Goal: Task Accomplishment & Management: Manage account settings

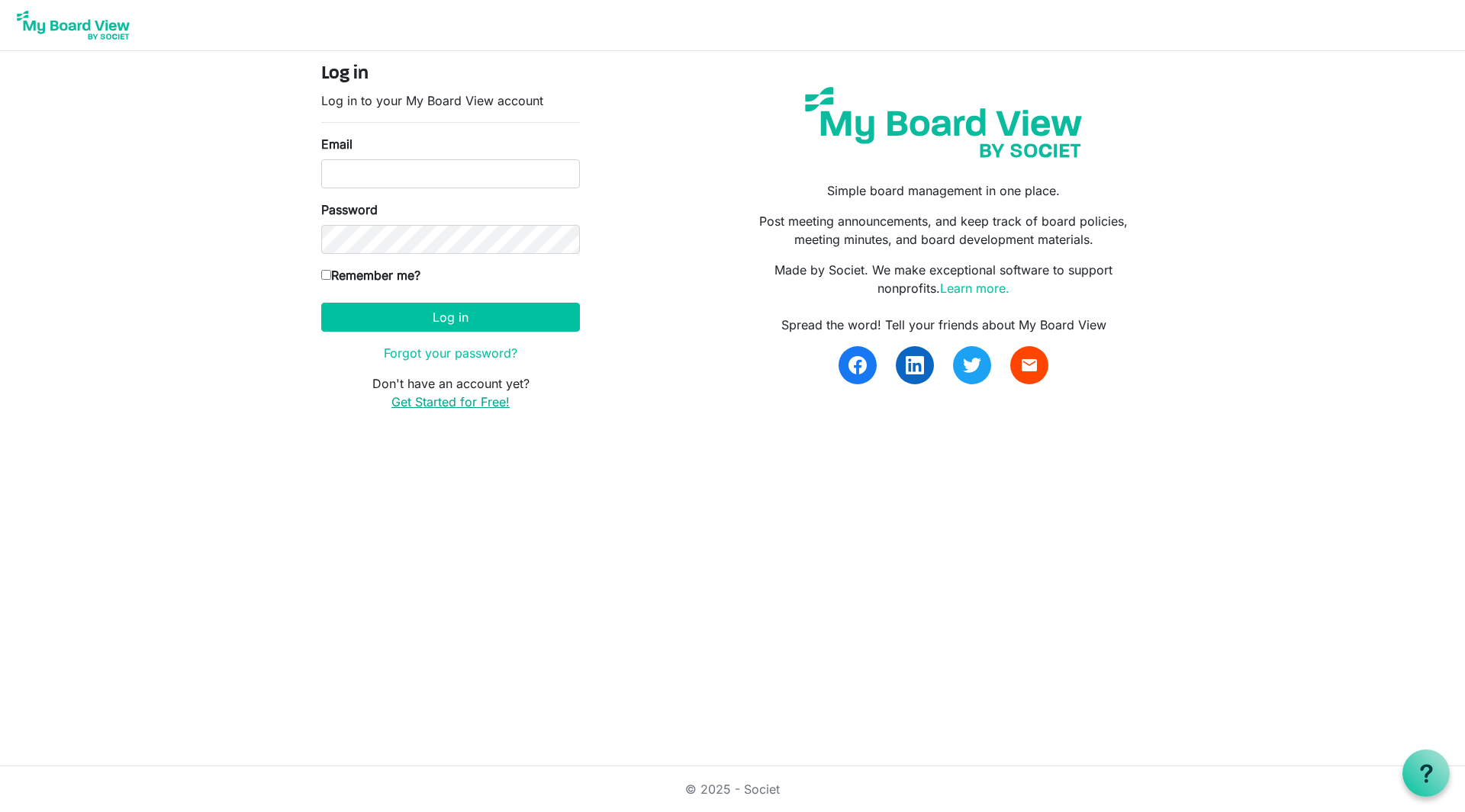
click at [474, 401] on link "Get Started for Free!" at bounding box center [450, 402] width 119 height 15
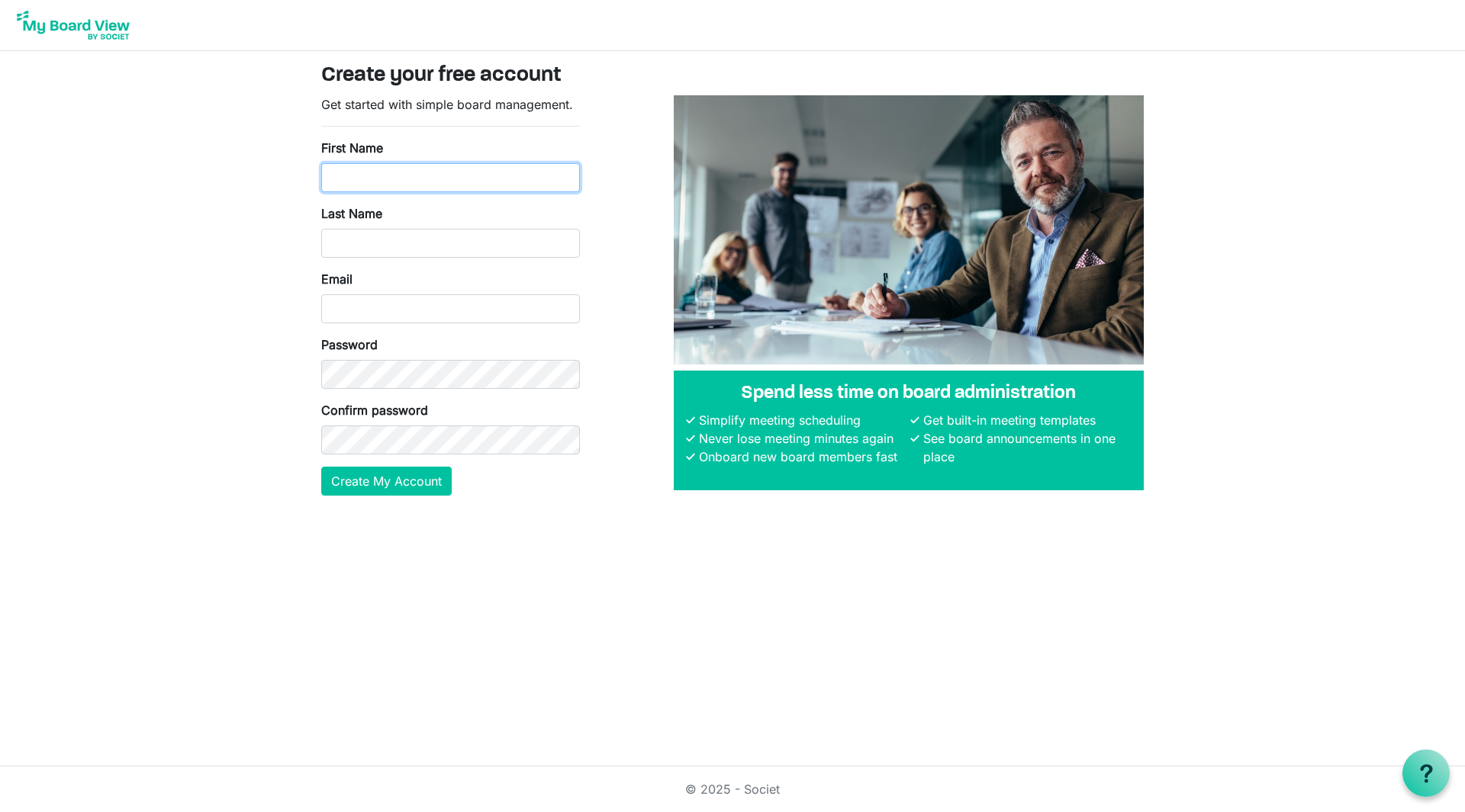
click at [399, 175] on input "First Name" at bounding box center [449, 177] width 258 height 29
type input "Sayedul"
type input "Islam"
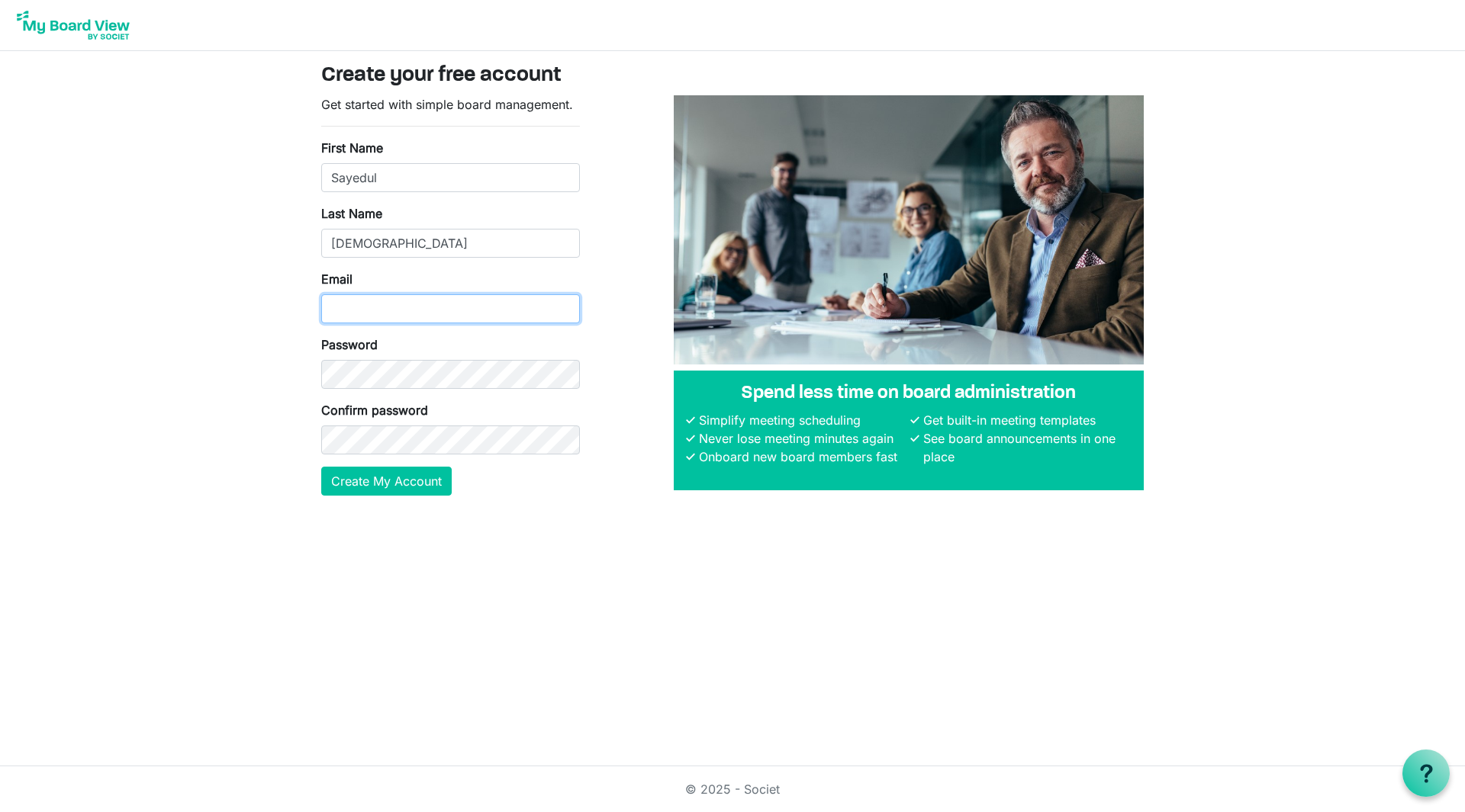
click at [413, 305] on input "Email" at bounding box center [449, 308] width 258 height 29
type input "sayedul.islam@asdbd.com"
click at [415, 488] on button "Create My Account" at bounding box center [386, 480] width 131 height 29
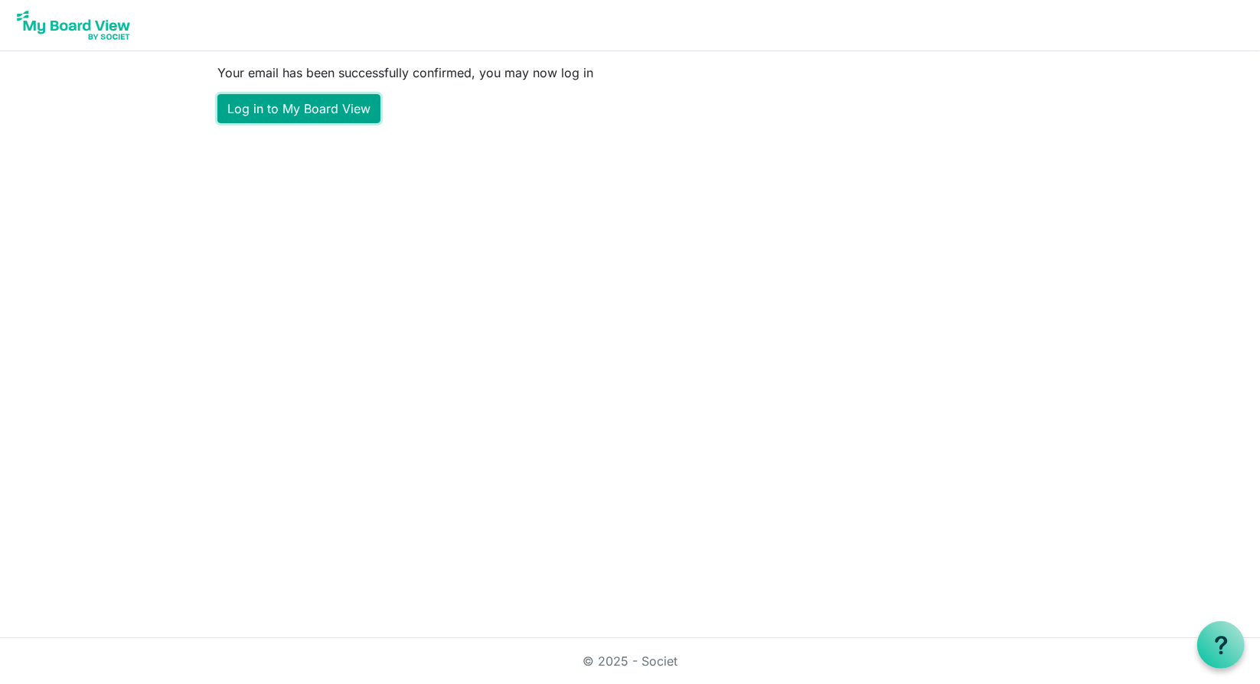
click at [297, 113] on link "Log in to My Board View" at bounding box center [298, 108] width 163 height 29
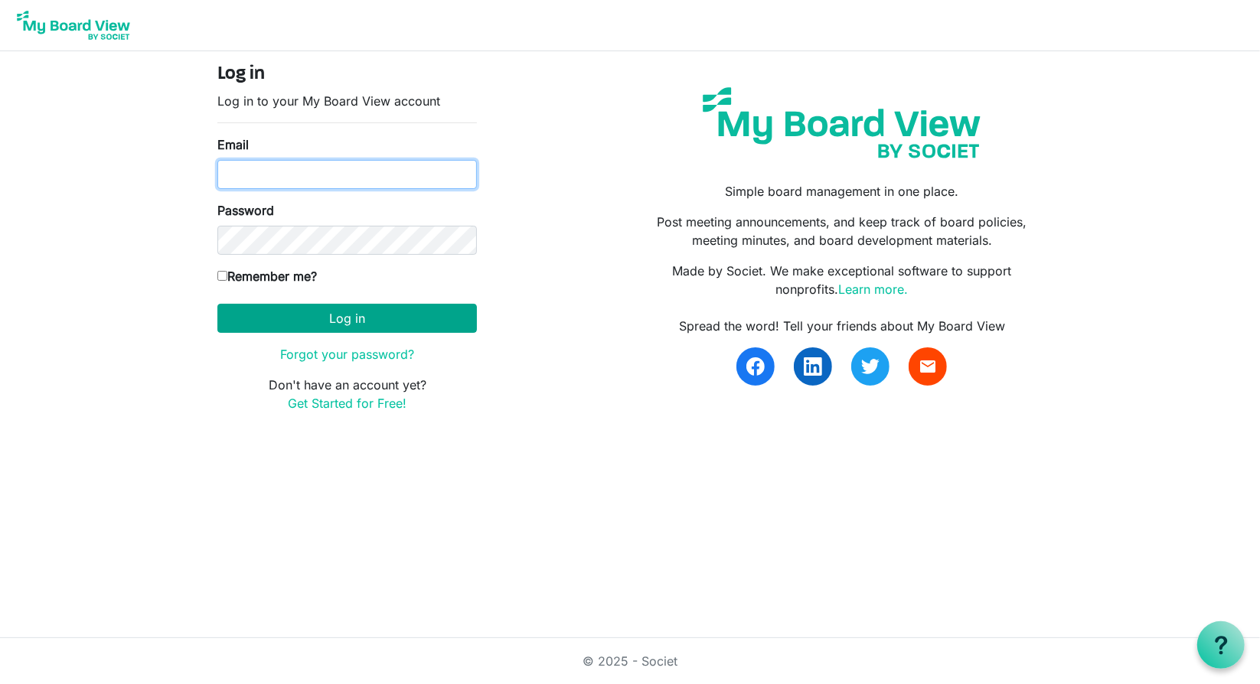
type input "sayedul.islam@asdbd.com"
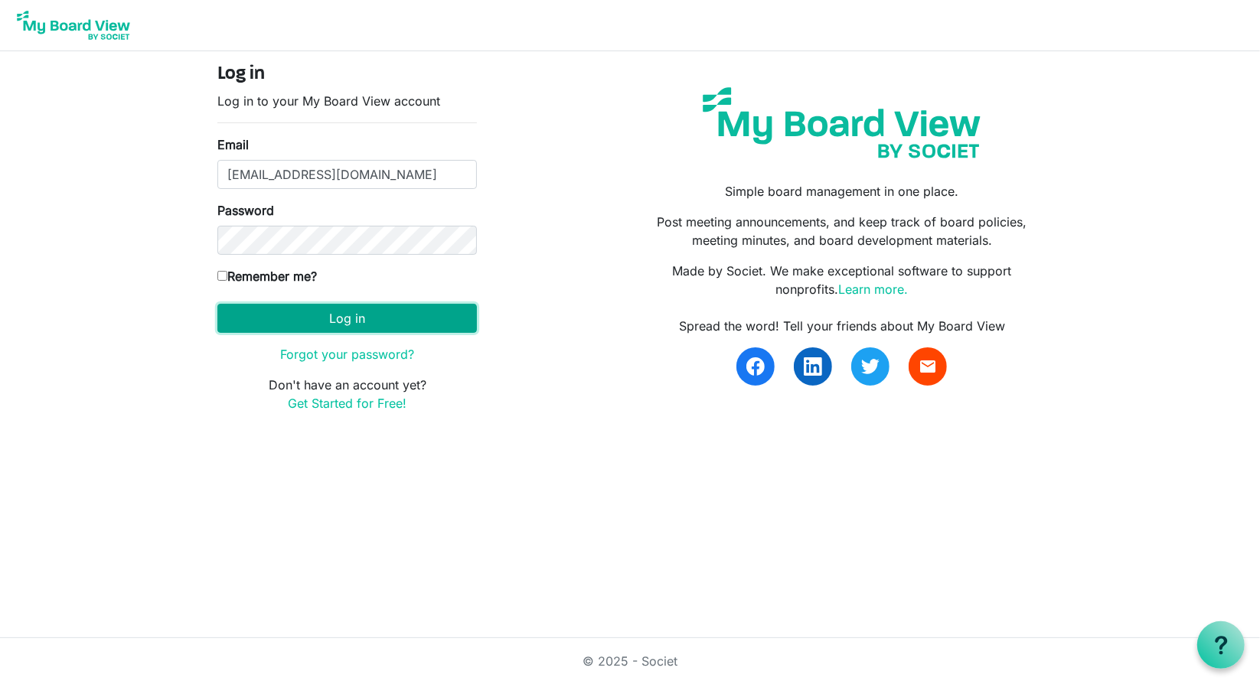
click at [379, 316] on button "Log in" at bounding box center [346, 318] width 259 height 29
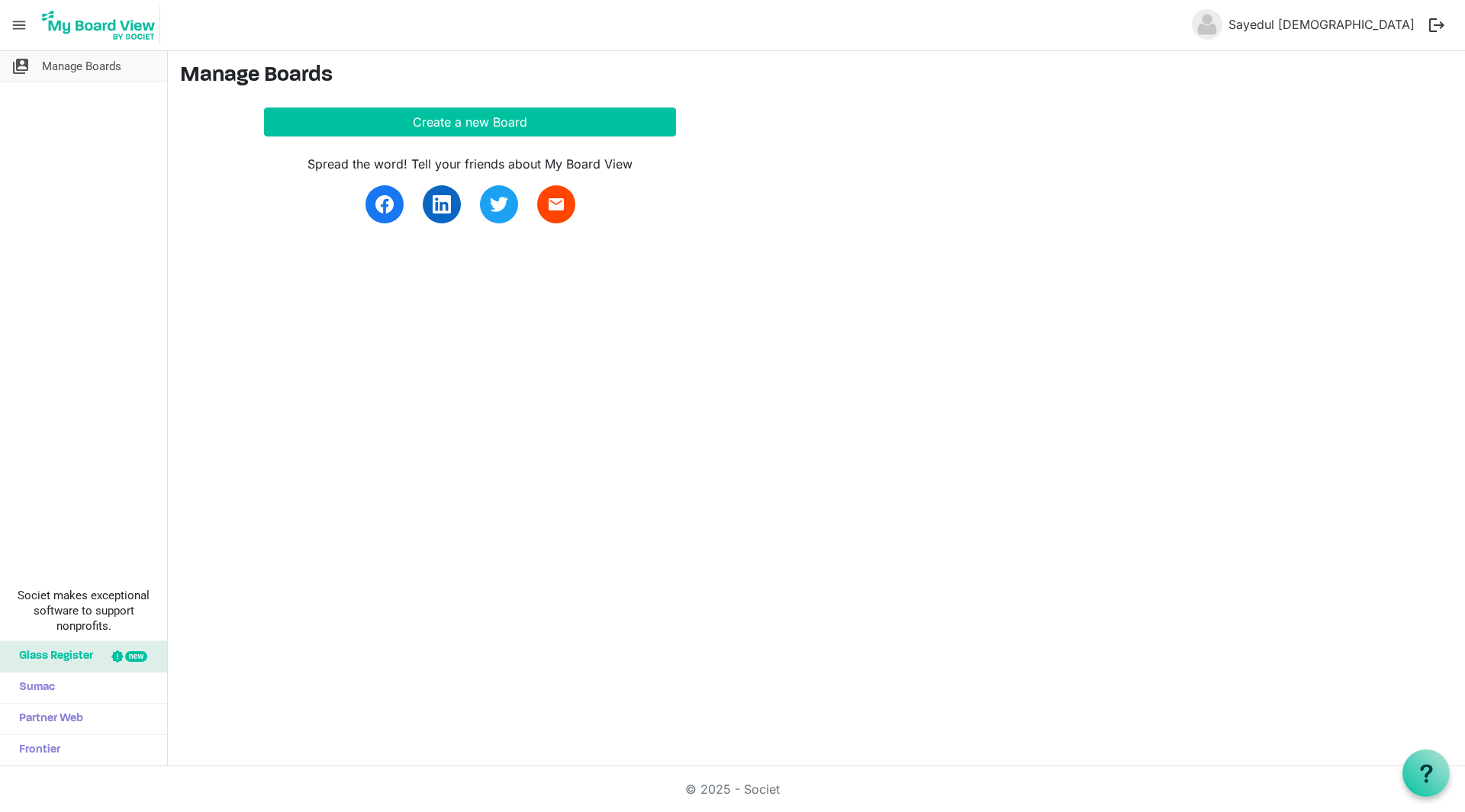
click at [93, 60] on span "Manage Boards" at bounding box center [82, 66] width 80 height 31
click at [503, 118] on button "Create a new Board" at bounding box center [469, 122] width 412 height 29
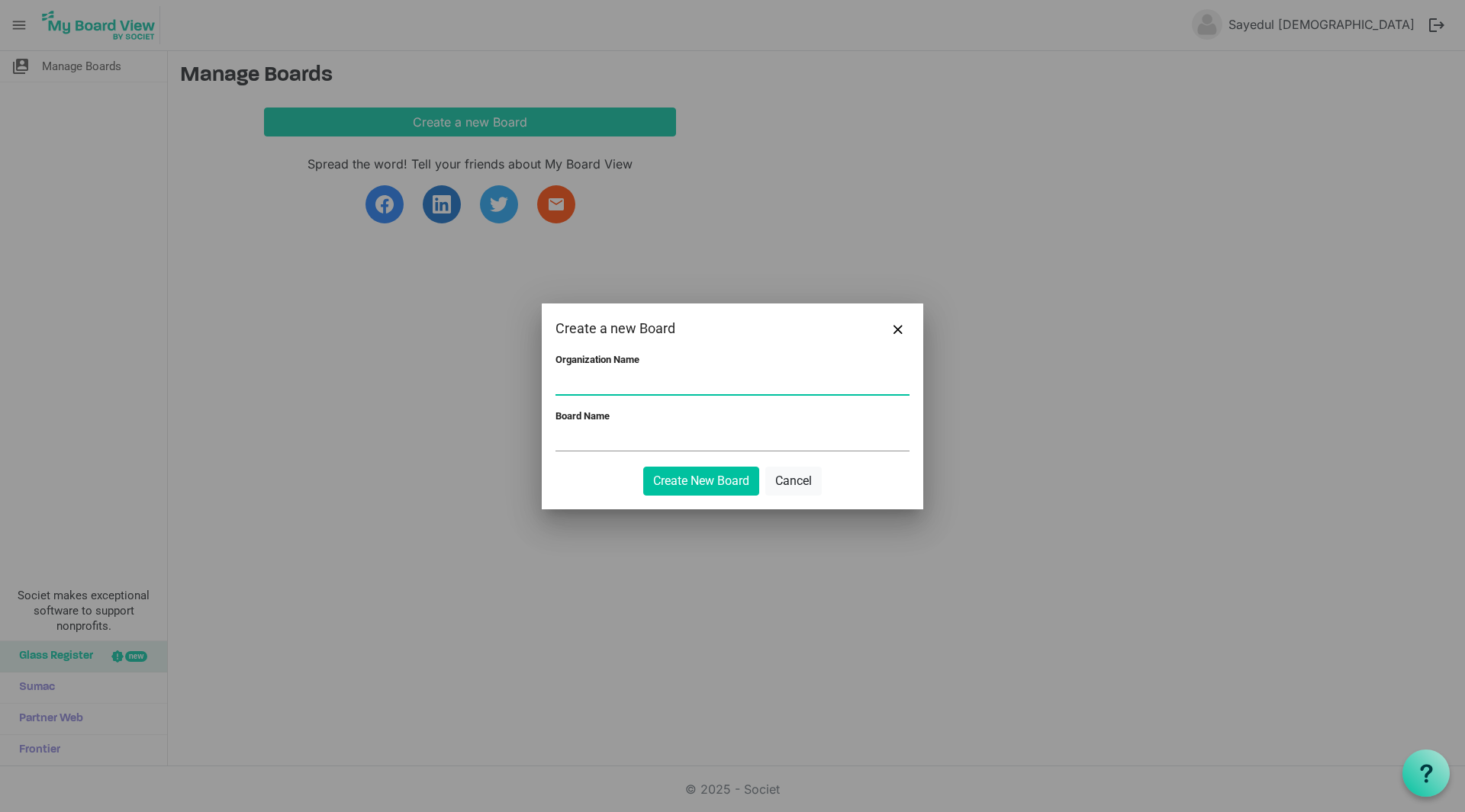
click at [656, 388] on input "Organization Name" at bounding box center [732, 383] width 354 height 23
type input "Advanced Software Development"
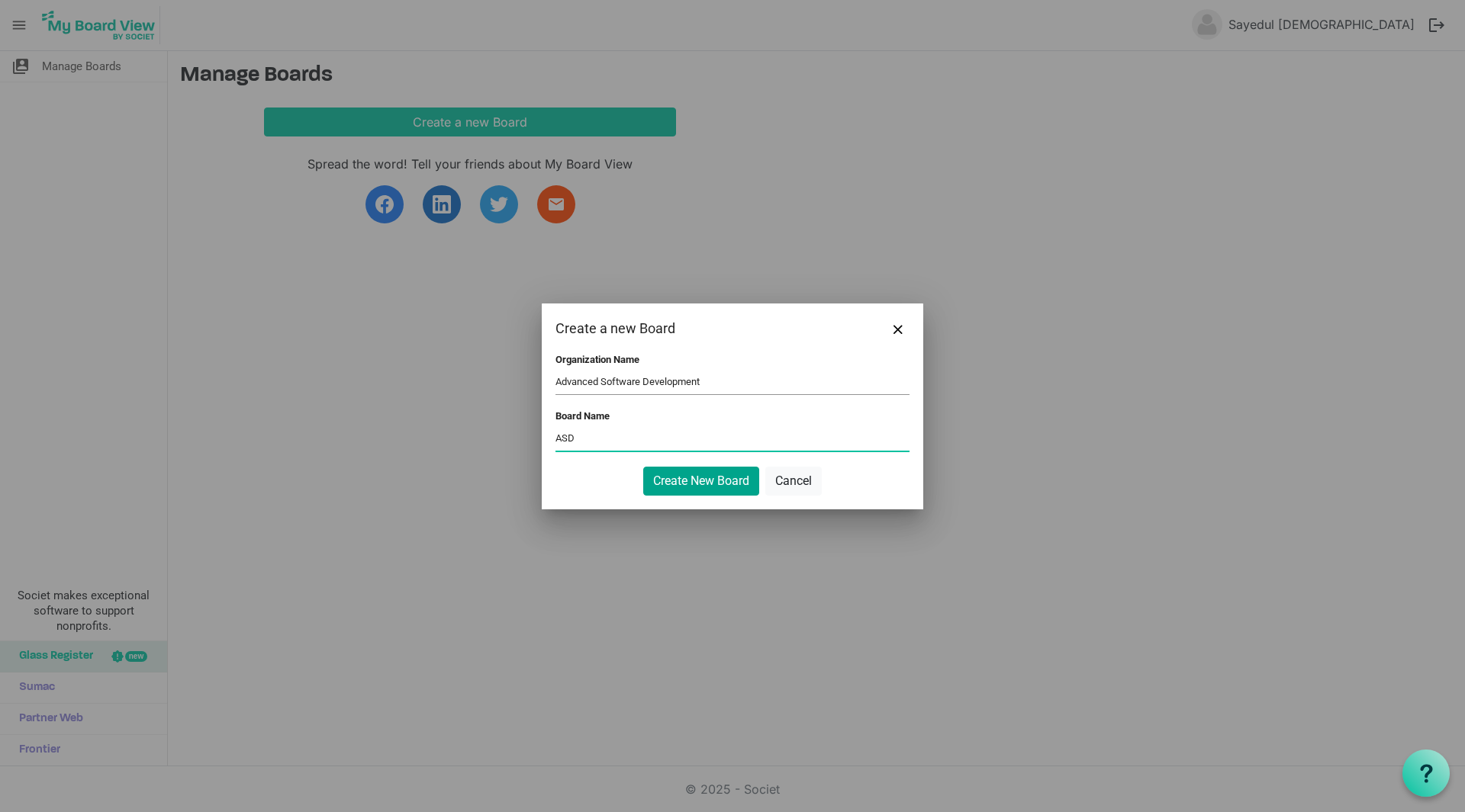
type input "ASD"
click at [696, 486] on button "Create New Board" at bounding box center [701, 480] width 116 height 29
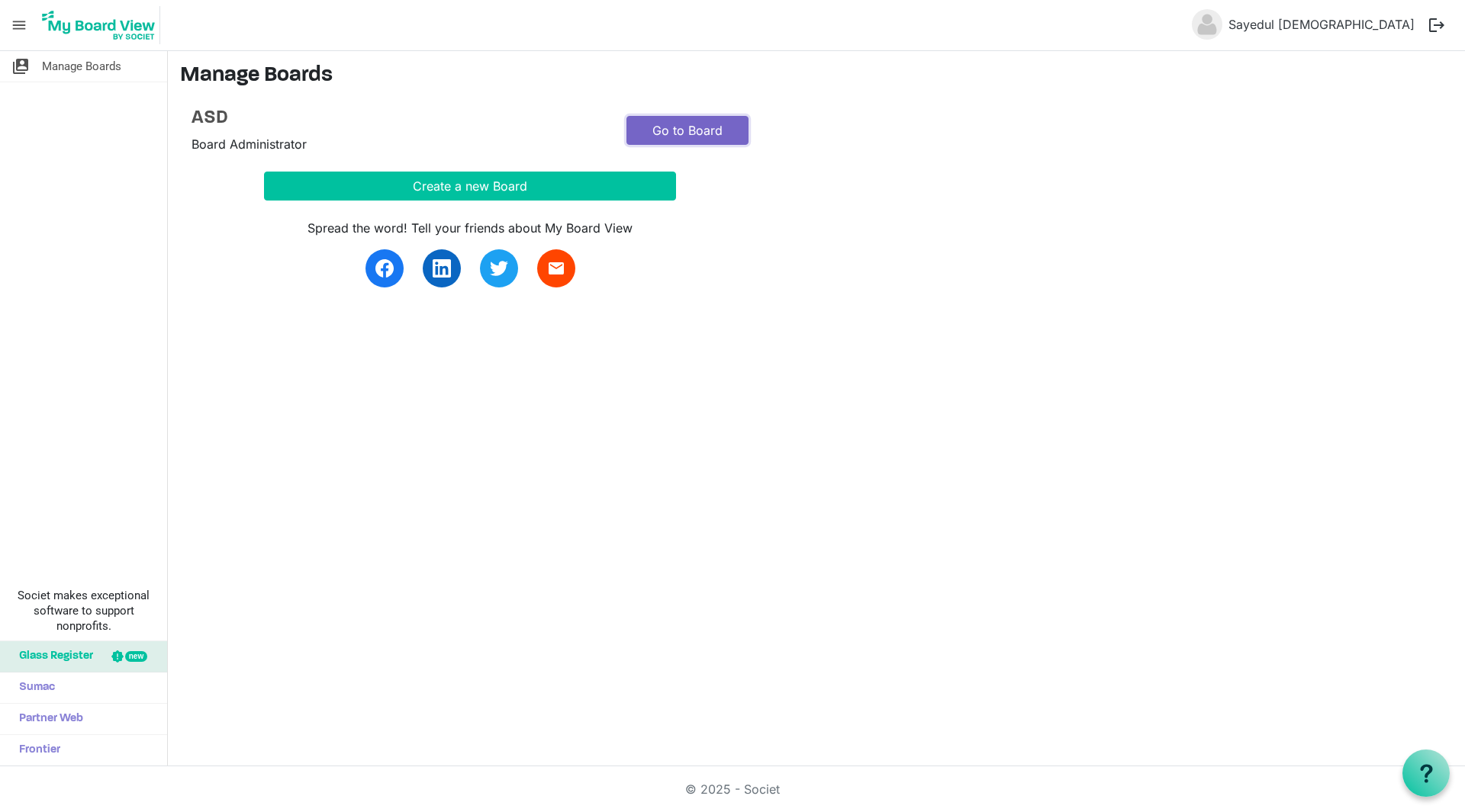
click at [680, 128] on link "Go to Board" at bounding box center [687, 130] width 122 height 29
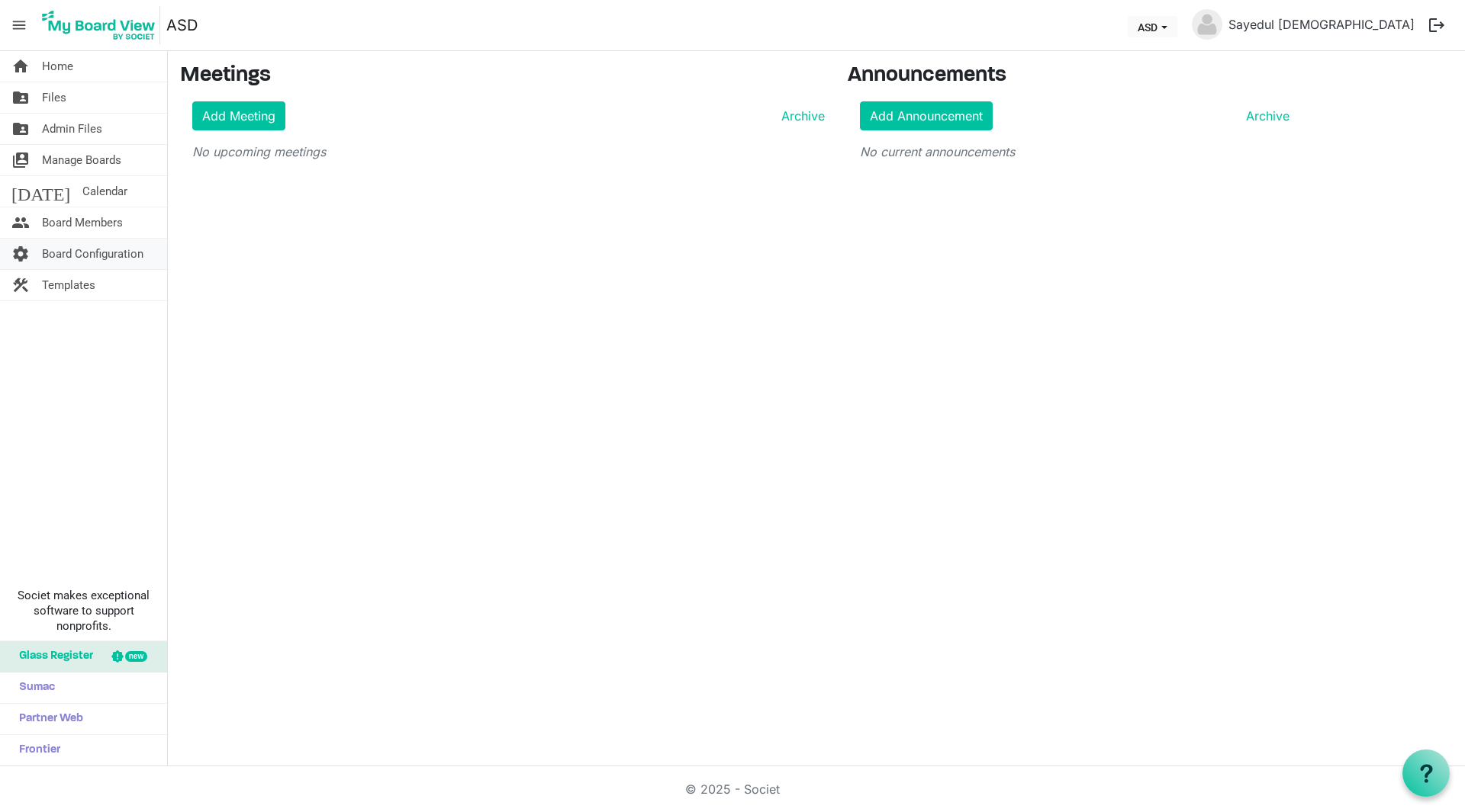
click at [110, 257] on span "Board Configuration" at bounding box center [93, 254] width 102 height 31
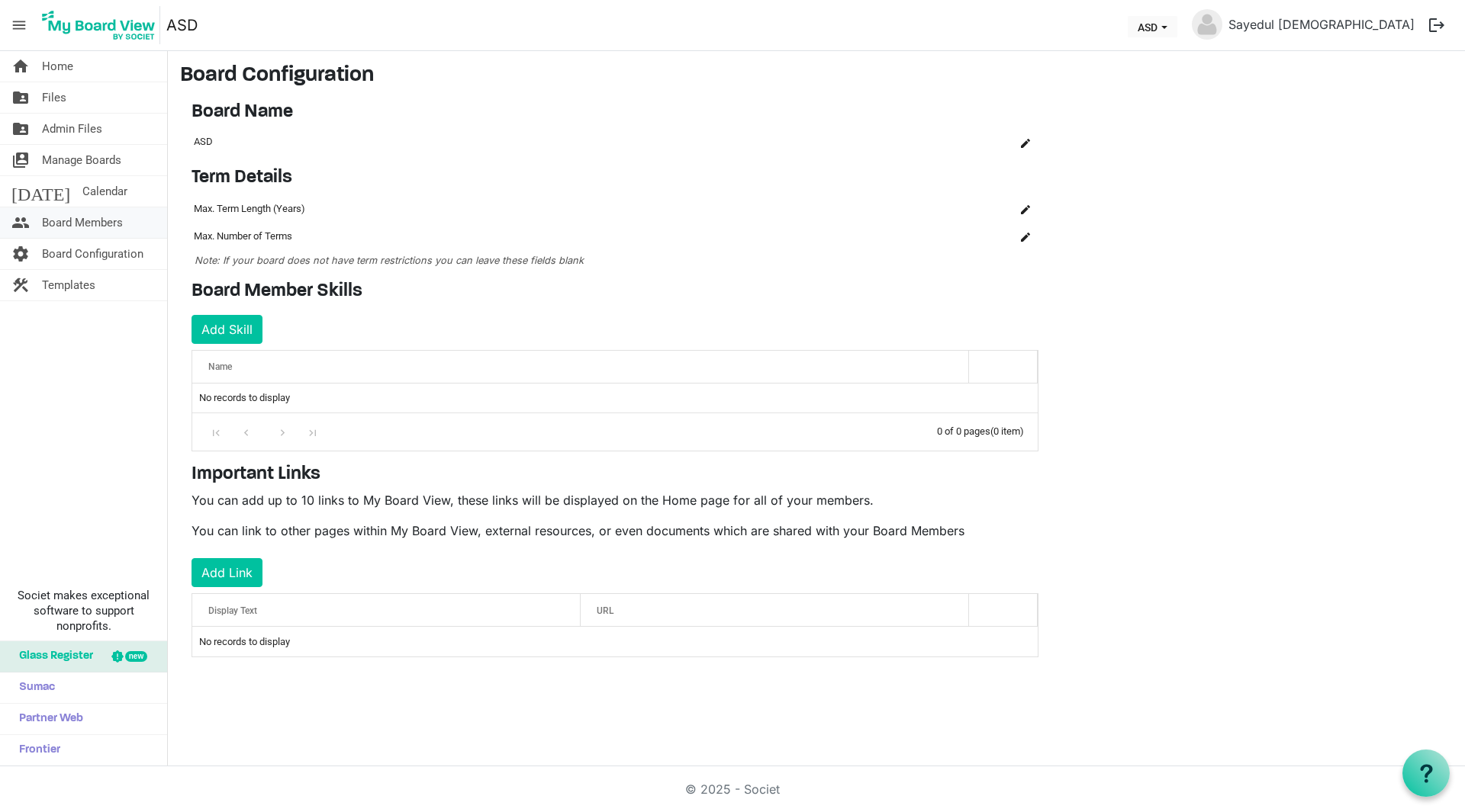
click at [70, 226] on span "Board Members" at bounding box center [82, 222] width 81 height 31
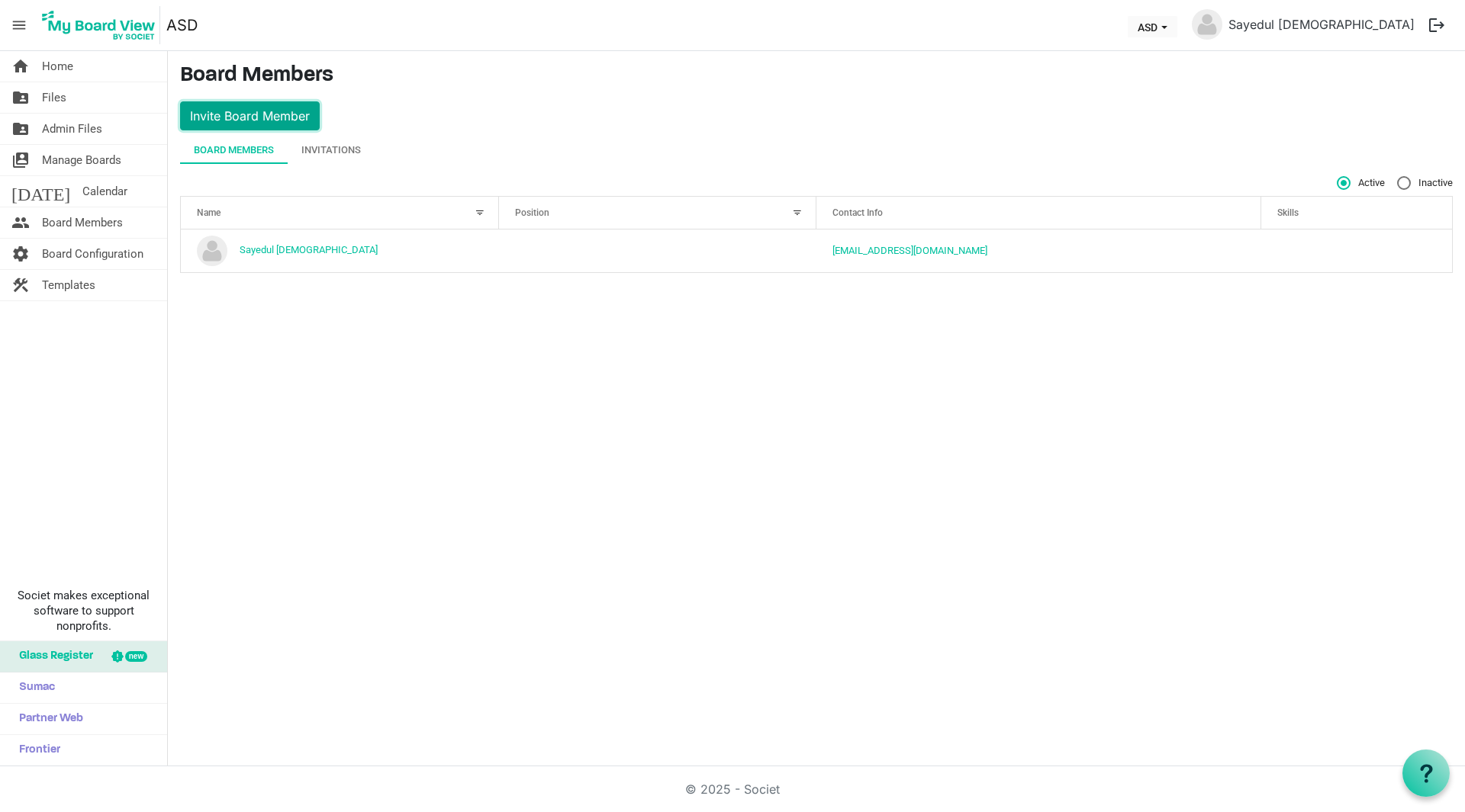
click at [260, 110] on button "Invite Board Member" at bounding box center [250, 116] width 140 height 29
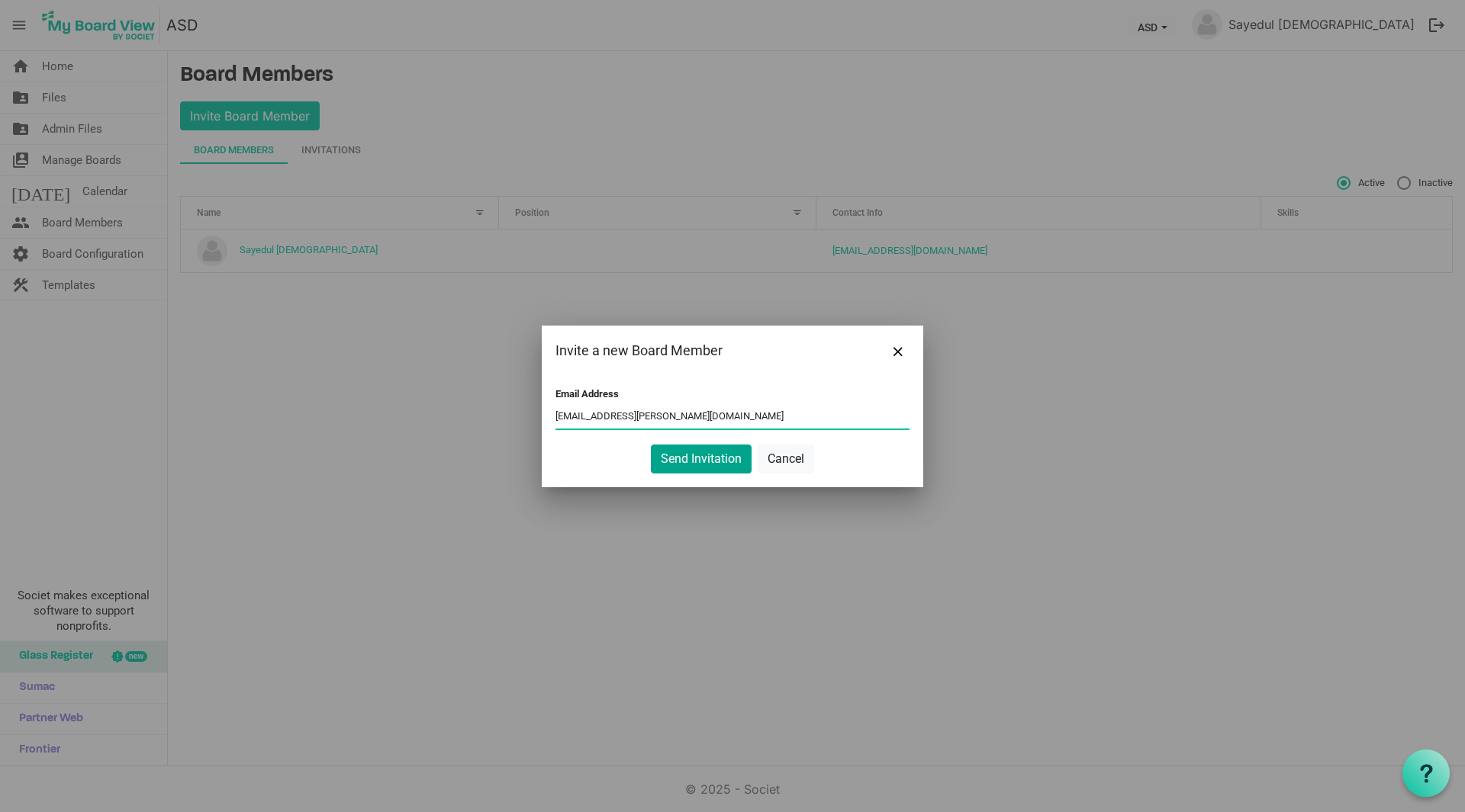
type input "jamil.hossain@asdbd.com"
click at [672, 450] on button "Send Invitation" at bounding box center [701, 458] width 101 height 29
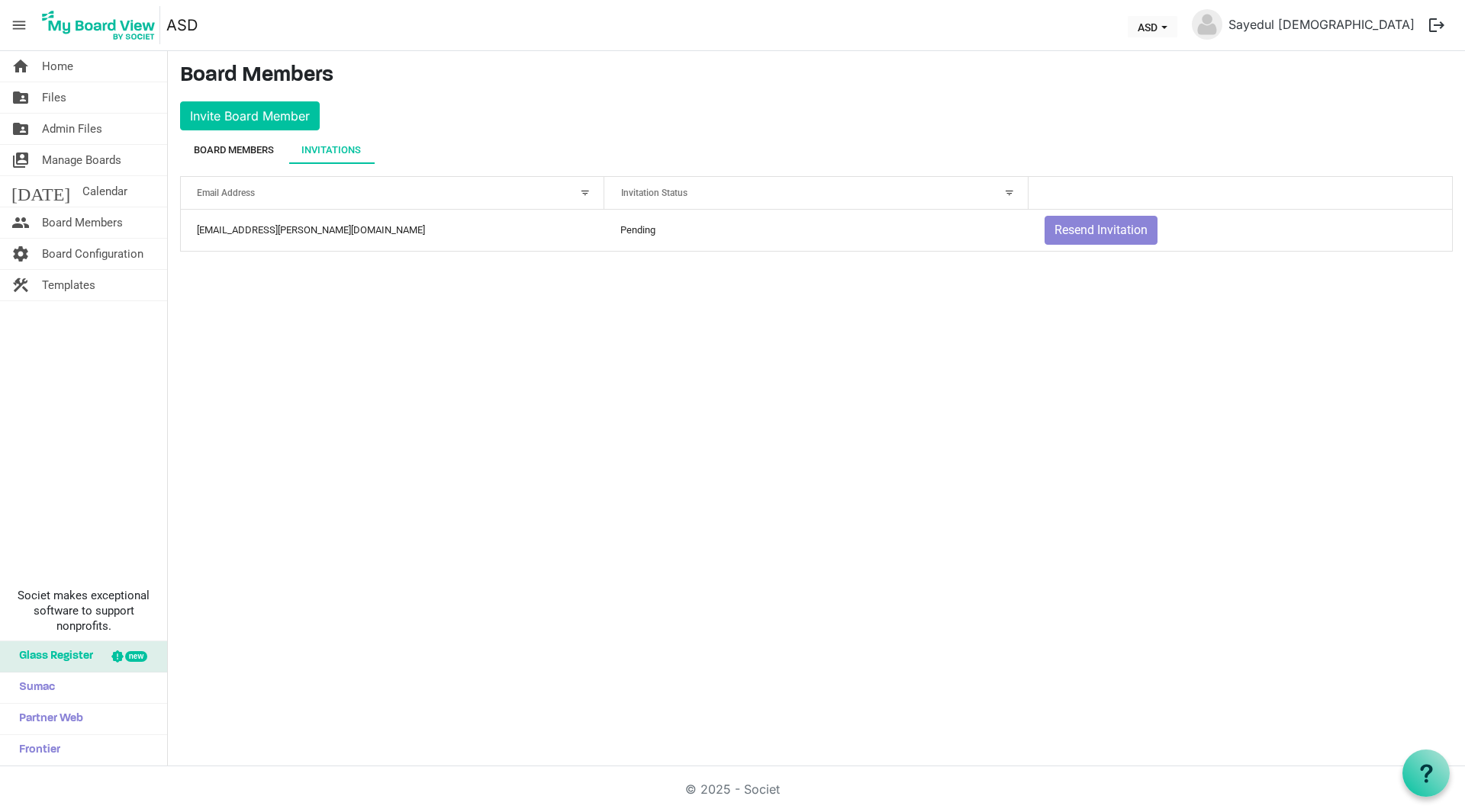
click at [222, 144] on div "Board Members" at bounding box center [233, 149] width 80 height 15
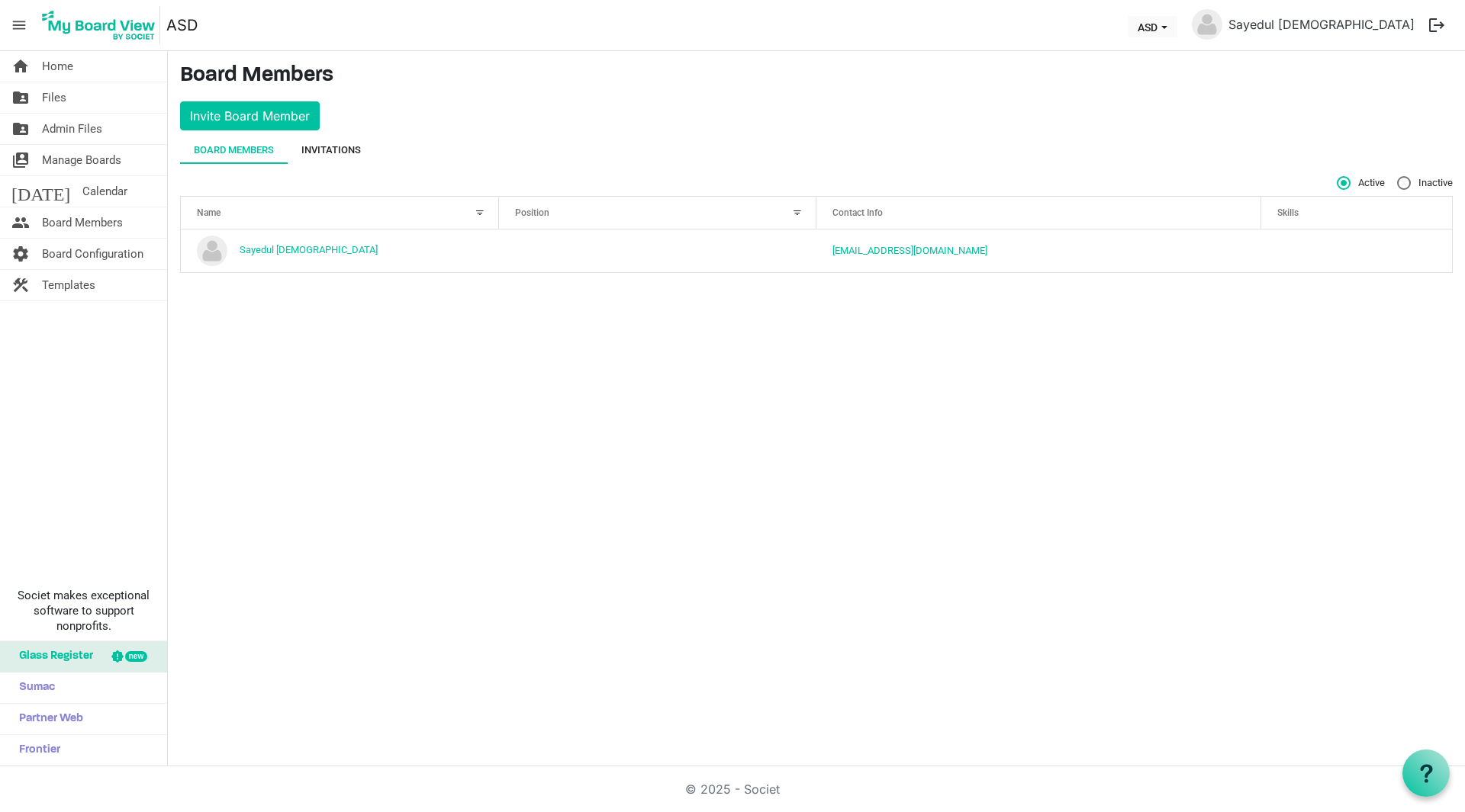
click at [353, 148] on div "Invitations" at bounding box center [331, 149] width 60 height 15
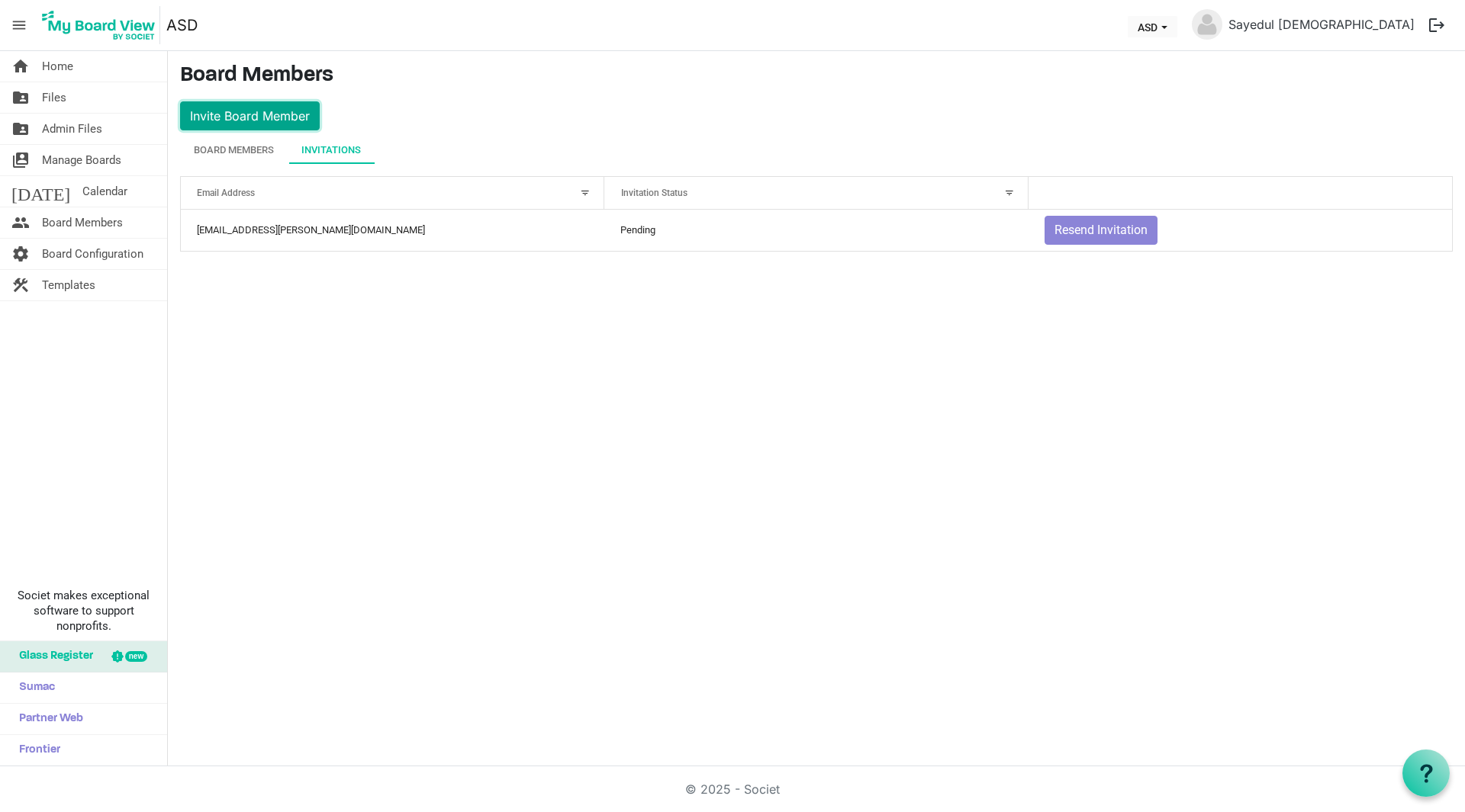
click at [258, 121] on button "Invite Board Member" at bounding box center [250, 116] width 140 height 29
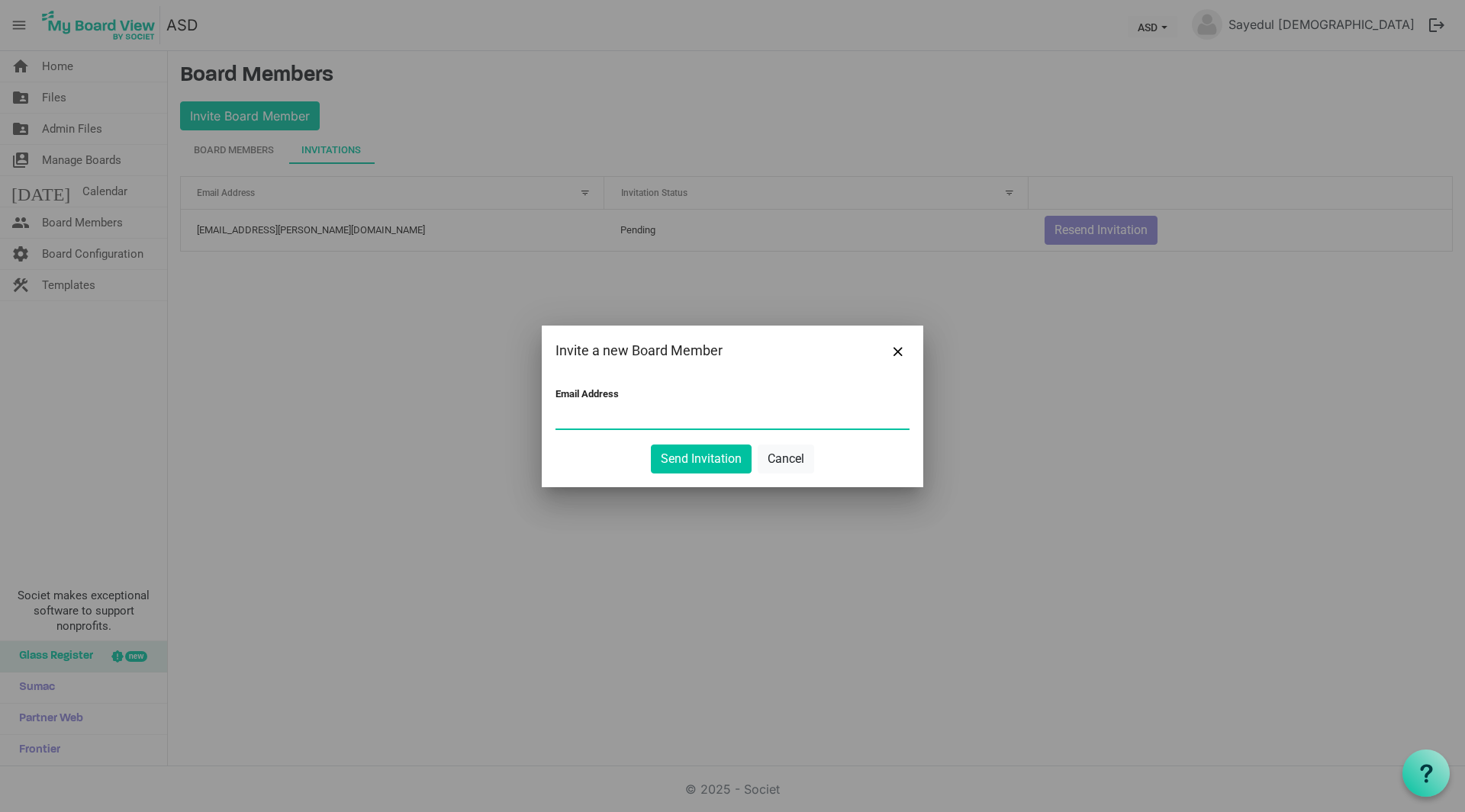
paste input "saiful@flytesolutions.com"
type input "saiful@flytesolutions.com"
click at [703, 453] on button "Send Invitation" at bounding box center [701, 458] width 101 height 29
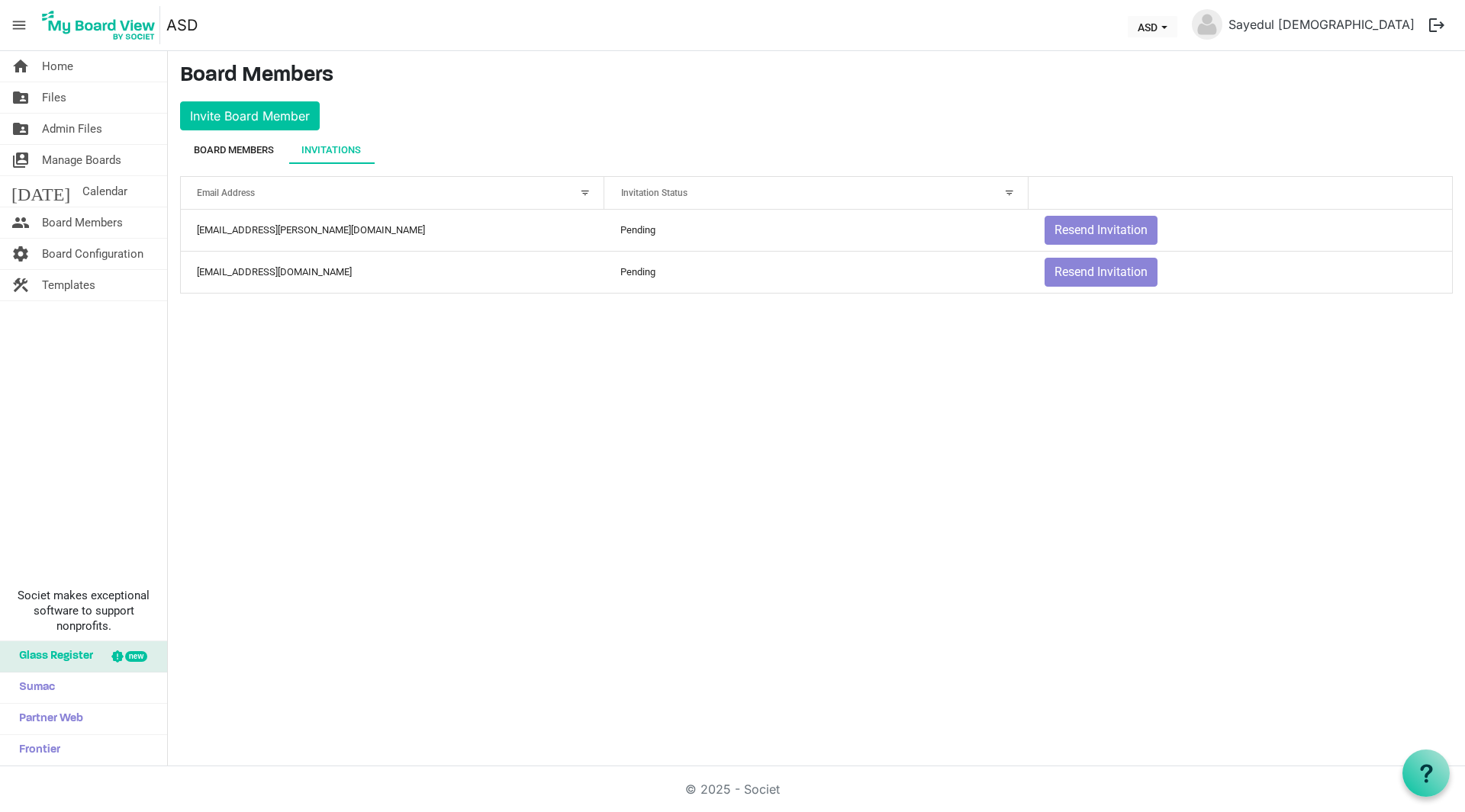
click at [235, 151] on div "Board Members" at bounding box center [233, 149] width 80 height 15
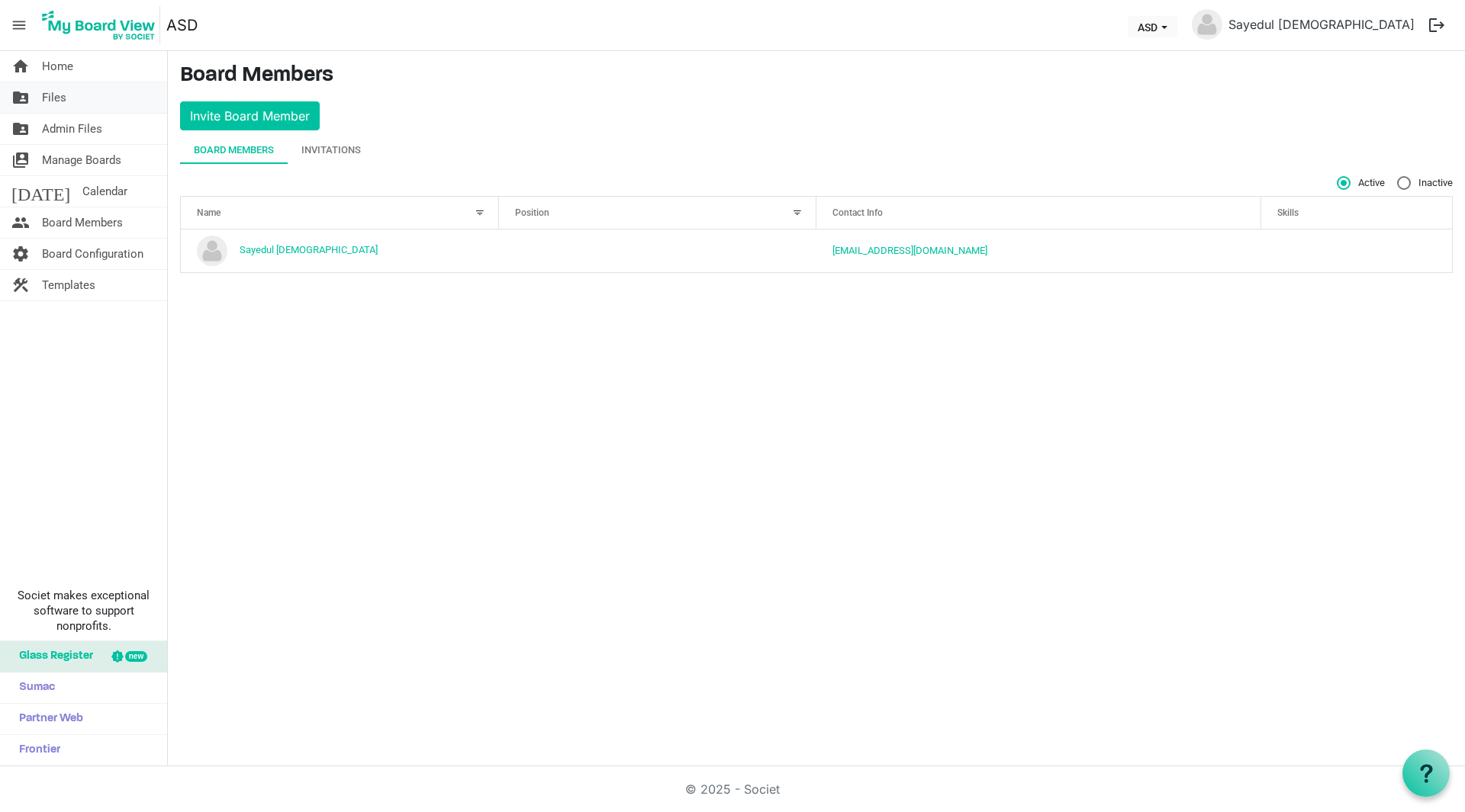
click at [77, 104] on link "folder_shared Files" at bounding box center [84, 98] width 167 height 31
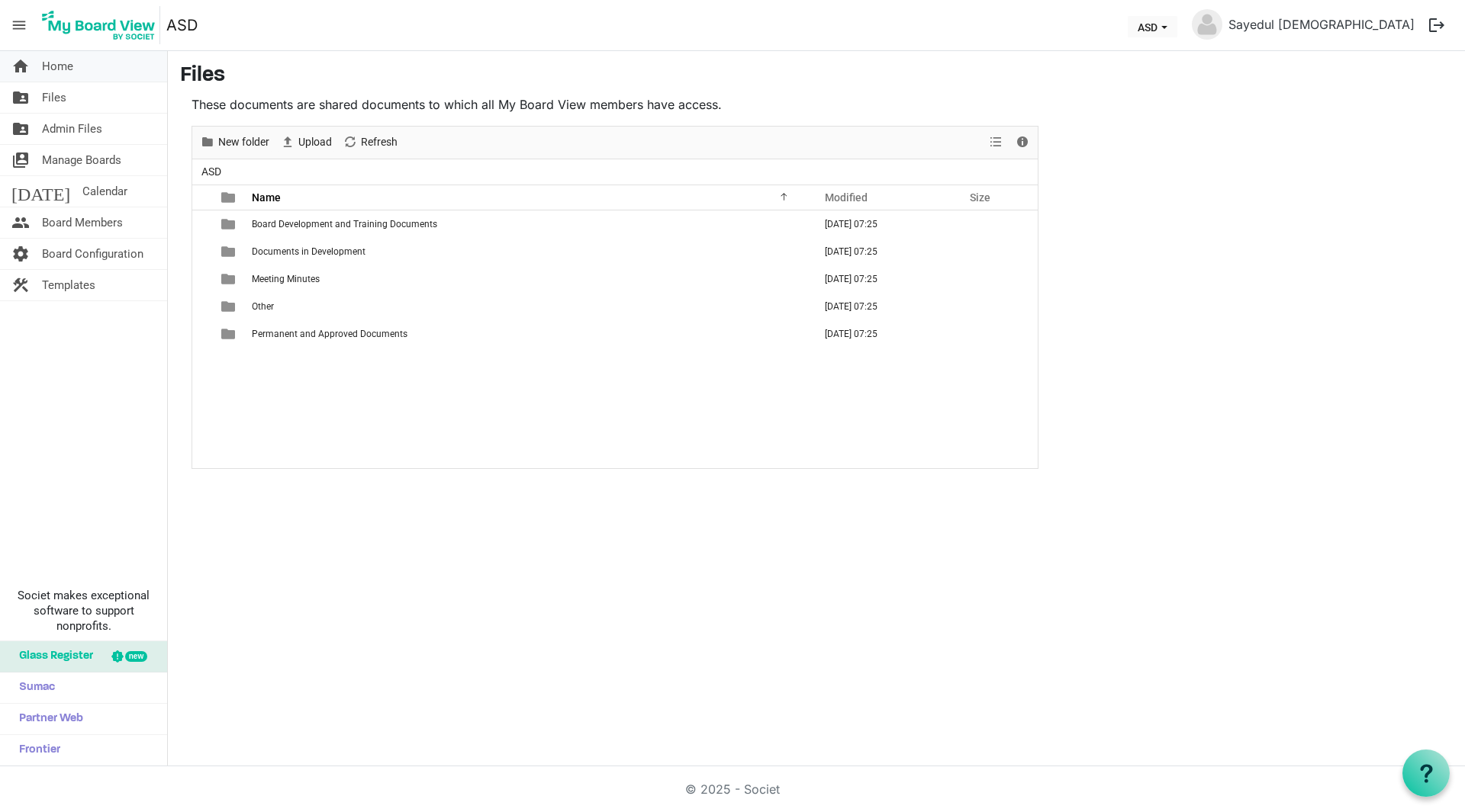
click at [81, 69] on link "home Home" at bounding box center [84, 66] width 167 height 31
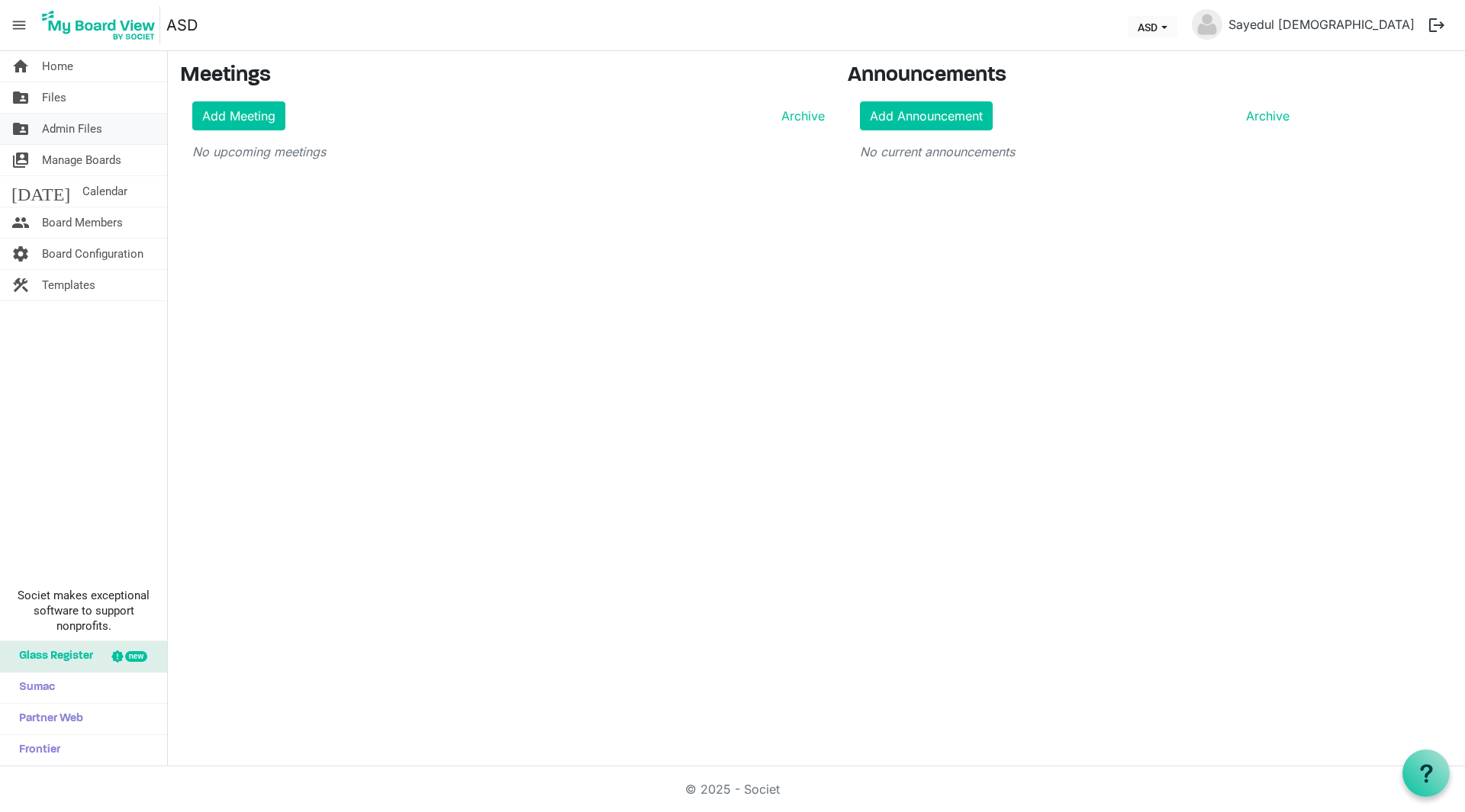
click at [71, 127] on span "Admin Files" at bounding box center [72, 129] width 60 height 31
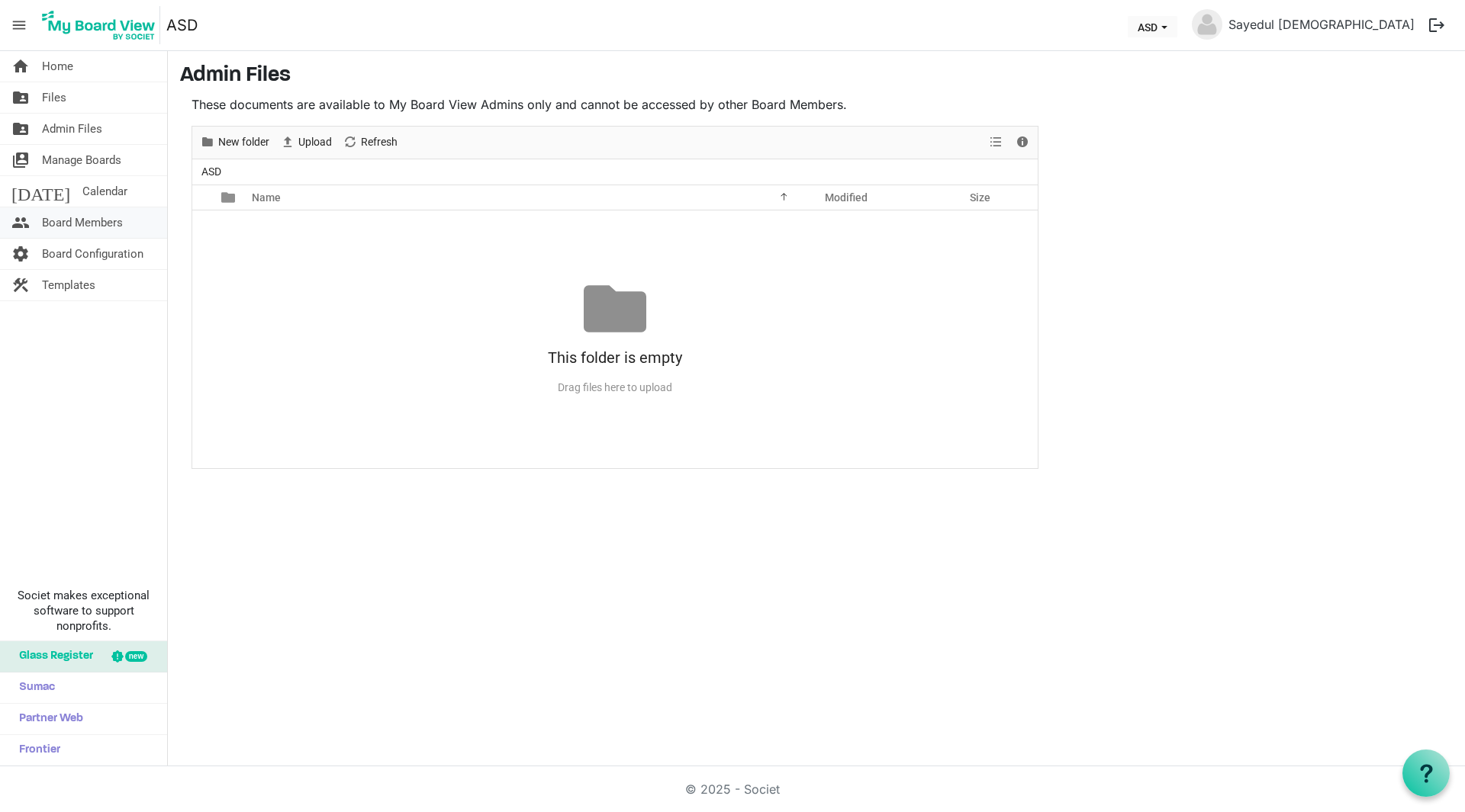
click at [75, 223] on span "Board Members" at bounding box center [82, 222] width 81 height 31
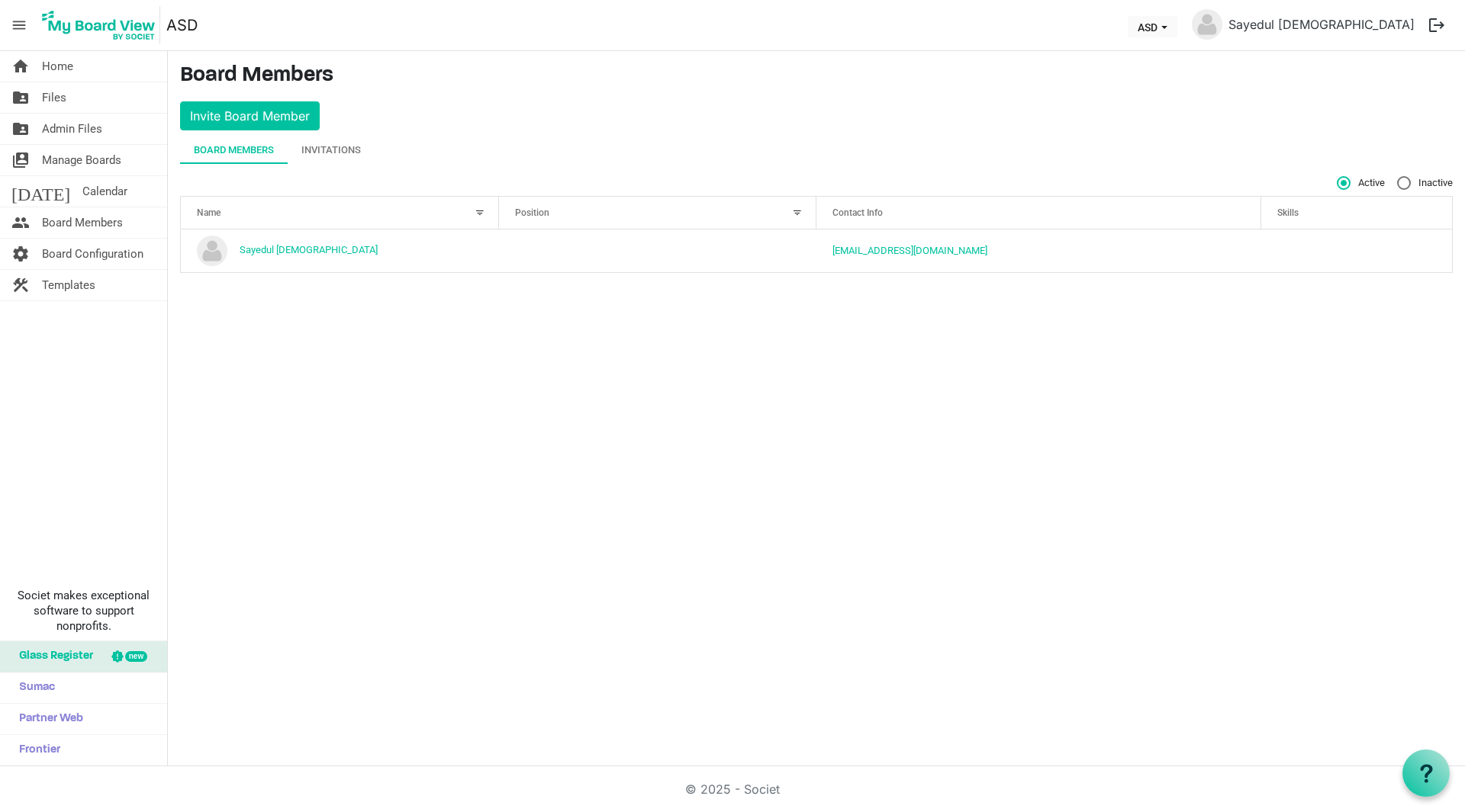
click at [92, 659] on span "Glass Register" at bounding box center [52, 657] width 82 height 31
click at [92, 255] on span "Board Configuration" at bounding box center [93, 254] width 102 height 31
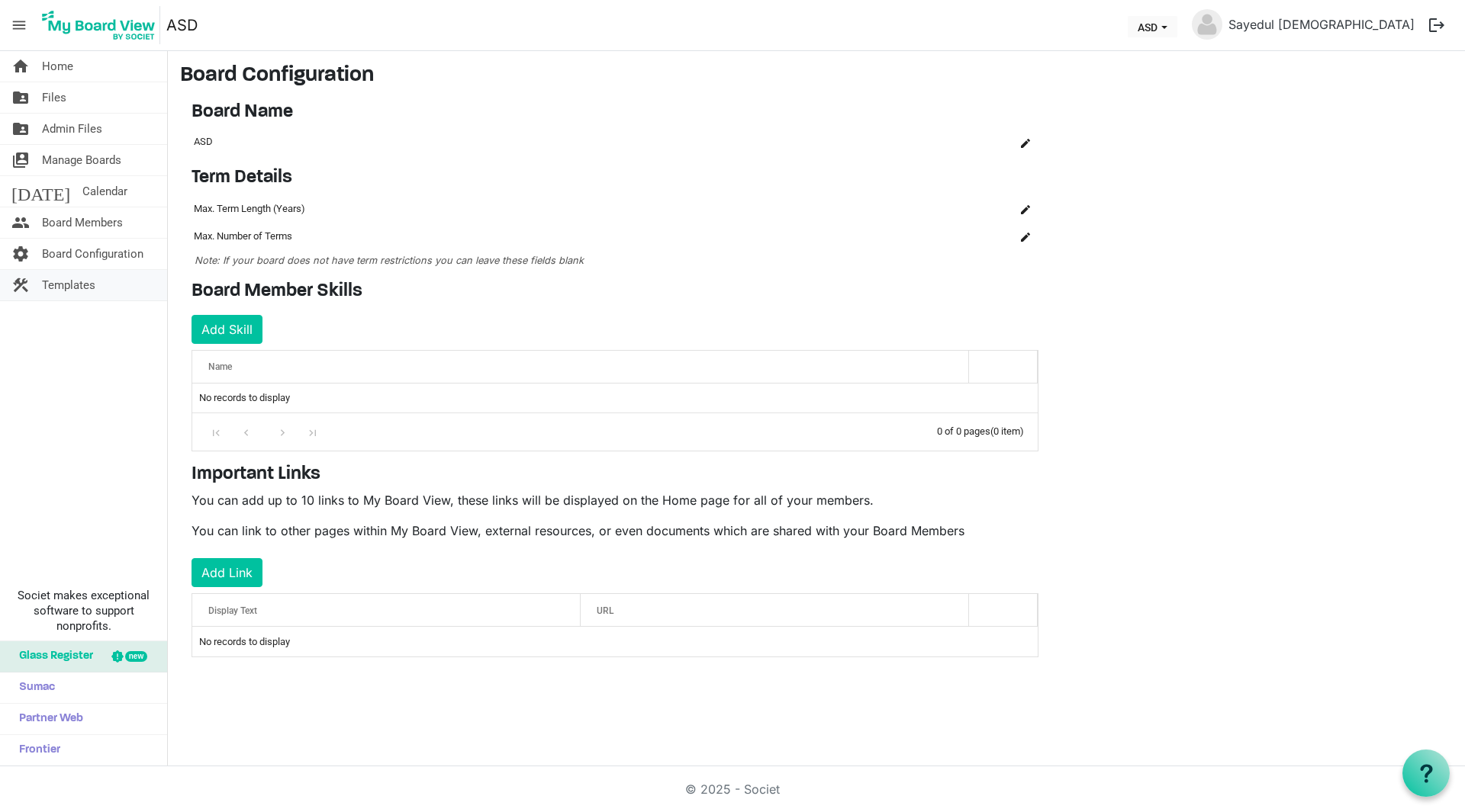
click at [91, 279] on span "Templates" at bounding box center [69, 285] width 54 height 31
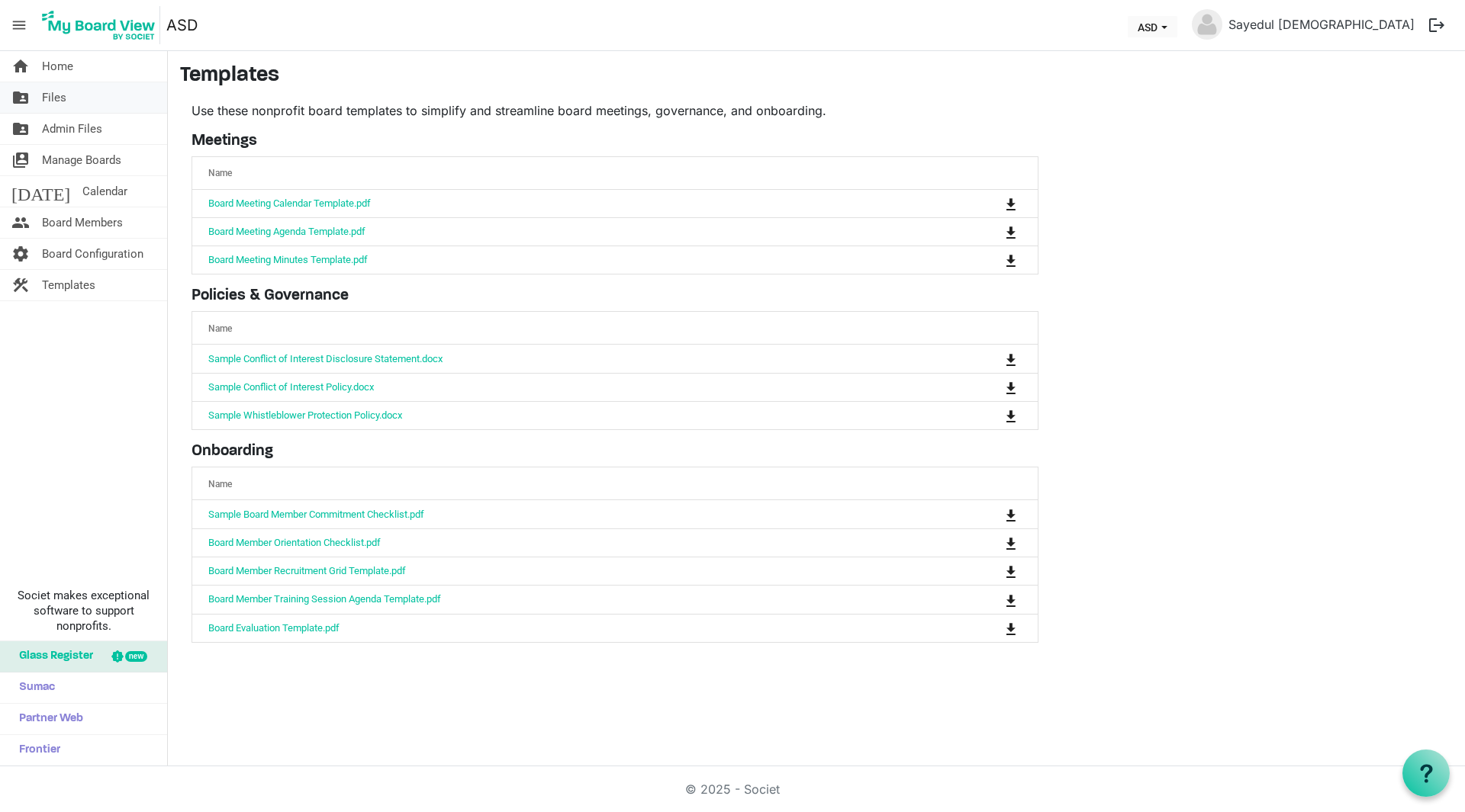
click at [60, 94] on span "Files" at bounding box center [54, 98] width 24 height 31
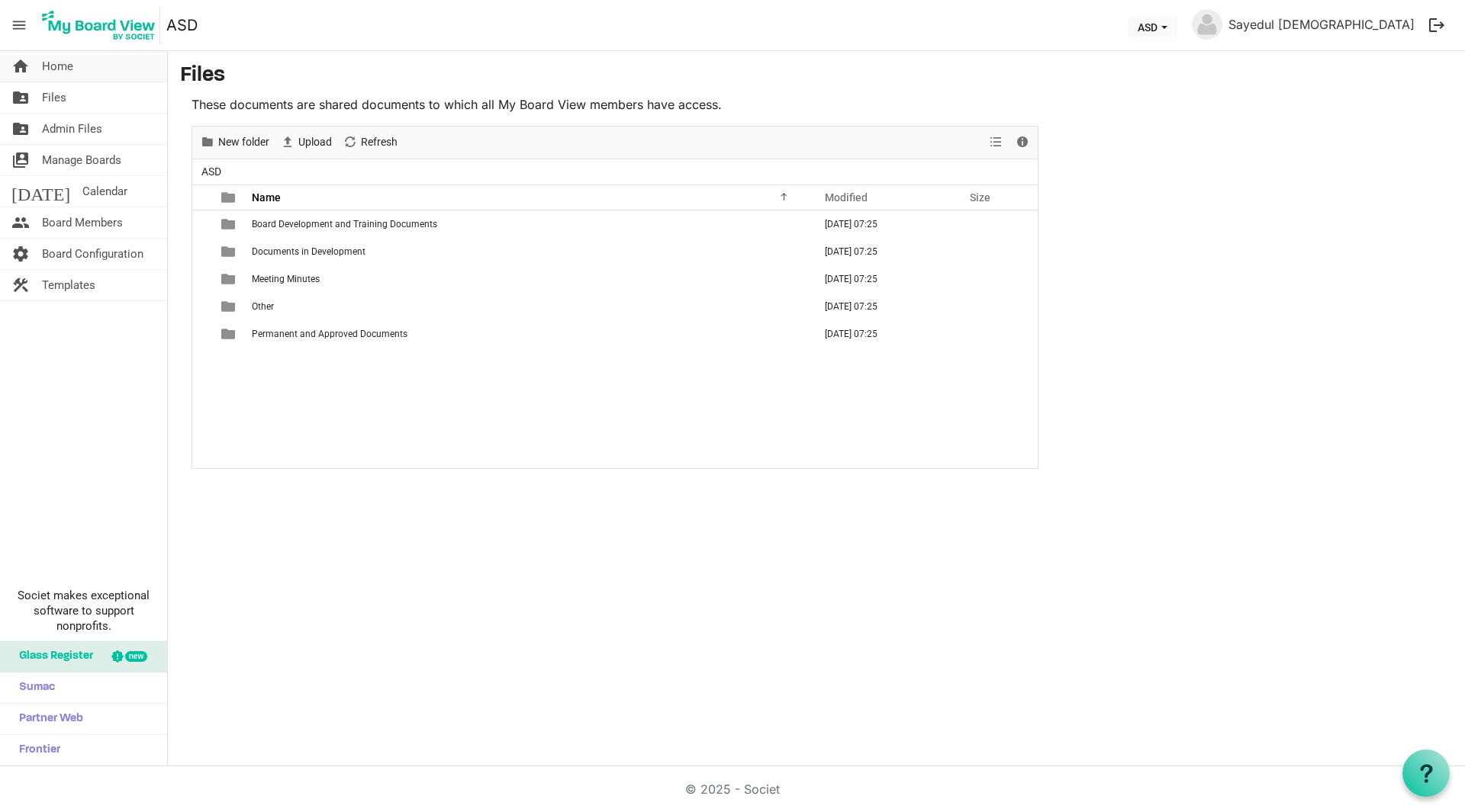
click at [64, 67] on span "Home" at bounding box center [57, 66] width 31 height 31
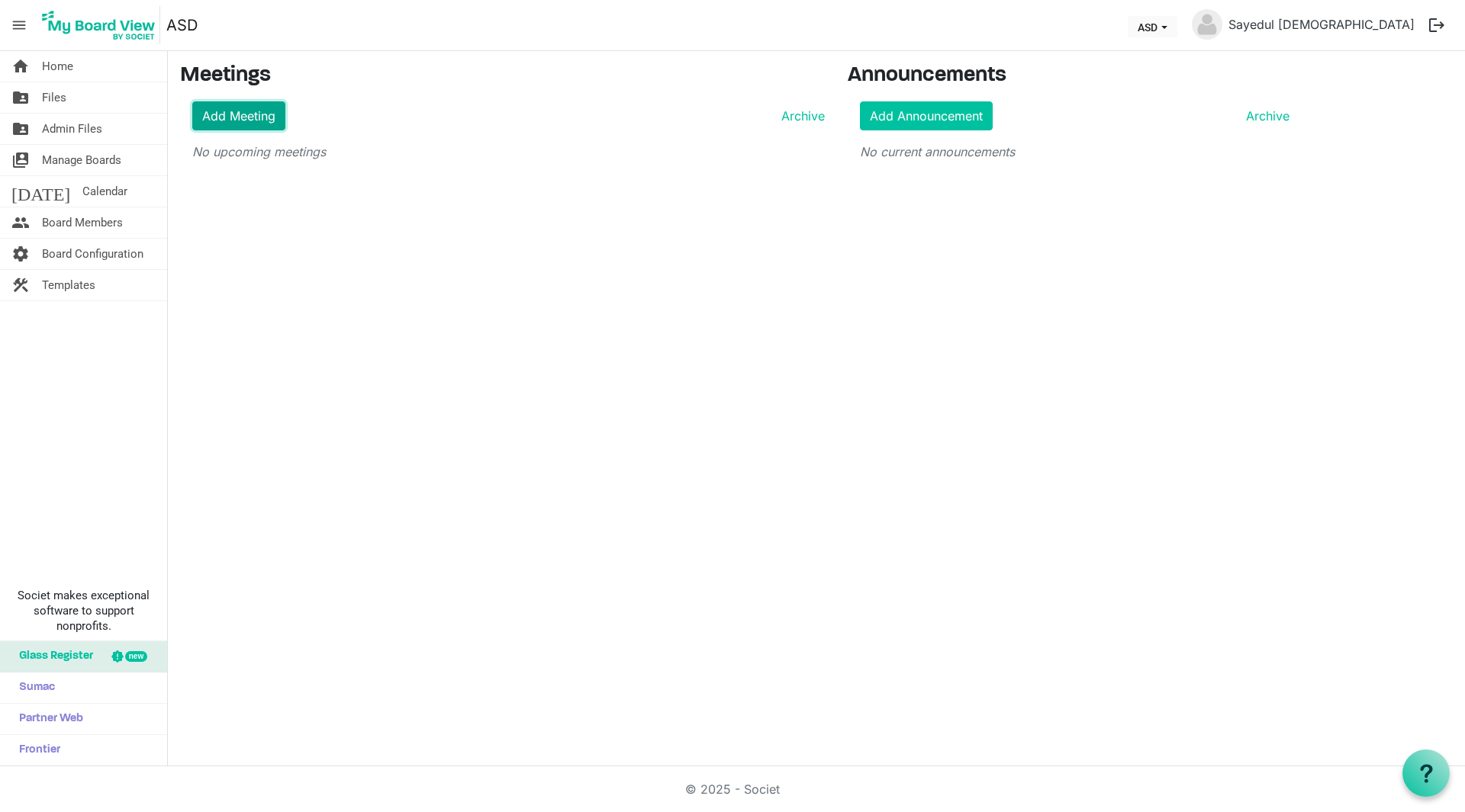
click at [226, 113] on link "Add Meeting" at bounding box center [238, 116] width 93 height 29
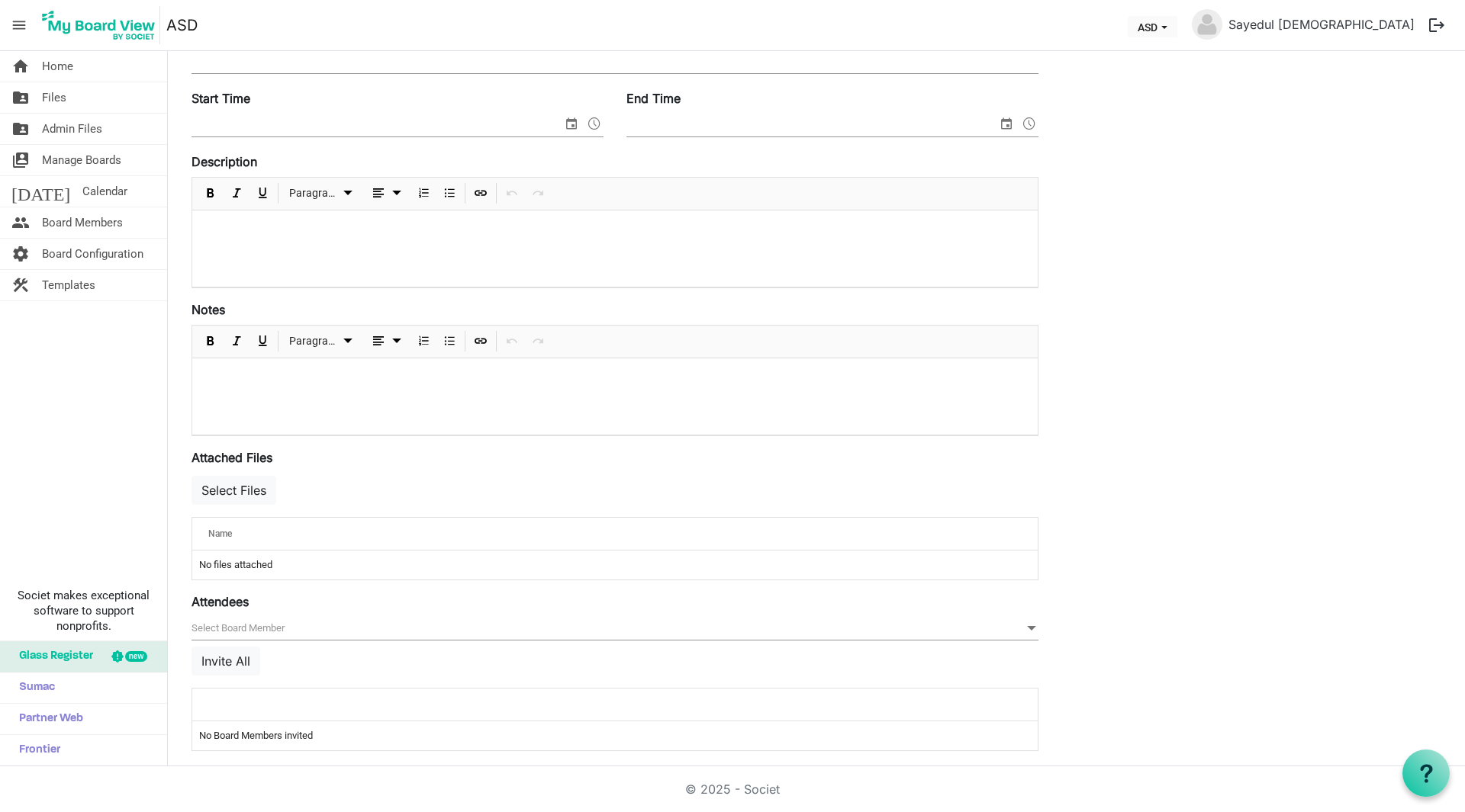
scroll to position [208, 0]
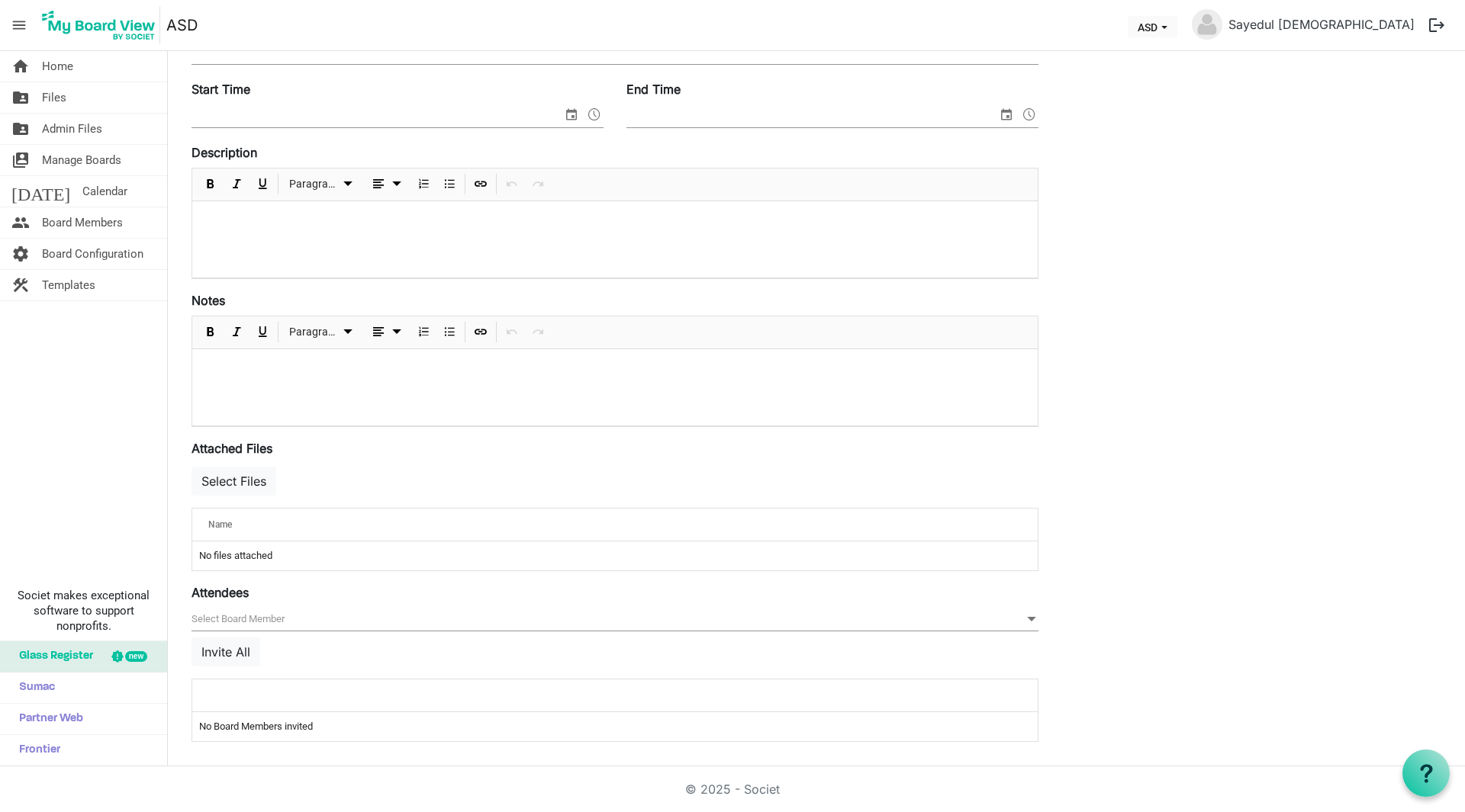
click at [278, 622] on span "null" at bounding box center [615, 620] width 847 height 24
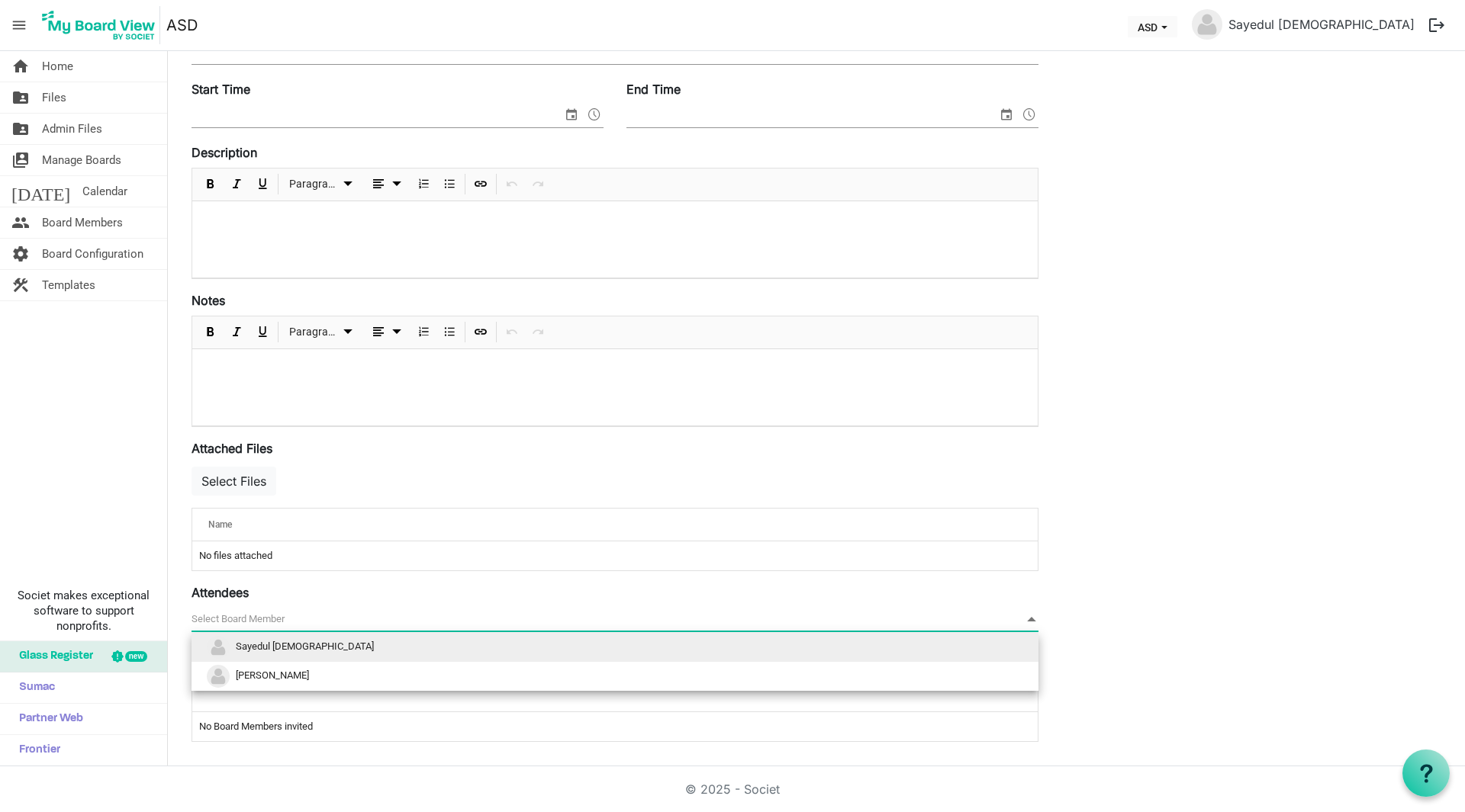
click at [278, 622] on span "null" at bounding box center [615, 620] width 847 height 24
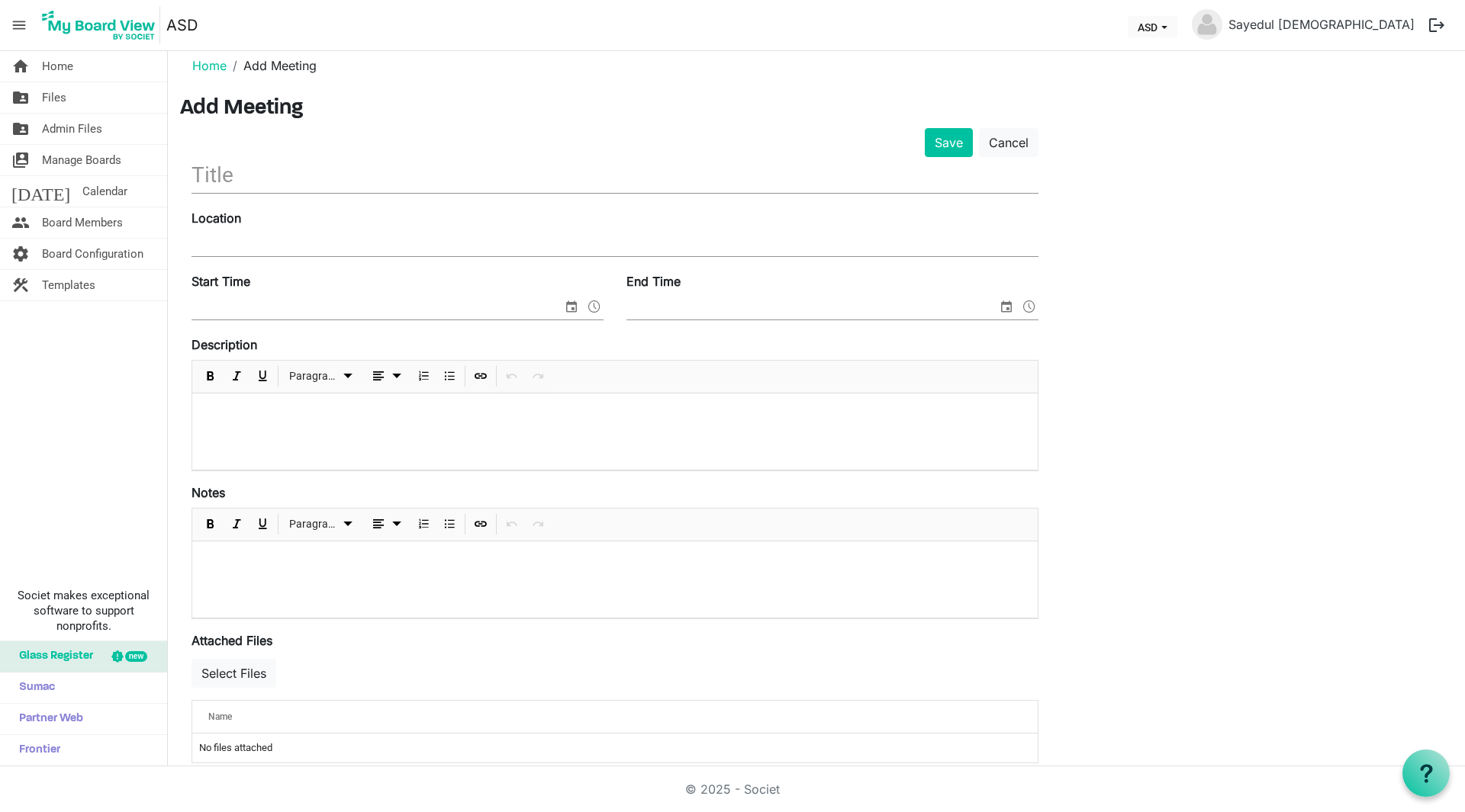
scroll to position [0, 0]
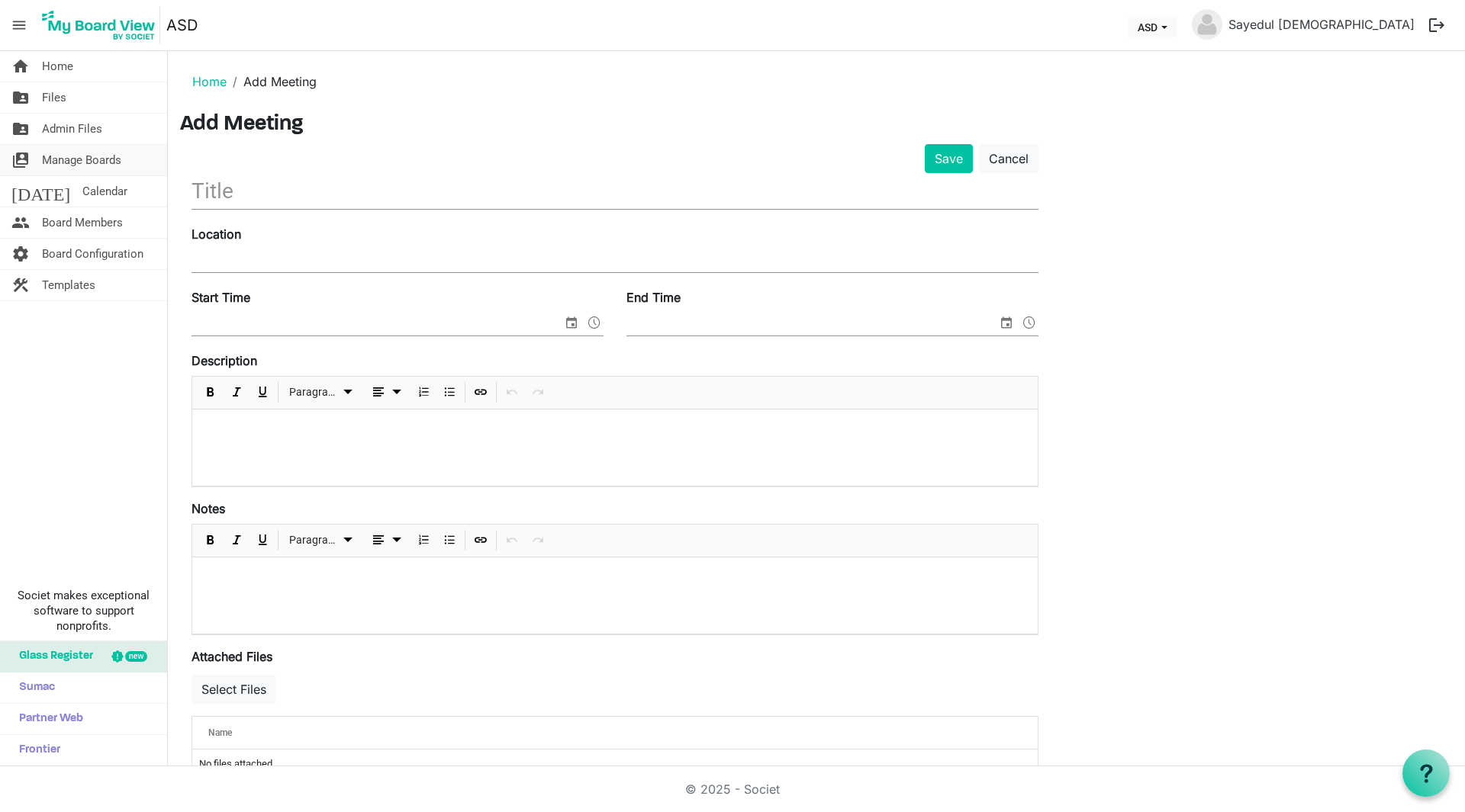
click at [83, 162] on span "Manage Boards" at bounding box center [82, 159] width 80 height 31
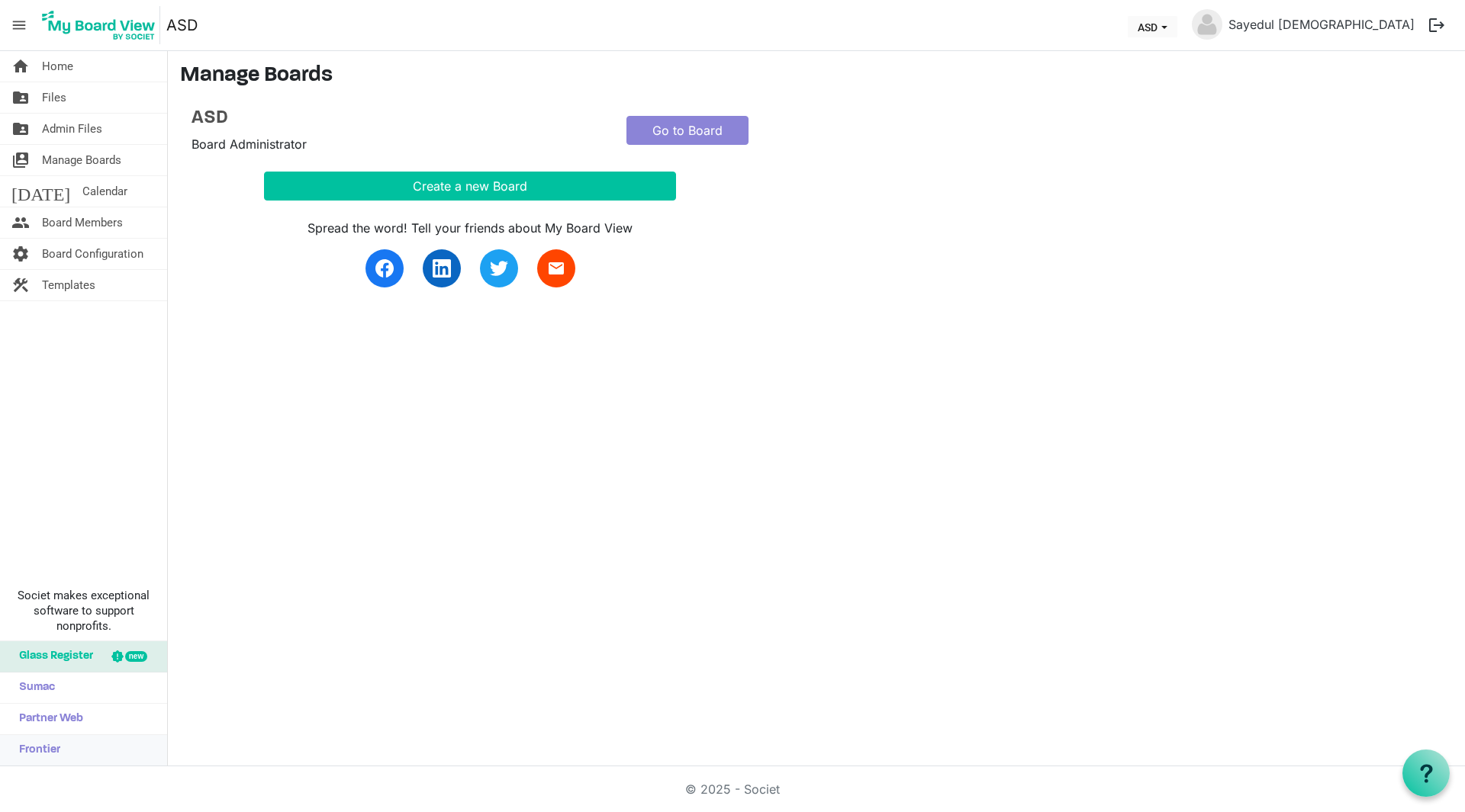
click at [104, 743] on link "Frontier" at bounding box center [84, 750] width 167 height 31
click at [70, 91] on link "folder_shared Files" at bounding box center [84, 98] width 167 height 31
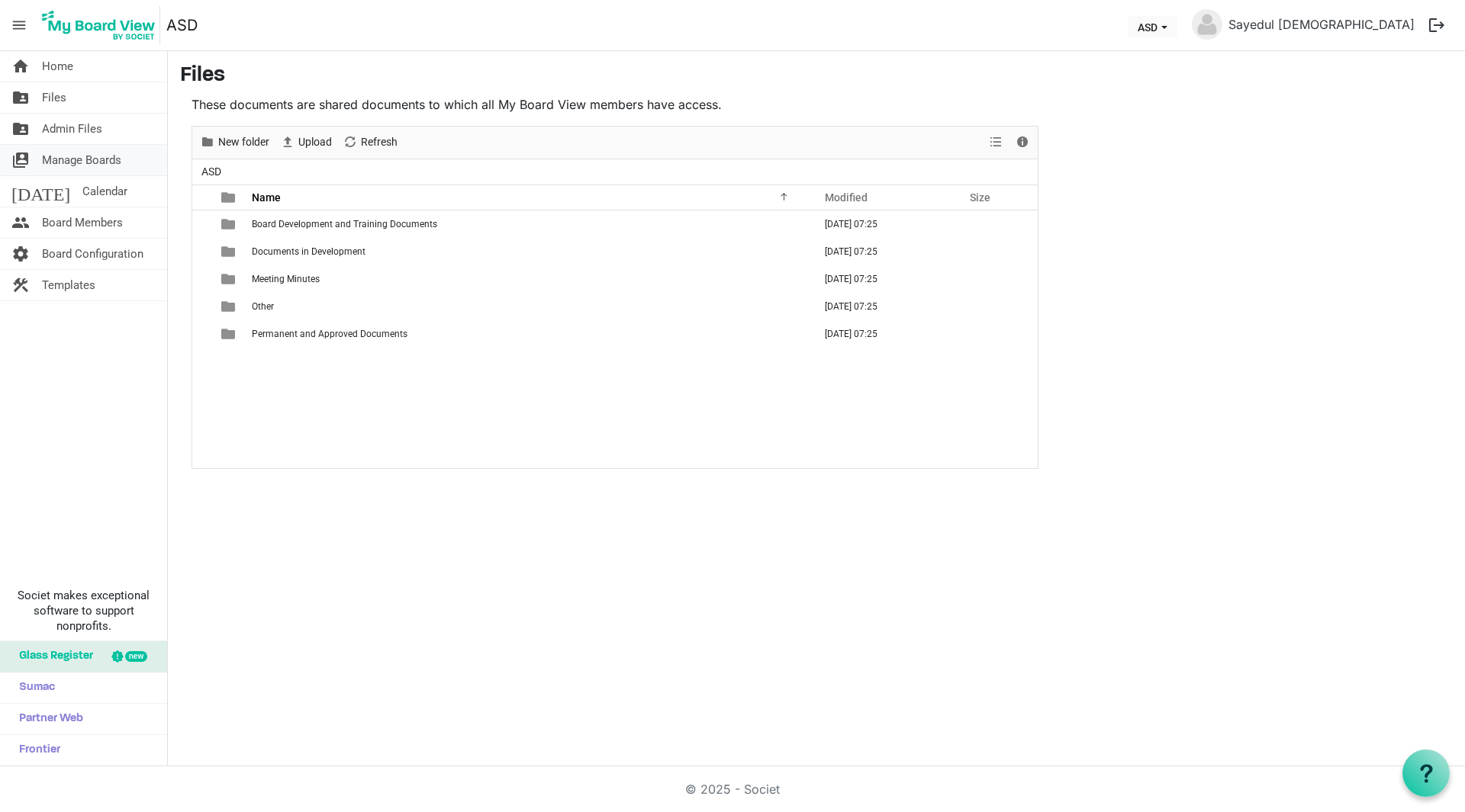
click at [113, 158] on span "Manage Boards" at bounding box center [82, 159] width 80 height 31
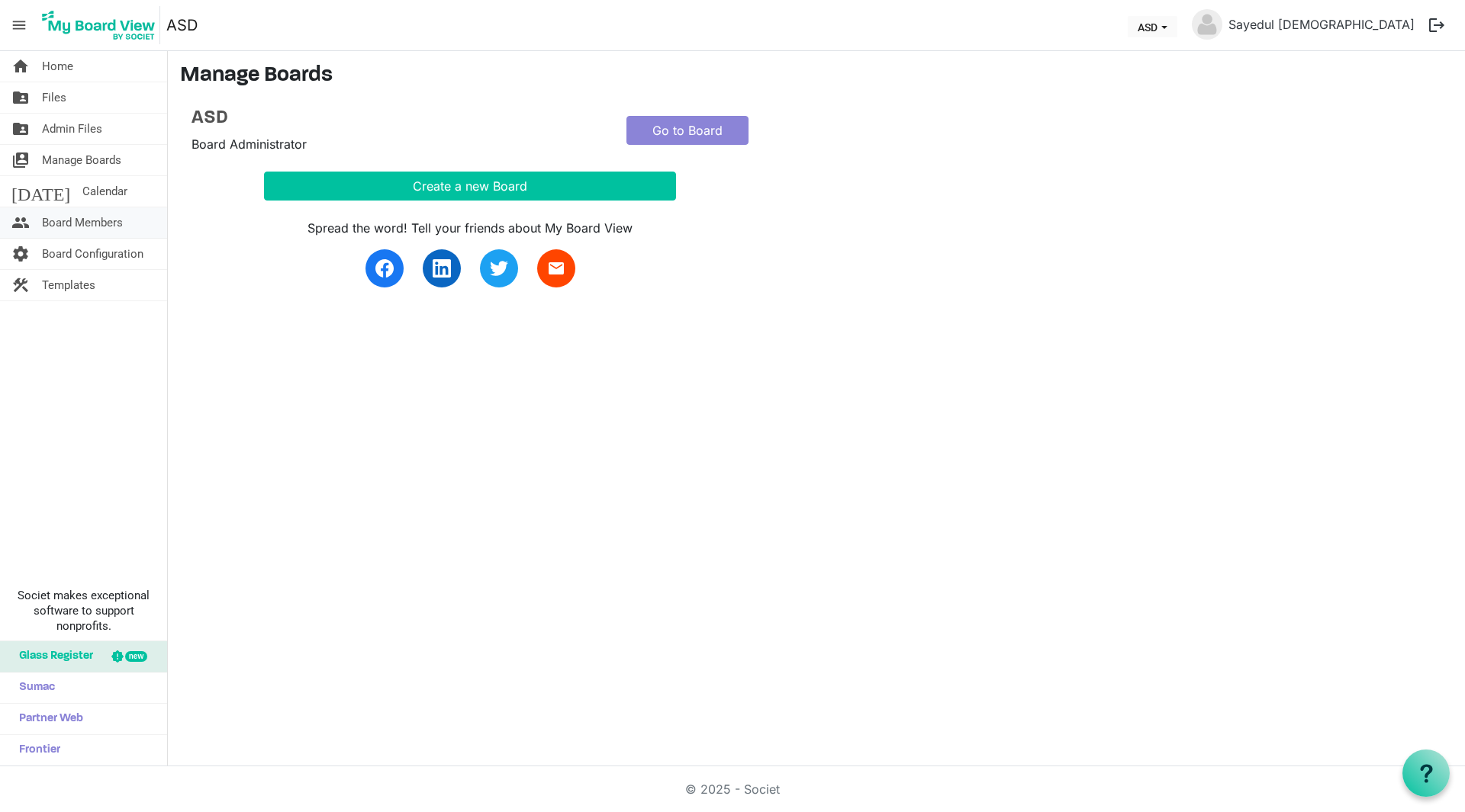
click at [94, 223] on span "Board Members" at bounding box center [82, 222] width 81 height 31
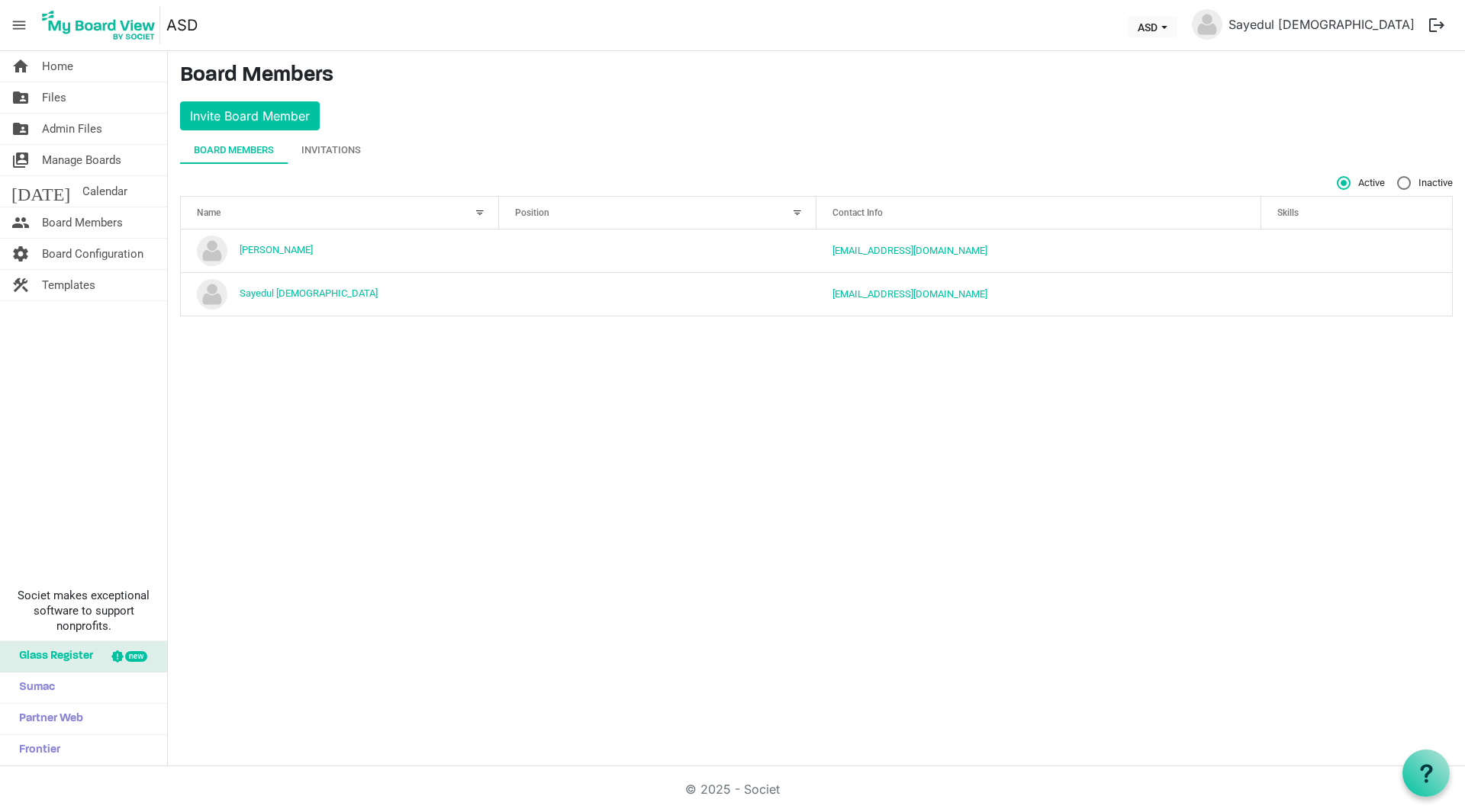
click at [96, 252] on span "Board Configuration" at bounding box center [93, 254] width 102 height 31
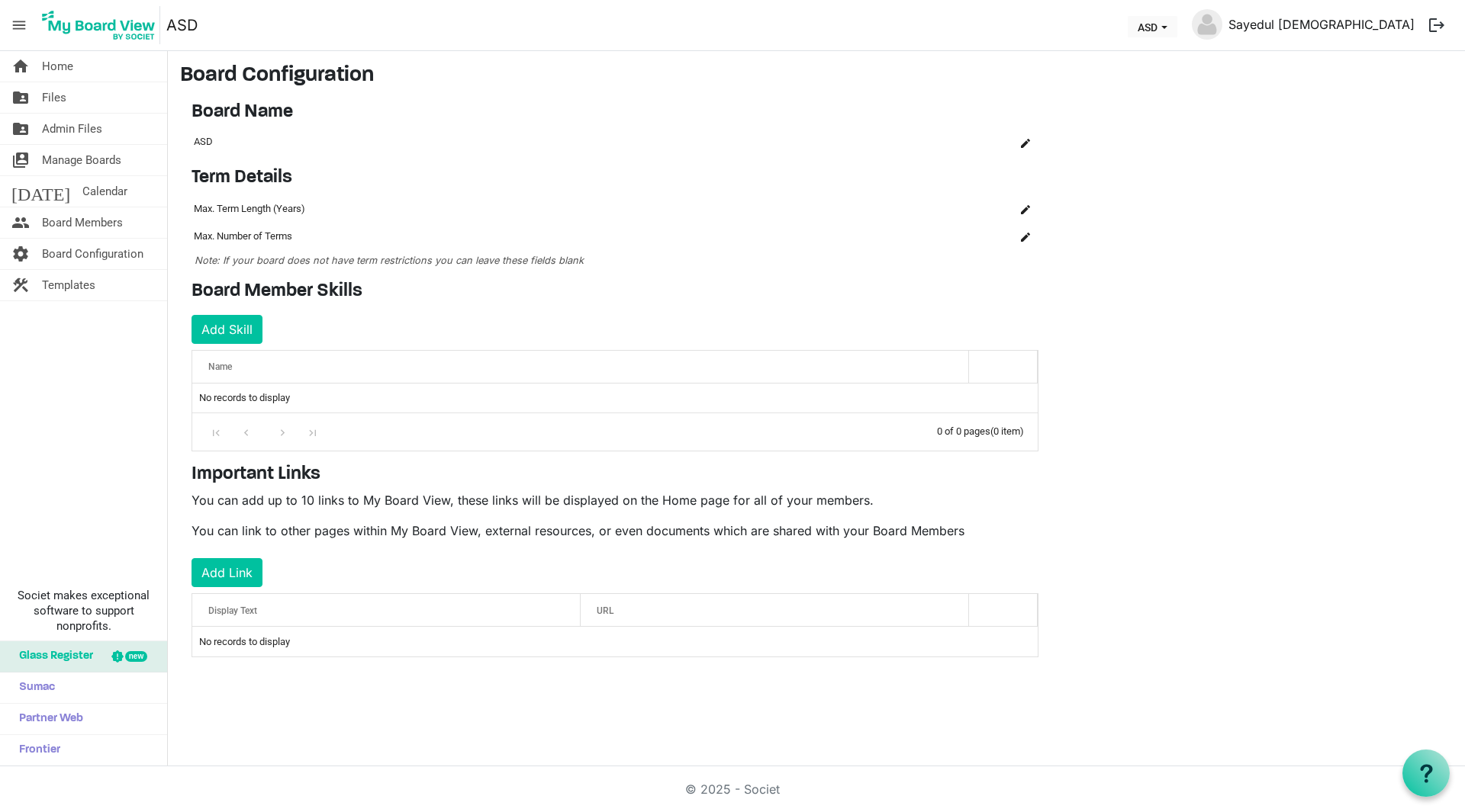
click at [1366, 27] on link "Sayedul [DEMOGRAPHIC_DATA]" at bounding box center [1320, 24] width 198 height 31
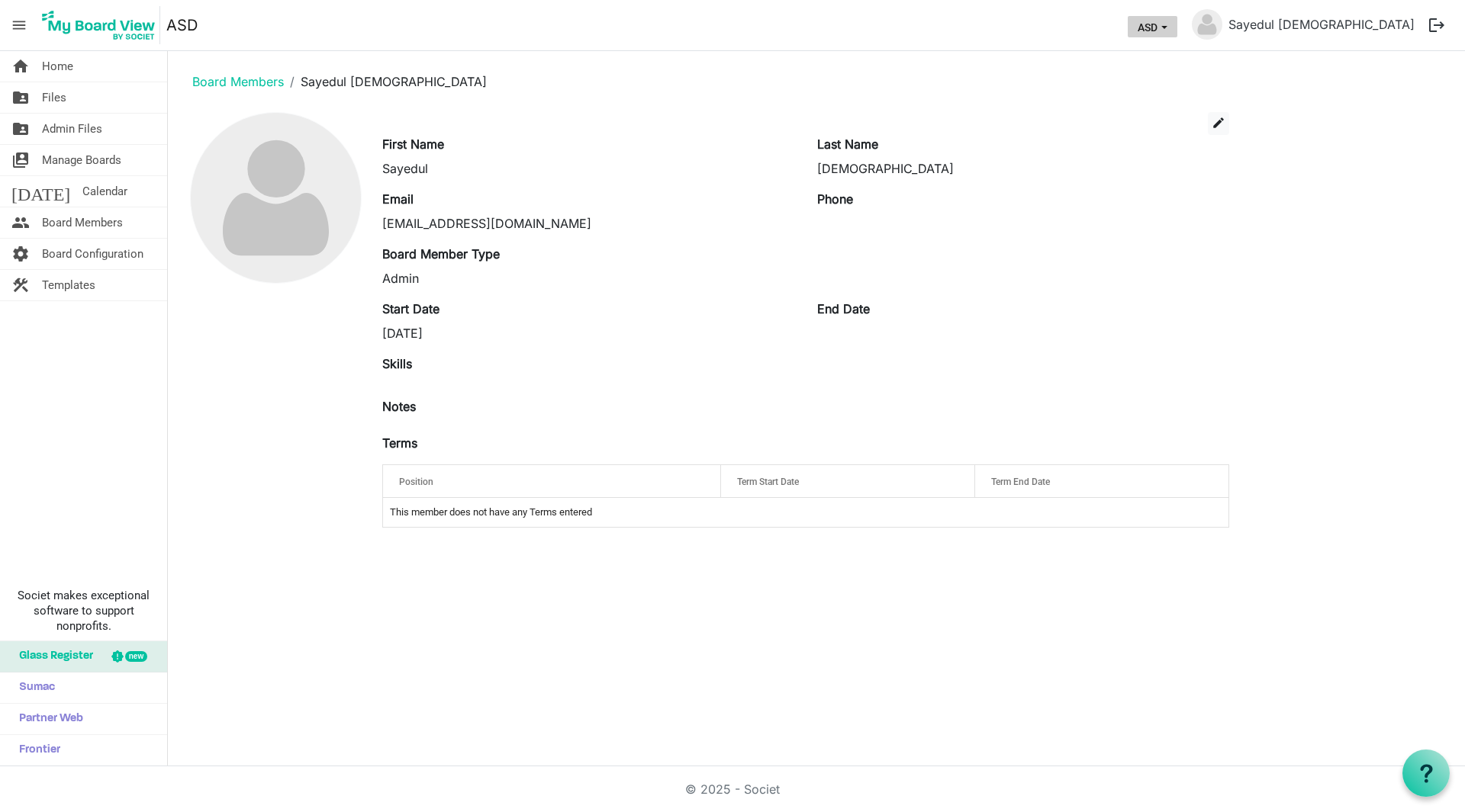
click at [1177, 21] on button "ASD" at bounding box center [1152, 26] width 50 height 21
click at [51, 74] on span "Home" at bounding box center [57, 66] width 31 height 31
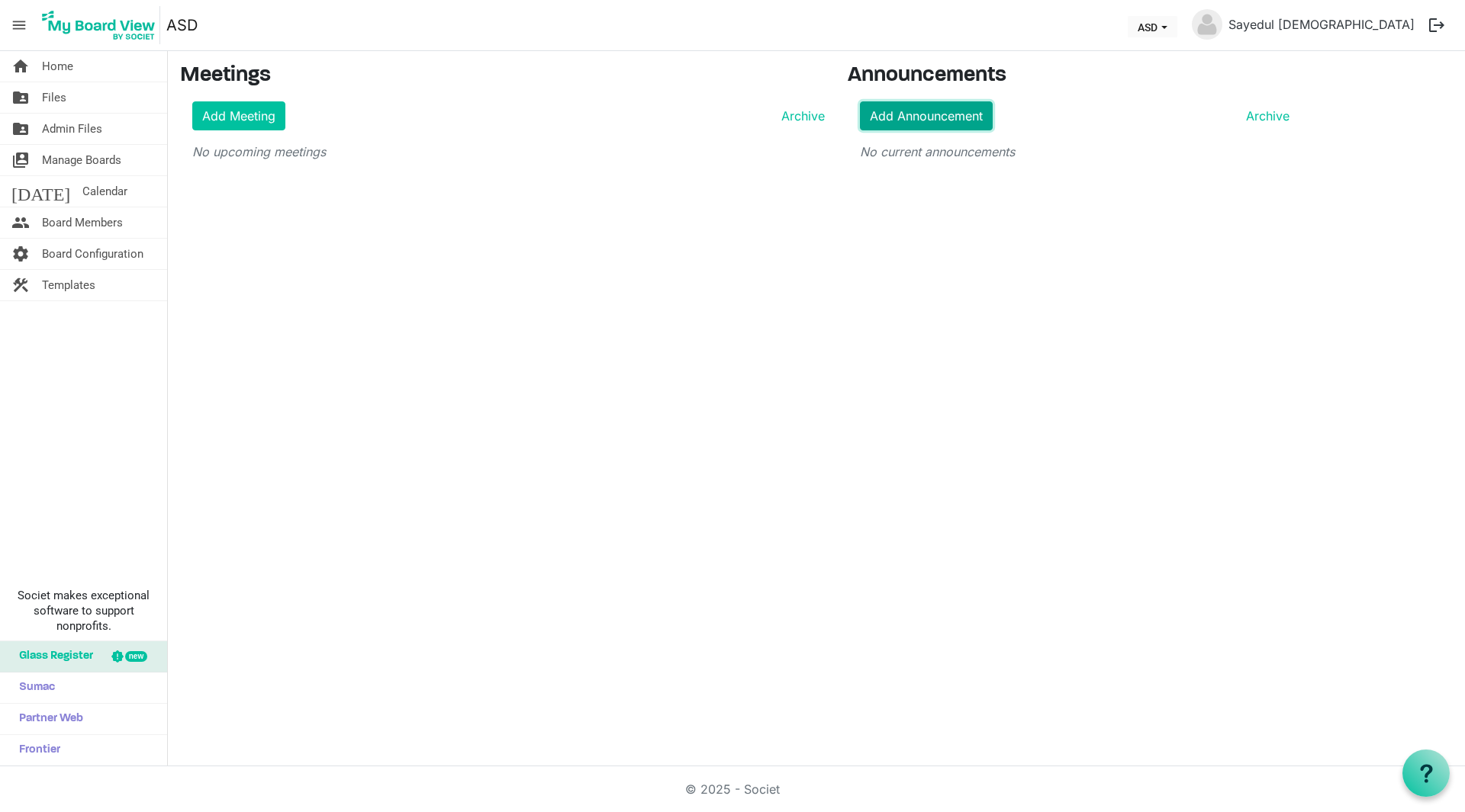
click at [912, 118] on link "Add Announcement" at bounding box center [926, 116] width 133 height 29
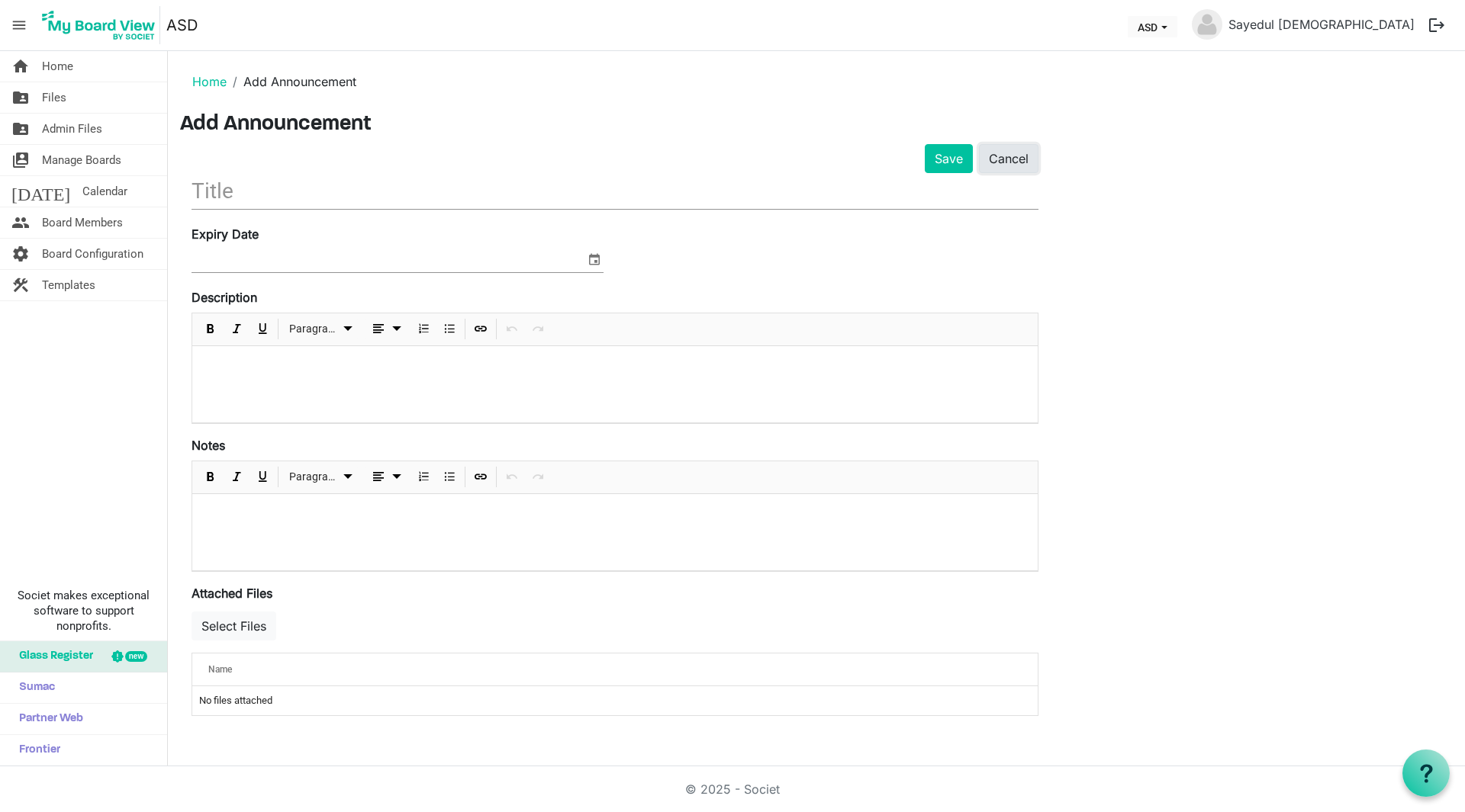
click at [1012, 157] on link "Cancel" at bounding box center [1009, 158] width 60 height 29
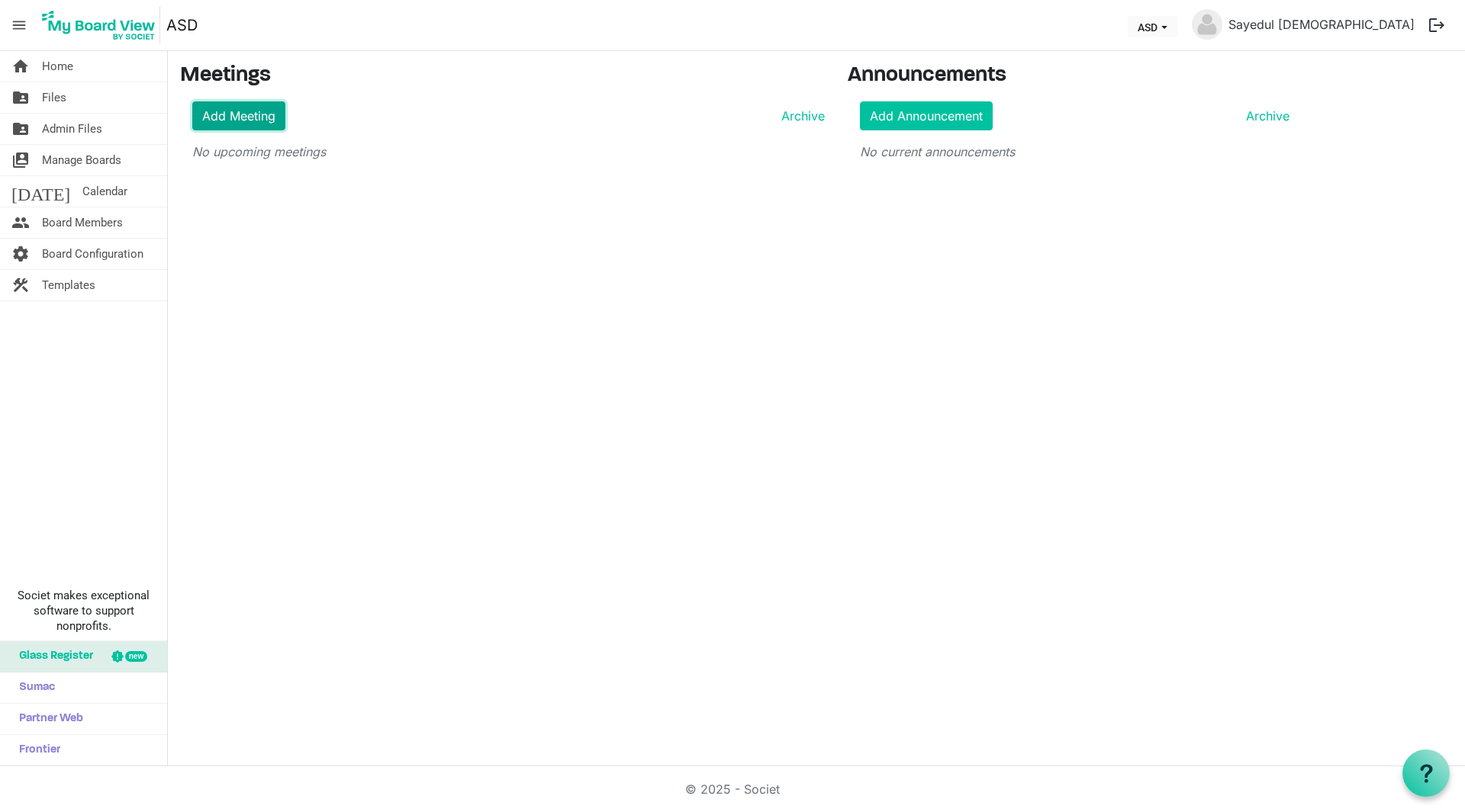
click at [239, 116] on link "Add Meeting" at bounding box center [238, 116] width 93 height 29
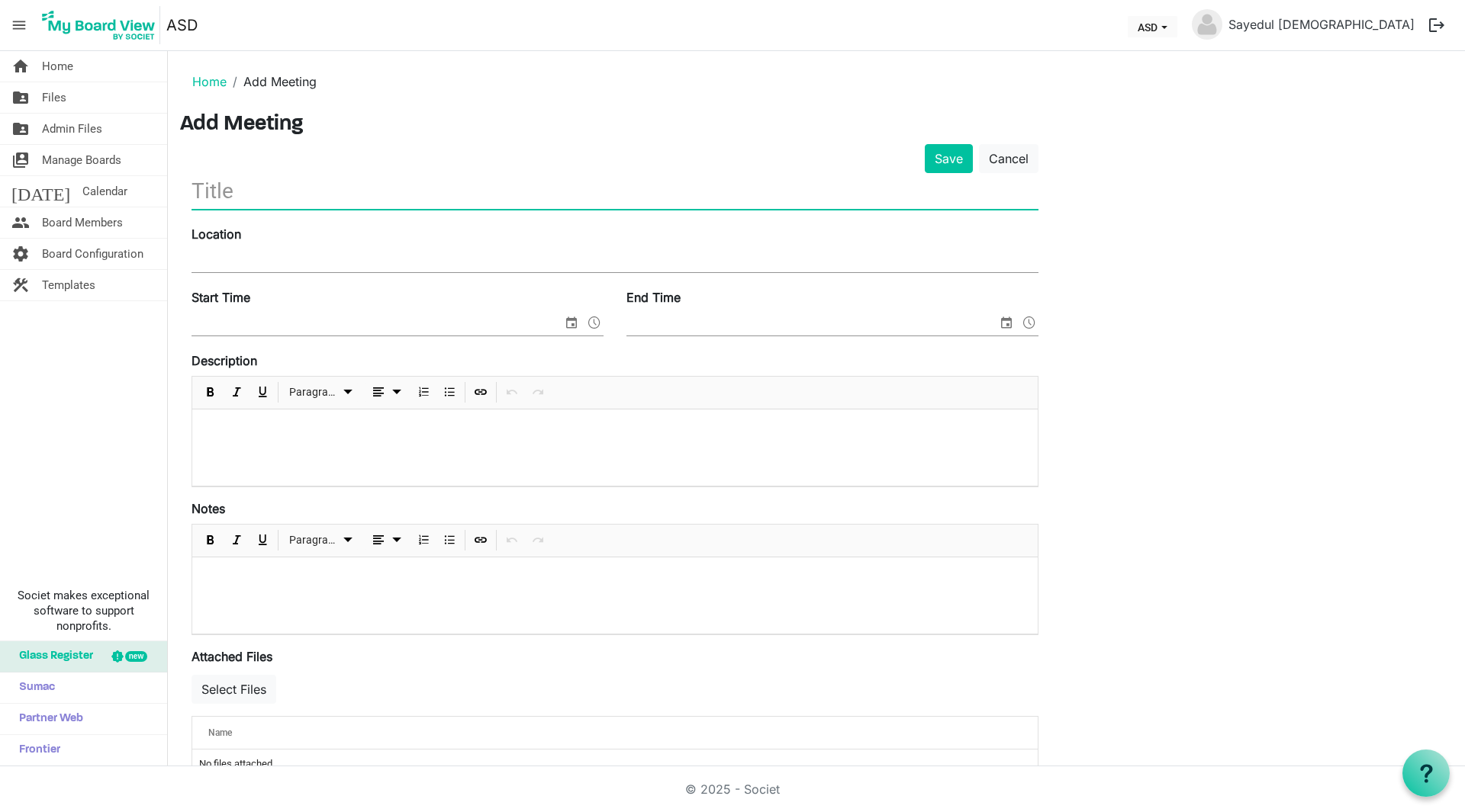
click at [294, 186] on input "text" at bounding box center [615, 191] width 847 height 36
type input "Checking Meeting Features"
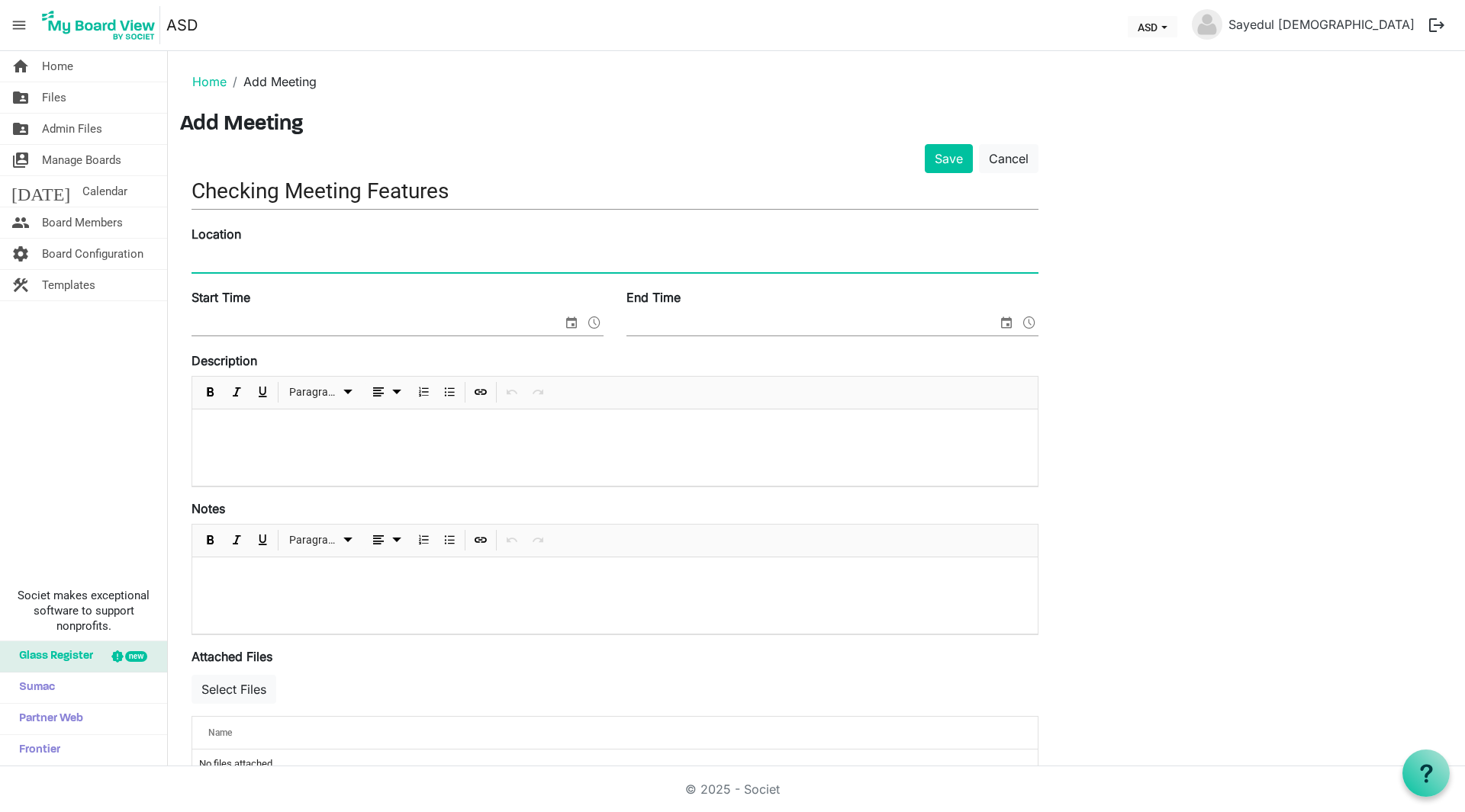
click at [398, 265] on input "Location" at bounding box center [615, 260] width 847 height 23
type input "[GEOGRAPHIC_DATA]"
click at [590, 324] on span at bounding box center [594, 323] width 18 height 20
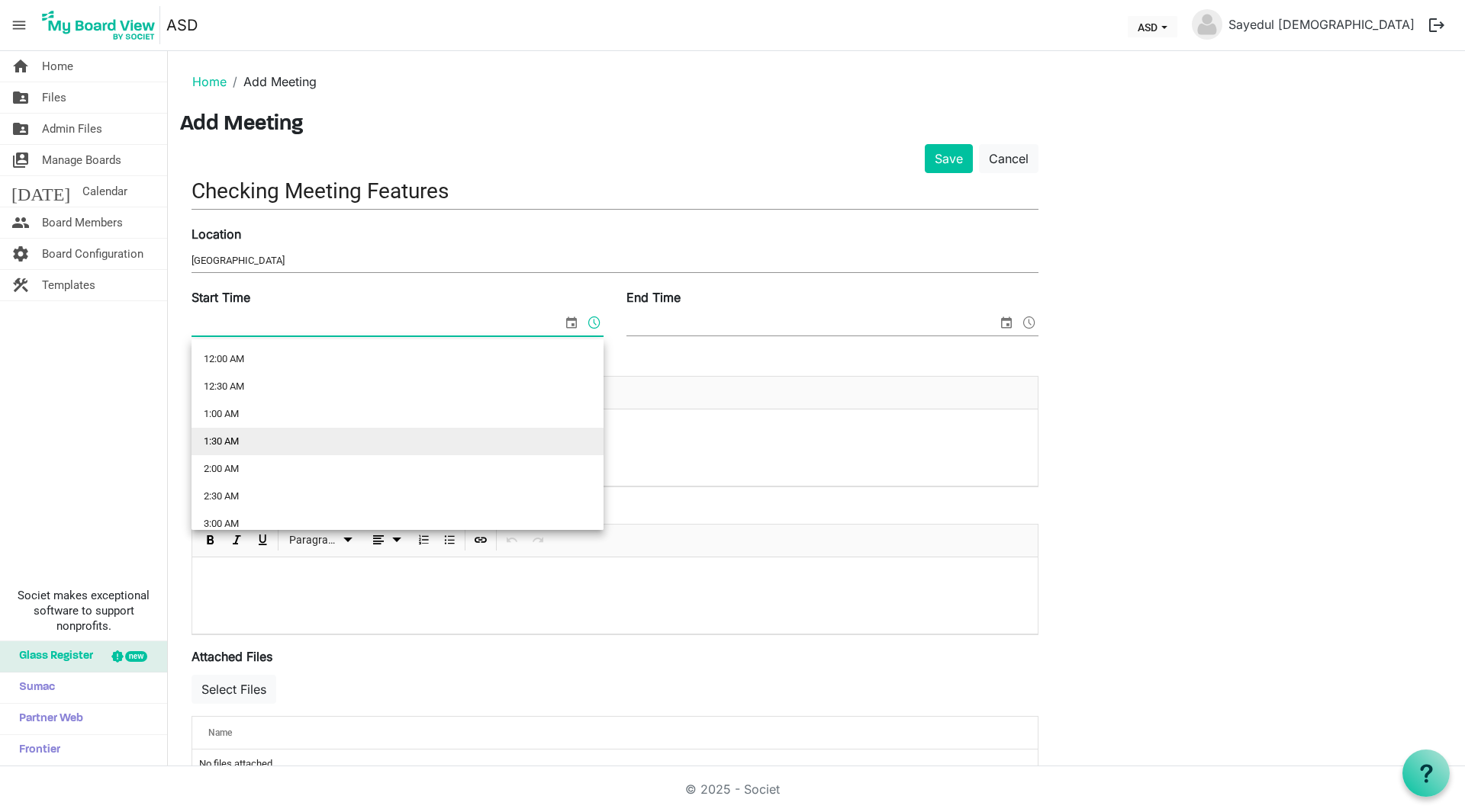
click at [363, 428] on li "1:30 AM" at bounding box center [397, 441] width 412 height 28
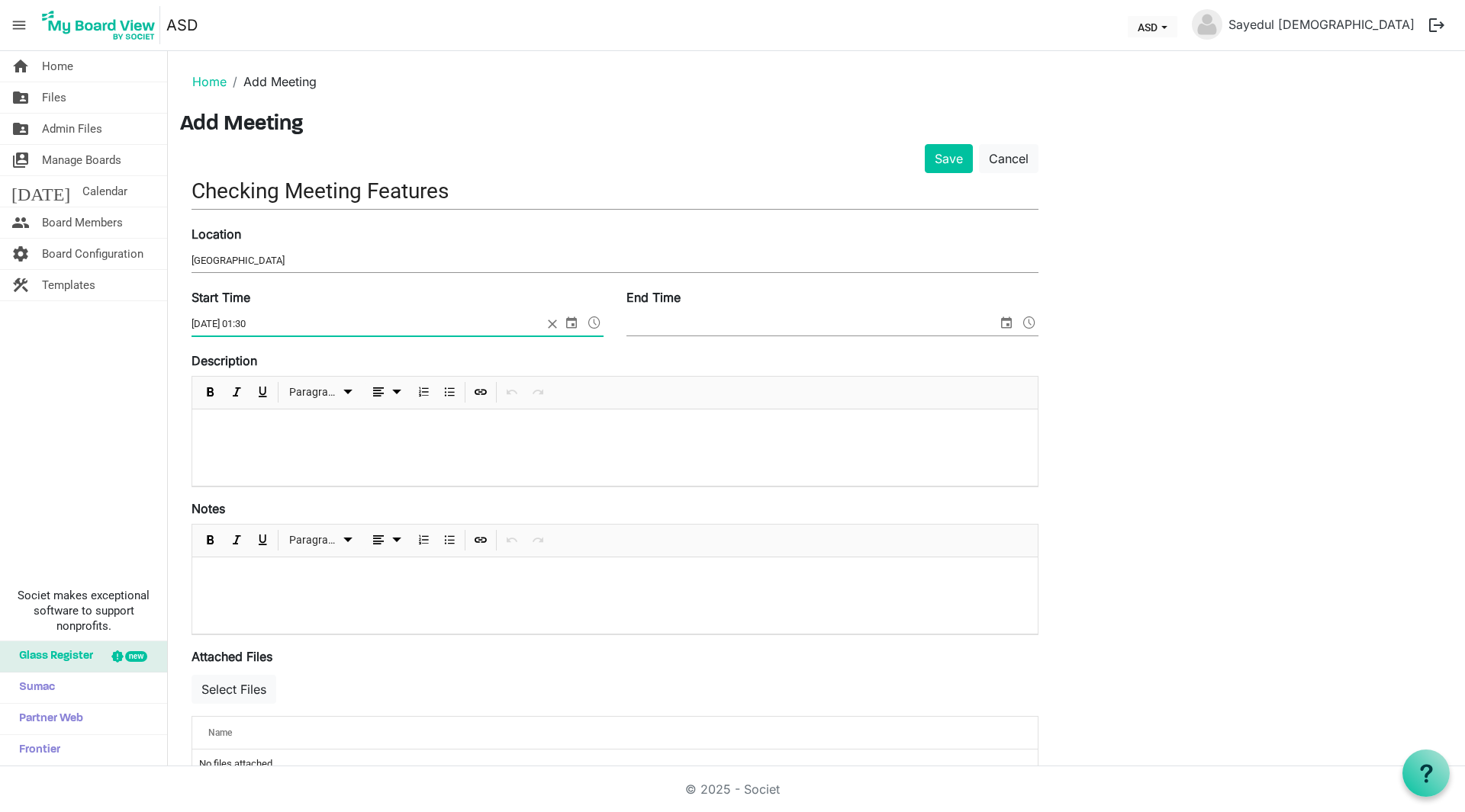
click at [600, 322] on span at bounding box center [594, 323] width 18 height 20
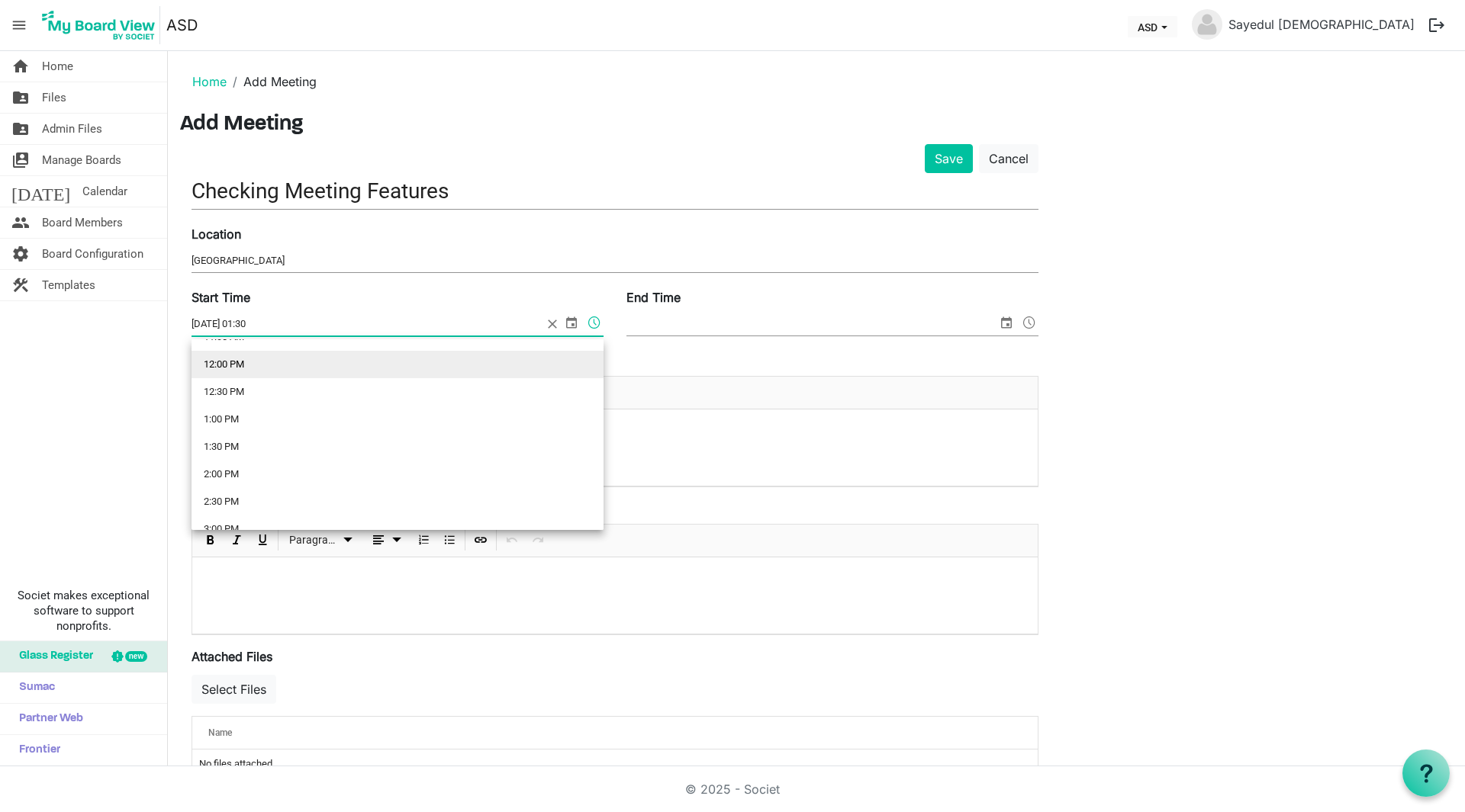
scroll to position [693, 0]
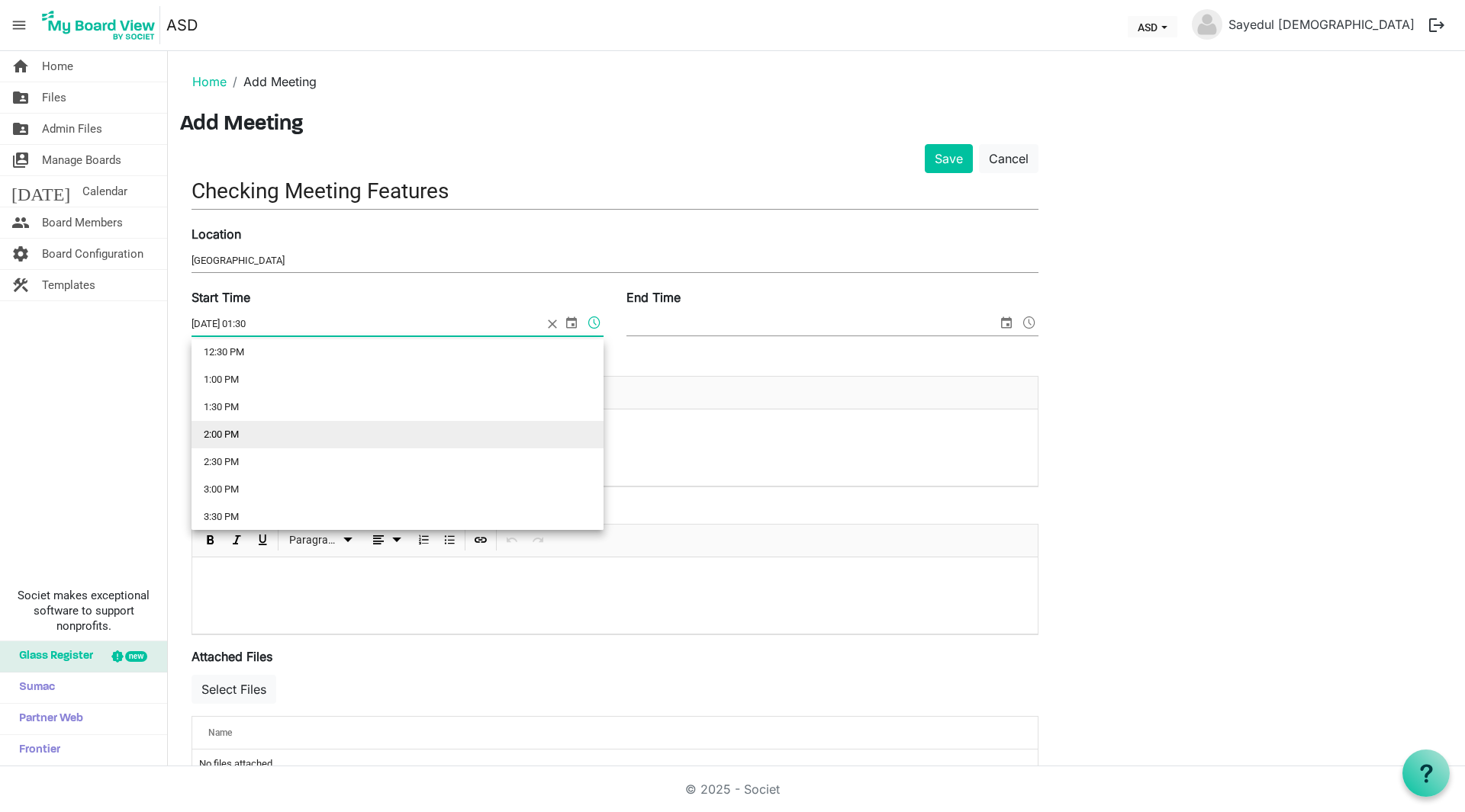
click at [241, 426] on li "2:00 PM" at bounding box center [397, 435] width 412 height 28
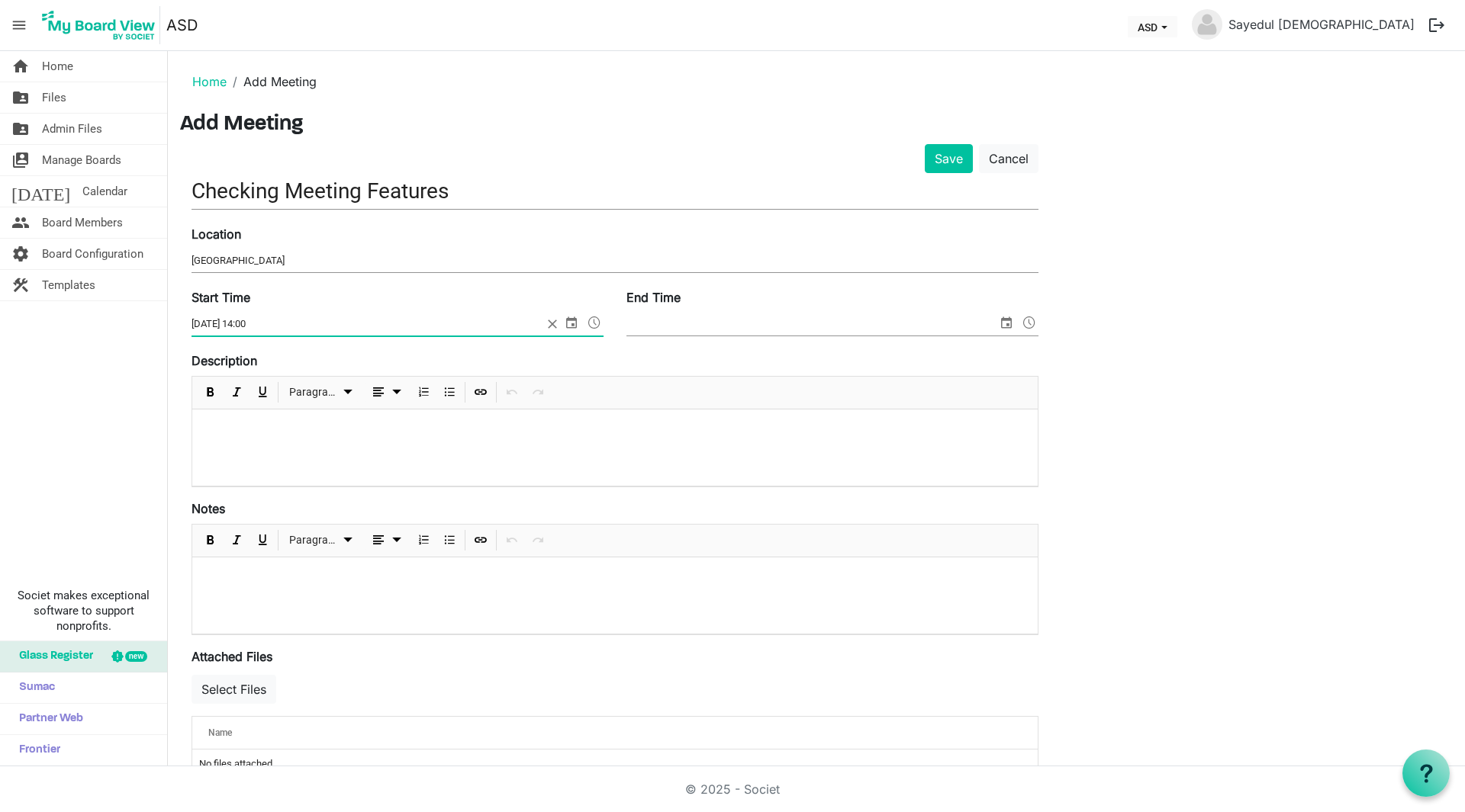
click at [255, 321] on input "18/08/2025 14:00" at bounding box center [367, 324] width 351 height 23
drag, startPoint x: 298, startPoint y: 322, endPoint x: 124, endPoint y: 317, distance: 174.1
click at [124, 317] on div "home Home folder_shared Files folder_shared Admin Files switch_account Manage B…" at bounding box center [732, 408] width 1465 height 715
type input "18/08/2025 13:40"
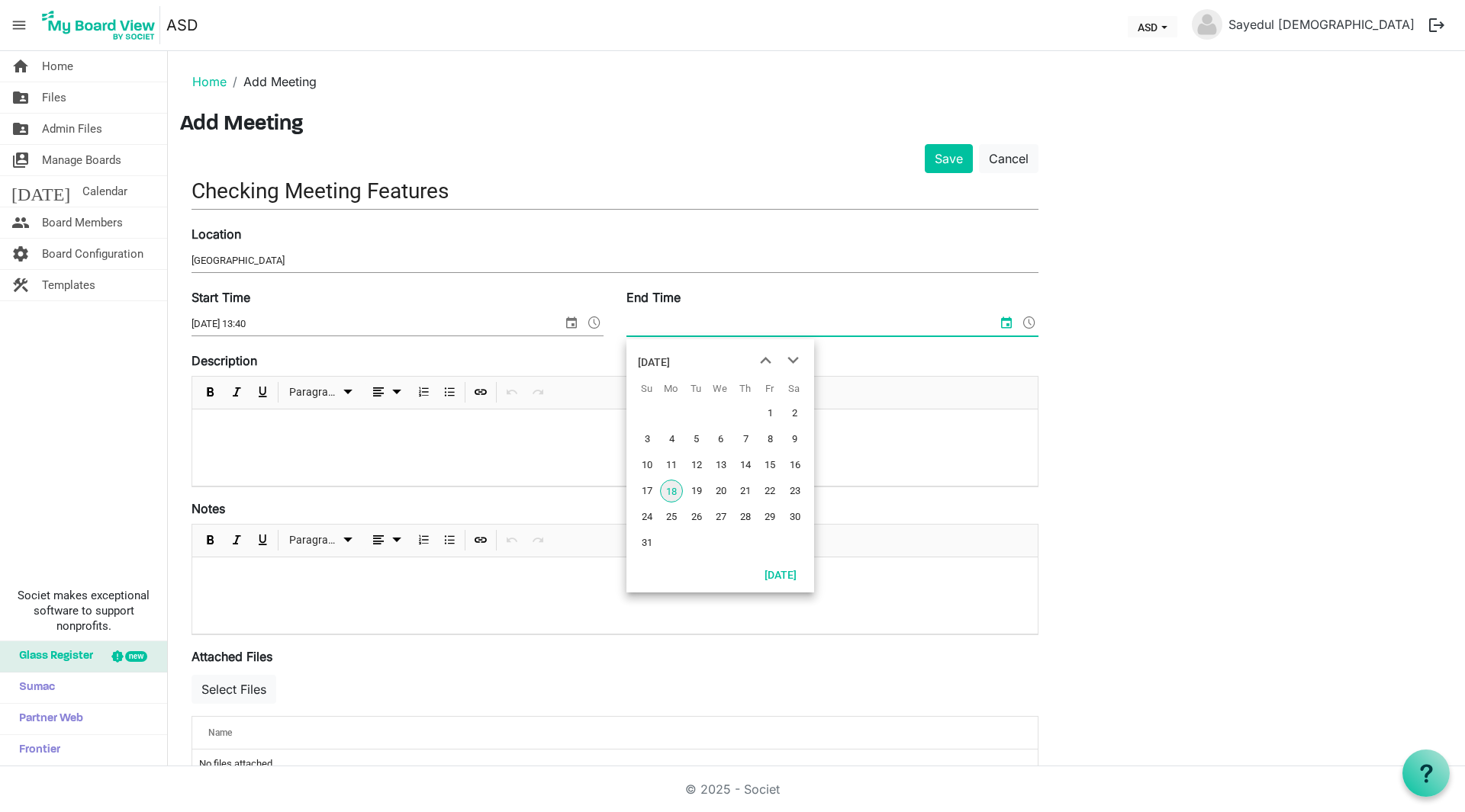
paste input "[DATE] 13:40"
type input "[DATE] 13:50"
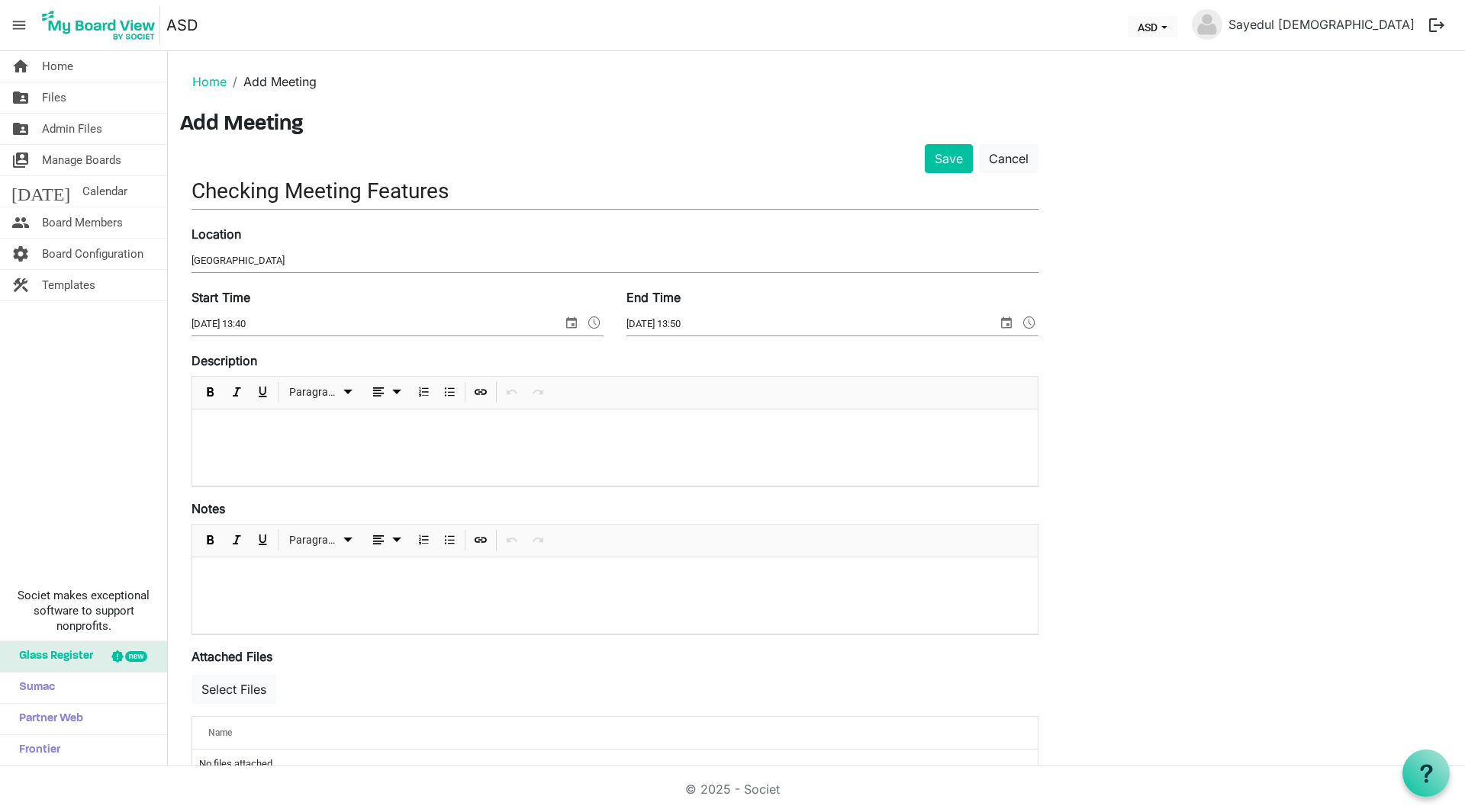
click at [407, 440] on div at bounding box center [615, 447] width 845 height 77
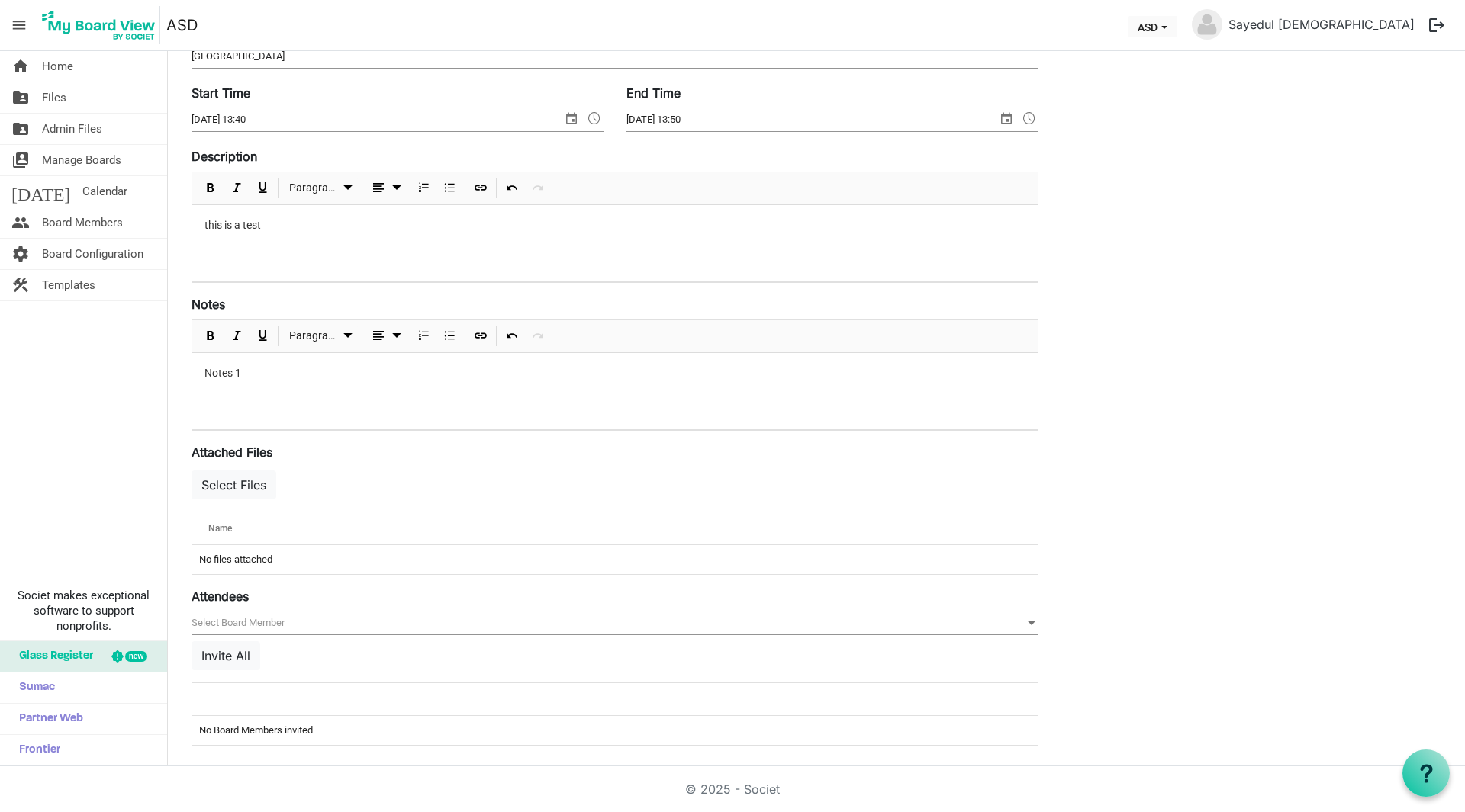
scroll to position [208, 0]
click at [236, 479] on button "Select Files" at bounding box center [233, 480] width 85 height 29
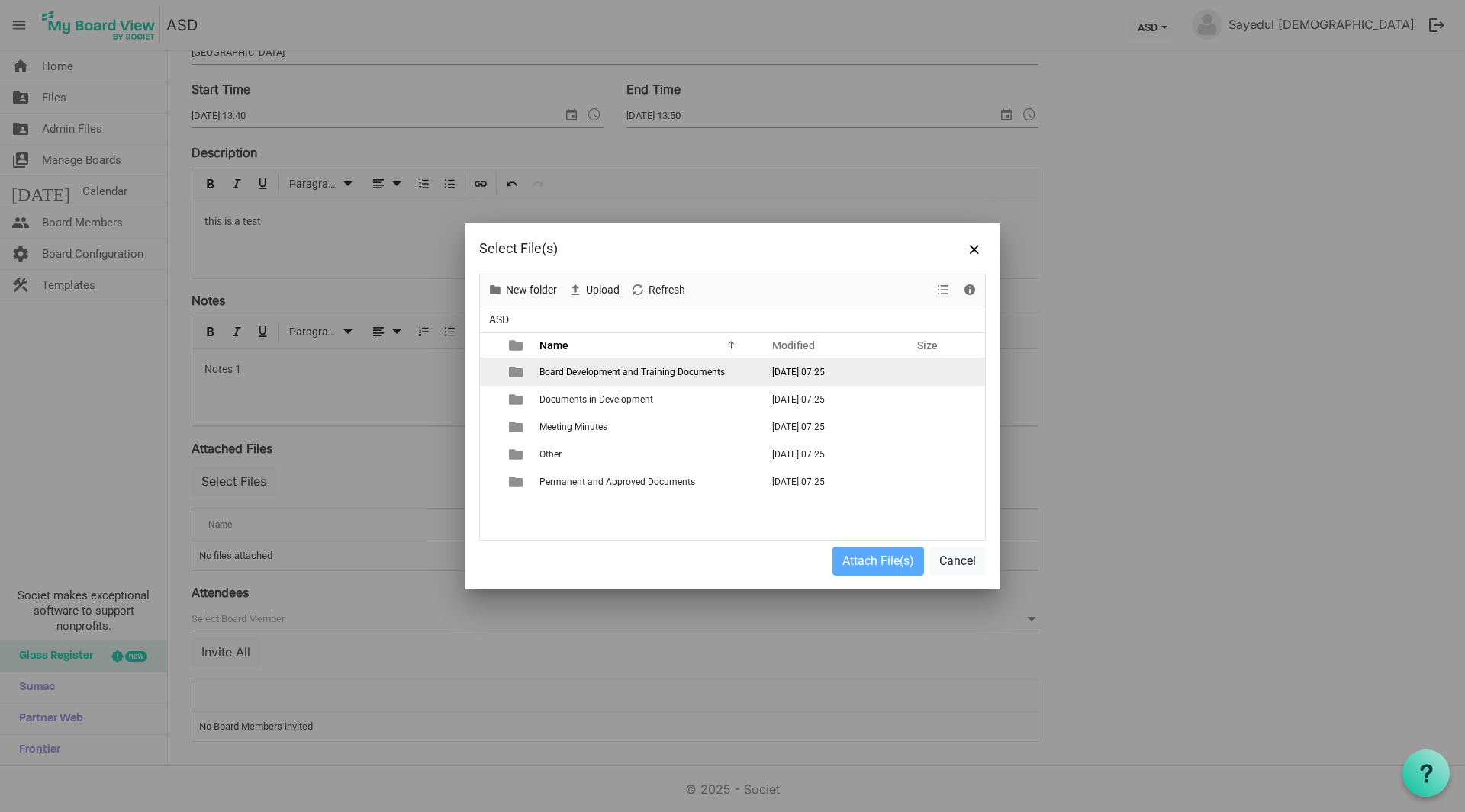
click at [623, 364] on td "Board Development and Training Documents" at bounding box center [646, 373] width 221 height 28
click at [515, 379] on span "is template cell column header type" at bounding box center [516, 373] width 14 height 14
click at [519, 376] on span "is template cell column header type" at bounding box center [516, 373] width 14 height 14
click at [611, 376] on div "Board Development and Training Documents August 18, 2025 07:25 Documents in Dev…" at bounding box center [732, 449] width 505 height 181
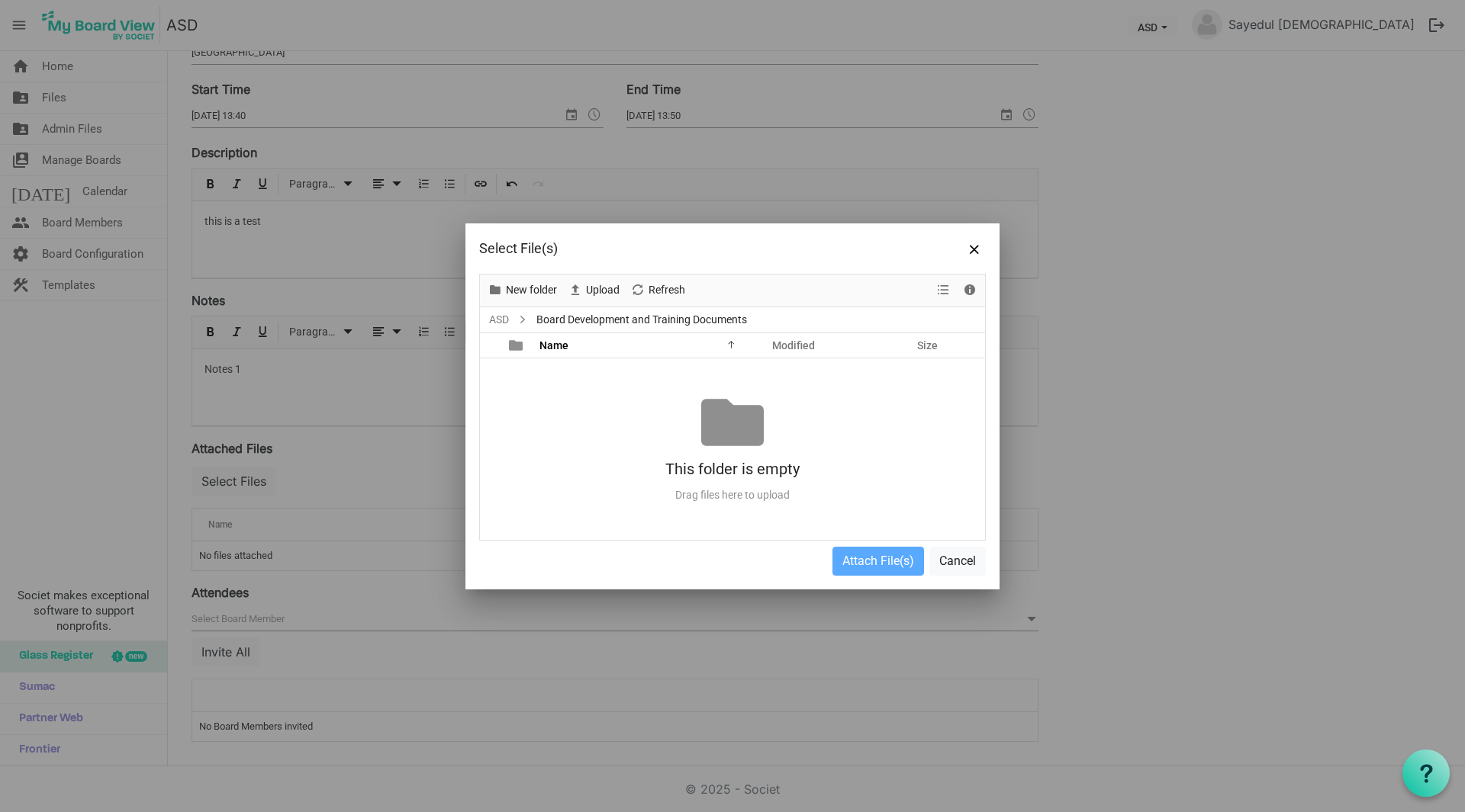
click at [611, 376] on div "No files attached This folder is empty Drag files here to upload" at bounding box center [732, 449] width 505 height 181
click at [590, 287] on span "Upload" at bounding box center [602, 290] width 37 height 19
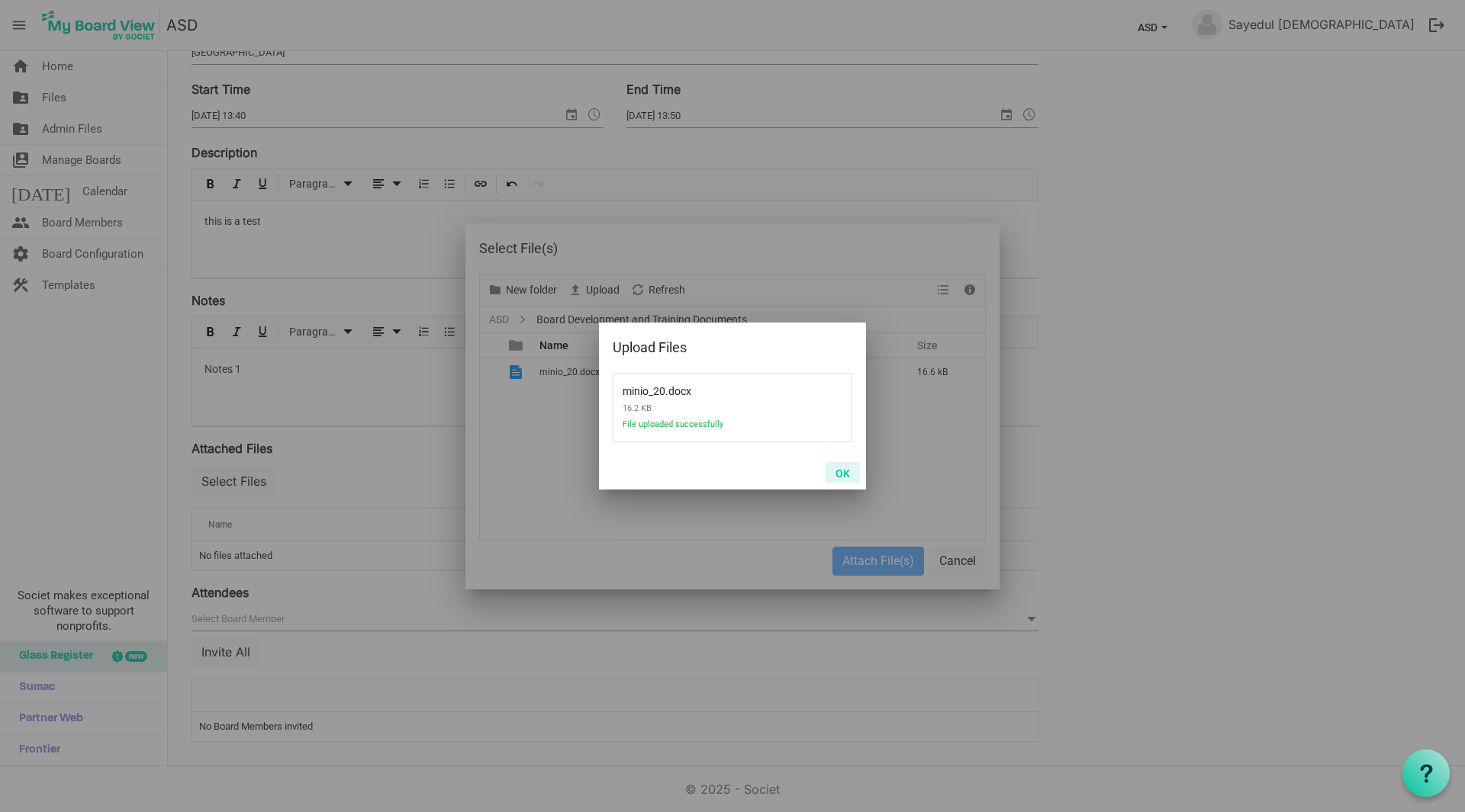
click at [837, 468] on button "OK" at bounding box center [842, 472] width 34 height 21
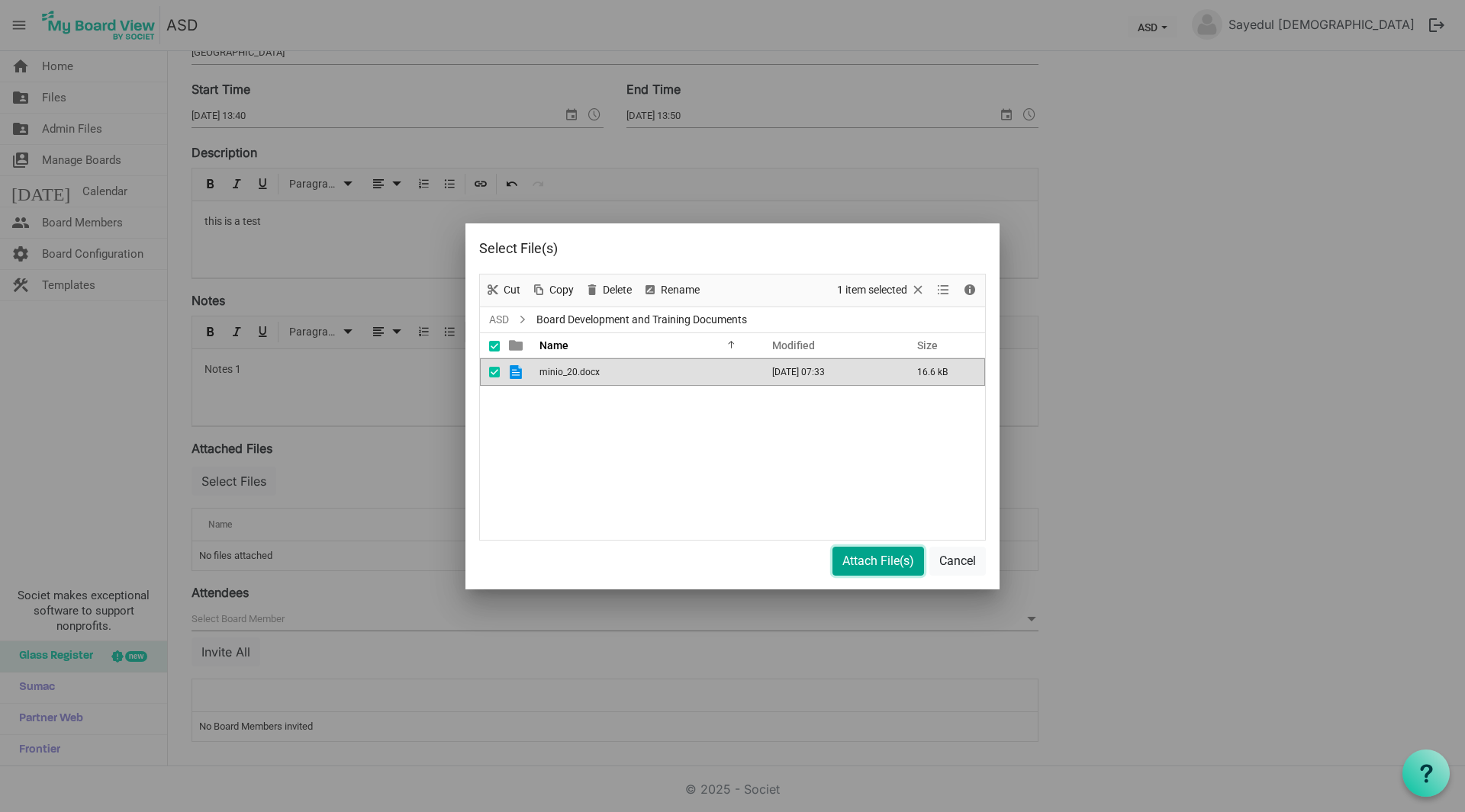
click at [880, 555] on button "Attach File(s)" at bounding box center [878, 561] width 92 height 29
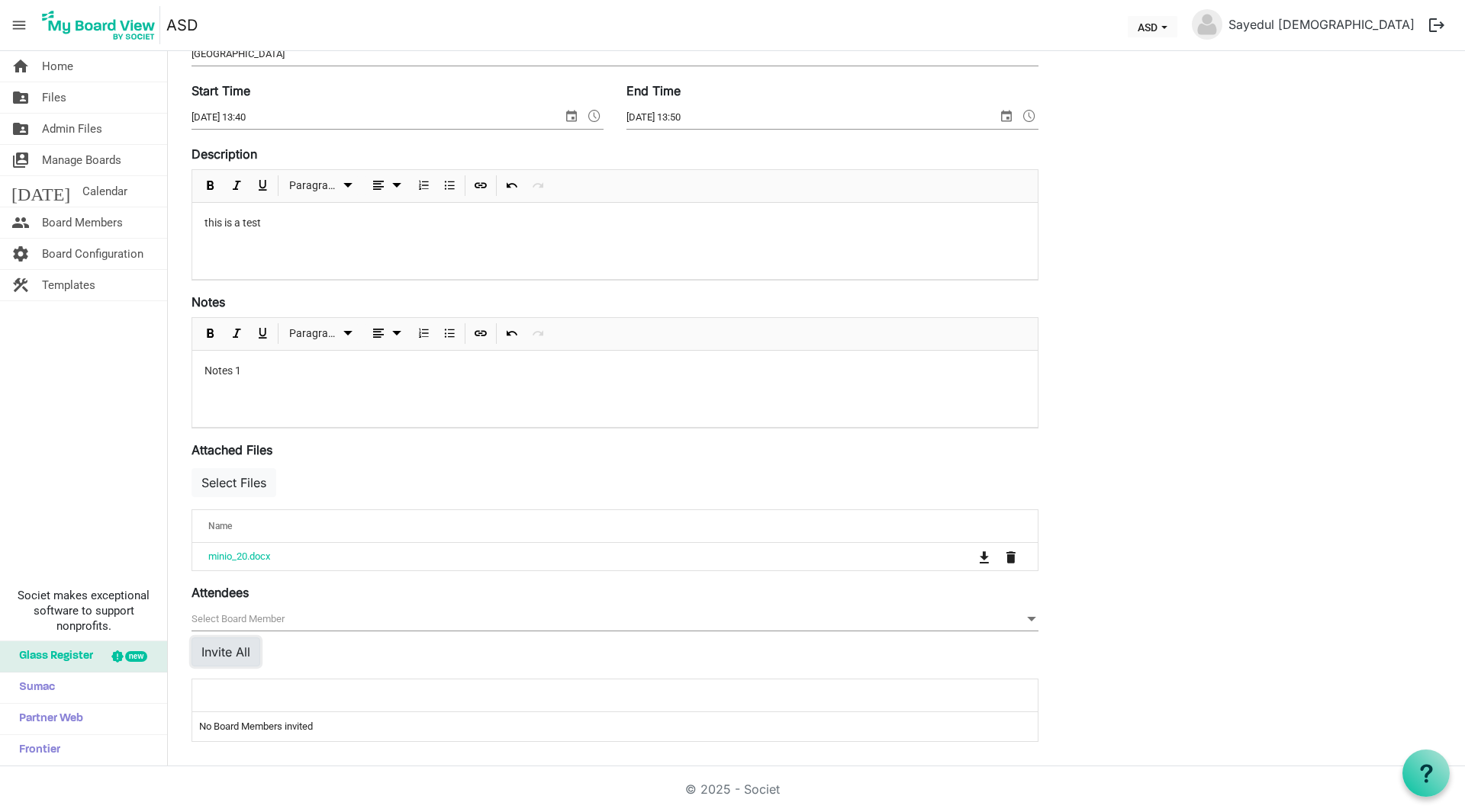
click at [234, 651] on button "Invite All" at bounding box center [225, 652] width 69 height 29
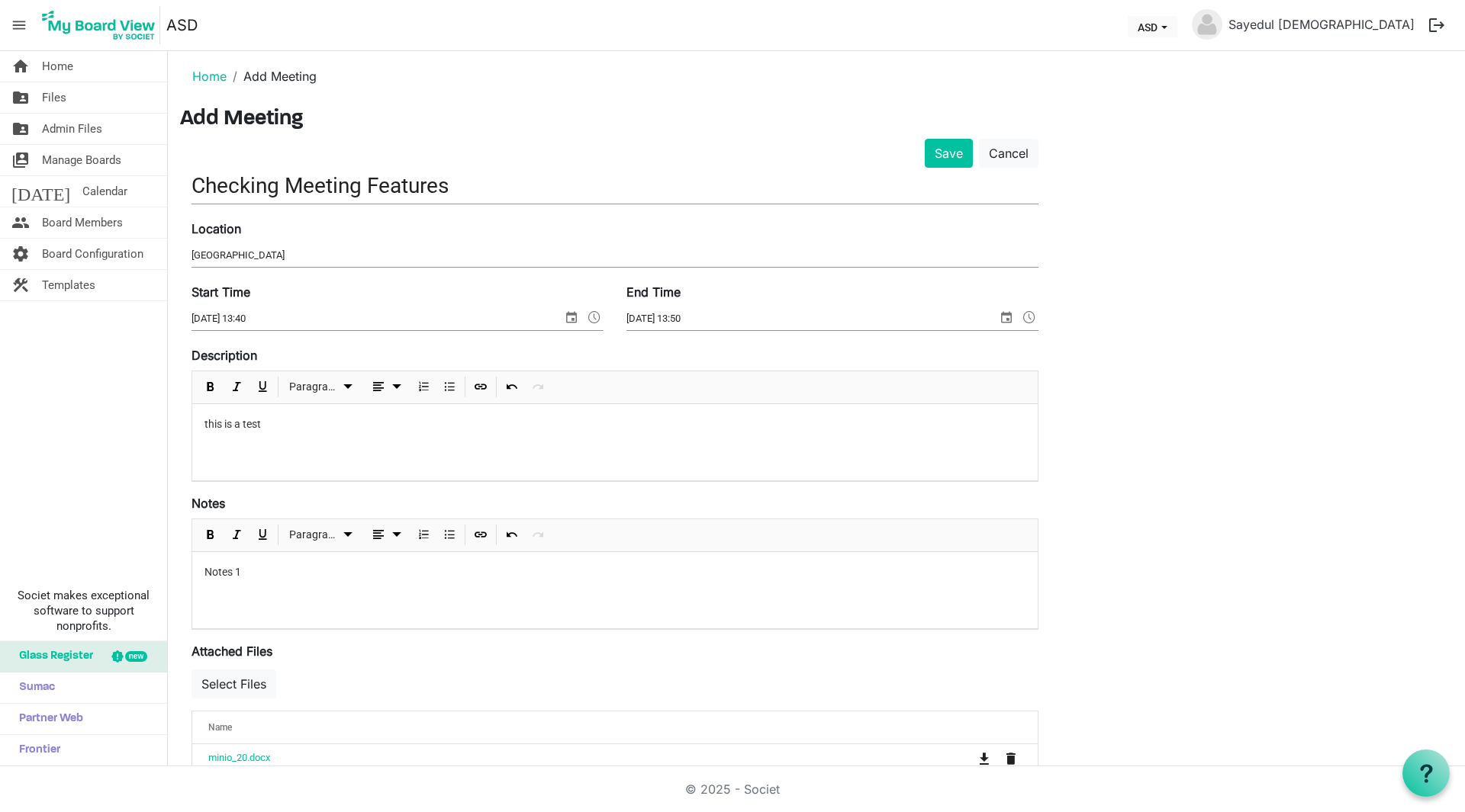
scroll to position [0, 0]
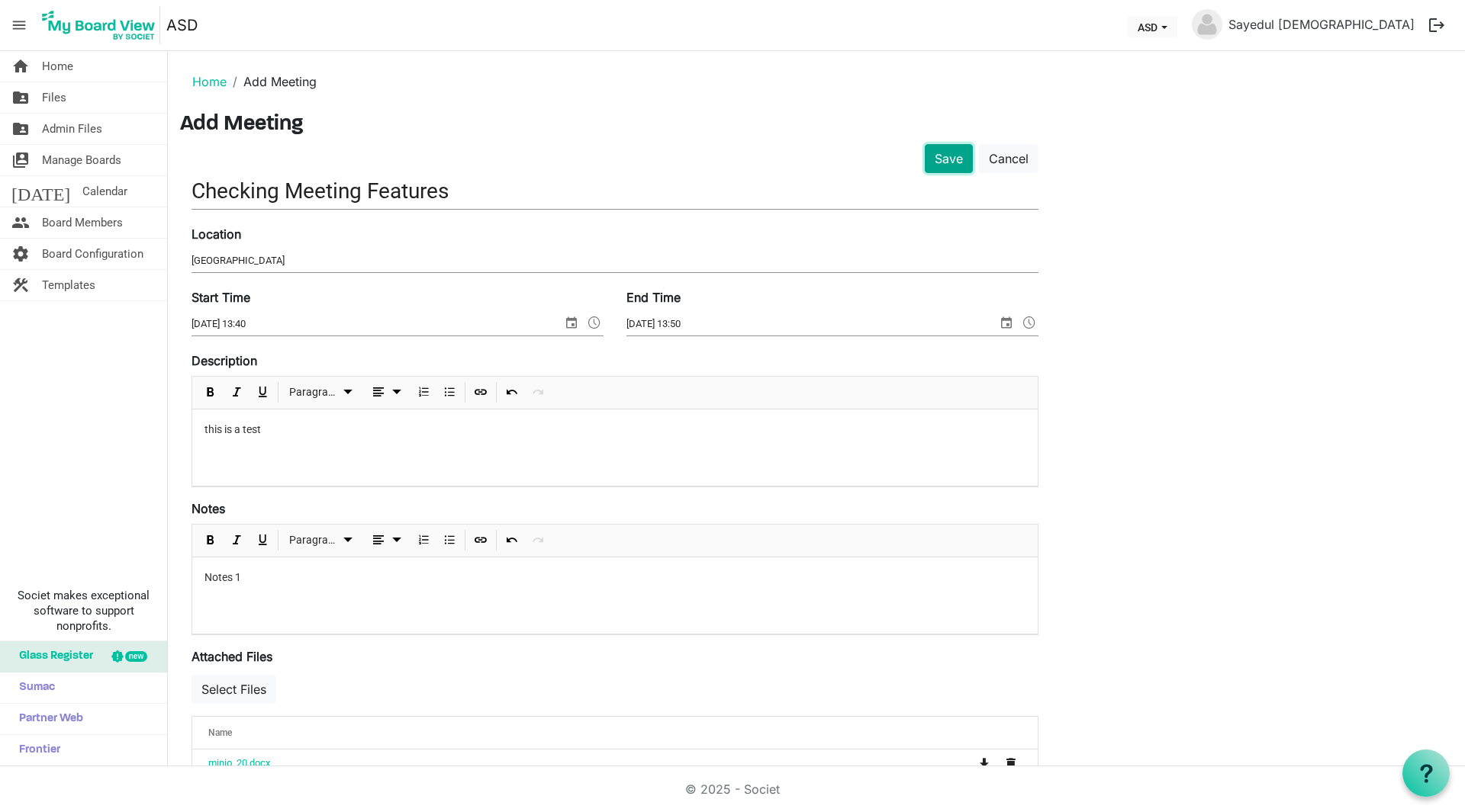
click at [956, 162] on button "Save" at bounding box center [949, 158] width 48 height 29
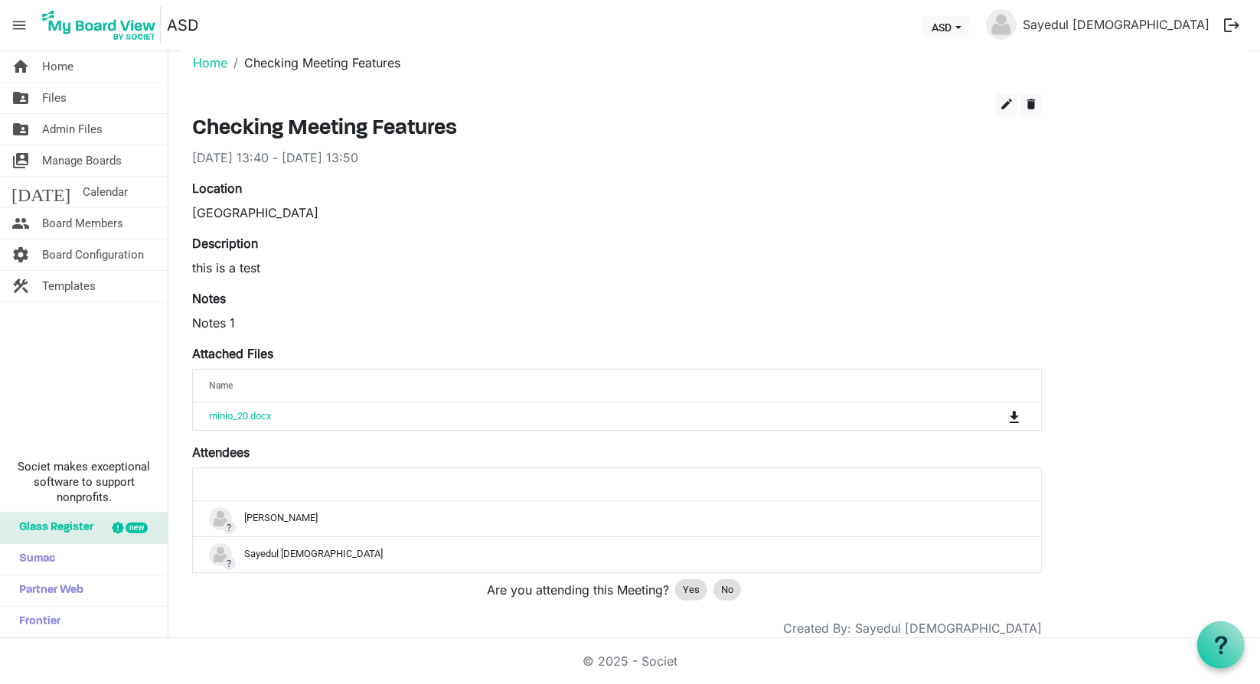
scroll to position [45, 0]
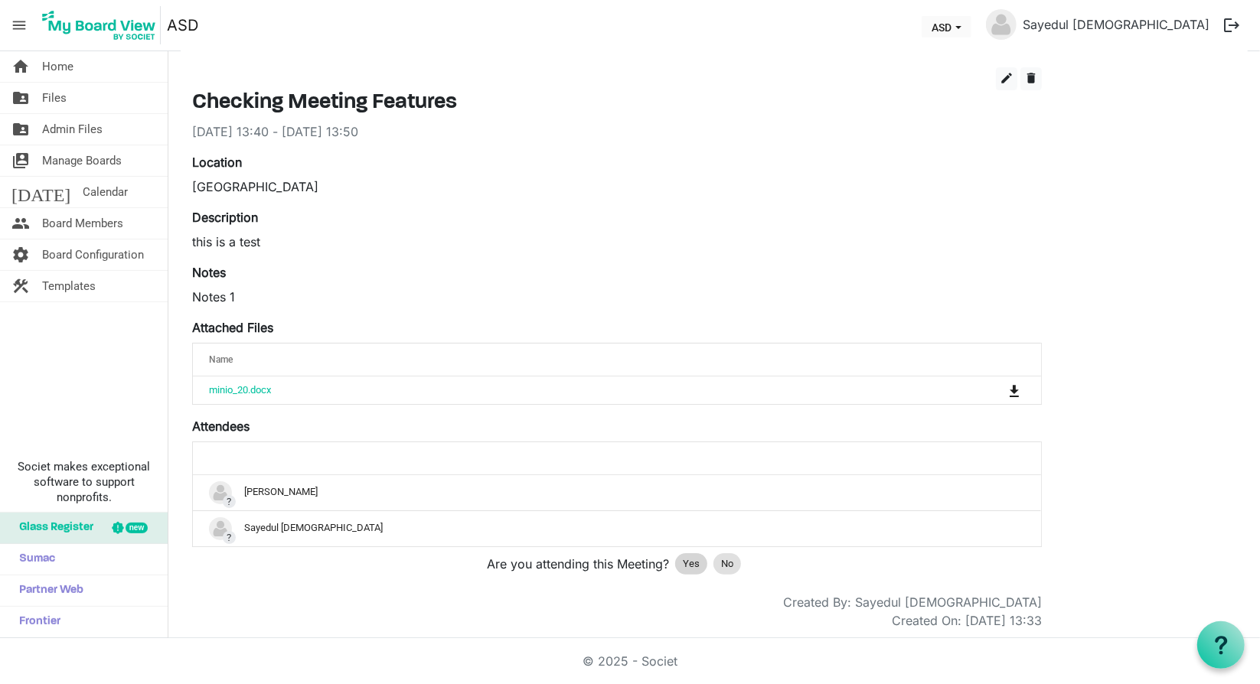
click at [687, 557] on span "Yes" at bounding box center [691, 564] width 17 height 15
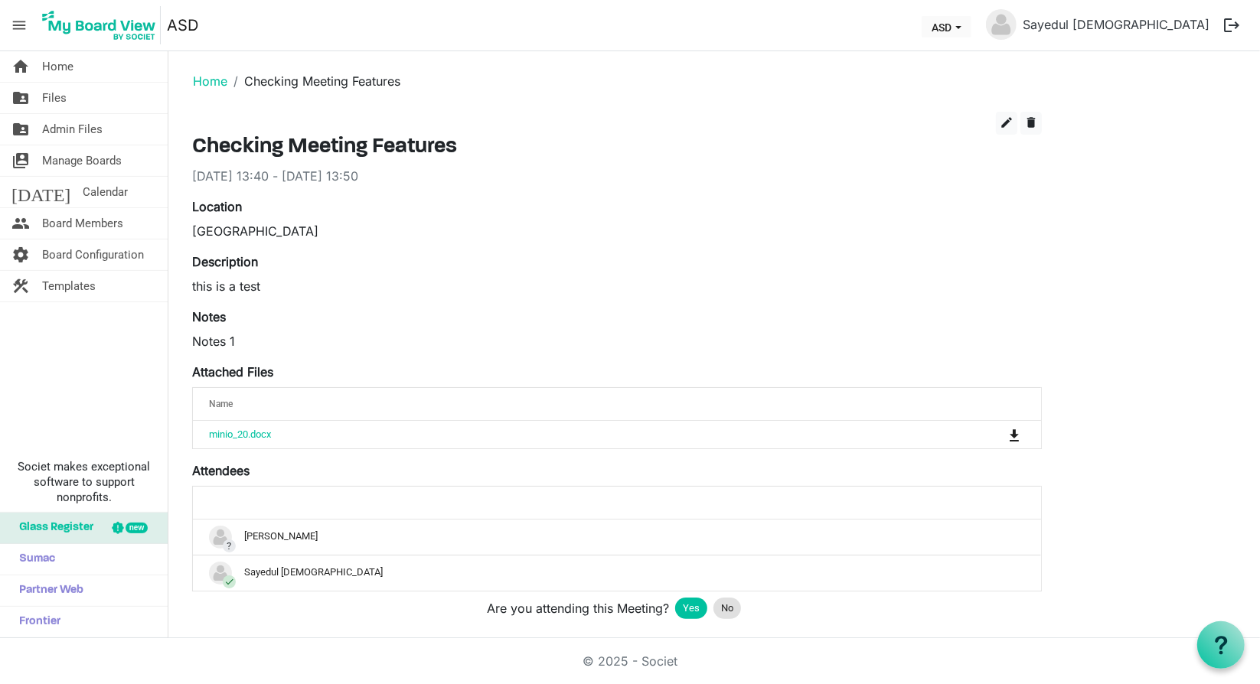
scroll to position [0, 0]
click at [73, 158] on span "Manage Boards" at bounding box center [82, 160] width 80 height 31
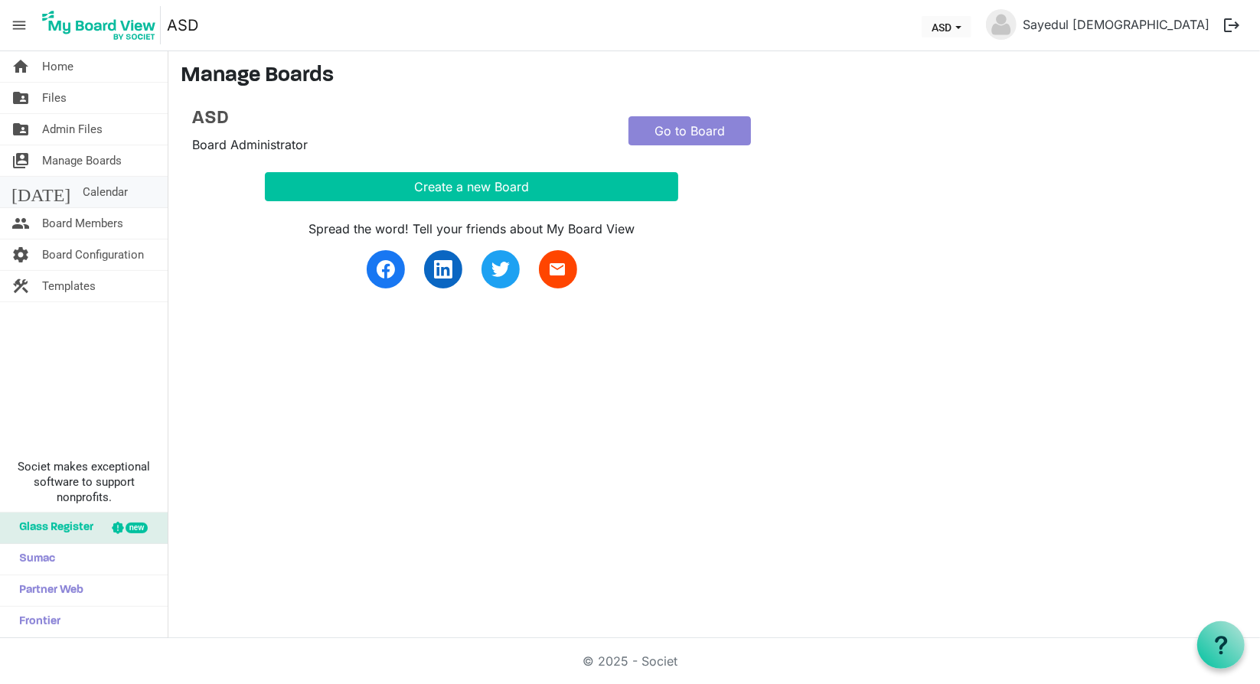
click at [83, 191] on span "Calendar" at bounding box center [105, 192] width 45 height 31
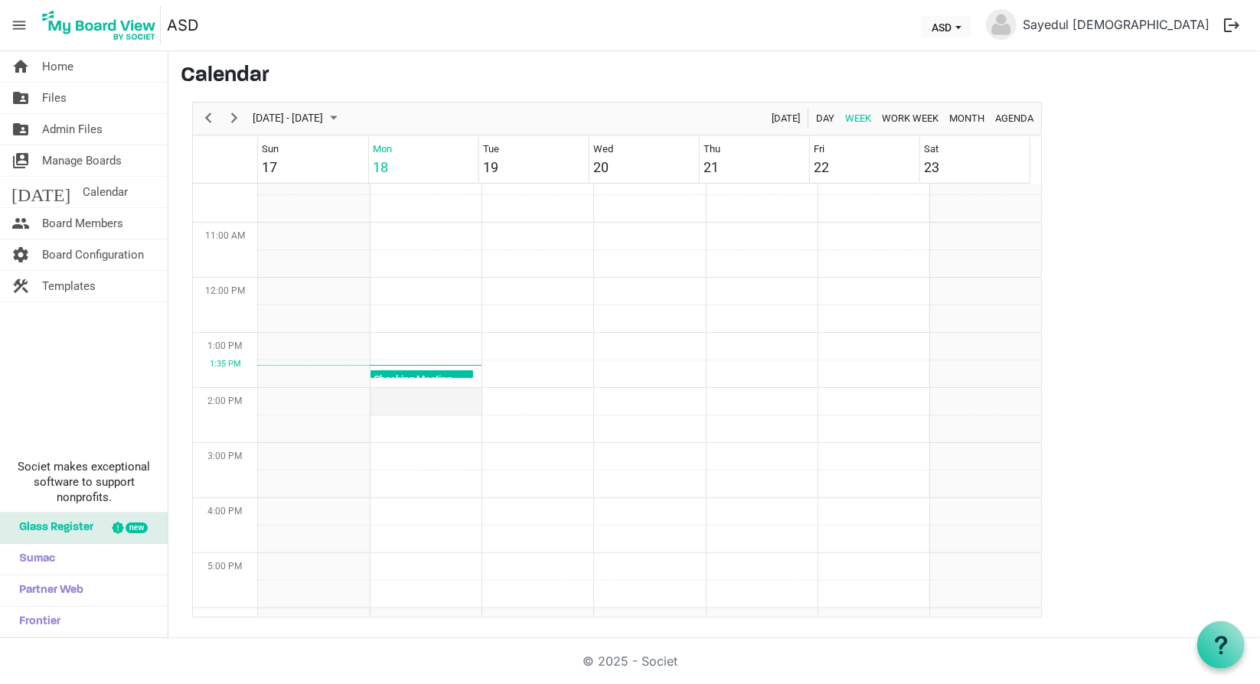
scroll to position [573, 0]
click at [85, 255] on span "Board Configuration" at bounding box center [93, 255] width 102 height 31
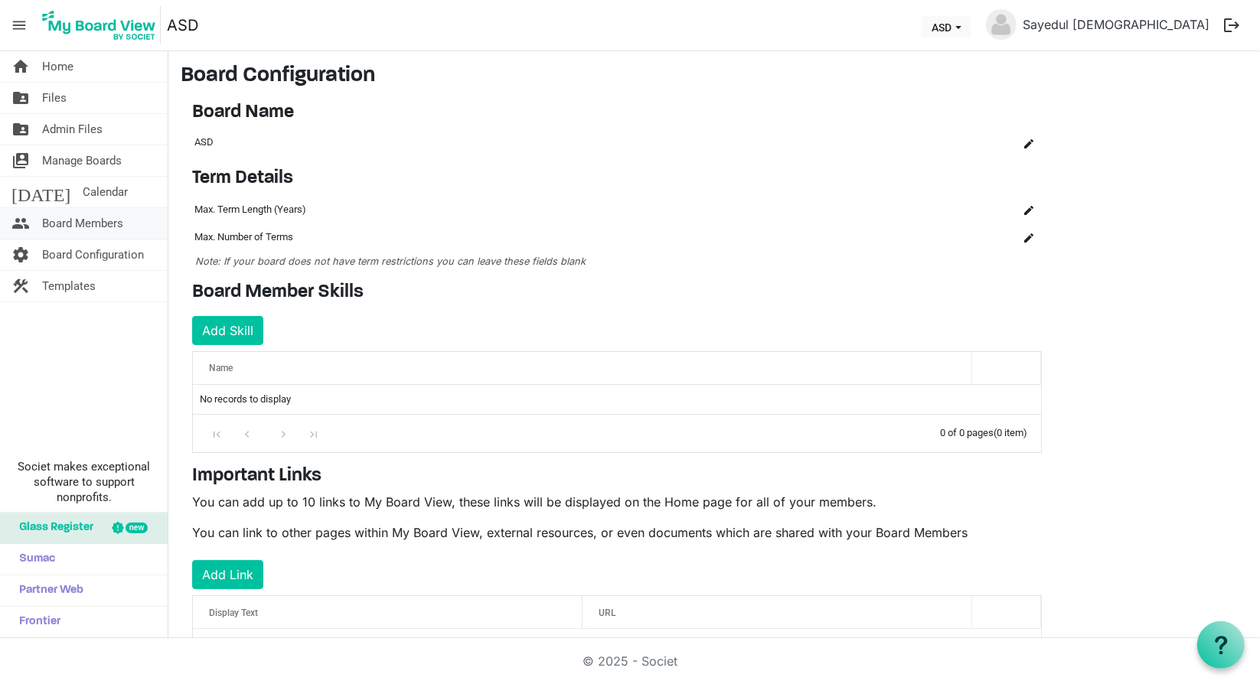
click at [97, 227] on span "Board Members" at bounding box center [82, 223] width 81 height 31
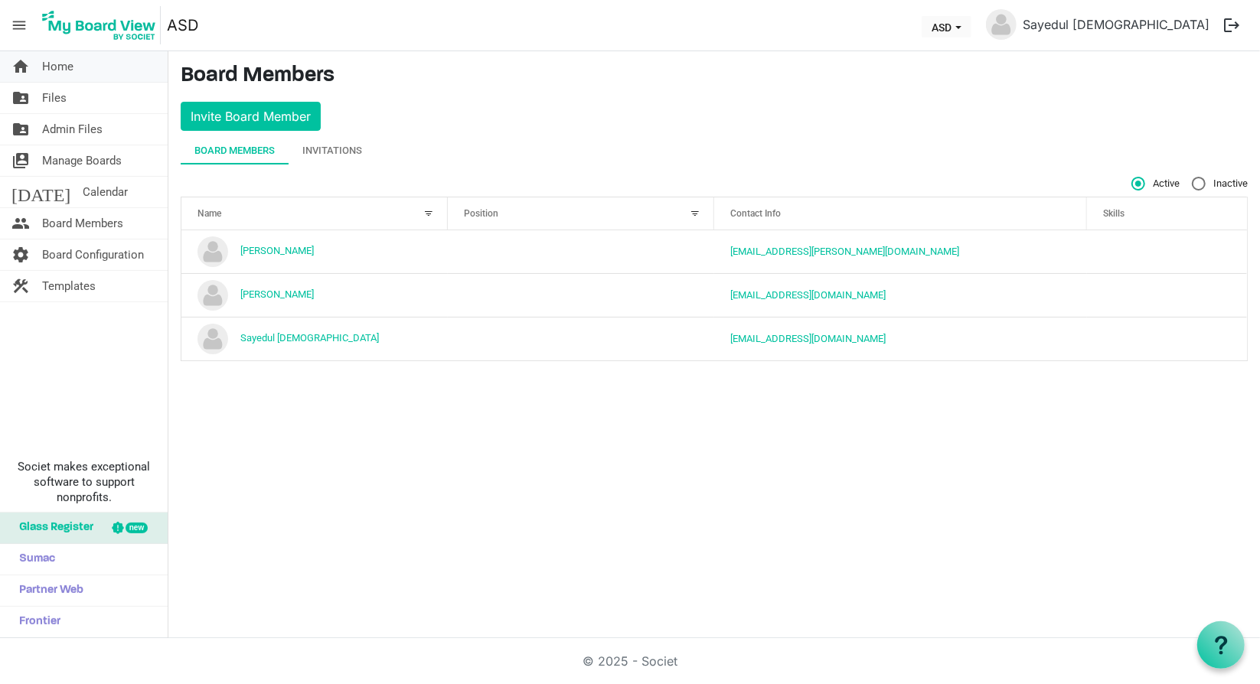
click at [80, 56] on link "home Home" at bounding box center [84, 66] width 168 height 31
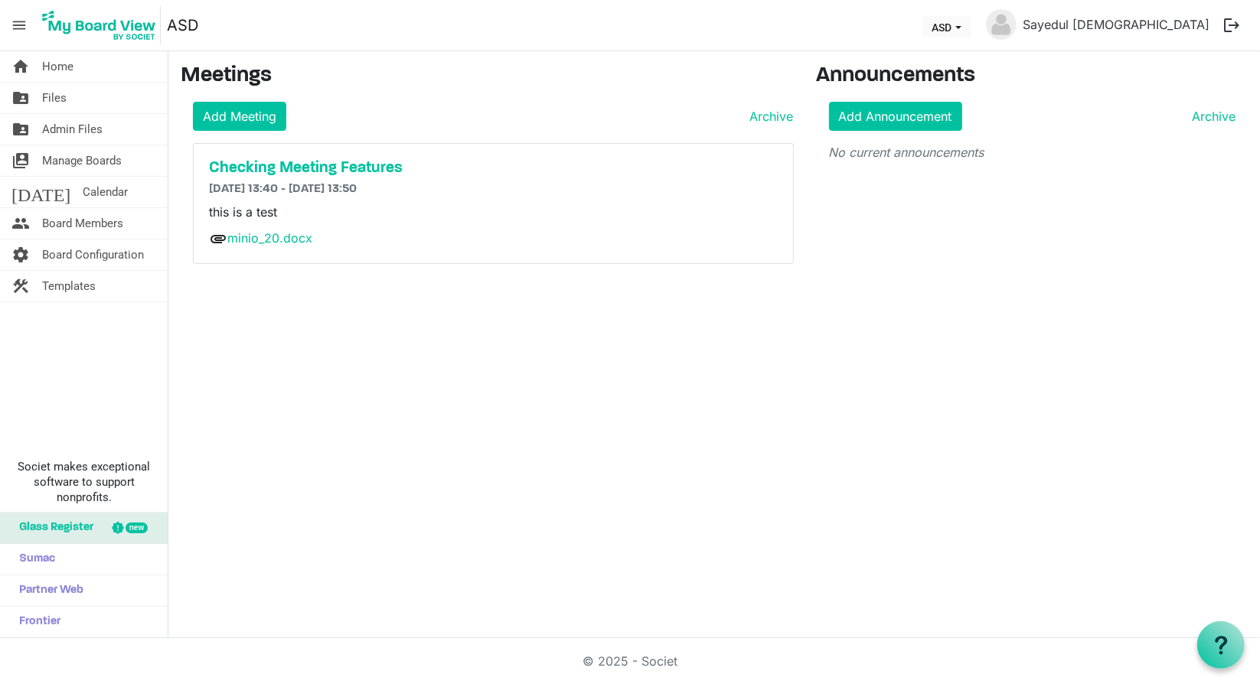
click at [632, 195] on div "Checking Meeting Features [DATE] 13:40 - [DATE] 13:50 this is a test attachment…" at bounding box center [493, 204] width 599 height 120
click at [228, 169] on h5 "Checking Meeting Features" at bounding box center [493, 168] width 569 height 18
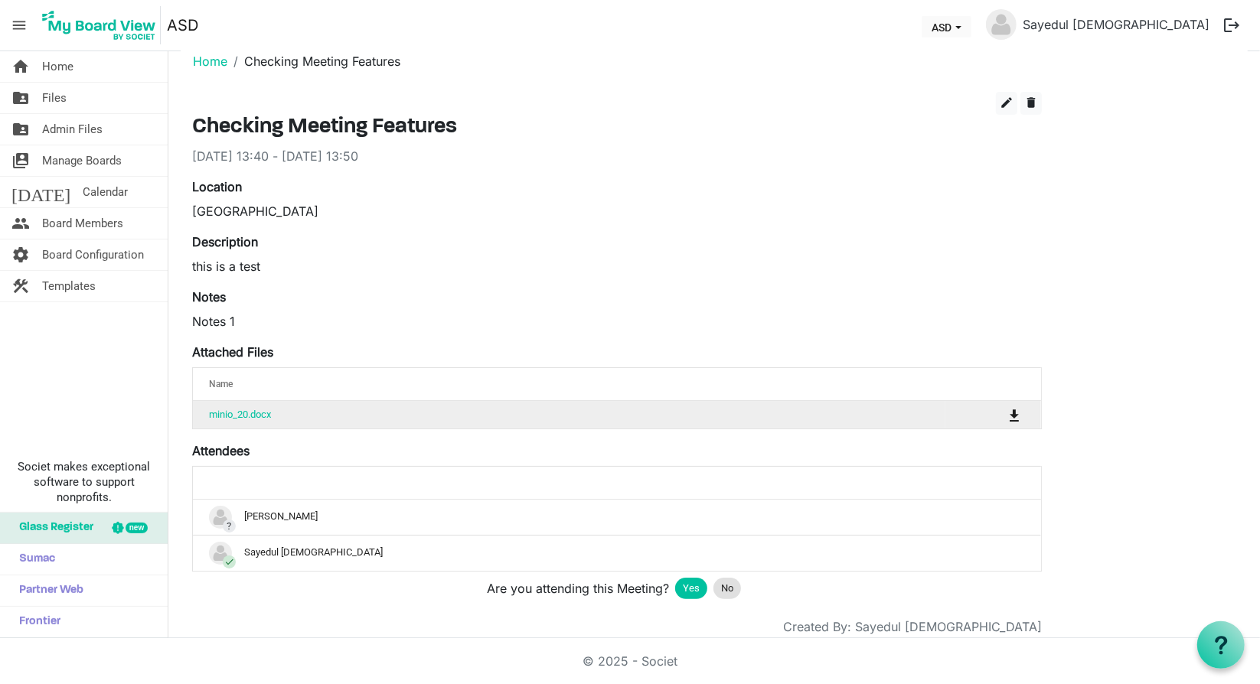
scroll to position [45, 0]
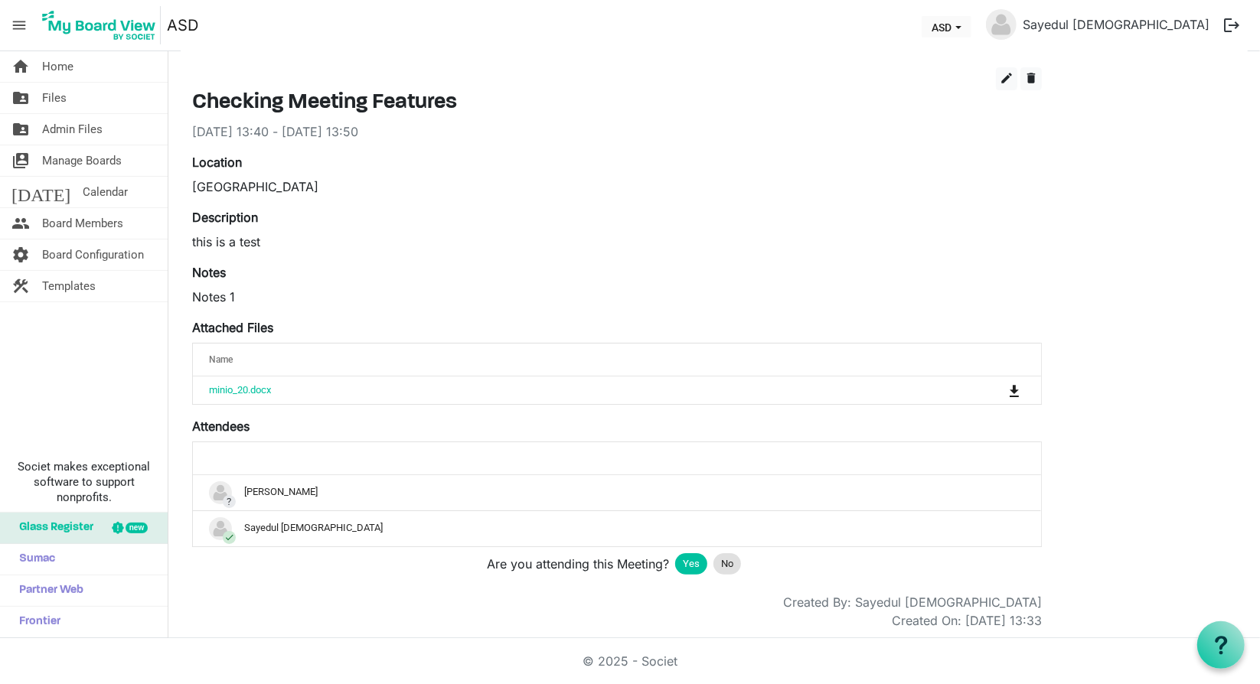
click at [218, 427] on label "Attendees" at bounding box center [220, 426] width 57 height 18
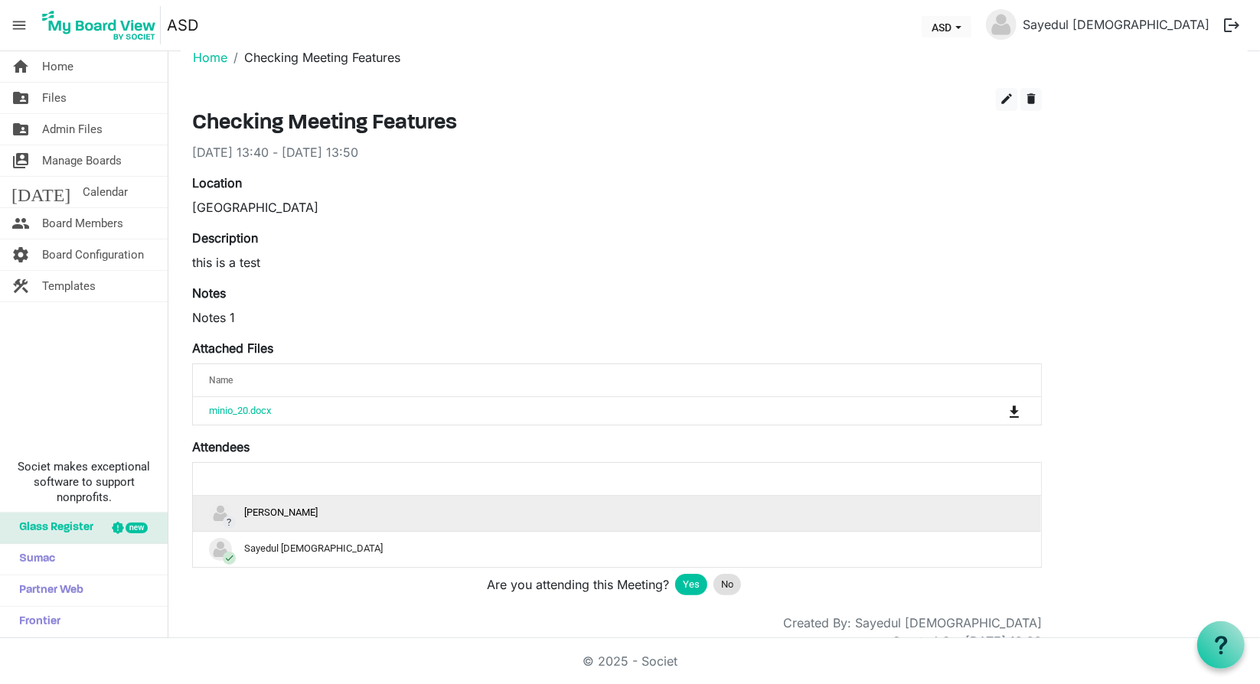
scroll to position [0, 0]
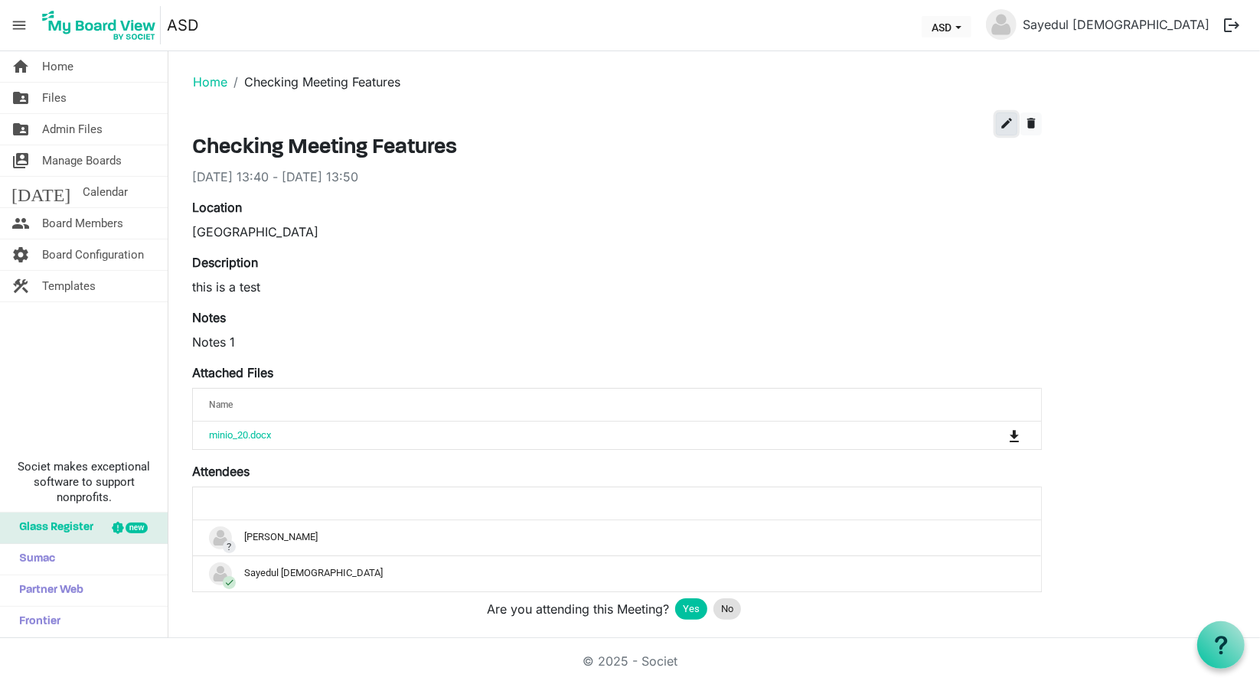
click at [1004, 124] on span "edit" at bounding box center [1007, 123] width 14 height 14
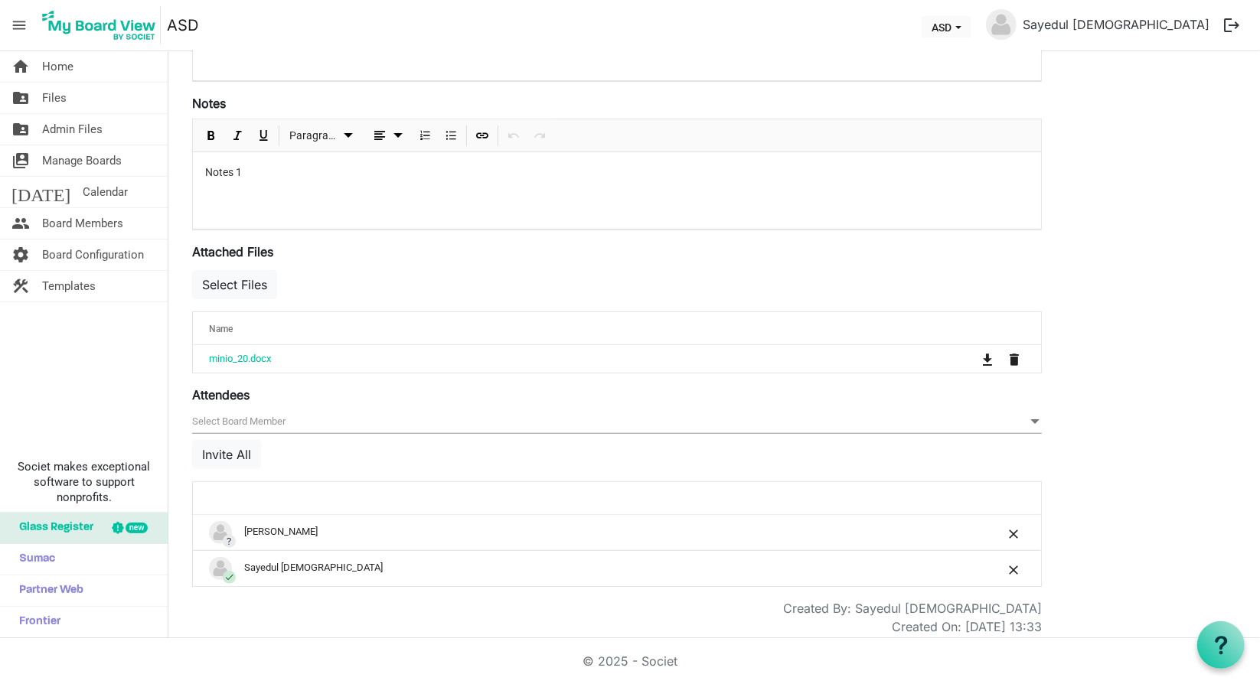
scroll to position [377, 0]
click at [261, 414] on span "null" at bounding box center [617, 420] width 850 height 24
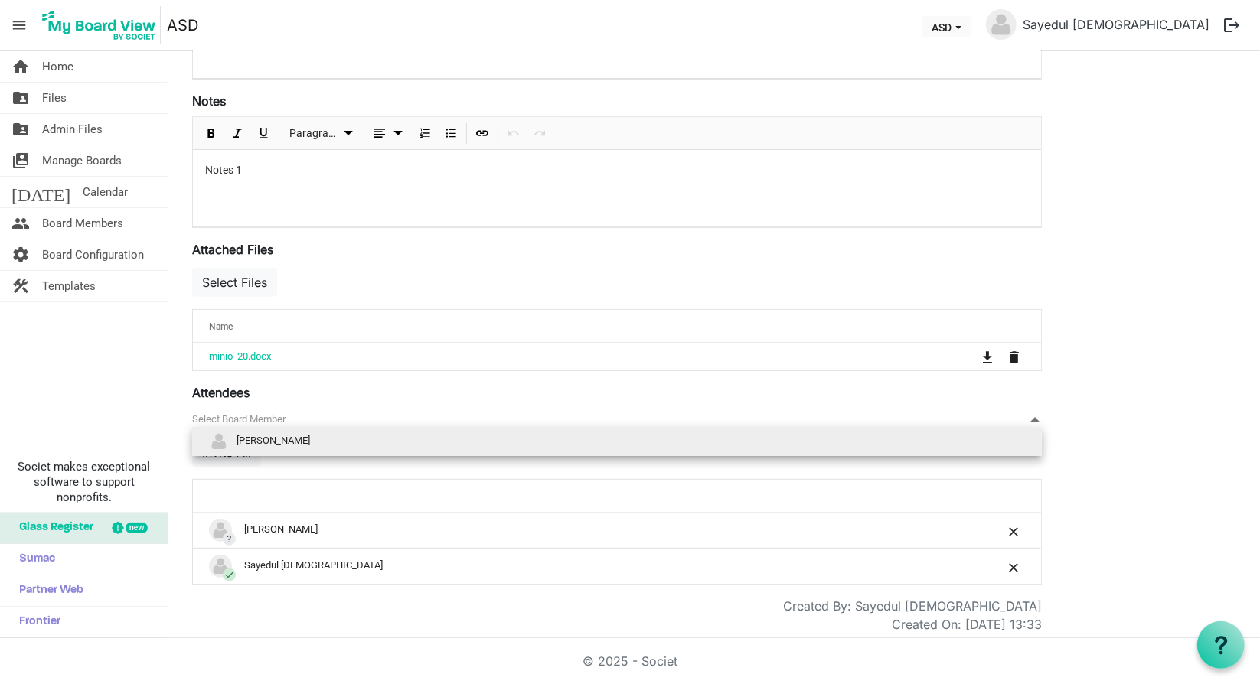
click at [277, 434] on li "JAMIL HOSSAIN" at bounding box center [617, 441] width 850 height 29
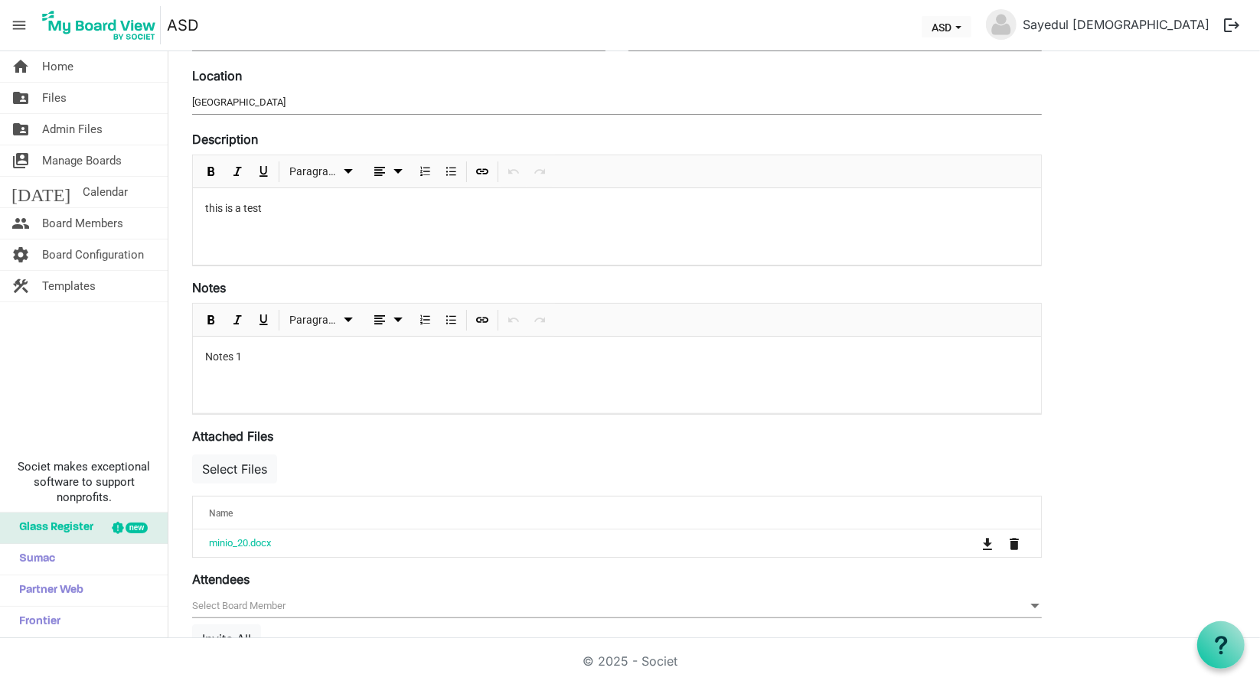
scroll to position [0, 0]
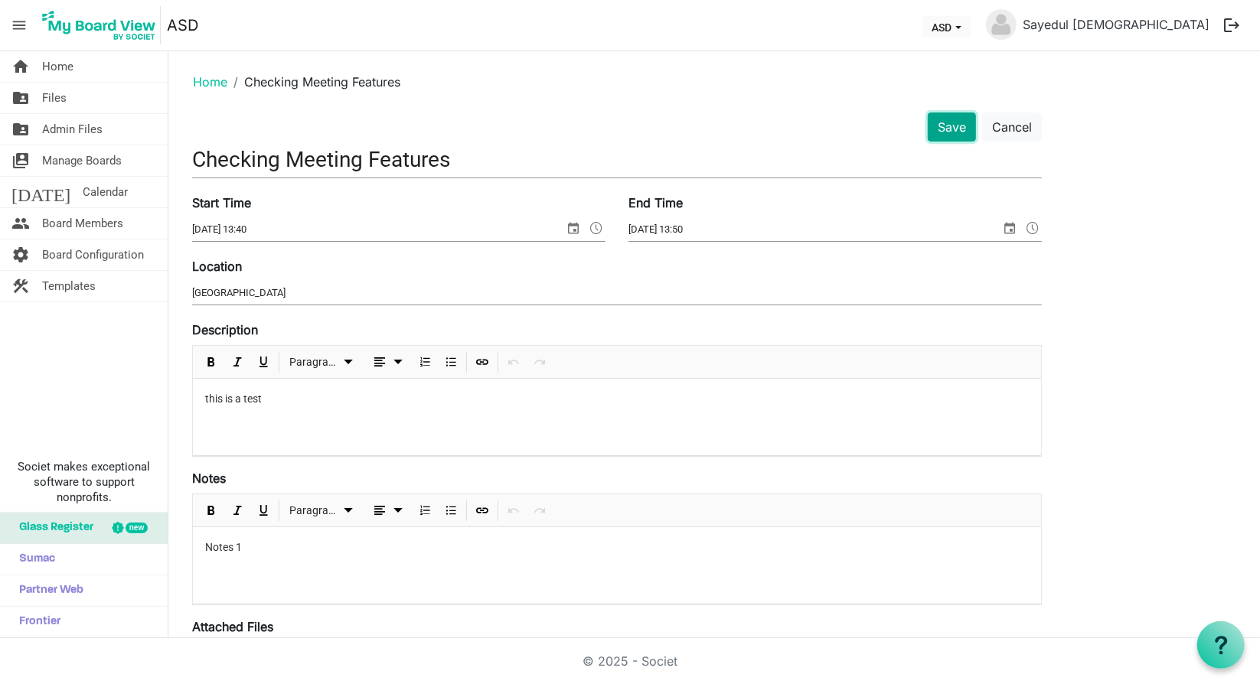
click at [959, 127] on button "Save" at bounding box center [952, 127] width 48 height 29
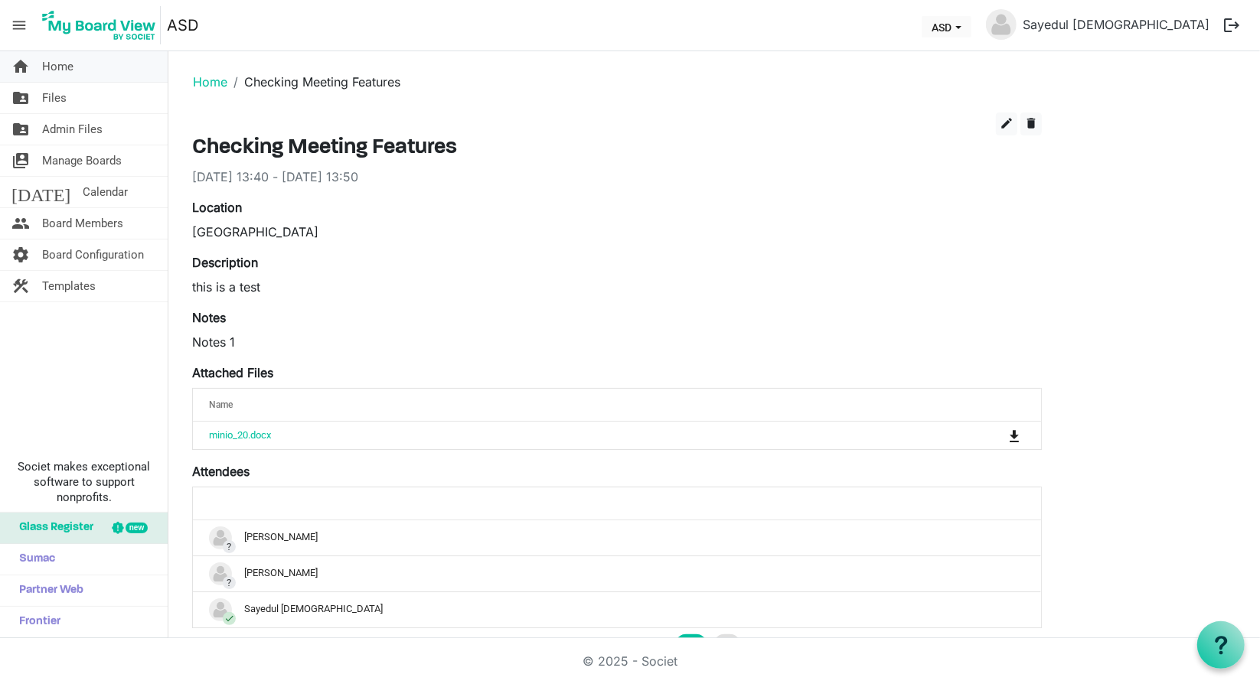
click at [68, 65] on span "Home" at bounding box center [57, 66] width 31 height 31
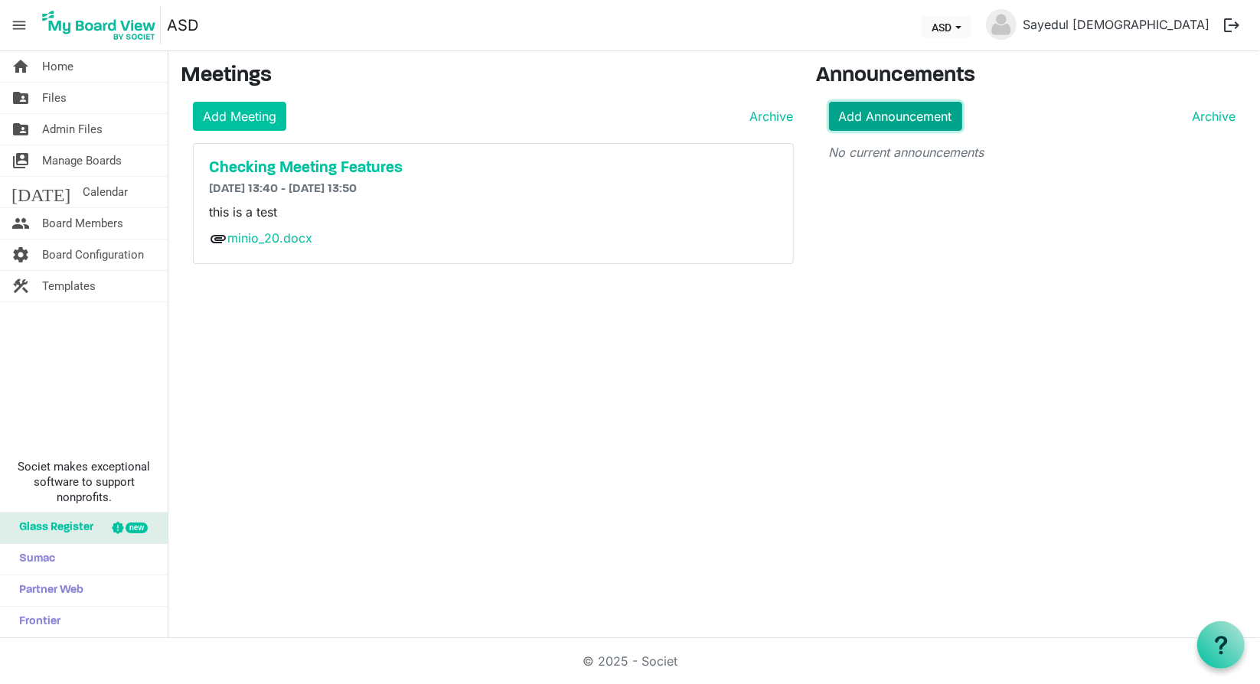
click at [903, 124] on link "Add Announcement" at bounding box center [895, 116] width 133 height 29
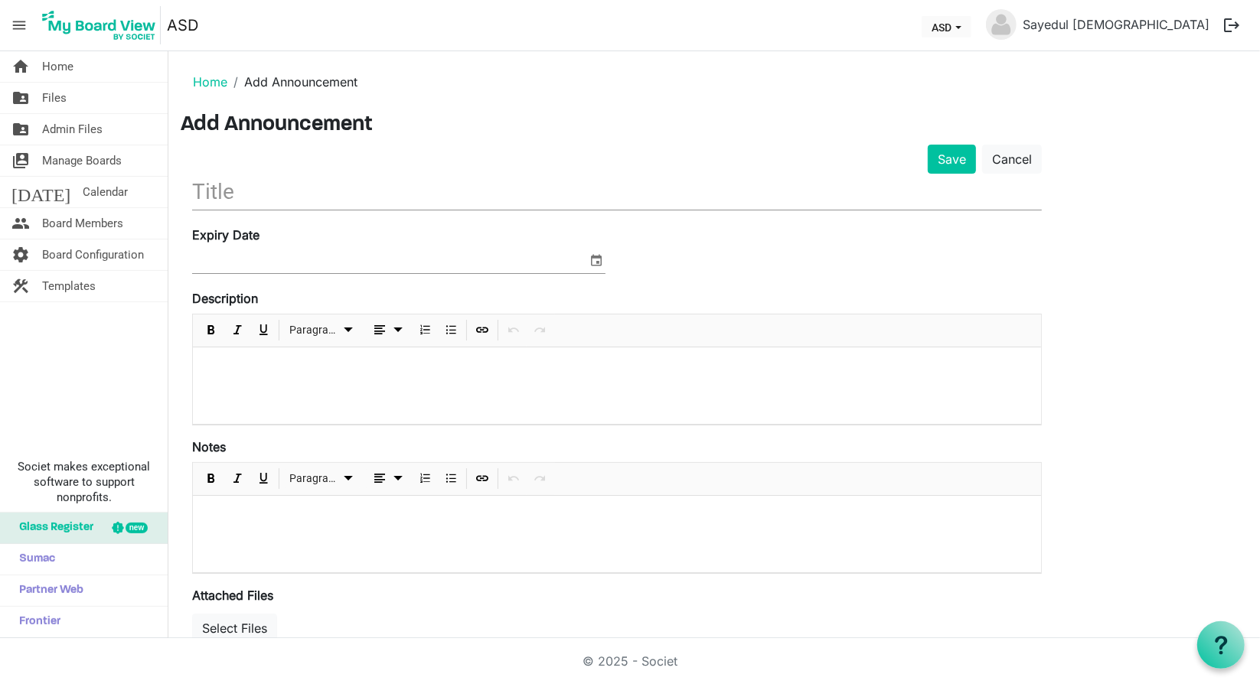
click at [514, 210] on div at bounding box center [617, 194] width 850 height 40
click at [515, 202] on input "text" at bounding box center [617, 192] width 850 height 36
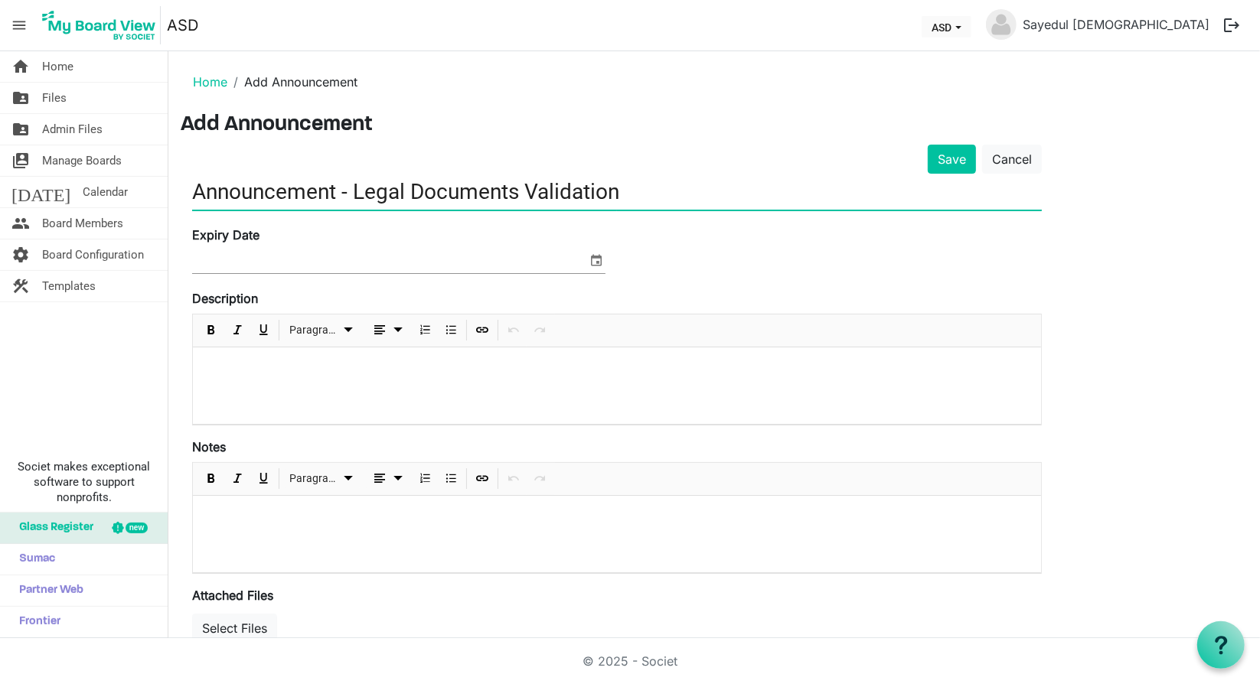
type input "Announcement - Legal Documents Validation"
click at [599, 262] on span "select" at bounding box center [596, 260] width 18 height 20
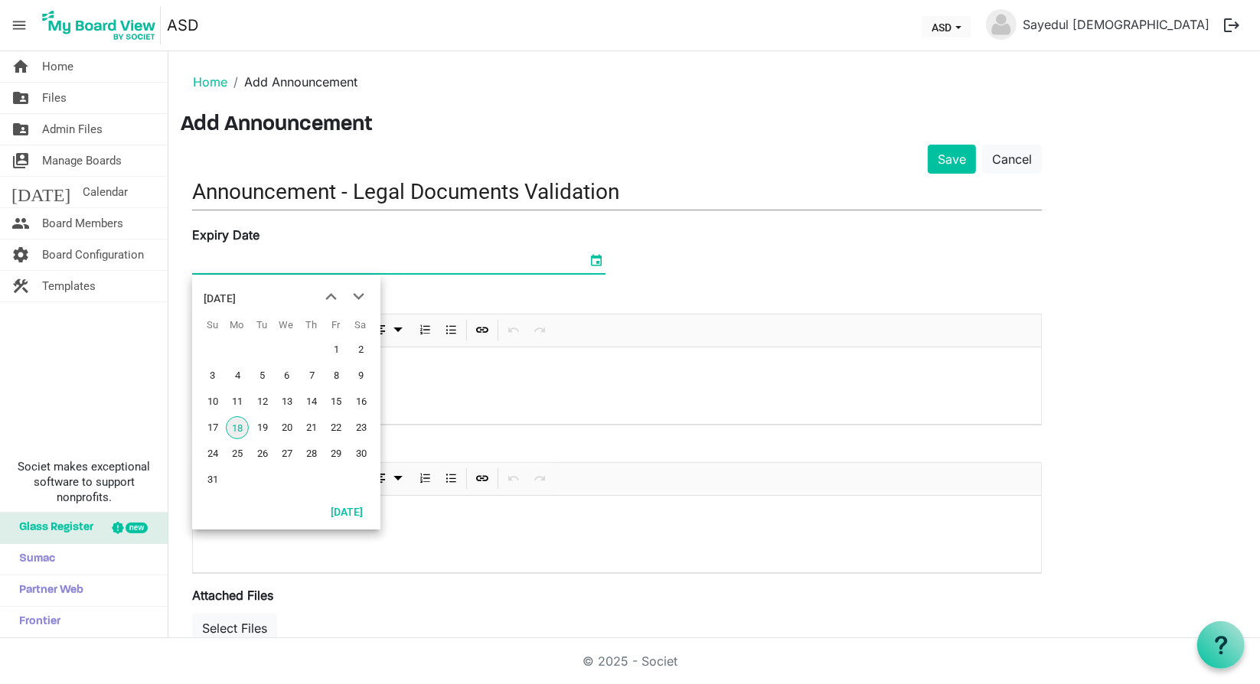
click at [291, 425] on span "20" at bounding box center [287, 427] width 23 height 23
type input "20/08/2025"
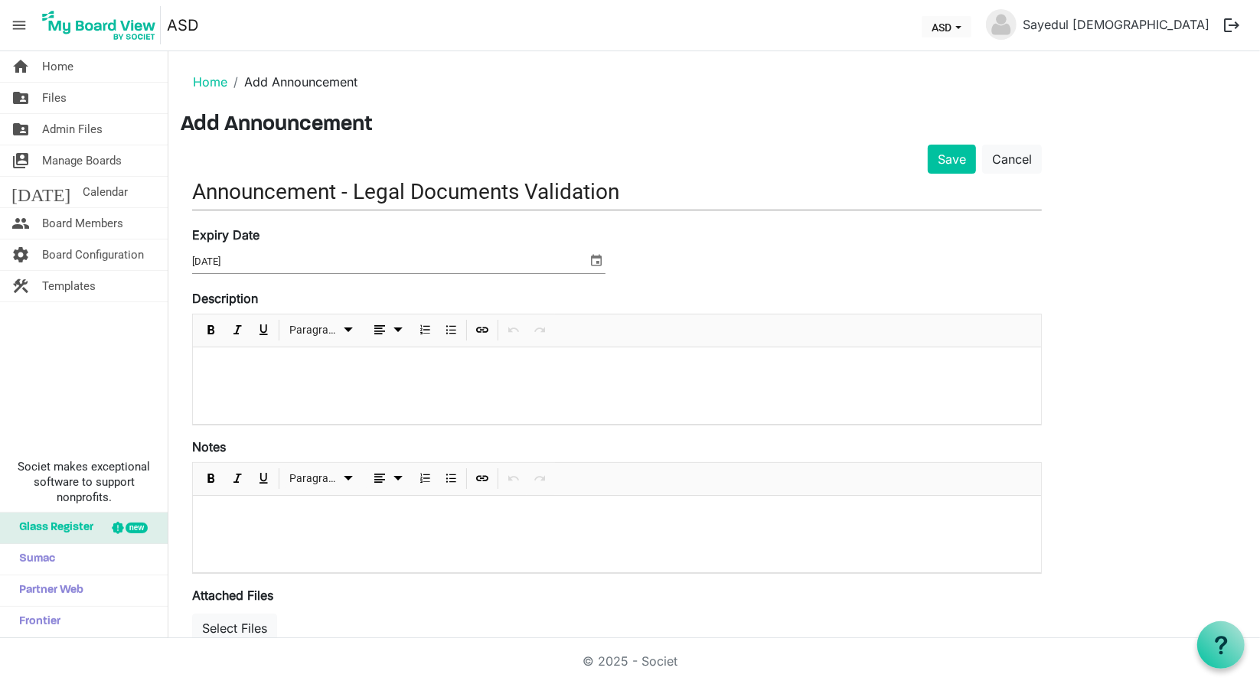
click at [703, 262] on div "Expiry Date 20/08/2025" at bounding box center [617, 258] width 873 height 64
click at [350, 393] on div at bounding box center [617, 386] width 848 height 77
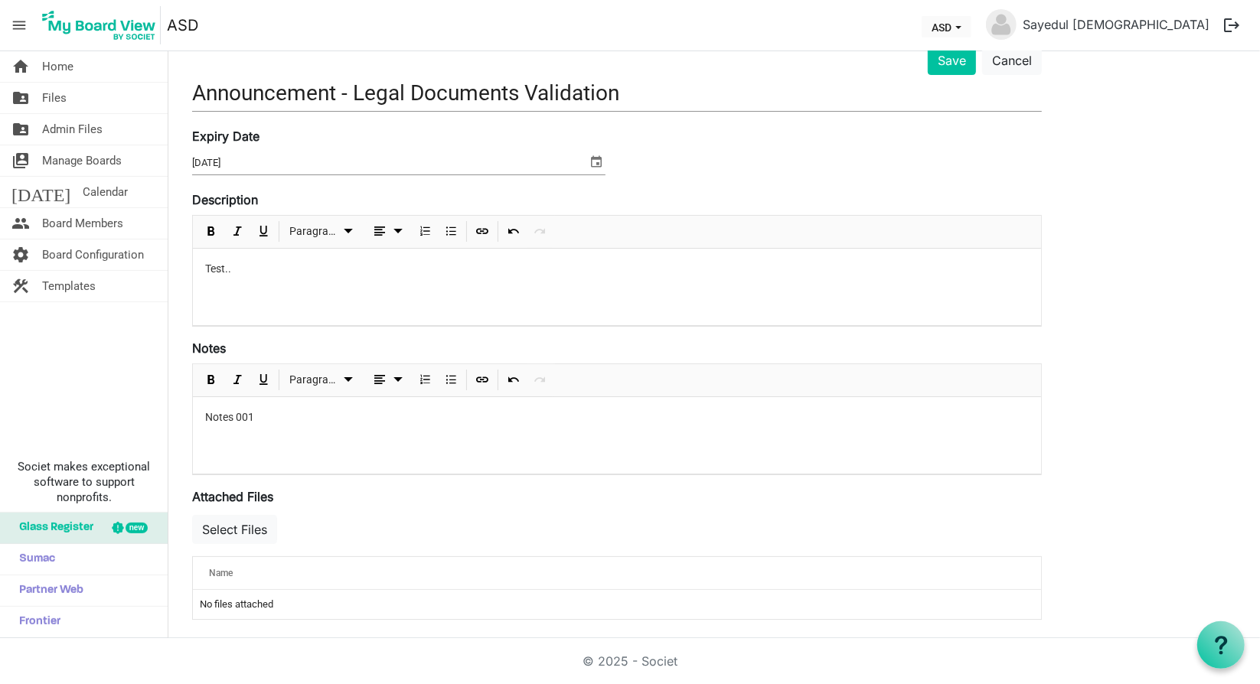
scroll to position [100, 0]
click at [240, 532] on button "Select Files" at bounding box center [234, 528] width 85 height 29
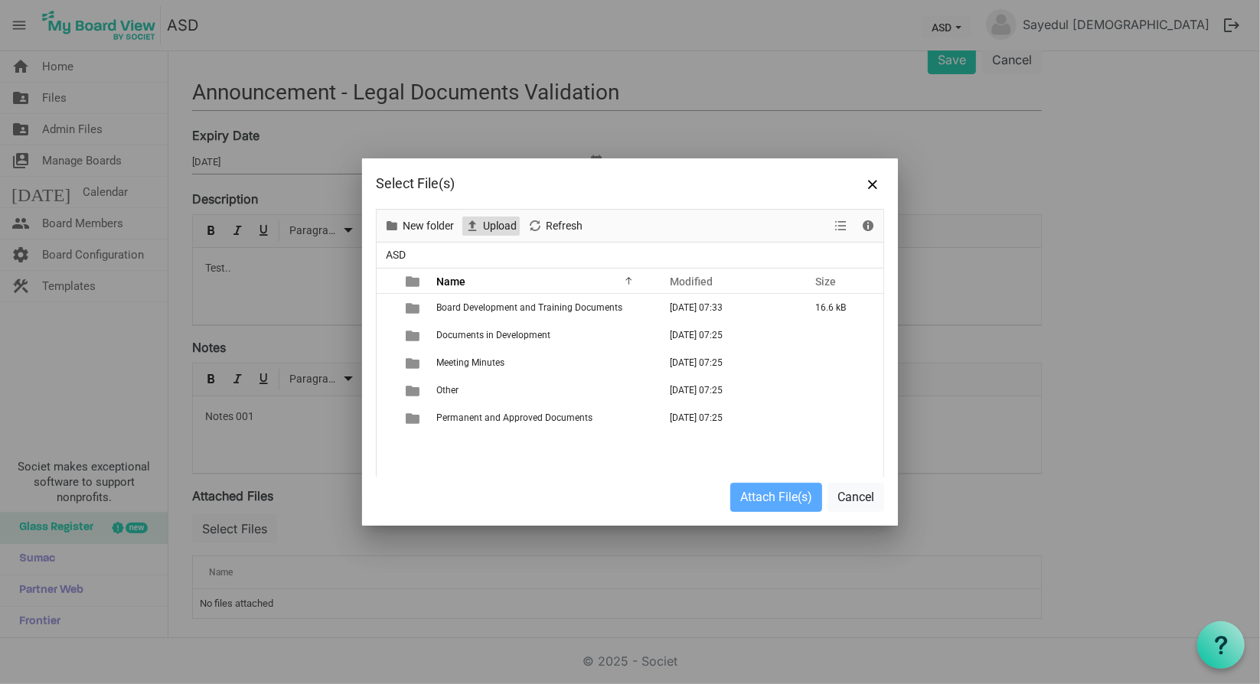
click at [501, 229] on span "Upload" at bounding box center [499, 226] width 37 height 19
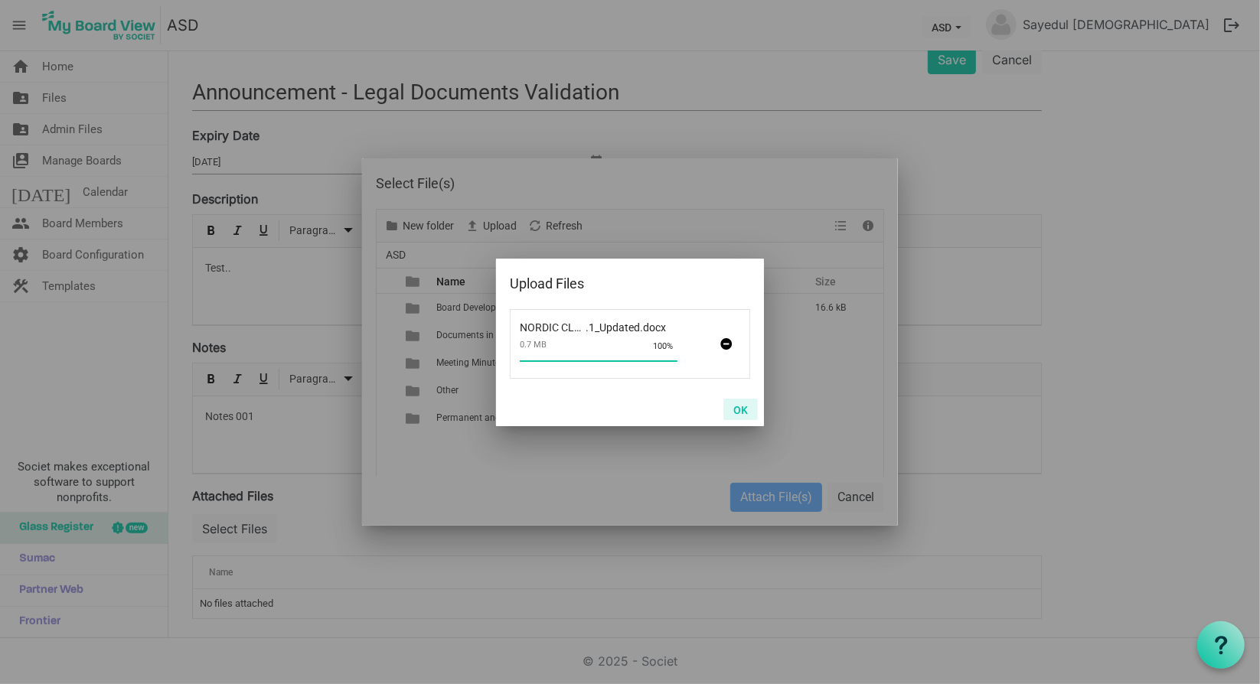
click at [742, 411] on button "OK" at bounding box center [740, 409] width 34 height 21
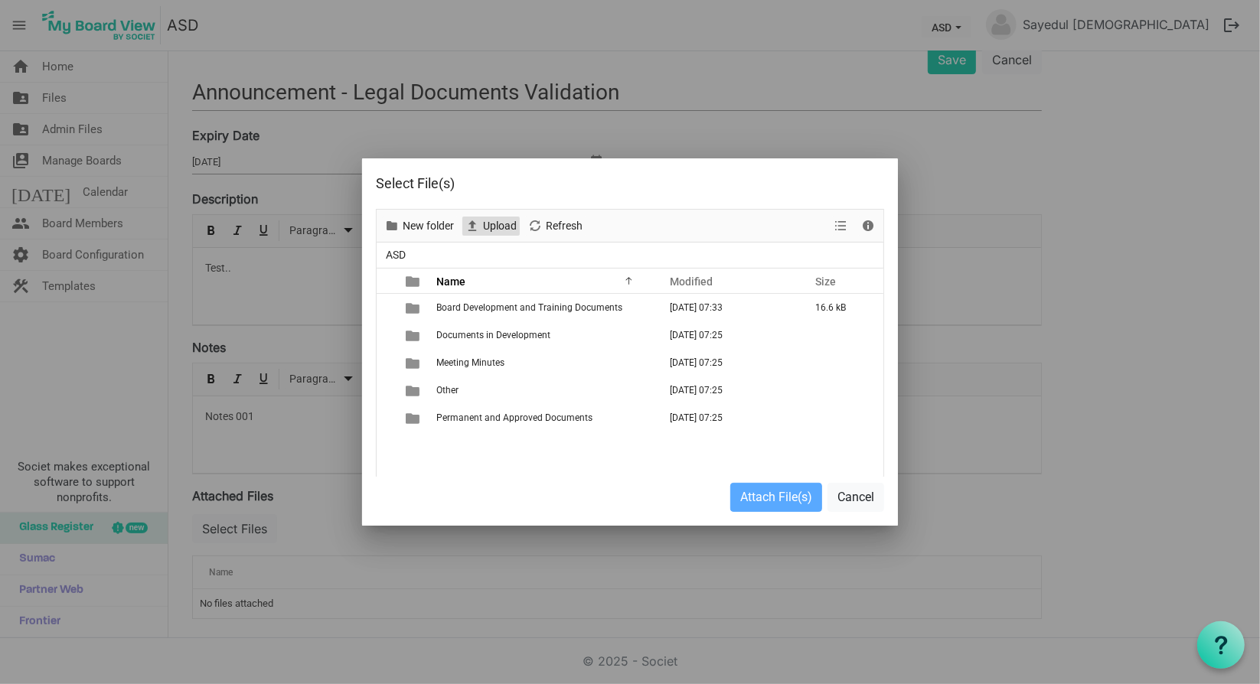
click at [498, 225] on span "Upload" at bounding box center [499, 226] width 37 height 19
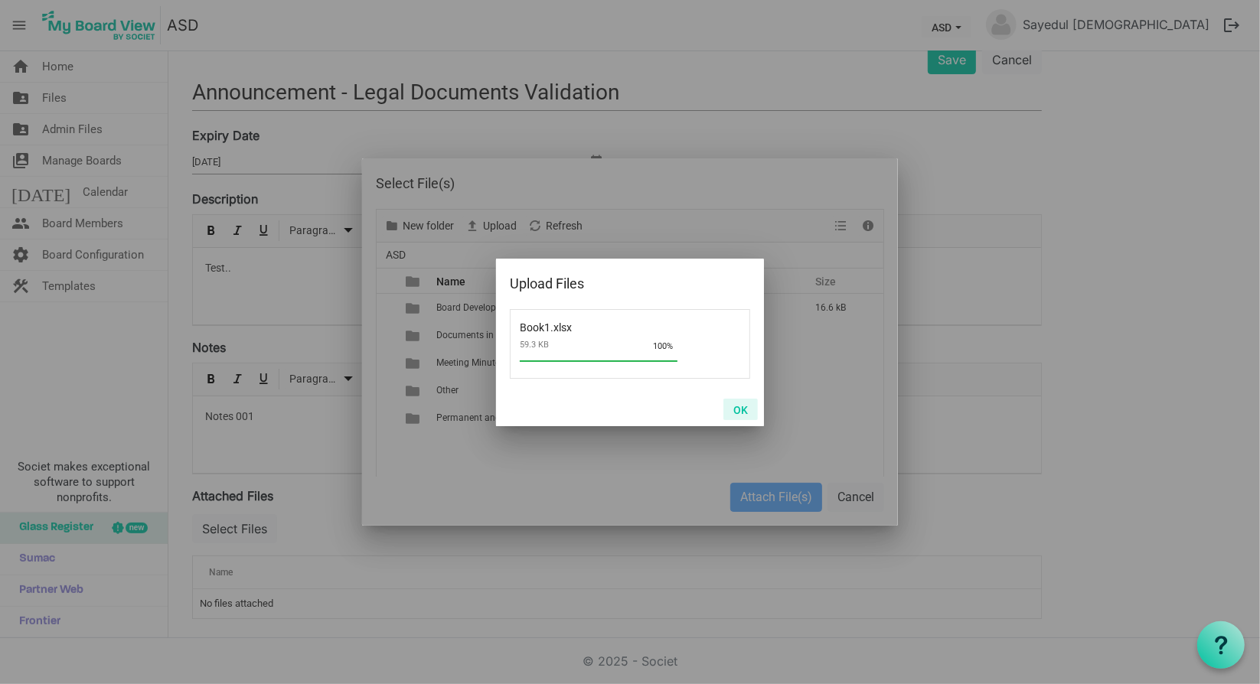
click at [743, 408] on button "OK" at bounding box center [740, 409] width 34 height 21
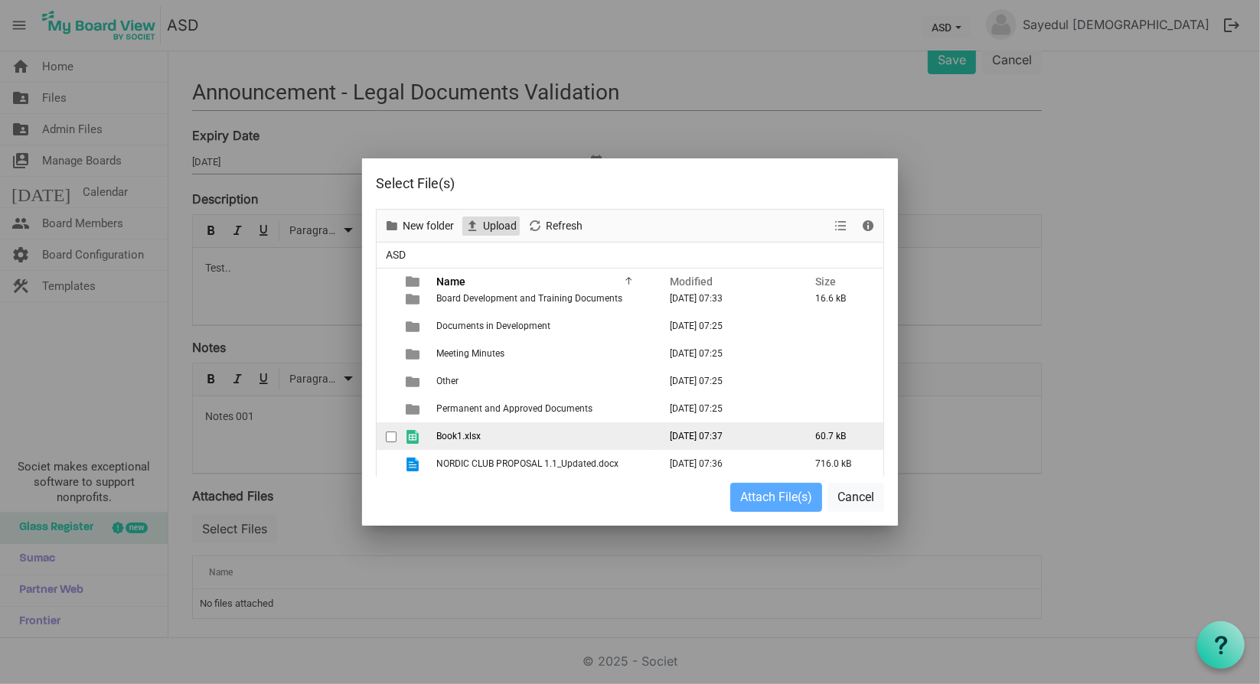
scroll to position [10, 0]
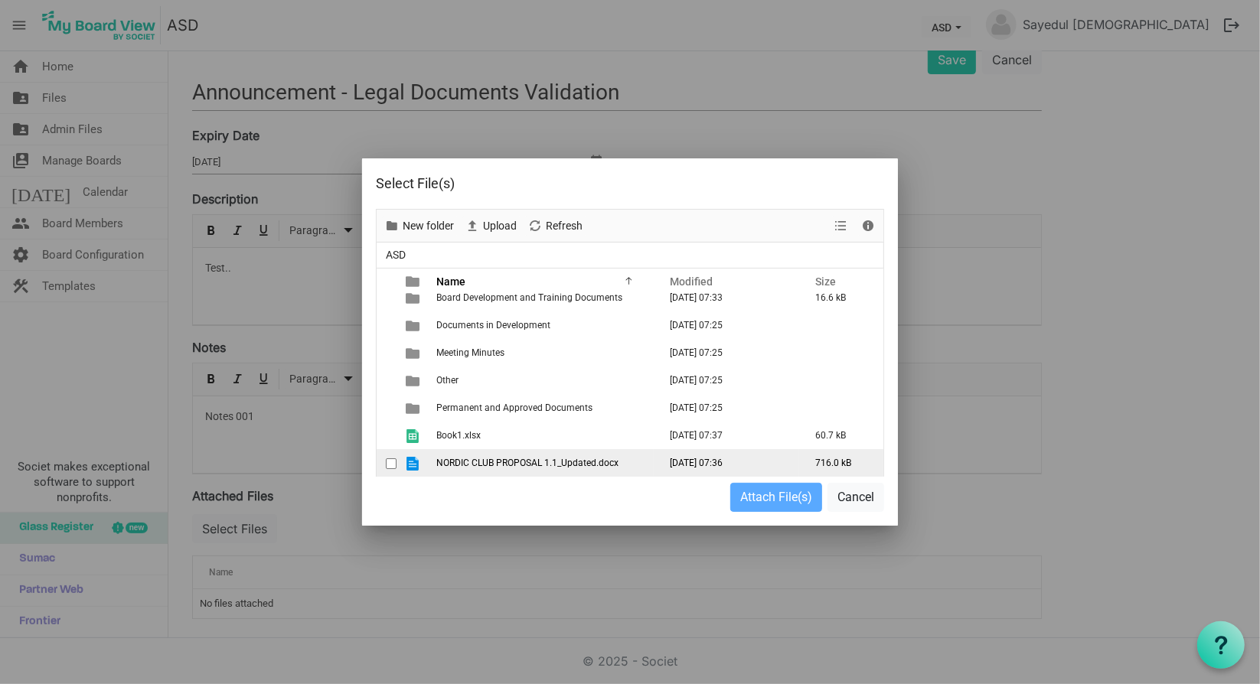
click at [391, 463] on span "checkbox" at bounding box center [391, 464] width 11 height 11
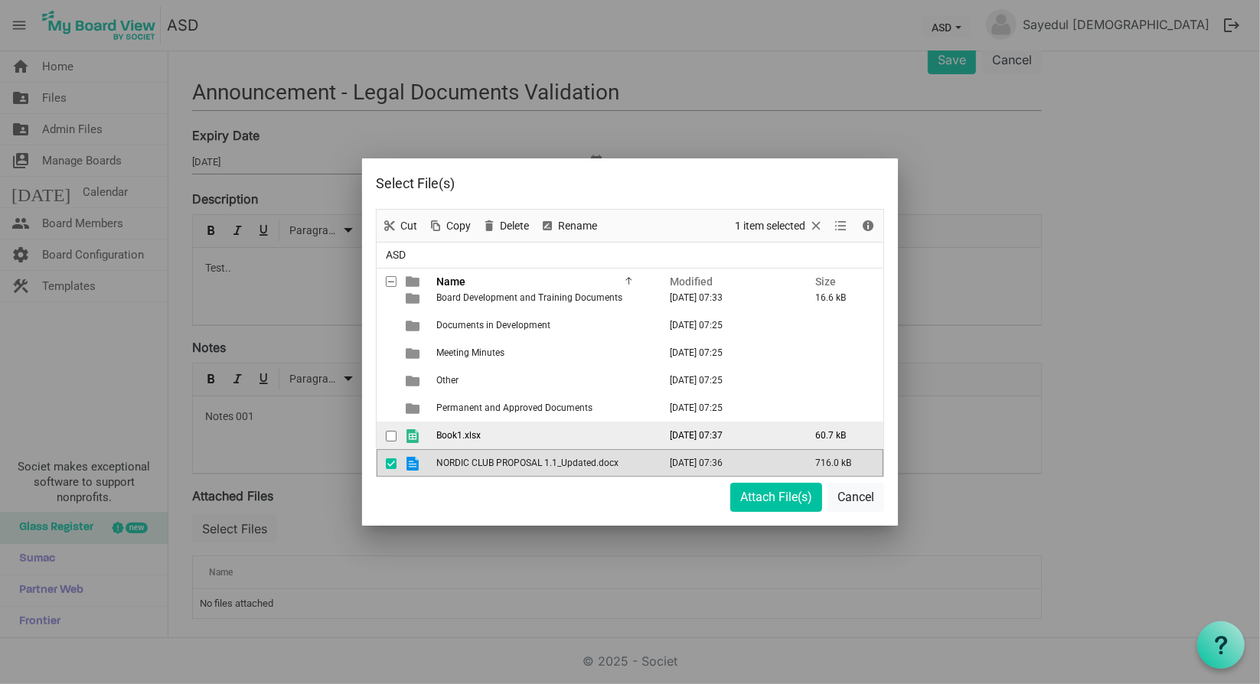
click at [390, 438] on span "checkbox" at bounding box center [391, 436] width 11 height 11
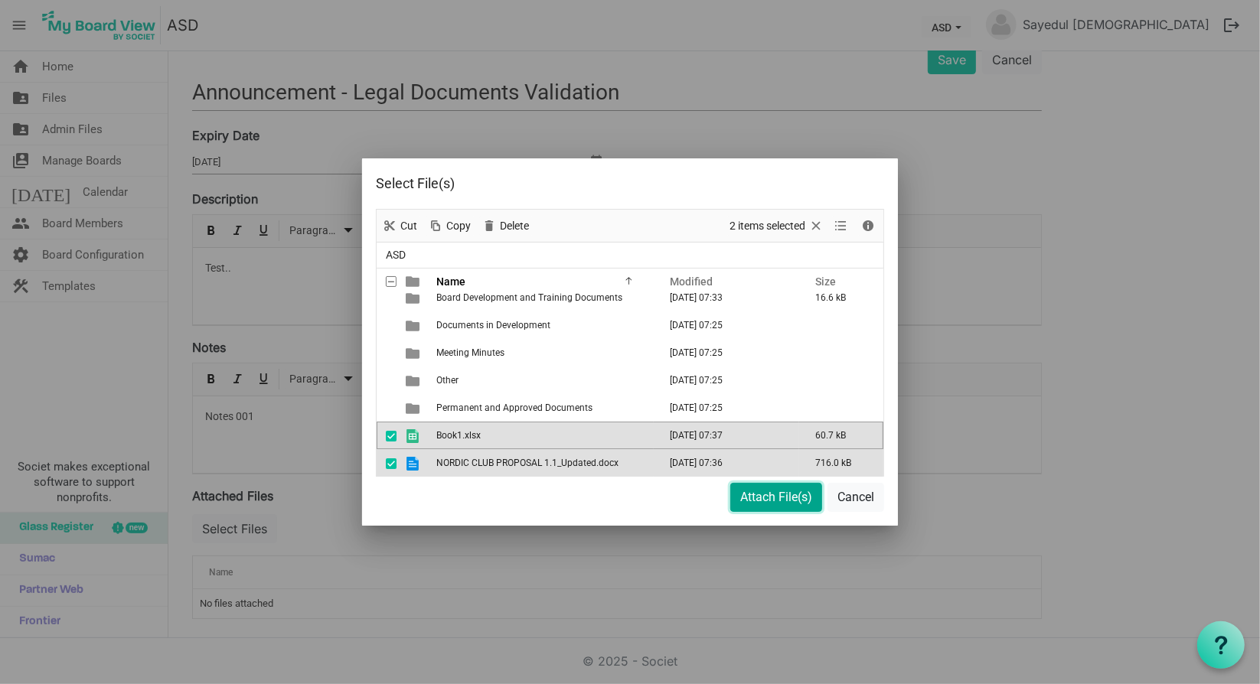
click at [757, 488] on button "Attach File(s)" at bounding box center [776, 497] width 92 height 29
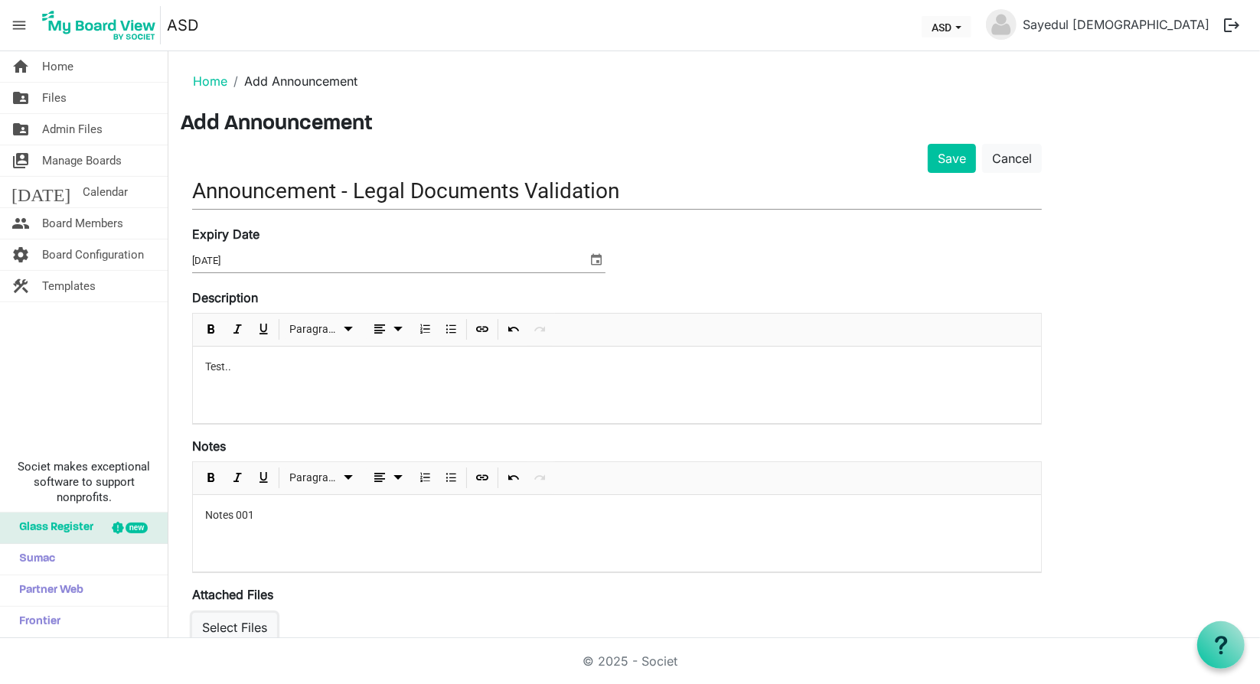
scroll to position [0, 0]
click at [962, 163] on button "Save" at bounding box center [952, 159] width 48 height 29
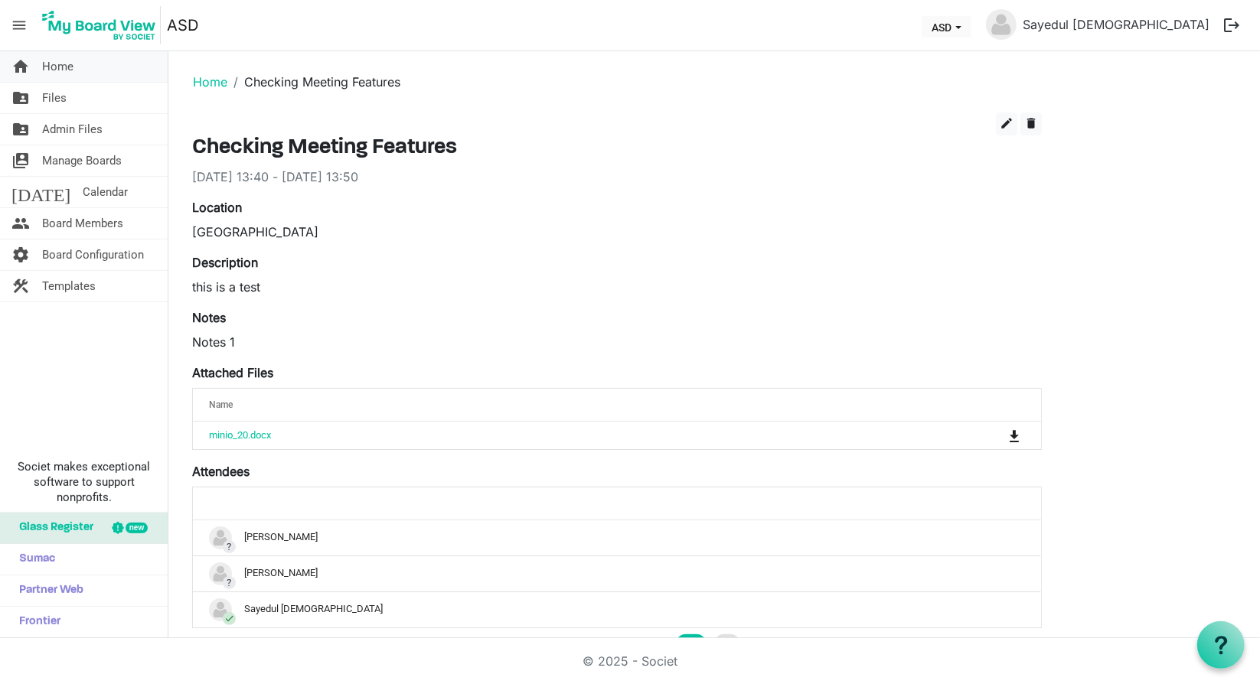
click at [99, 67] on link "home Home" at bounding box center [84, 66] width 168 height 31
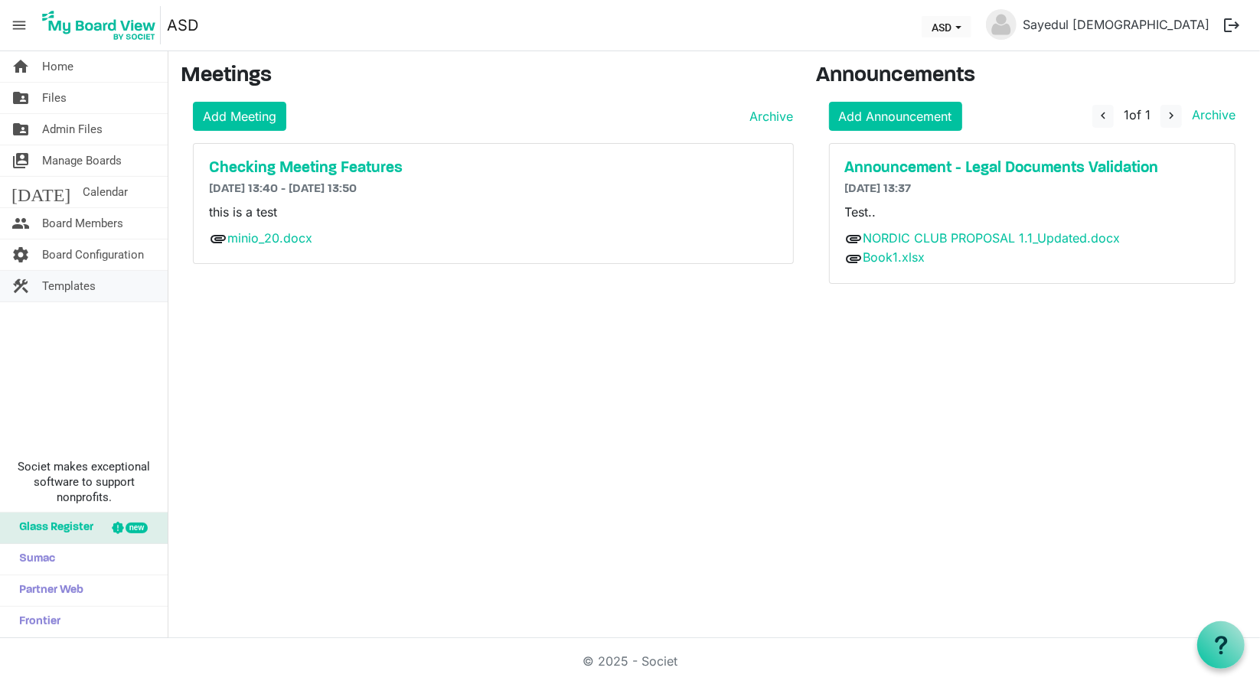
click at [77, 291] on span "Templates" at bounding box center [69, 286] width 54 height 31
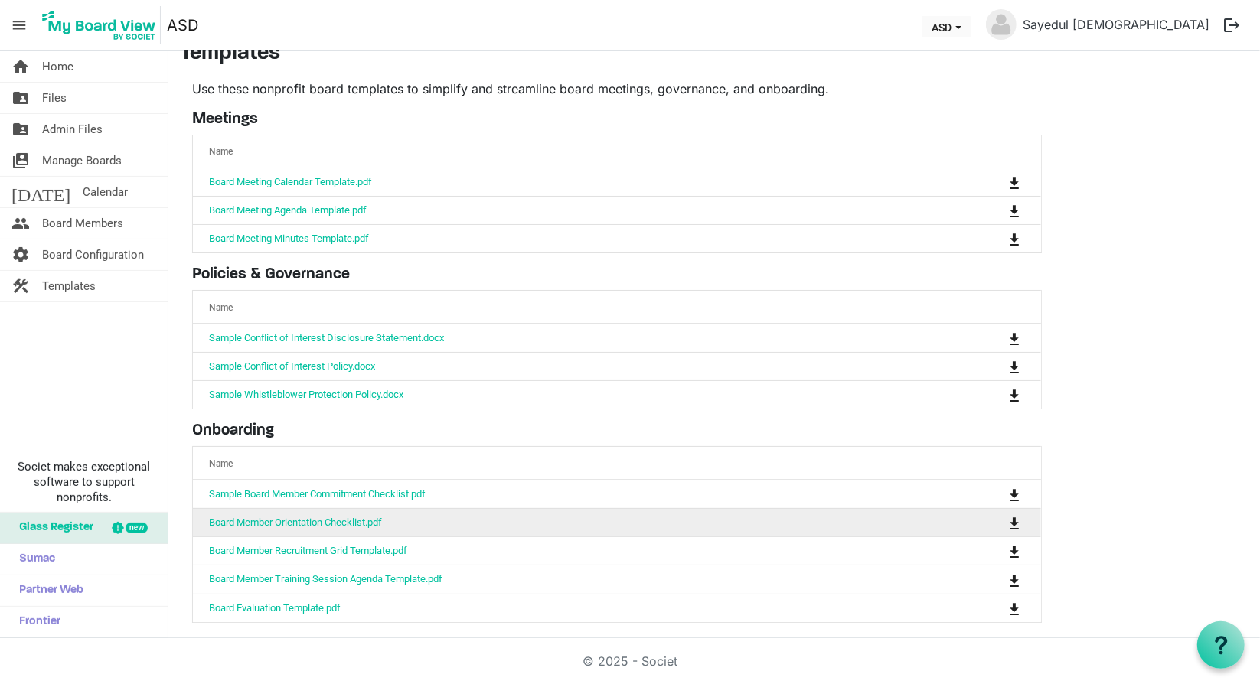
scroll to position [22, 0]
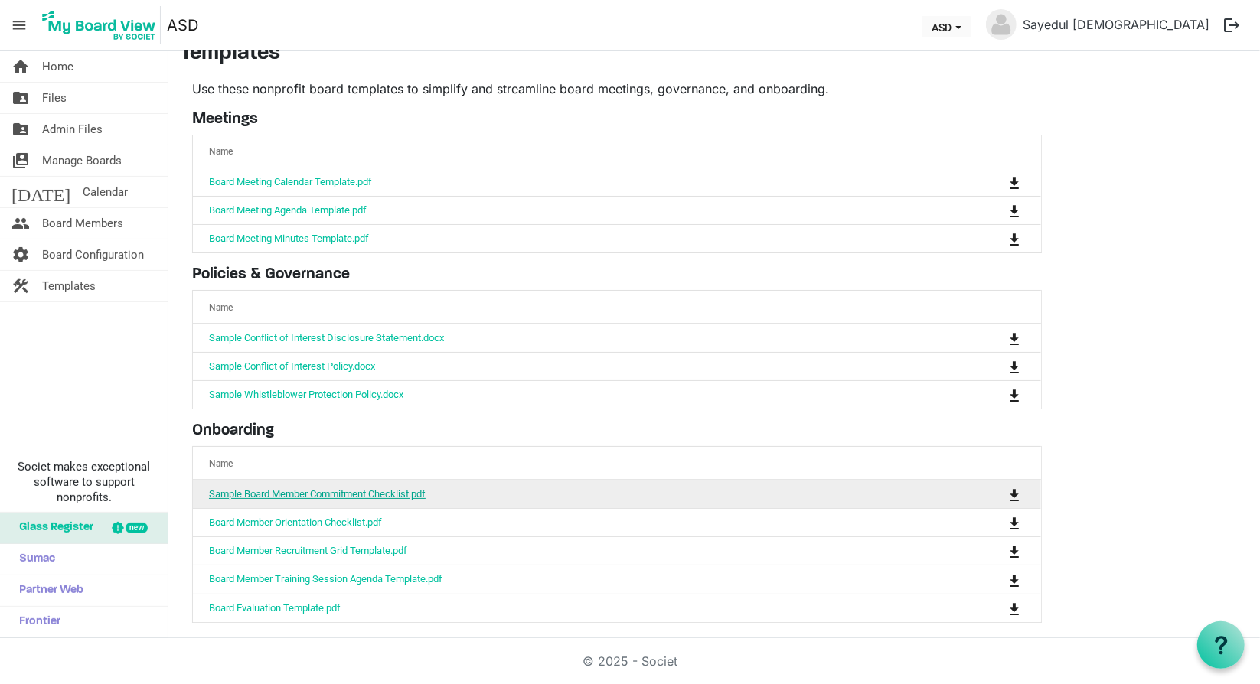
click at [306, 490] on link "Sample Board Member Commitment Checklist.pdf" at bounding box center [317, 493] width 217 height 11
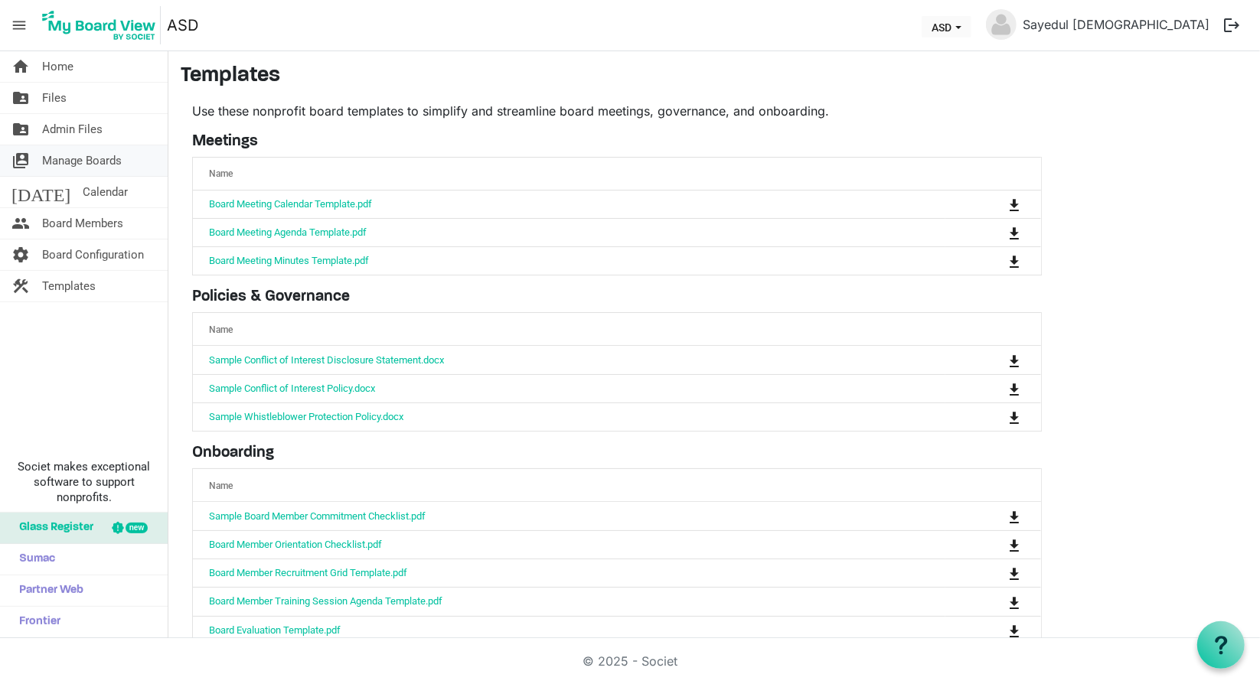
click at [83, 152] on span "Manage Boards" at bounding box center [82, 160] width 80 height 31
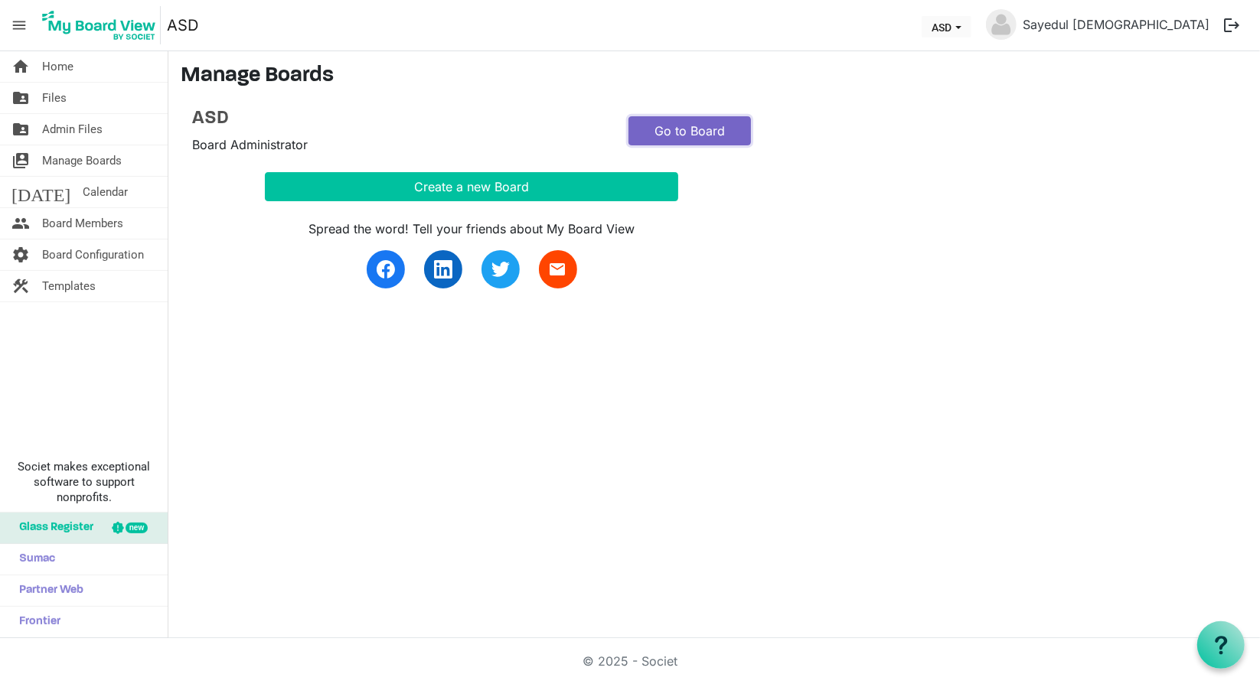
click at [683, 134] on link "Go to Board" at bounding box center [689, 130] width 122 height 29
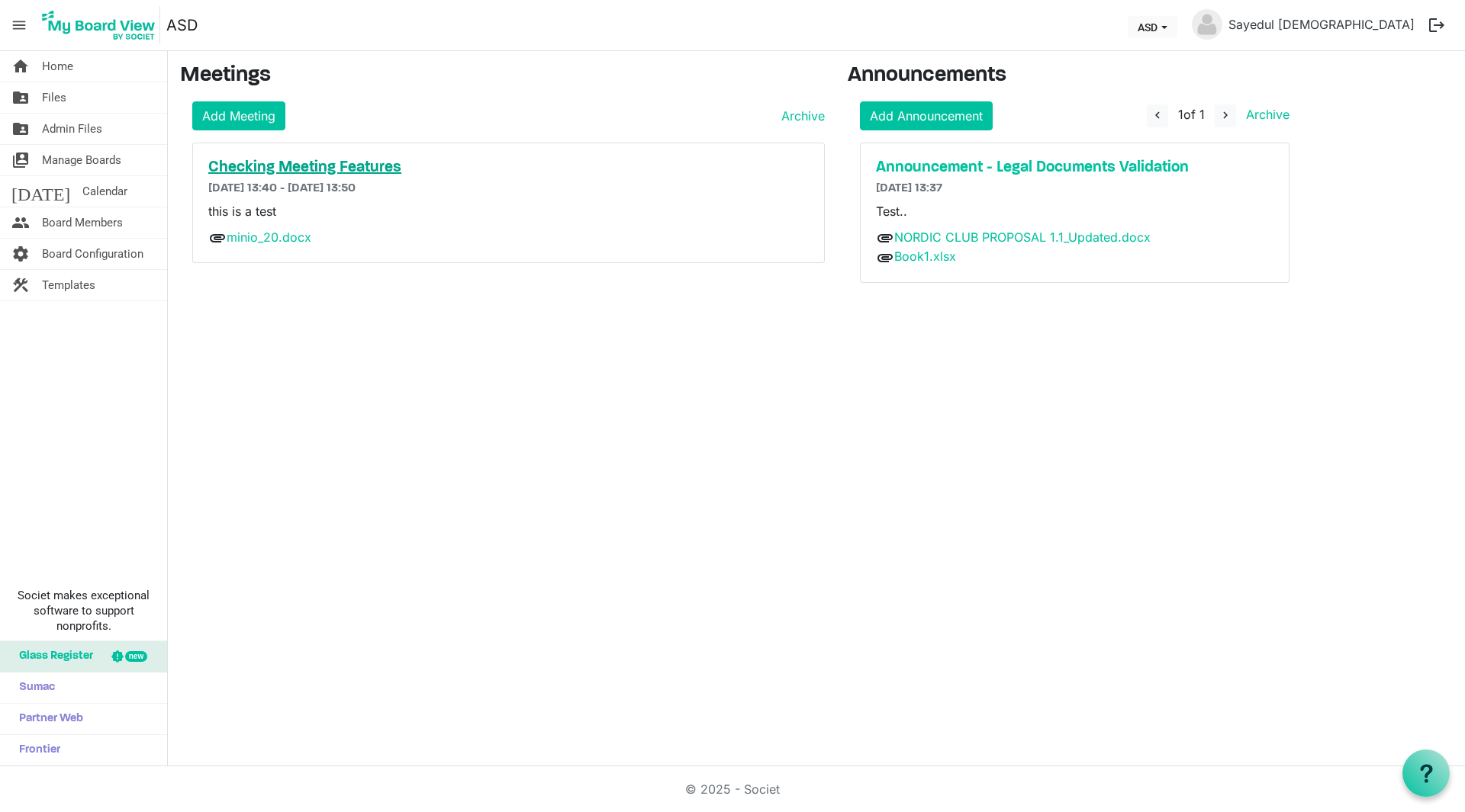
click at [323, 165] on h5 "Checking Meeting Features" at bounding box center [508, 167] width 600 height 18
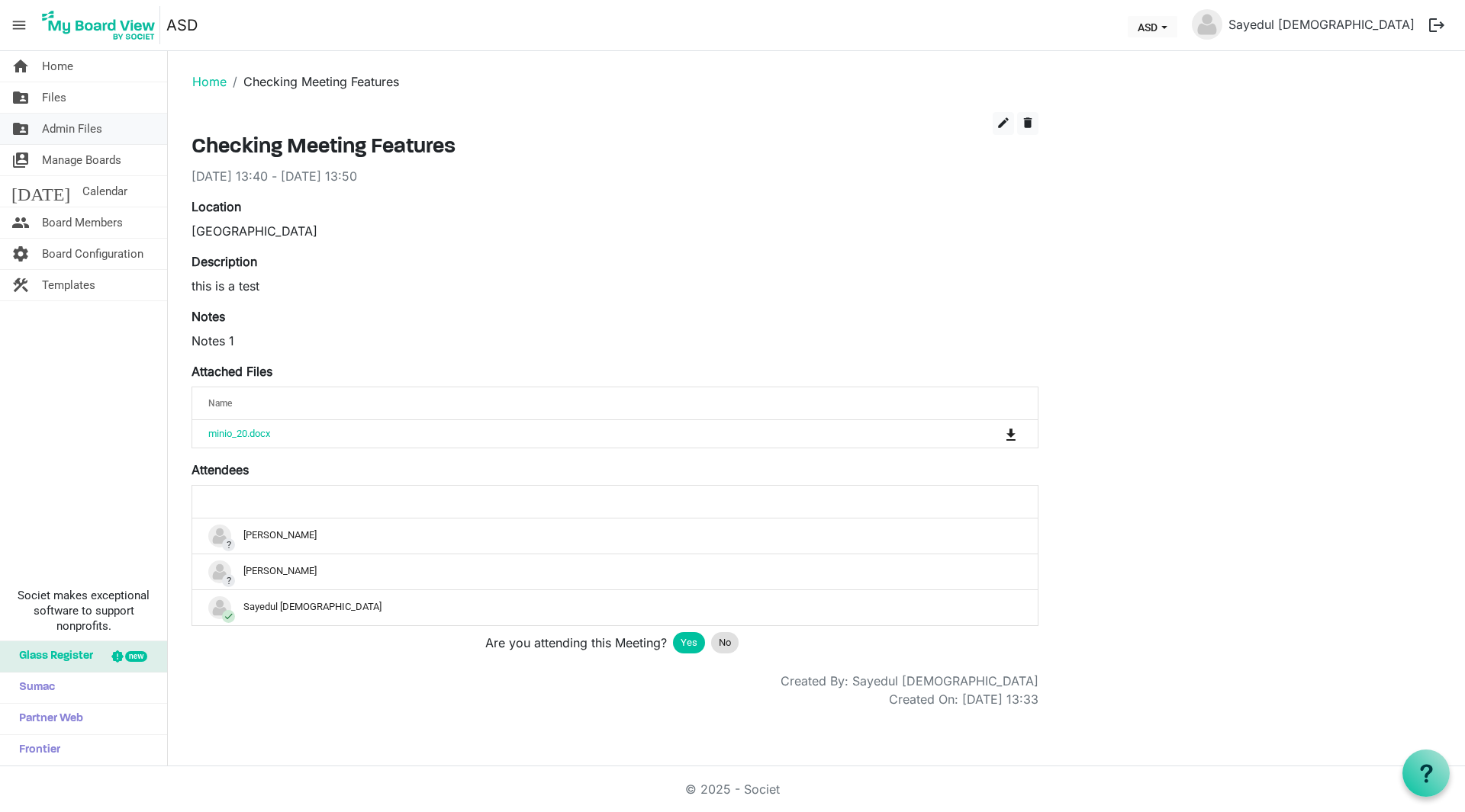
click at [99, 136] on span "Admin Files" at bounding box center [72, 129] width 60 height 31
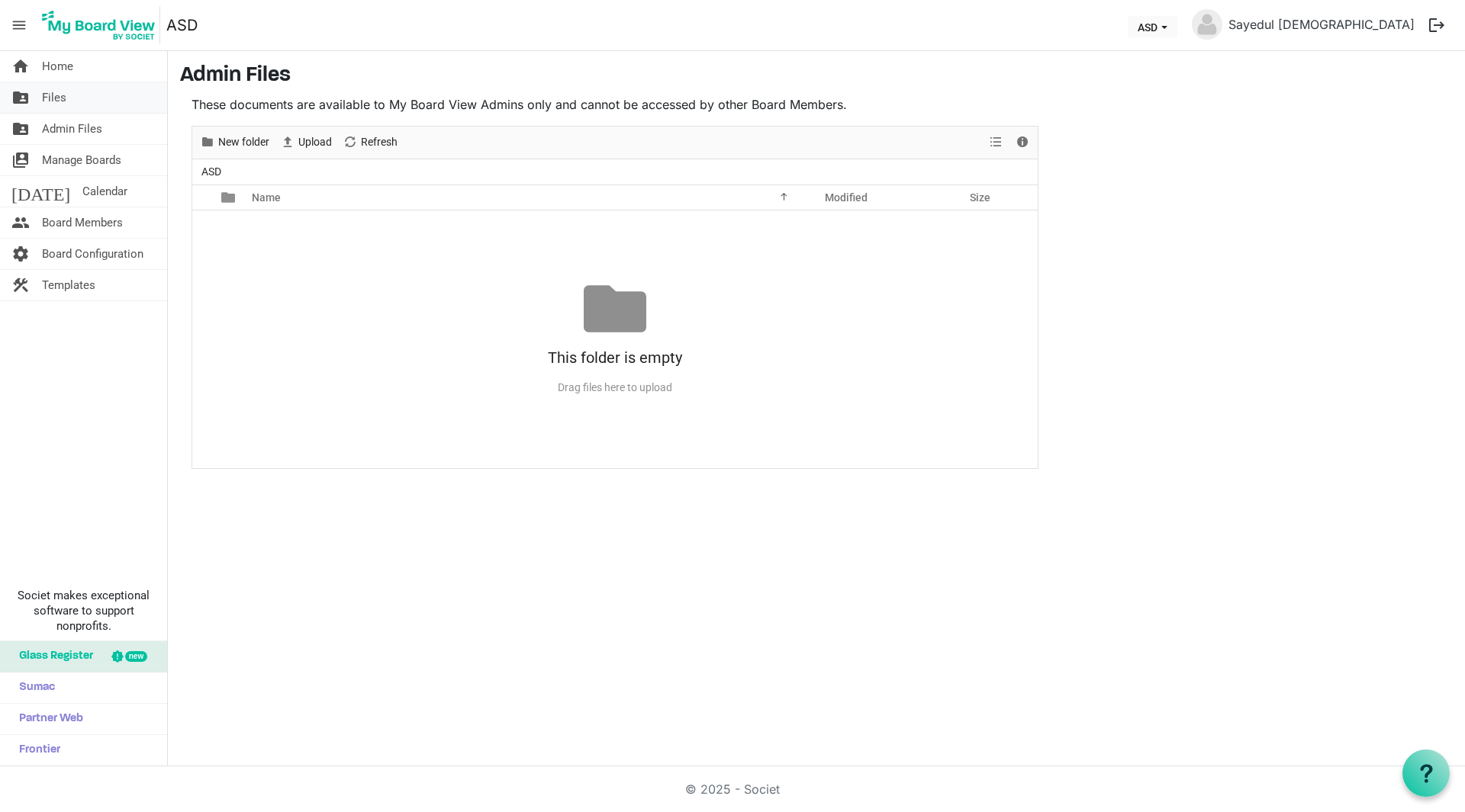
click at [70, 101] on link "folder_shared Files" at bounding box center [84, 98] width 167 height 31
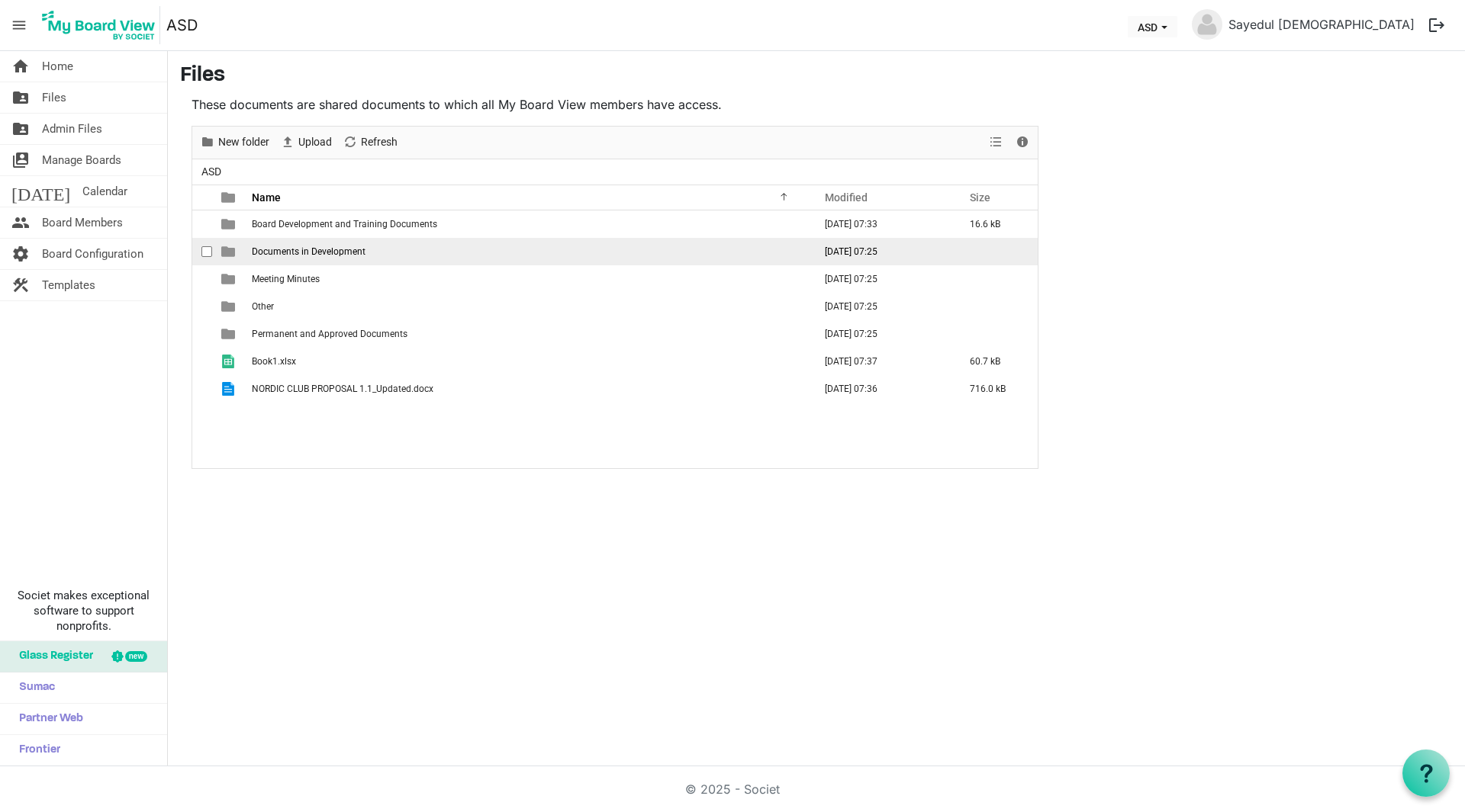
click at [292, 246] on span "Documents in Development" at bounding box center [309, 251] width 114 height 11
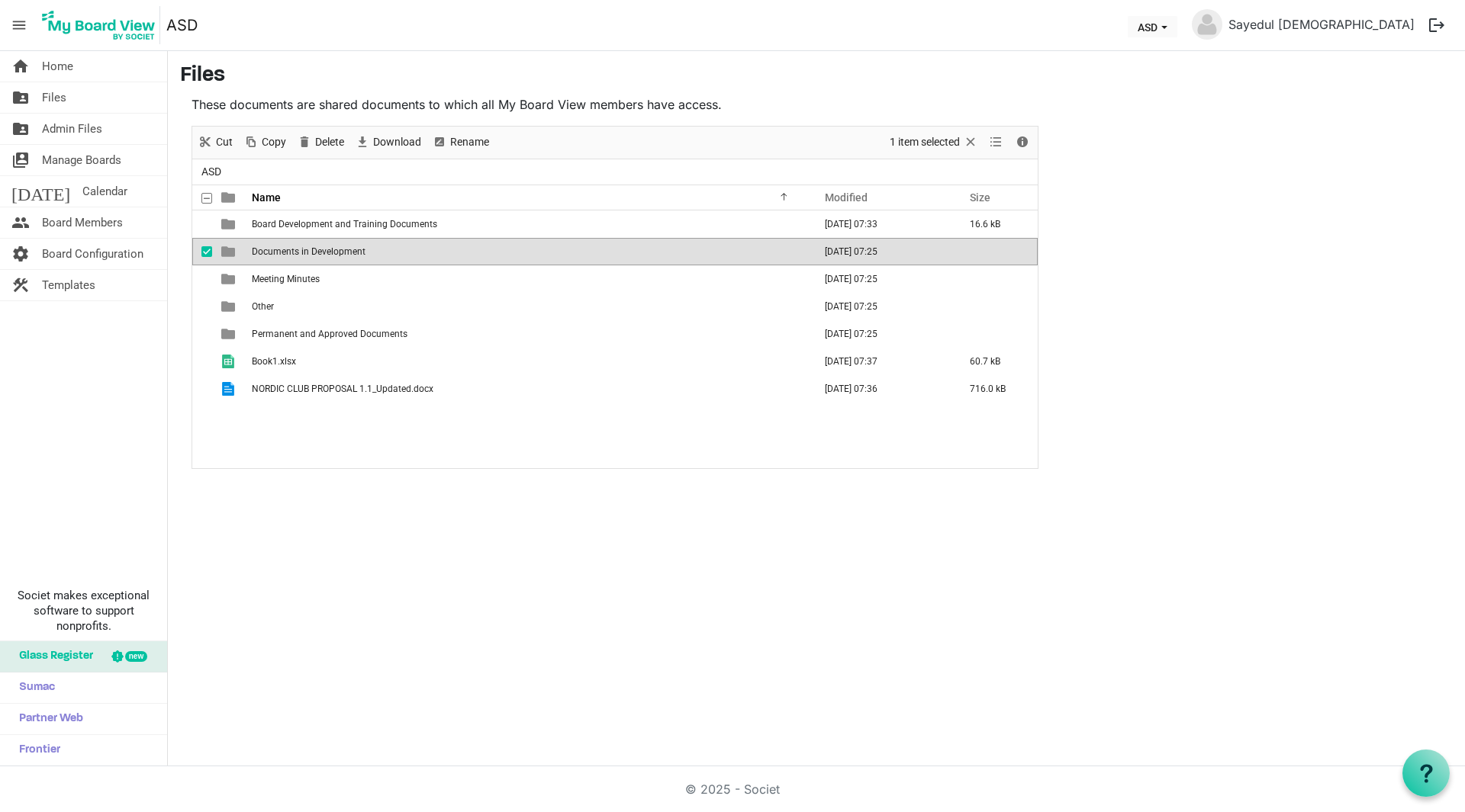
click at [206, 253] on span "checkbox" at bounding box center [206, 251] width 11 height 11
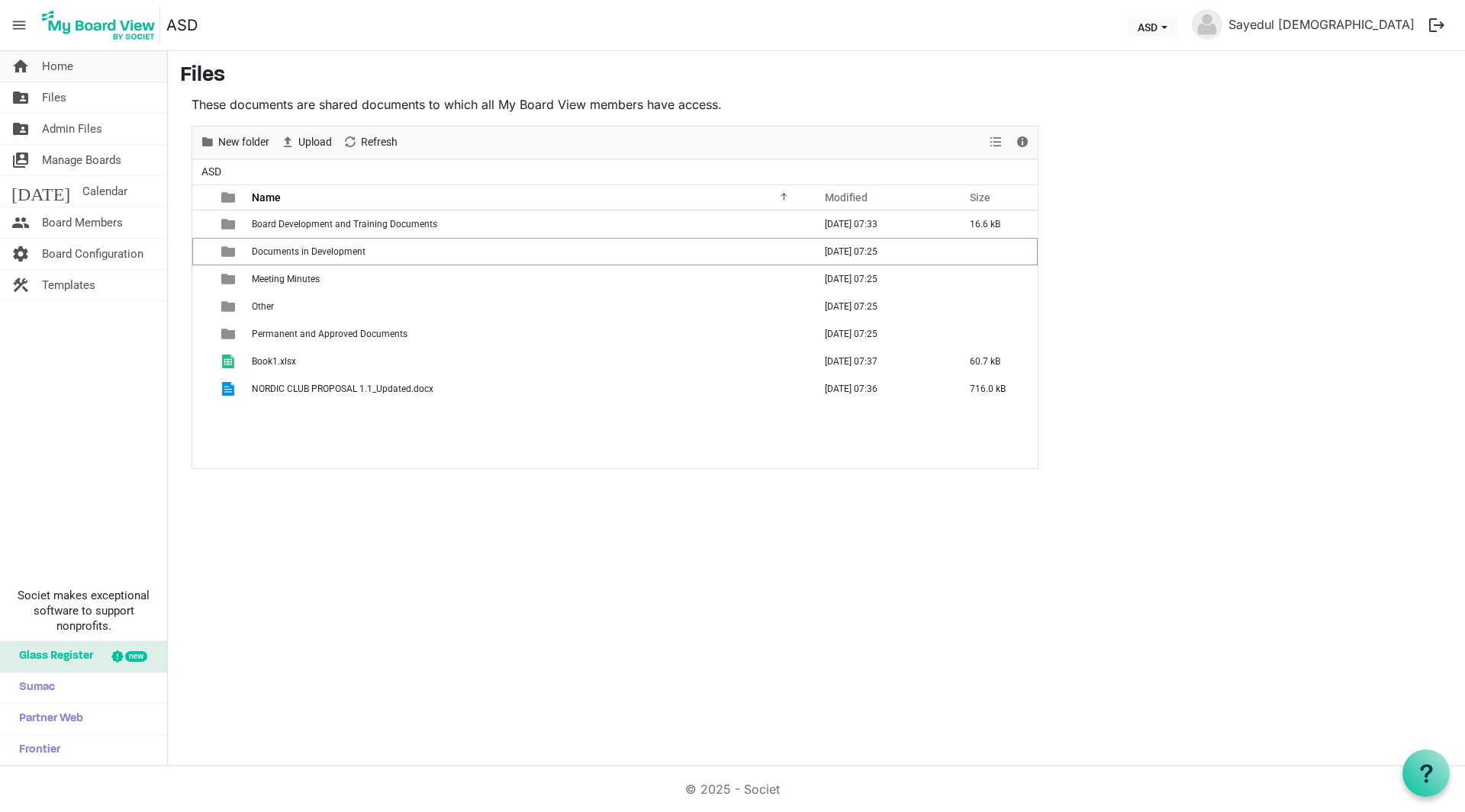
click at [79, 75] on link "home Home" at bounding box center [84, 66] width 167 height 31
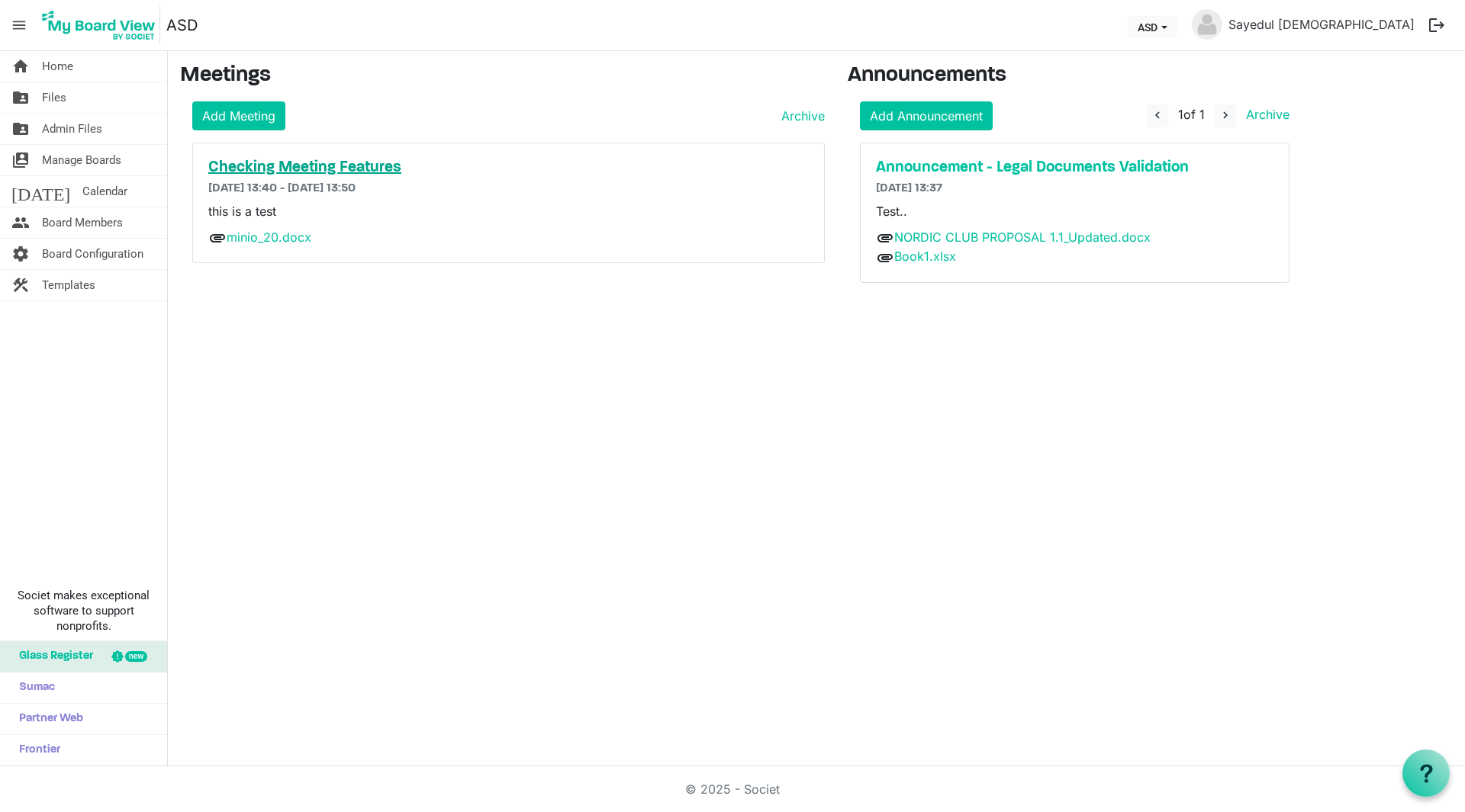
click at [306, 160] on h5 "Checking Meeting Features" at bounding box center [508, 167] width 600 height 18
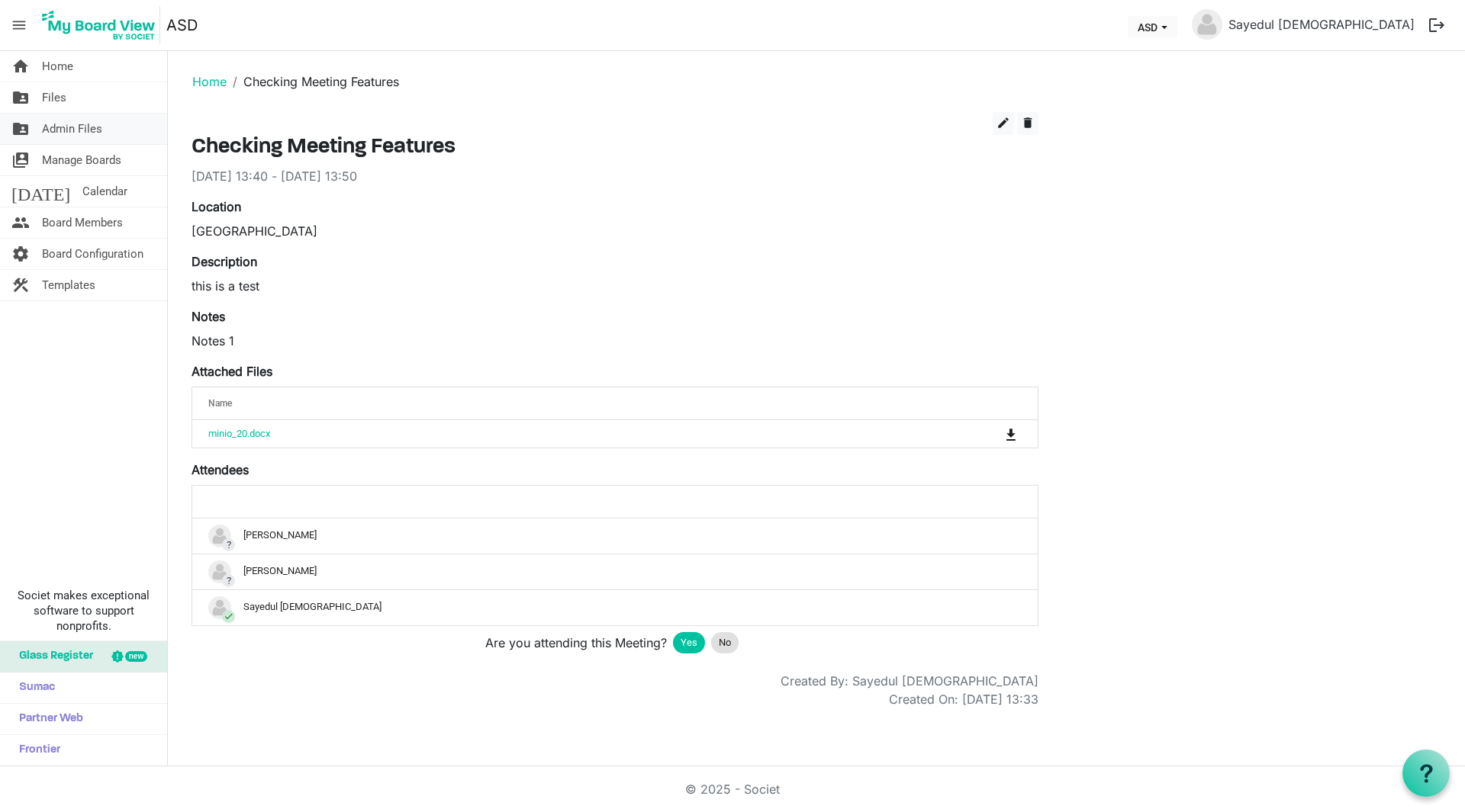
click at [85, 117] on span "Admin Files" at bounding box center [72, 129] width 60 height 31
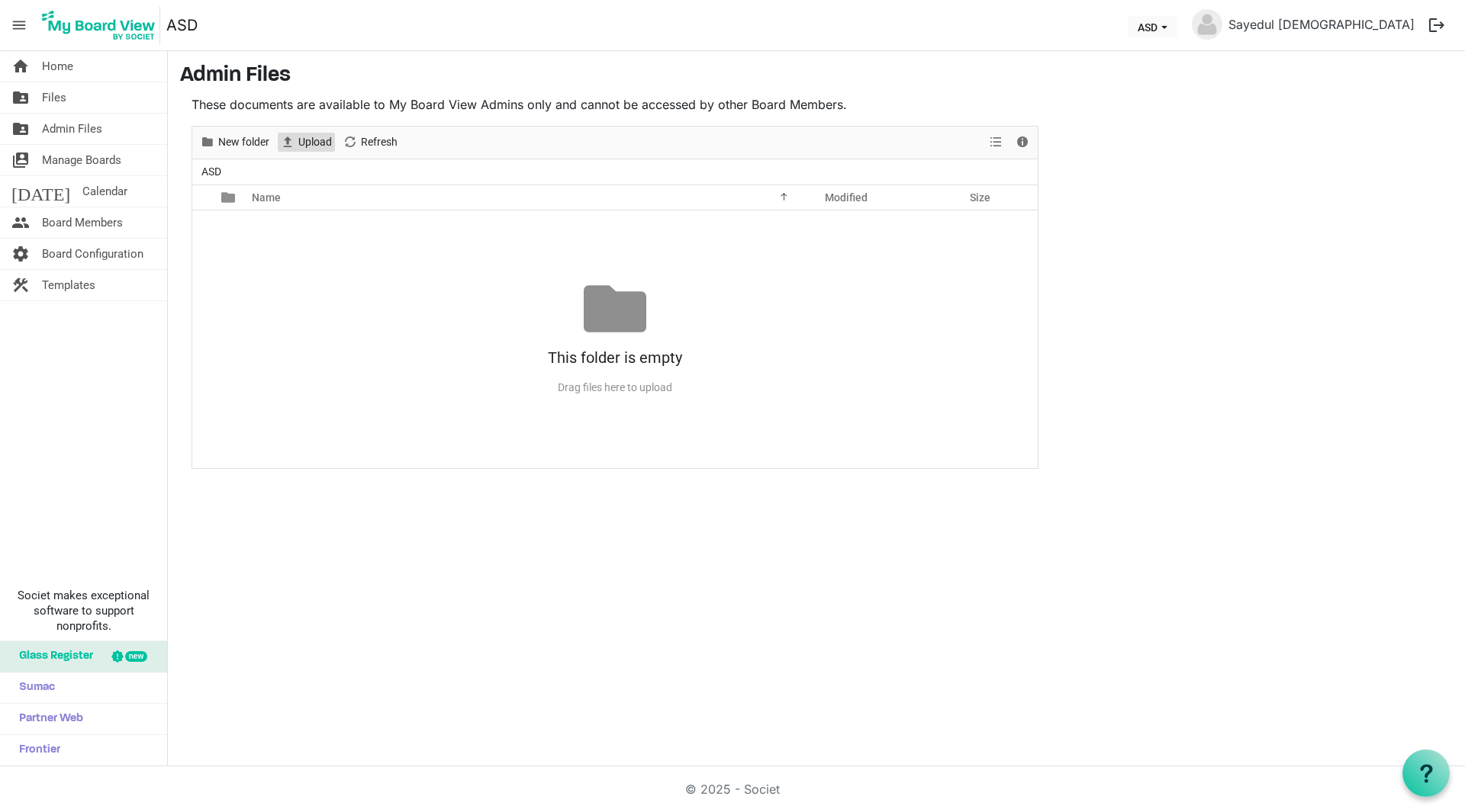
click at [329, 142] on span "Upload" at bounding box center [315, 141] width 37 height 19
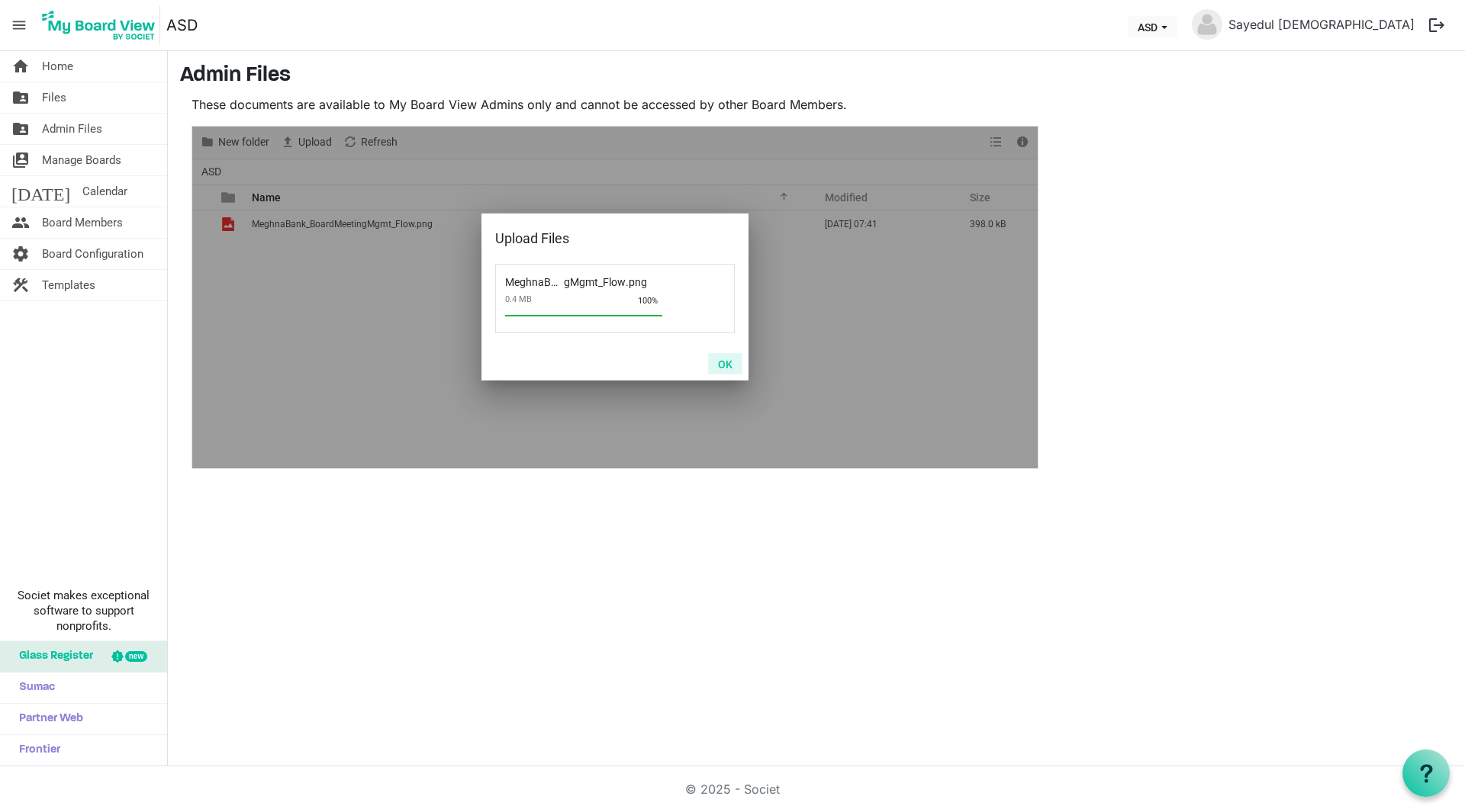
click at [726, 360] on button "OK" at bounding box center [725, 363] width 34 height 21
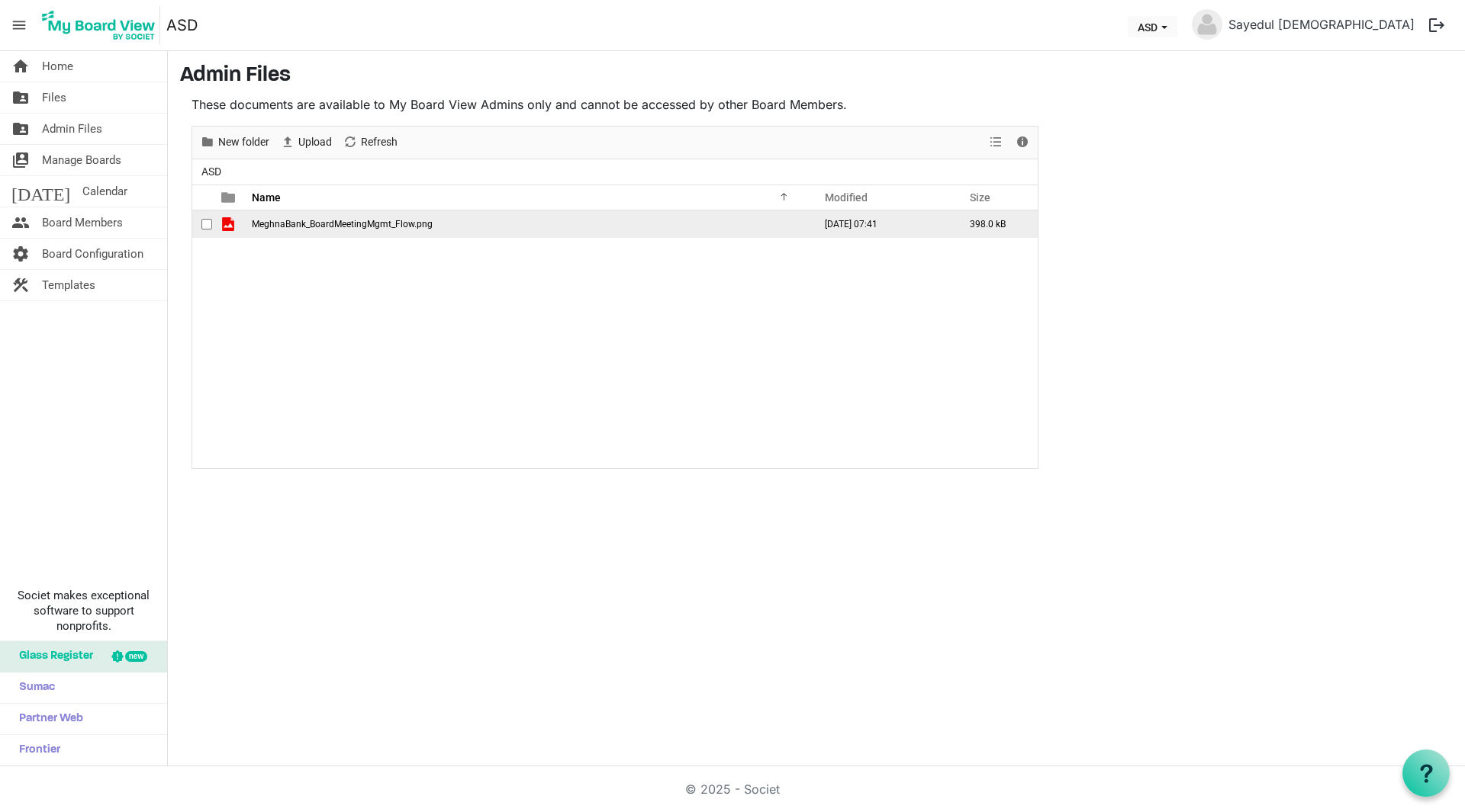
click at [209, 224] on span "checkbox" at bounding box center [206, 224] width 11 height 11
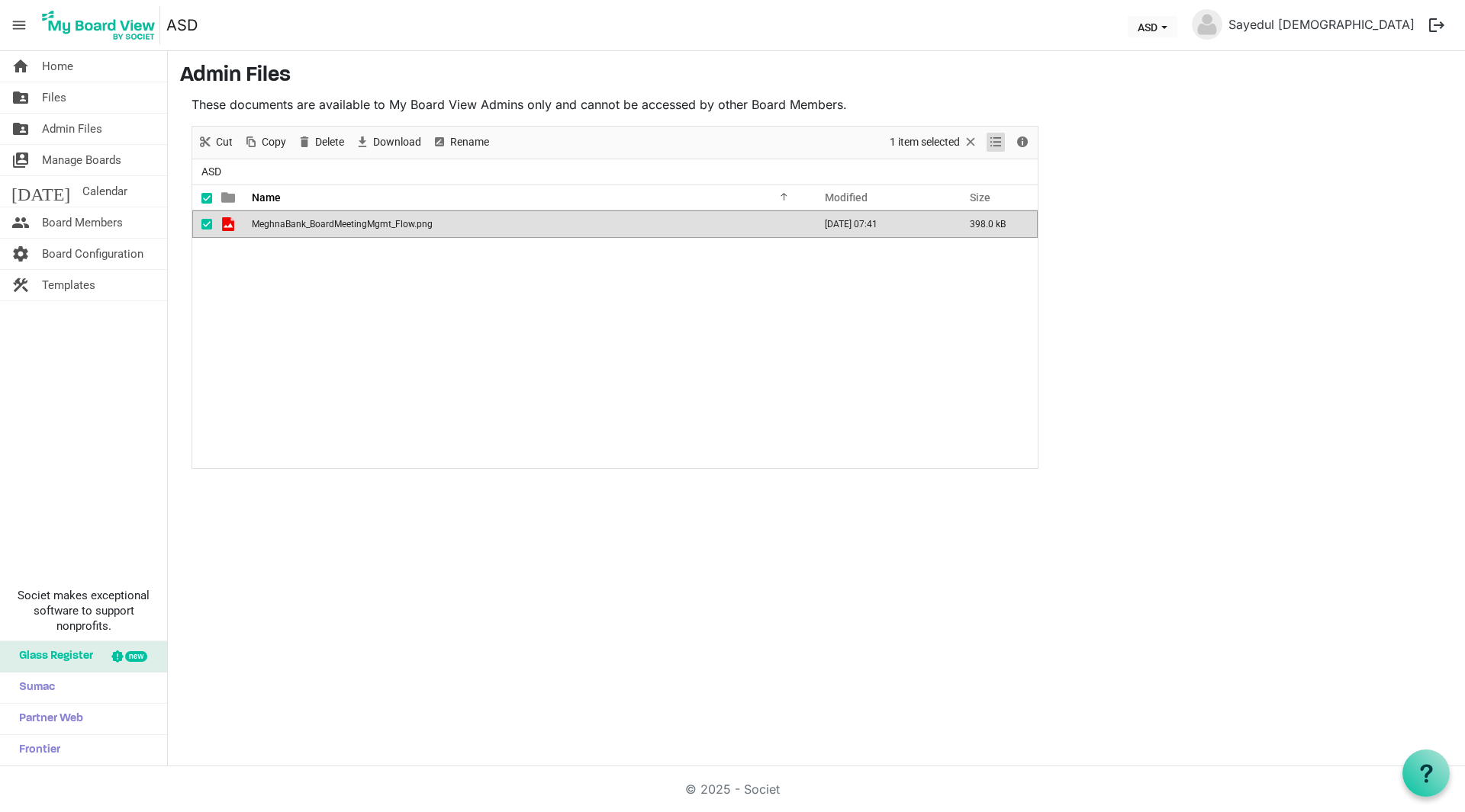
click at [993, 139] on span "View dropdownbutton" at bounding box center [996, 141] width 18 height 19
click at [993, 141] on span "View dropdownbutton" at bounding box center [996, 141] width 18 height 19
click at [201, 196] on th at bounding box center [202, 197] width 20 height 24
click at [209, 199] on div at bounding box center [210, 197] width 3 height 24
click at [205, 199] on span at bounding box center [206, 198] width 11 height 11
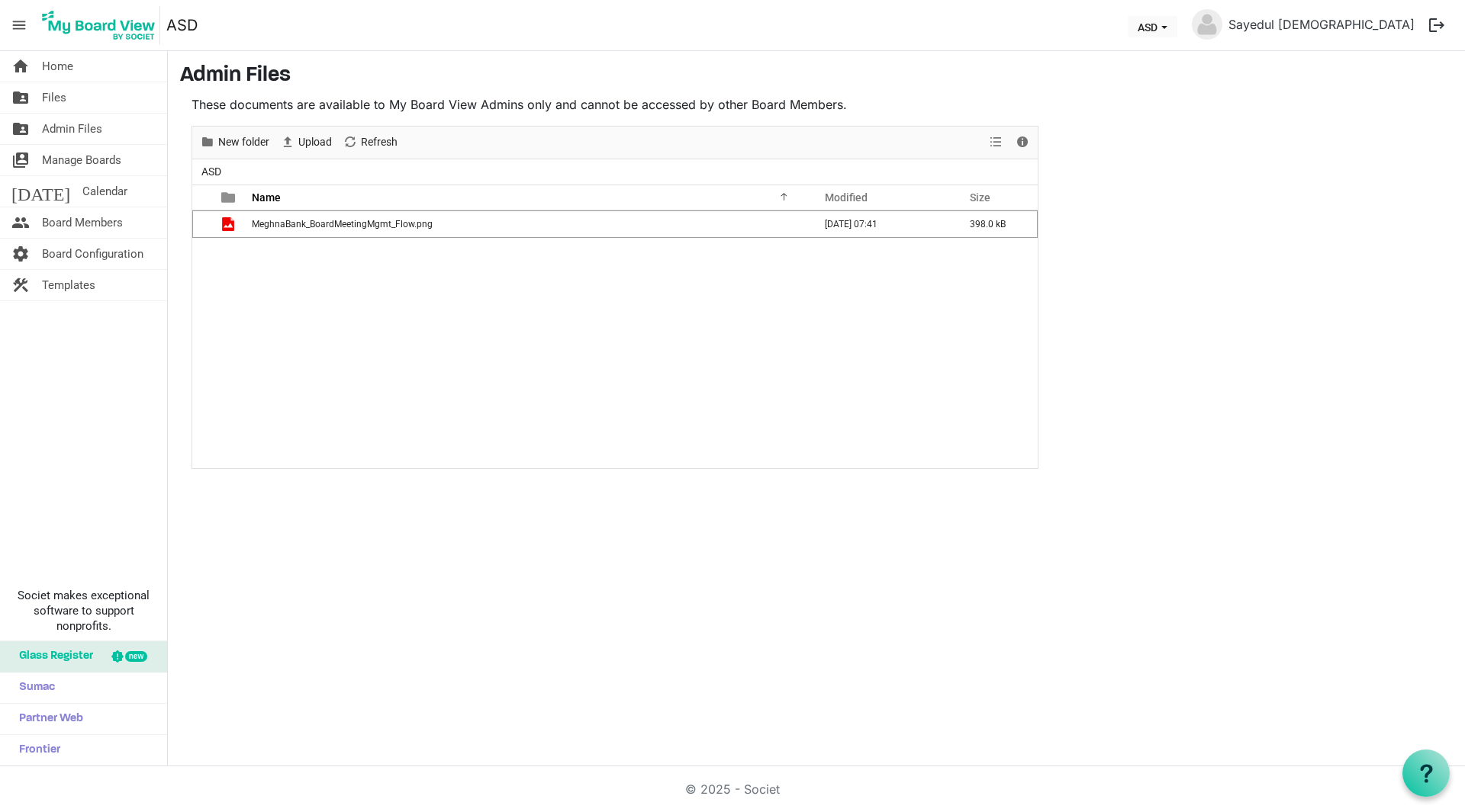
click at [11, 26] on span "menu" at bounding box center [19, 25] width 29 height 29
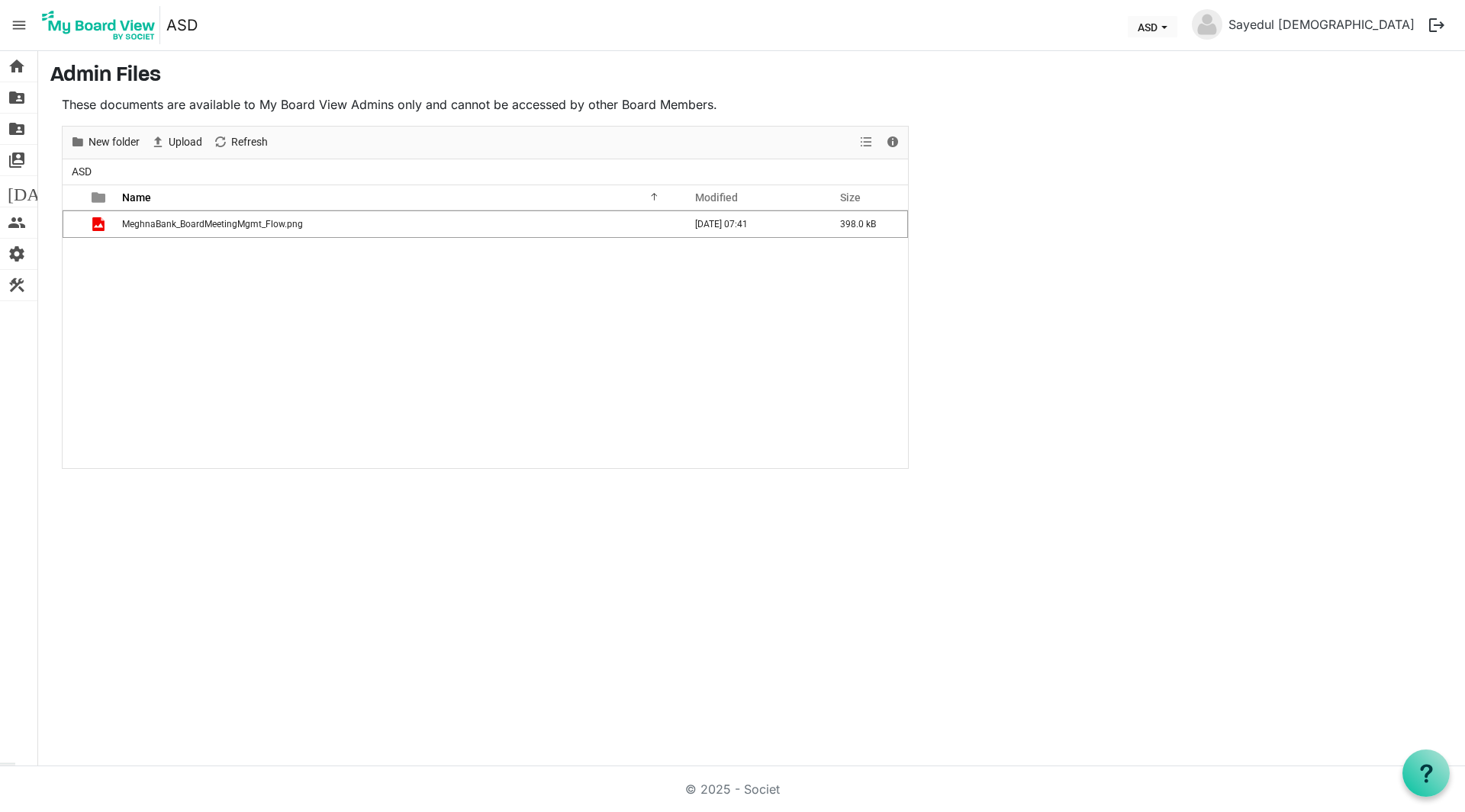
click at [15, 23] on span "menu" at bounding box center [19, 25] width 29 height 29
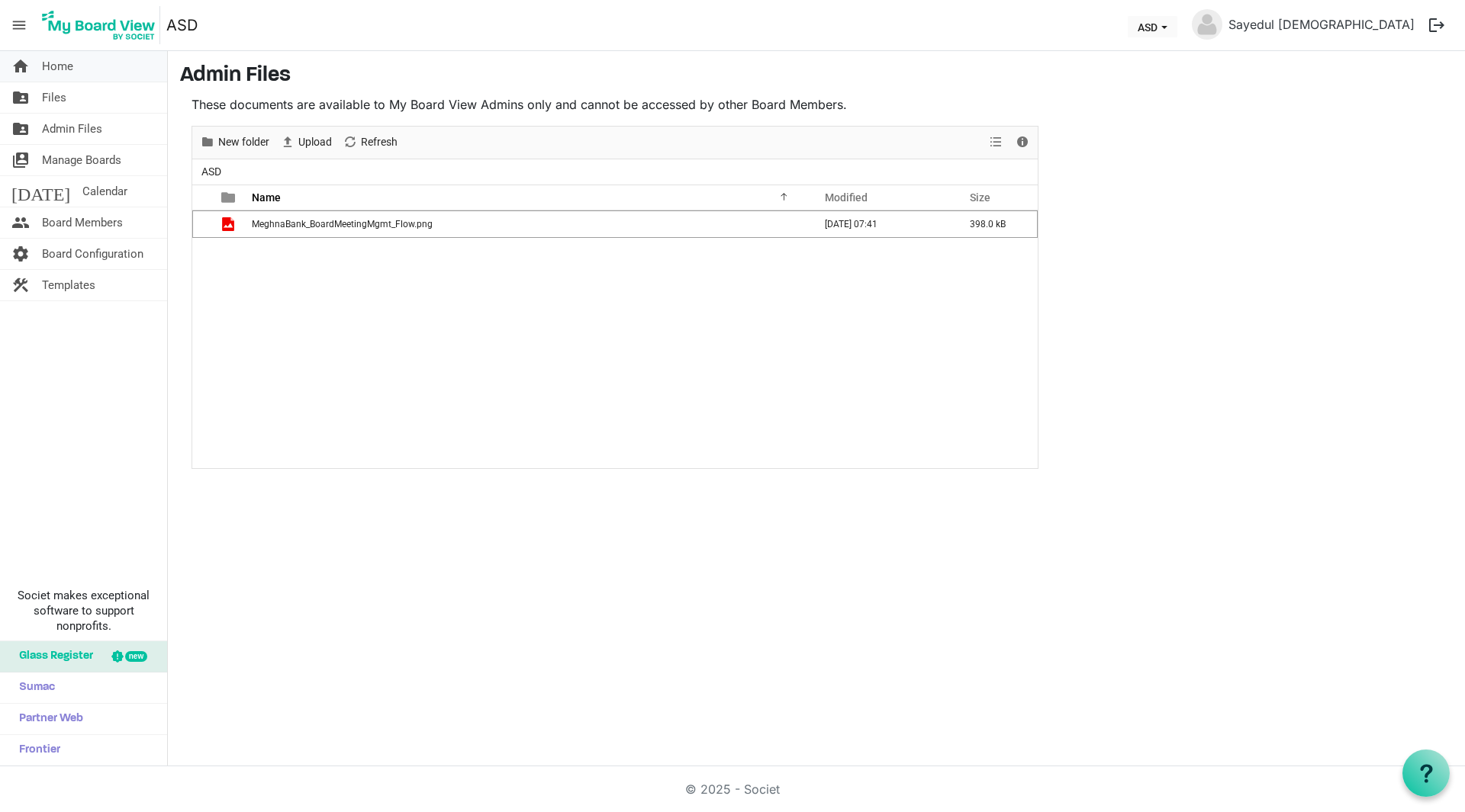
click at [127, 66] on link "home Home" at bounding box center [84, 66] width 167 height 31
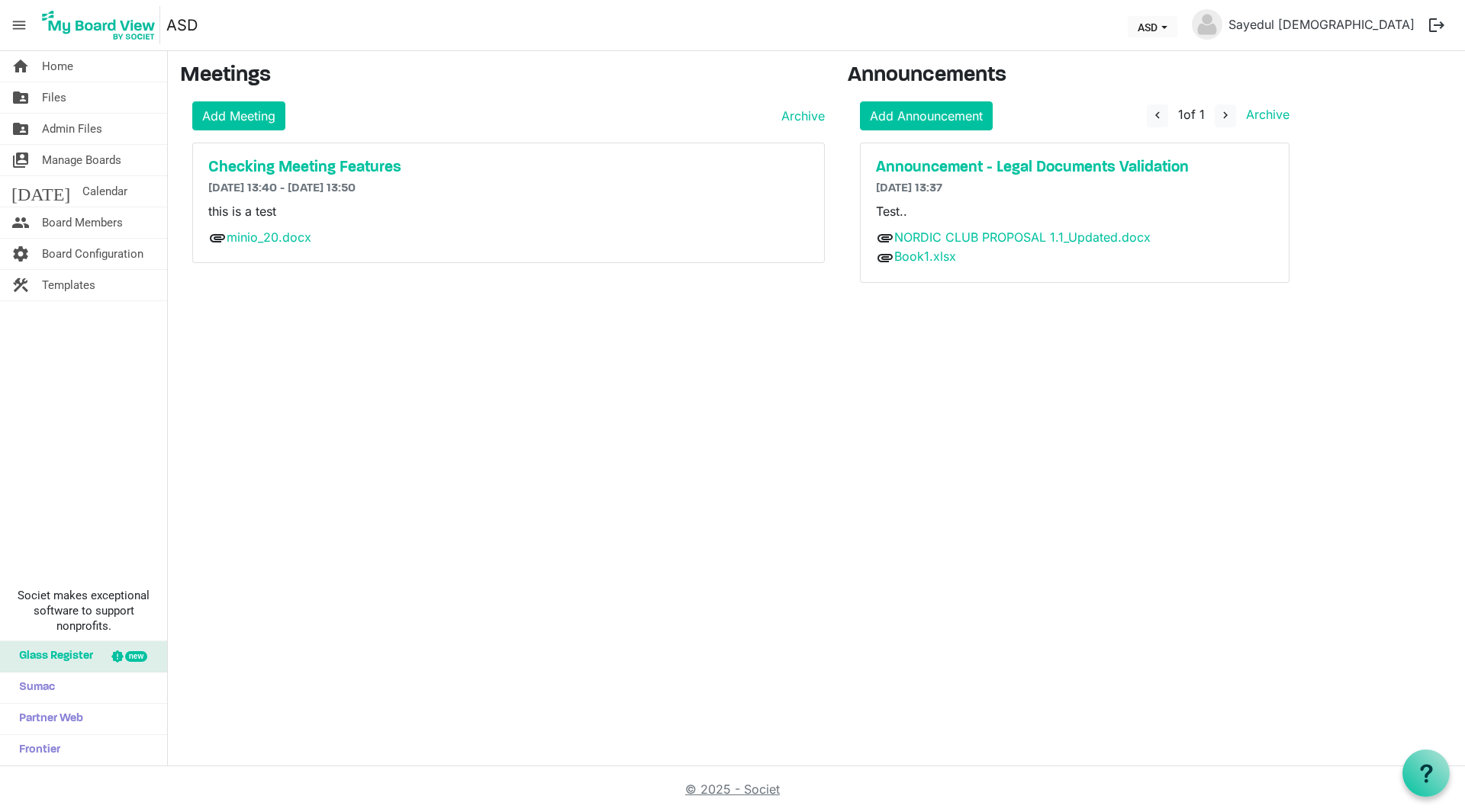
click at [758, 790] on link "© 2025 - Societ" at bounding box center [732, 789] width 95 height 15
click at [128, 220] on link "people Board Members" at bounding box center [84, 222] width 167 height 31
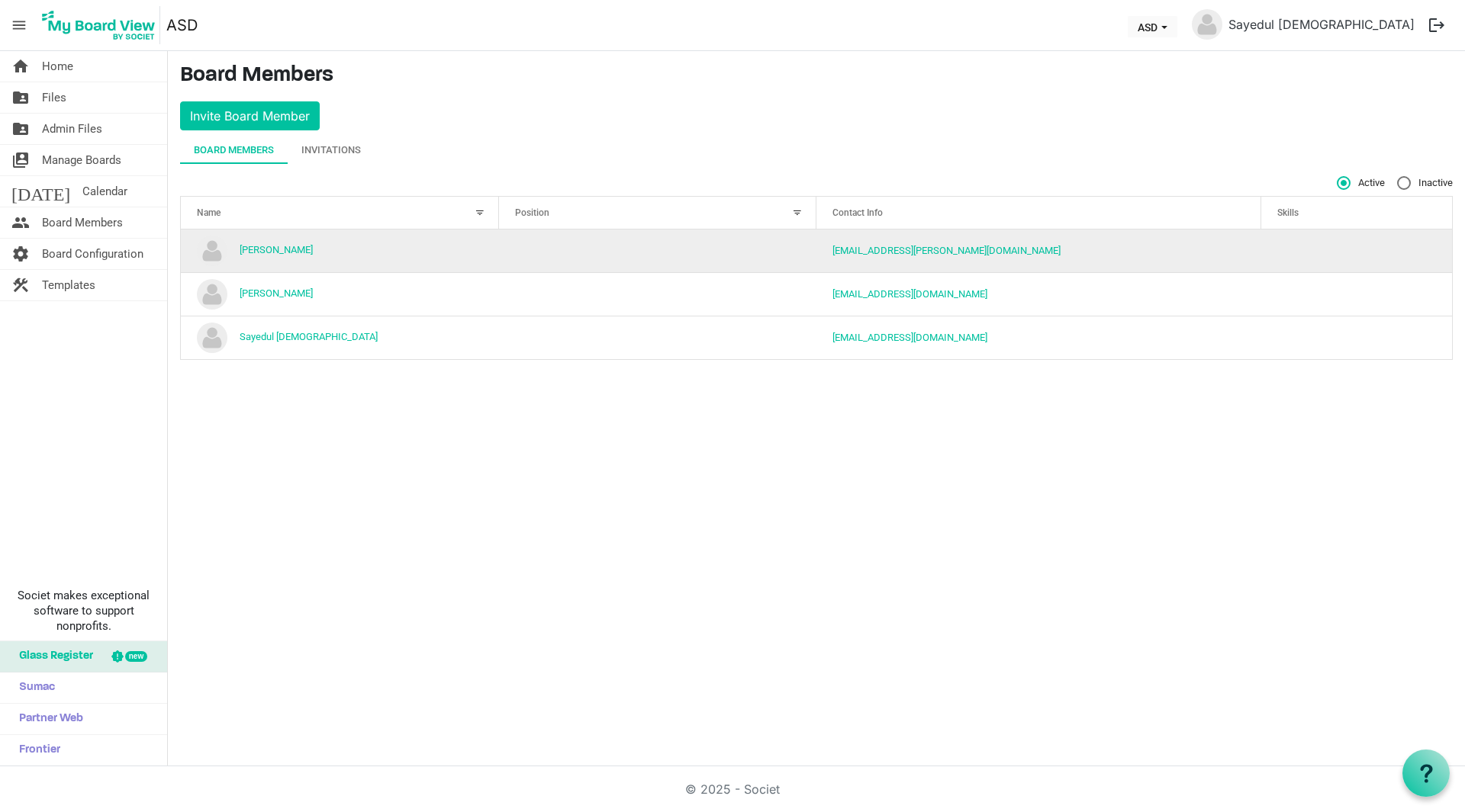
click at [274, 268] on td "JAMIL HOSSAIN" at bounding box center [339, 250] width 318 height 43
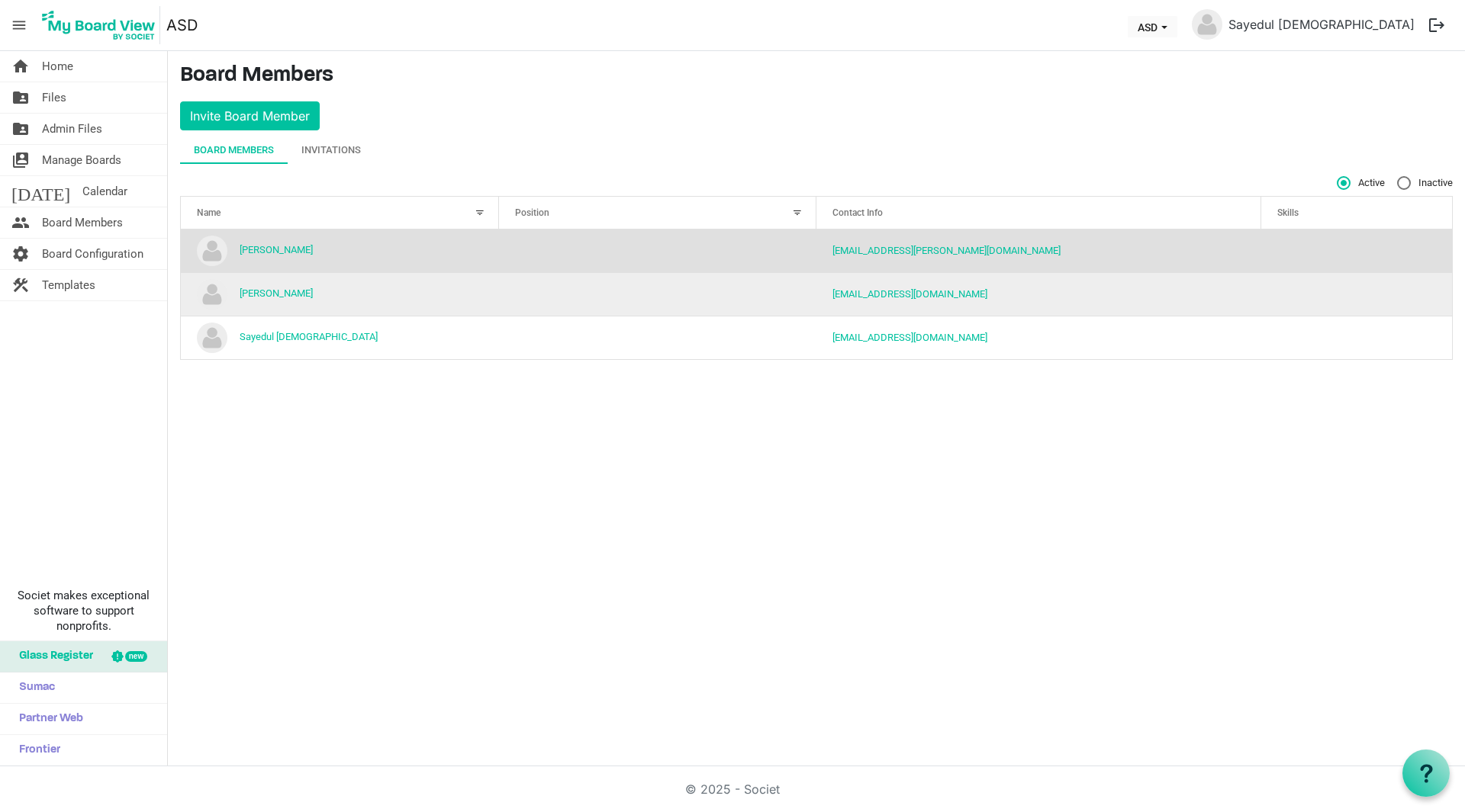
click at [435, 292] on td "Saiful Sumon" at bounding box center [339, 294] width 318 height 44
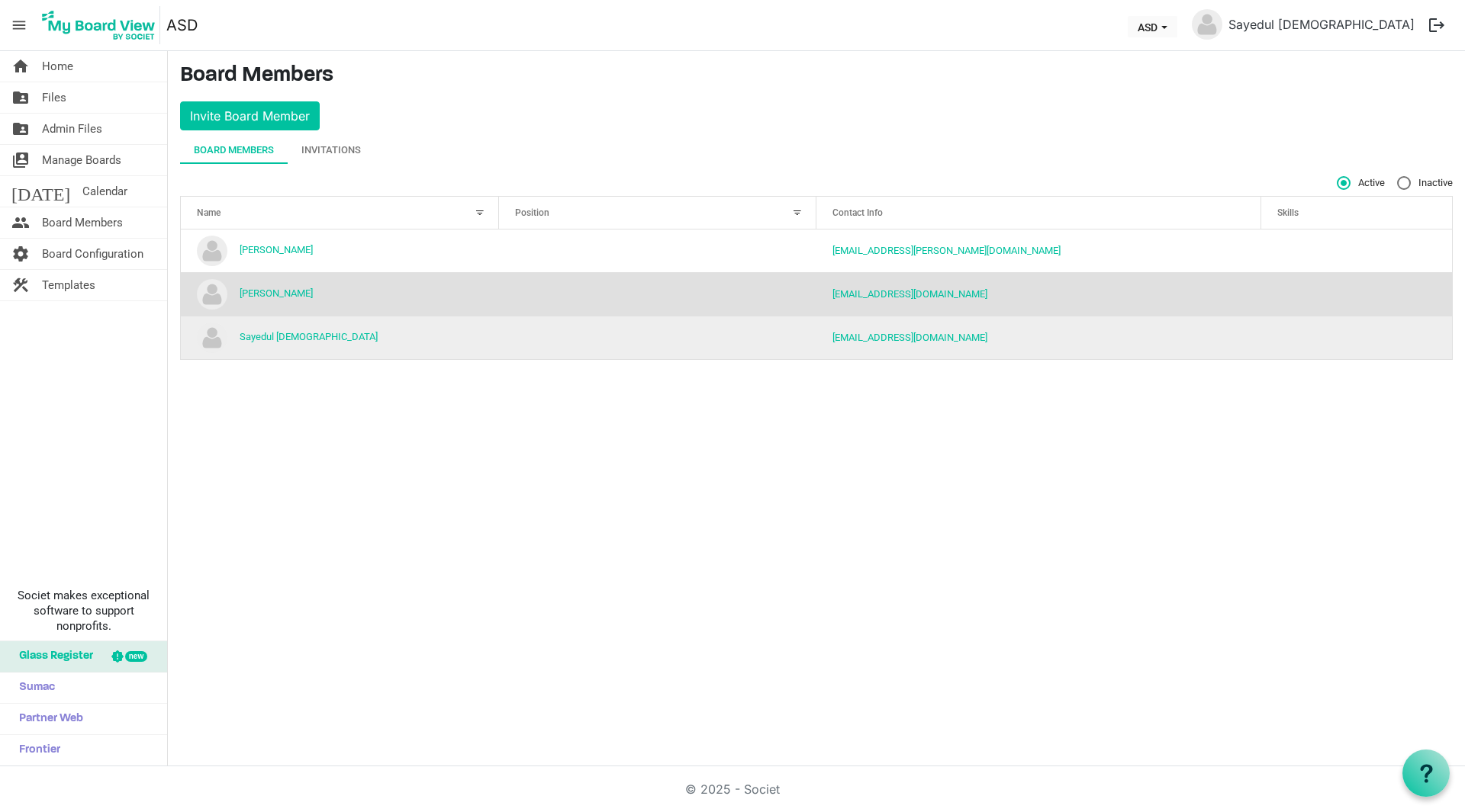
click at [431, 345] on td "Sayedul [DEMOGRAPHIC_DATA]" at bounding box center [339, 338] width 318 height 44
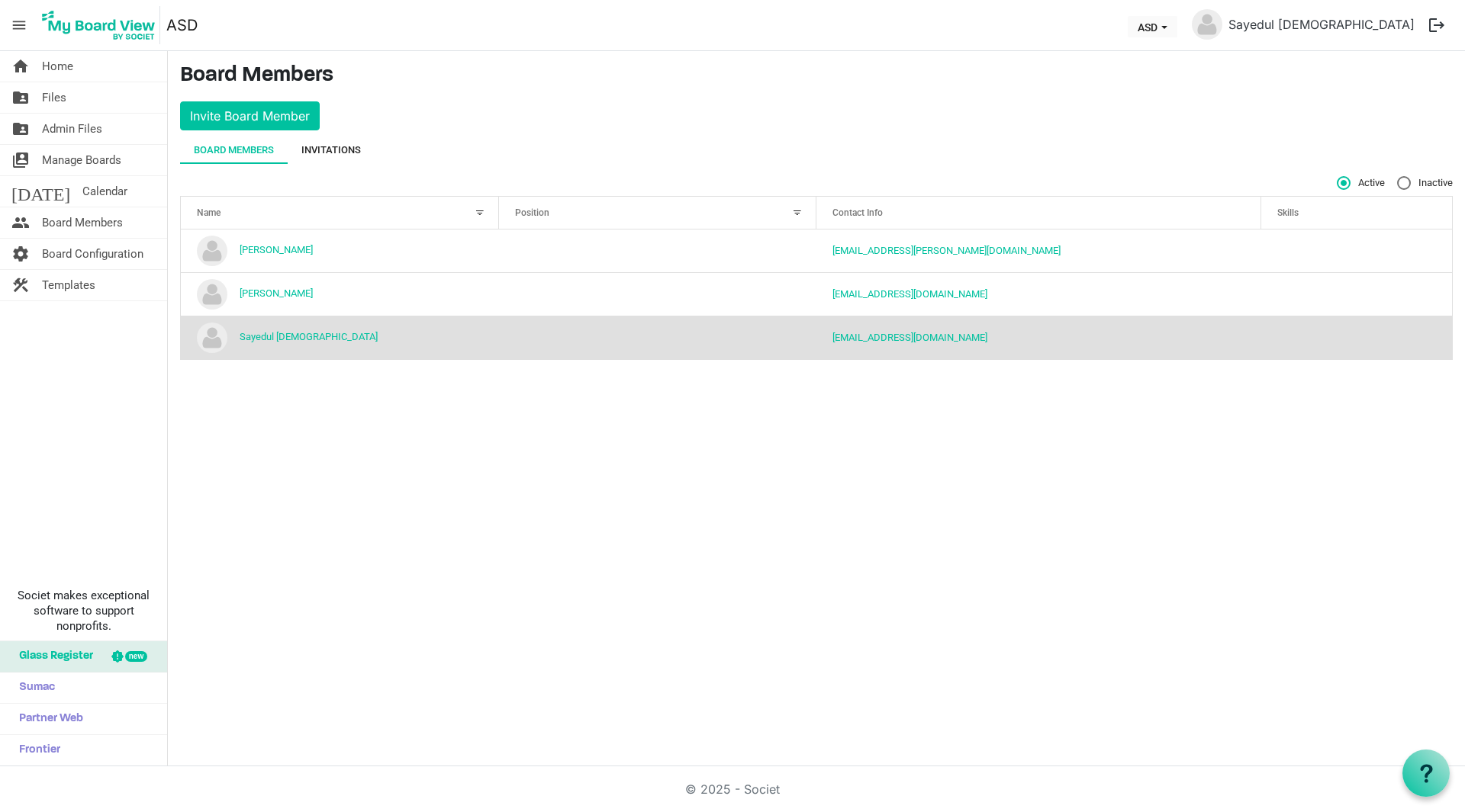
click at [334, 152] on div "Invitations" at bounding box center [331, 149] width 60 height 15
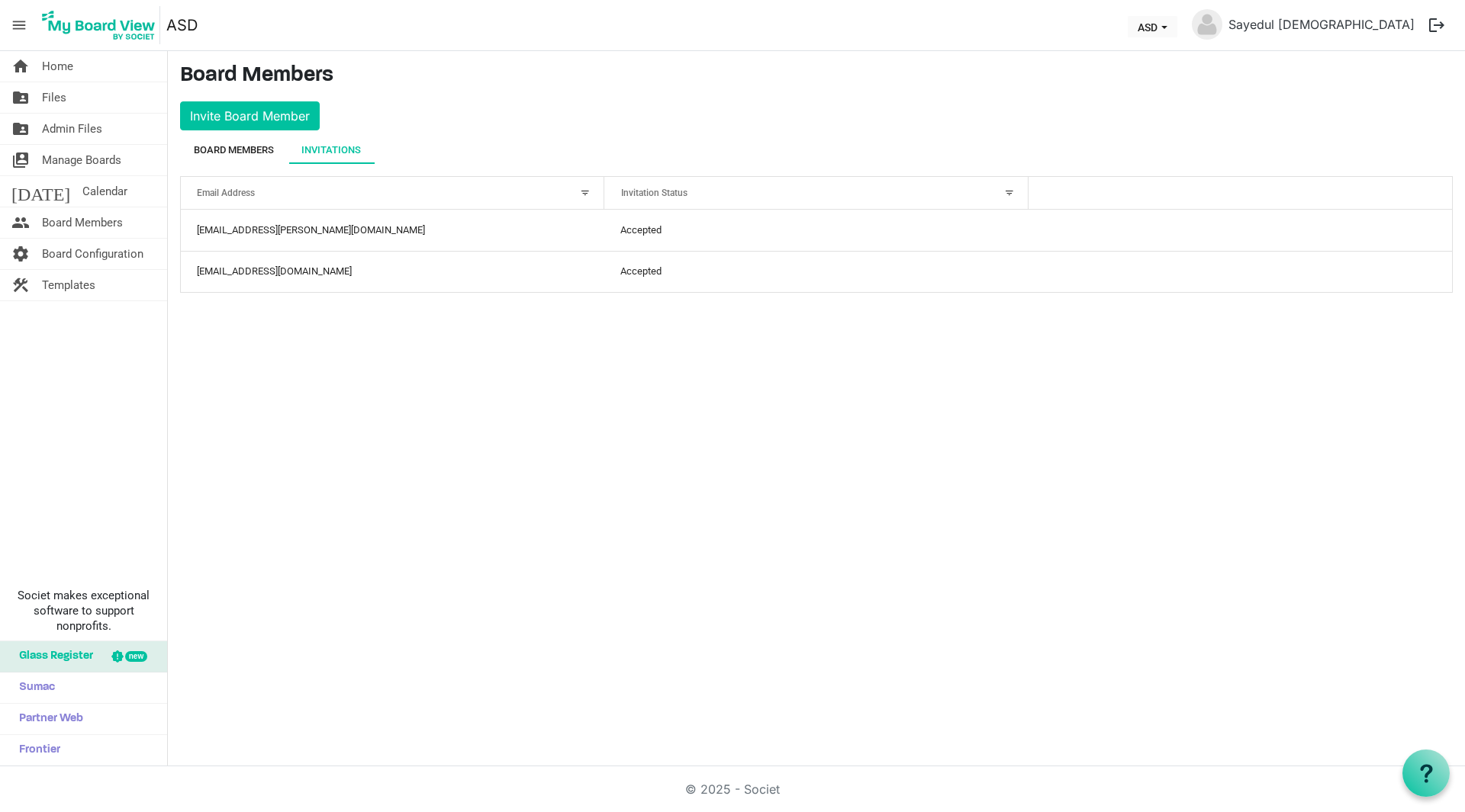
click at [244, 148] on div "Board Members" at bounding box center [233, 149] width 80 height 15
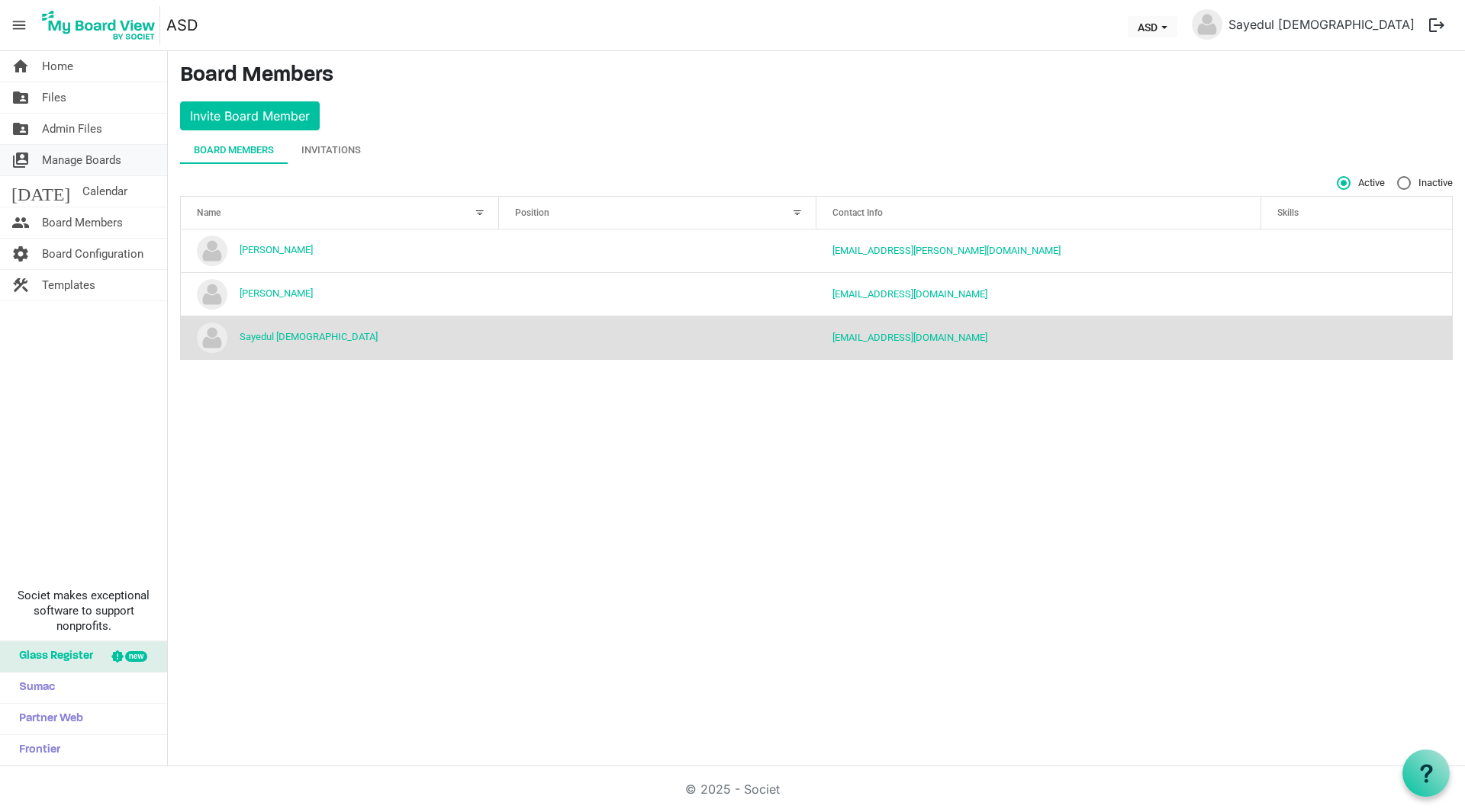
click at [91, 156] on span "Manage Boards" at bounding box center [82, 159] width 80 height 31
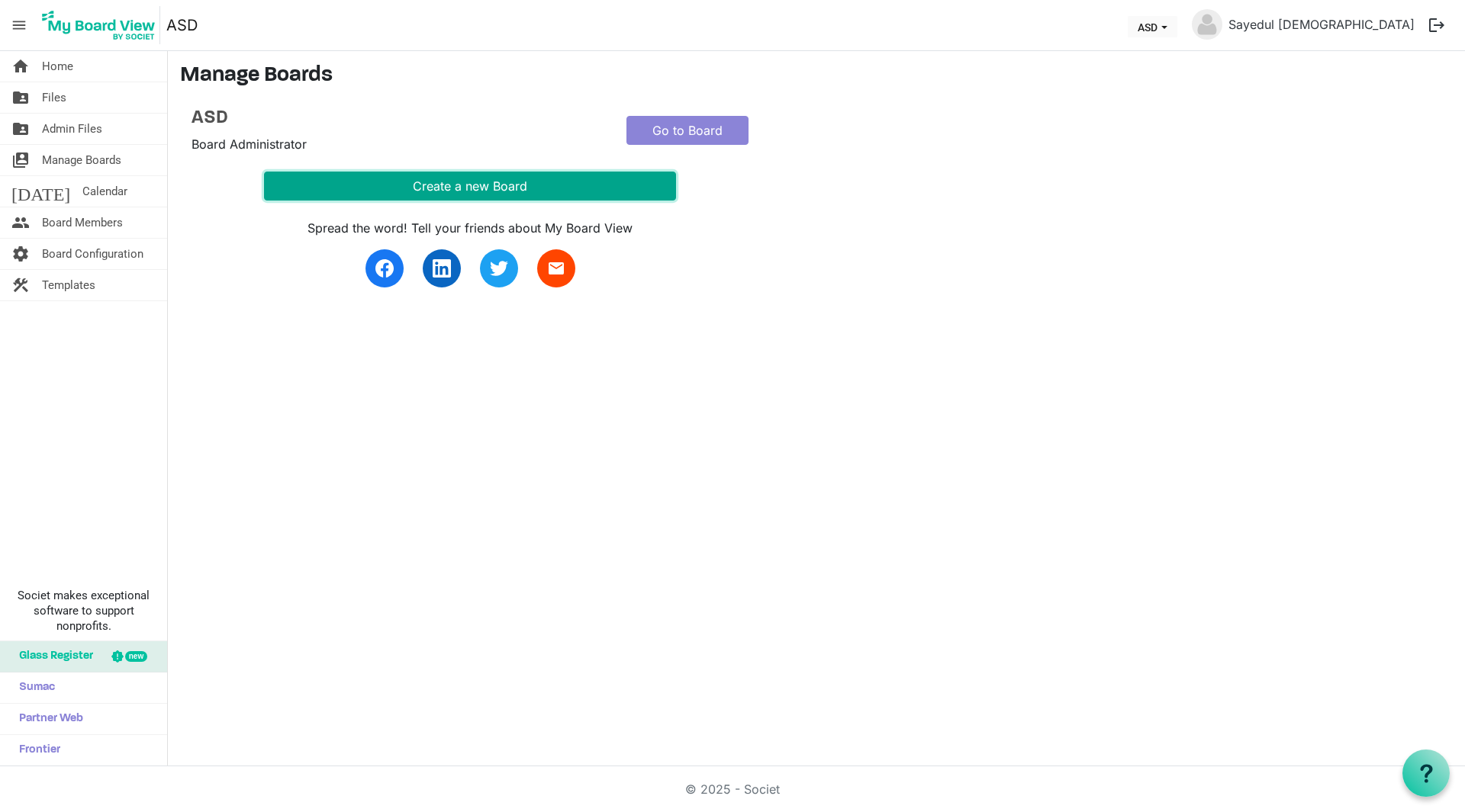
click at [536, 188] on button "Create a new Board" at bounding box center [469, 185] width 412 height 29
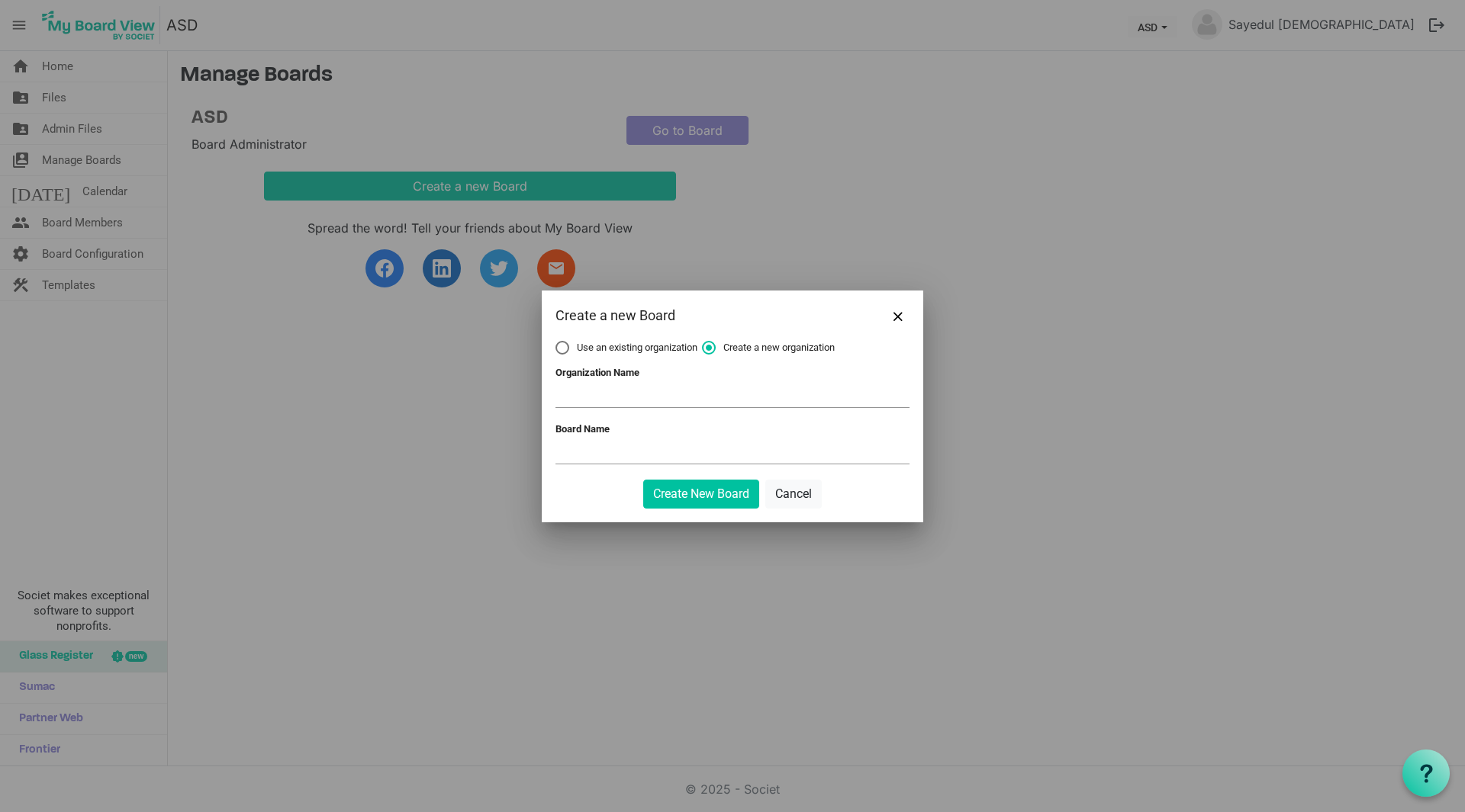
click at [629, 347] on span "Use an existing organization" at bounding box center [626, 348] width 142 height 14
click at [556, 342] on input "Use an existing organization" at bounding box center [555, 341] width 1 height 1
radio input "true"
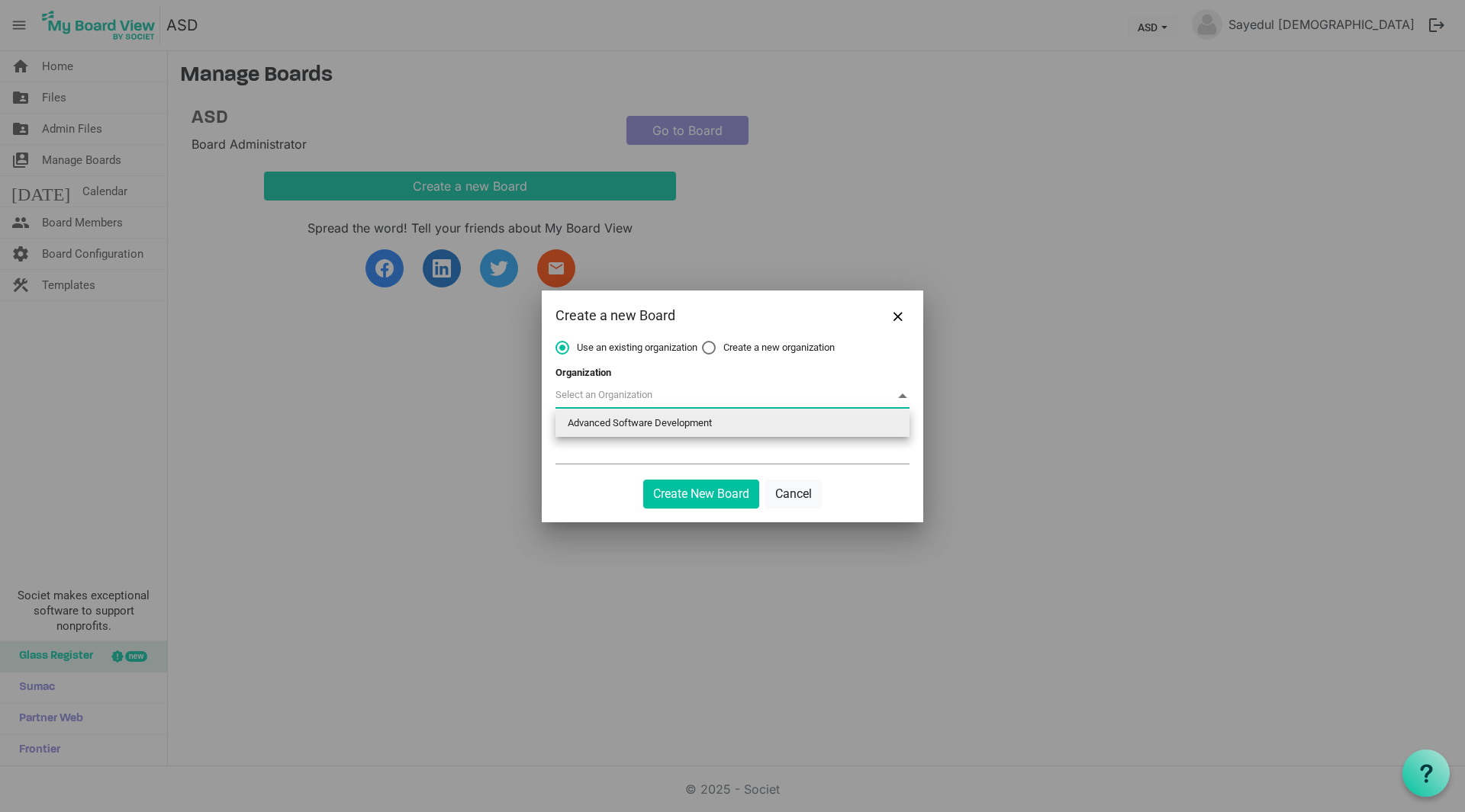
click at [668, 392] on span at bounding box center [732, 397] width 354 height 24
click at [671, 415] on li "Advanced Software Development" at bounding box center [732, 423] width 354 height 28
type input "Advanced Software Development"
click at [598, 450] on input "Board Name" at bounding box center [732, 451] width 354 height 23
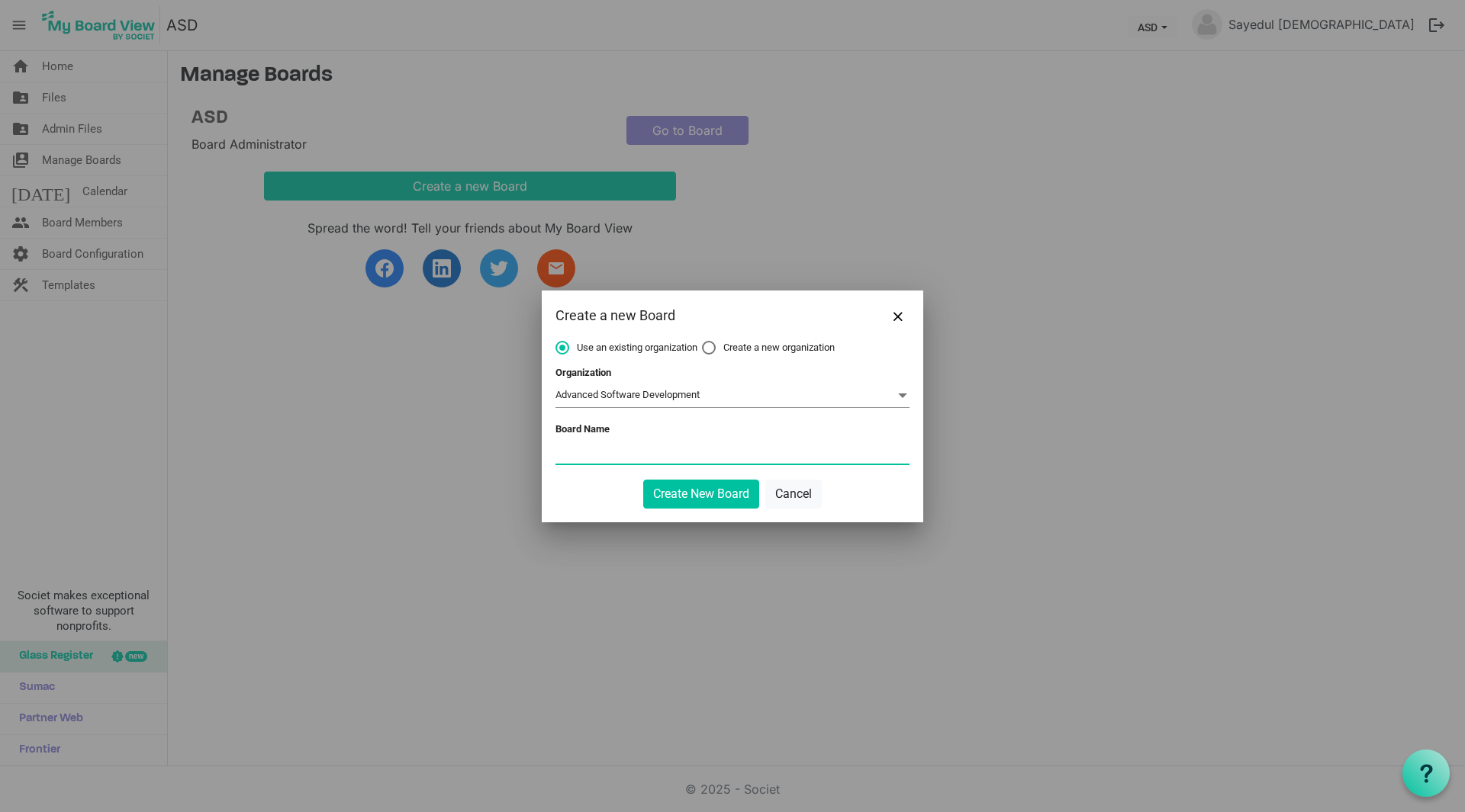
click at [867, 509] on div "Use an existing organization Create a new organization Organization Advanced So…" at bounding box center [732, 431] width 382 height 181
click at [809, 486] on button "Cancel" at bounding box center [793, 493] width 57 height 29
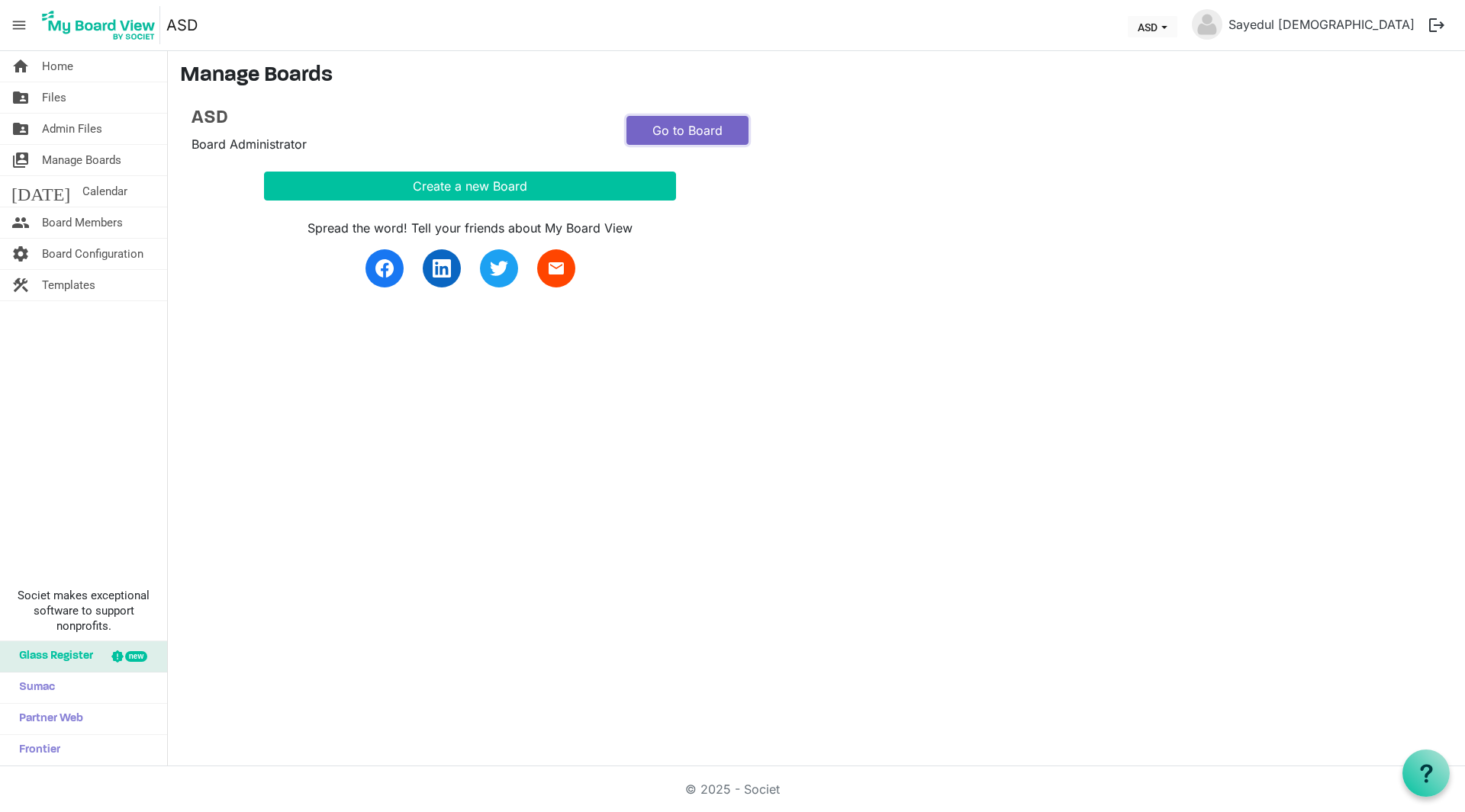
click at [663, 132] on link "Go to Board" at bounding box center [687, 130] width 122 height 29
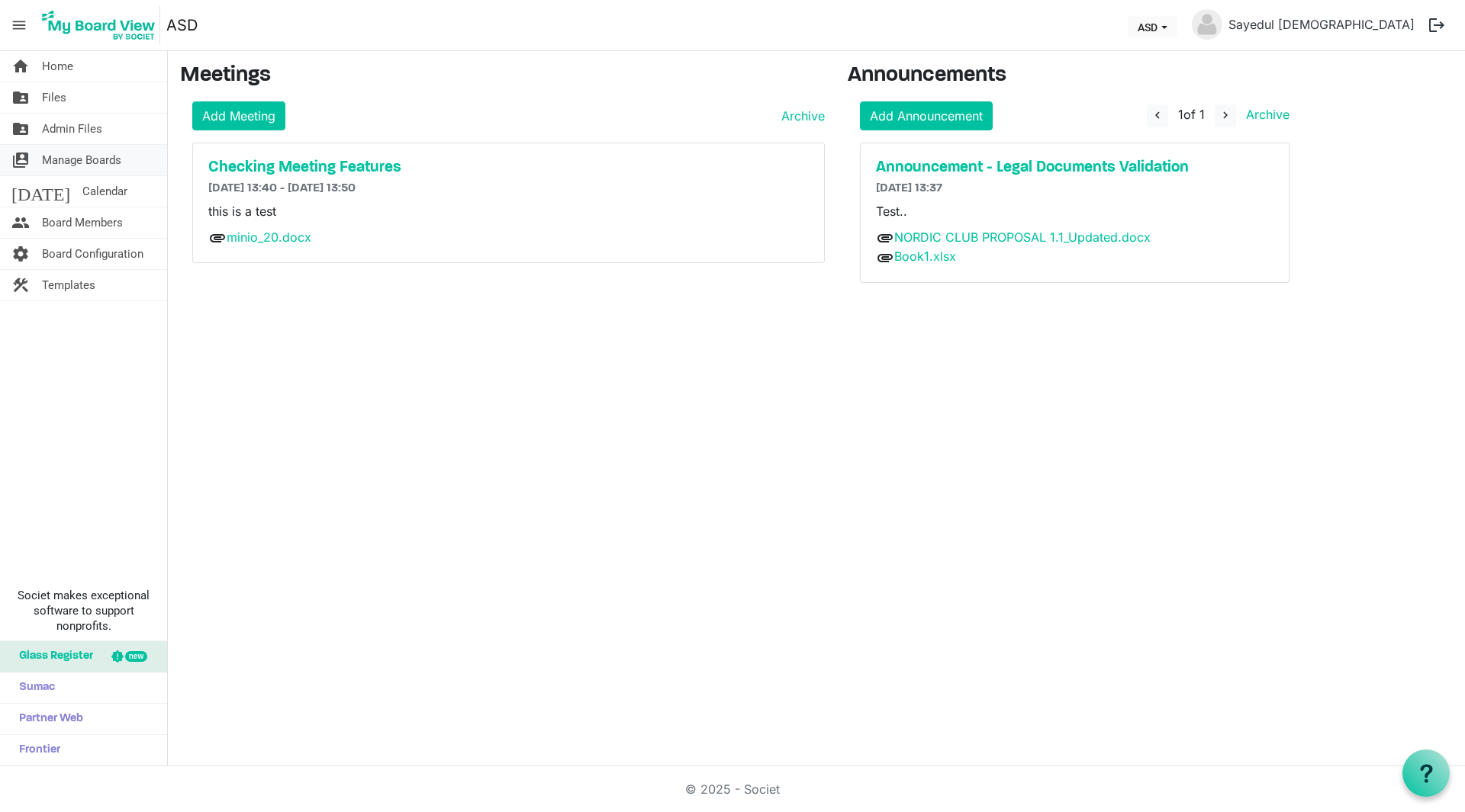
click at [93, 164] on span "Manage Boards" at bounding box center [82, 159] width 80 height 31
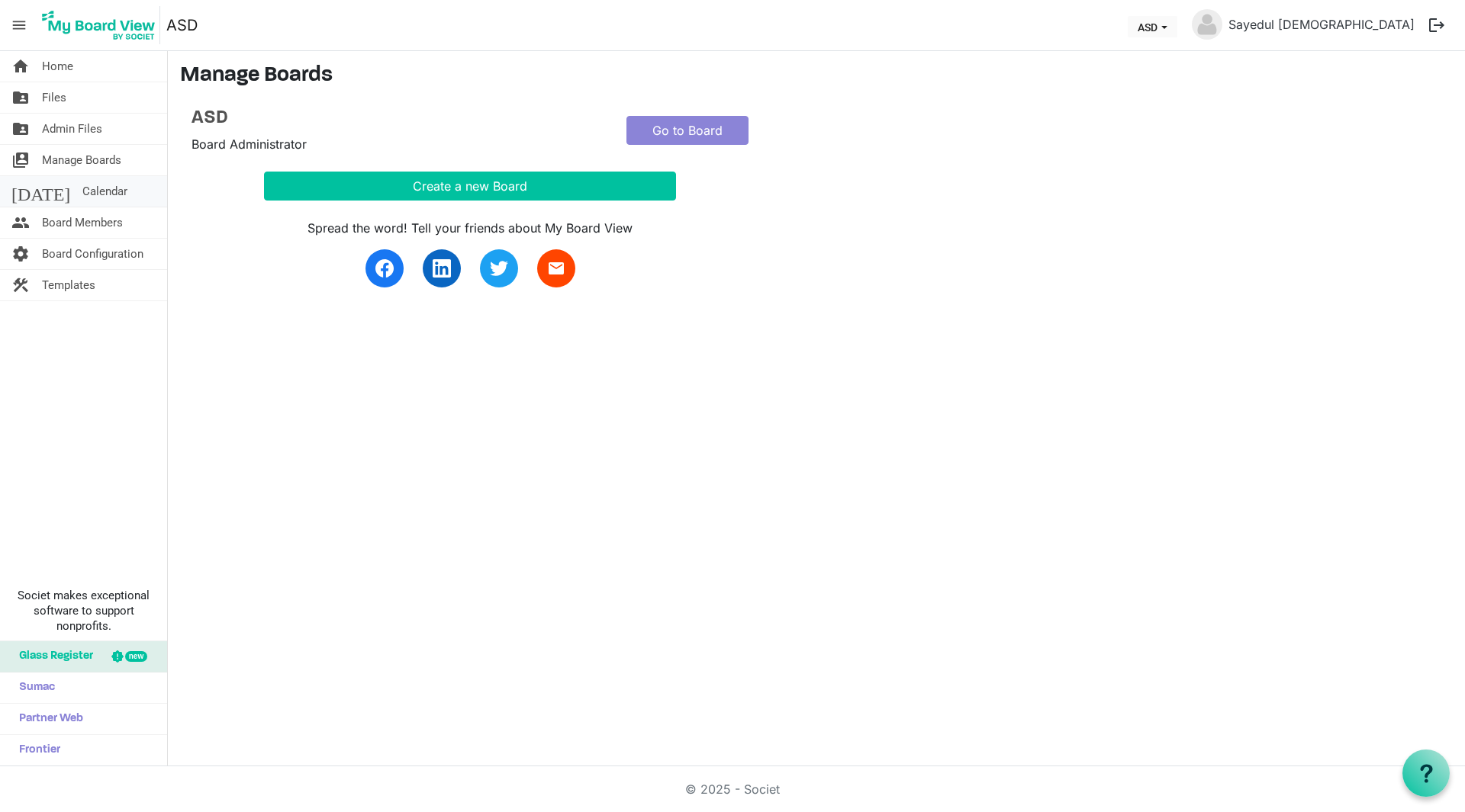
click at [83, 194] on span "Calendar" at bounding box center [105, 191] width 45 height 31
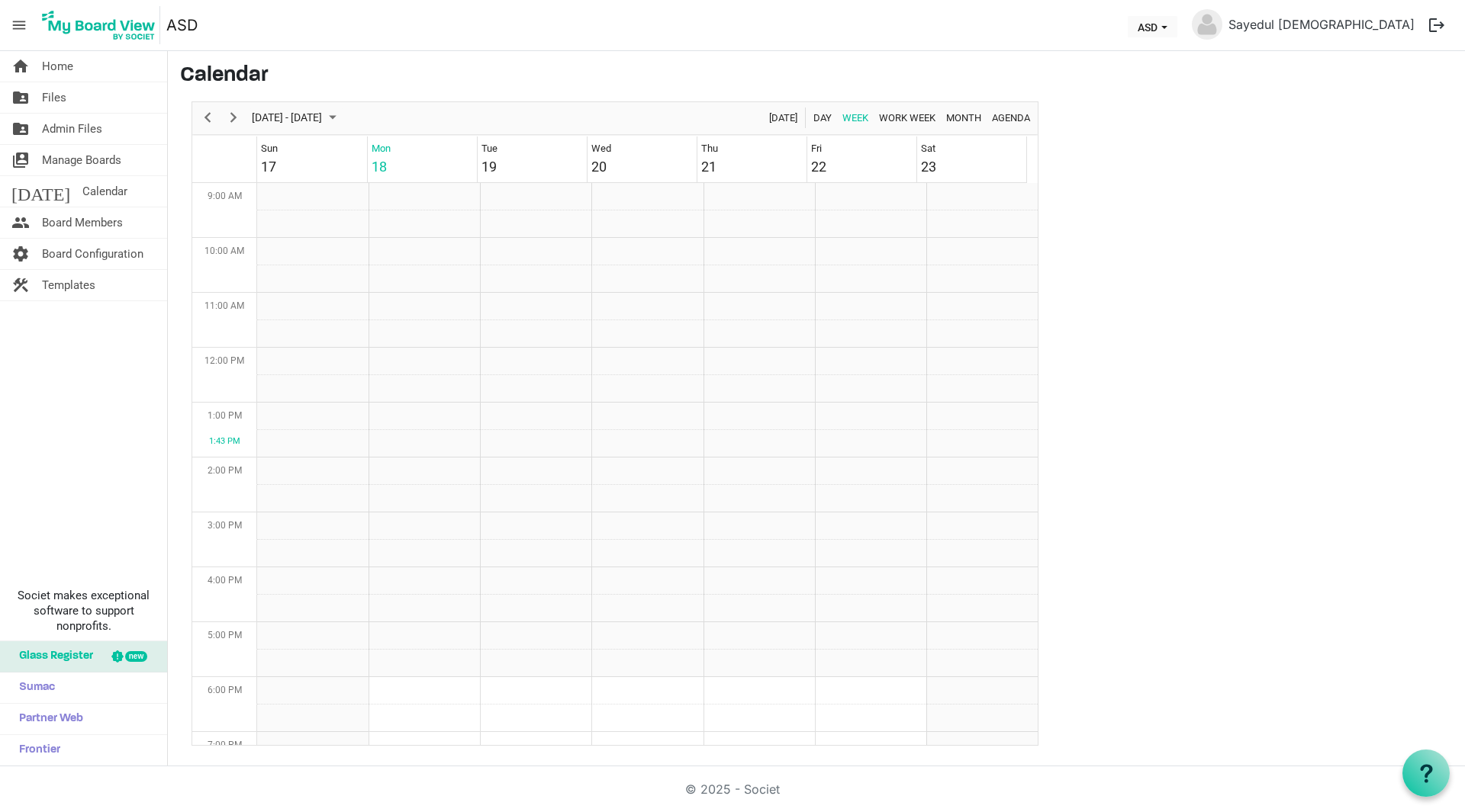
scroll to position [494, 0]
click at [415, 446] on div "Checking Meeting Features" at bounding box center [421, 452] width 98 height 27
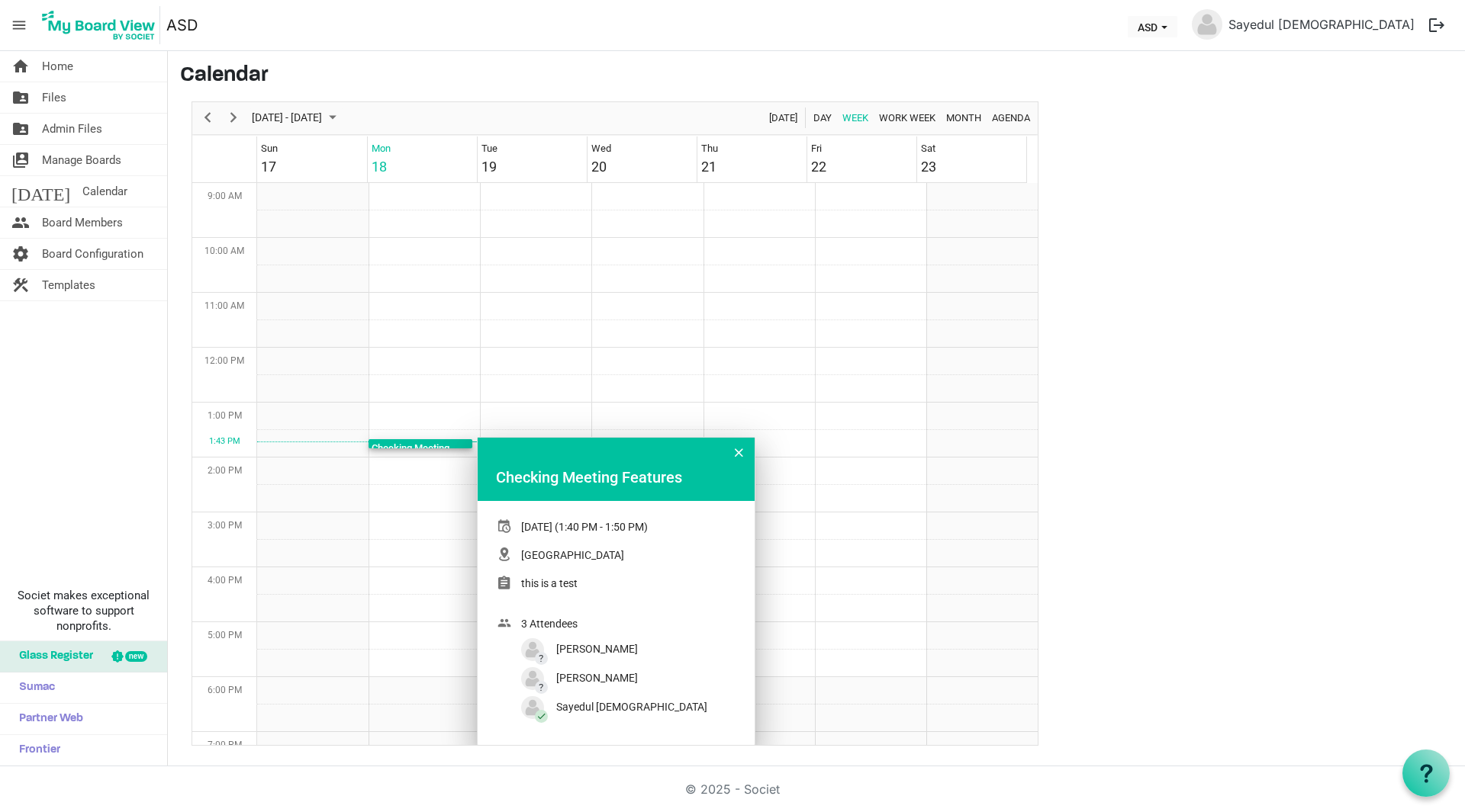
click at [1122, 396] on main "Calendar [DATE] - [DATE] [DATE] Day Week Work Week Month Agenda Sun 17 Mon 18 T…" at bounding box center [815, 405] width 1297 height 707
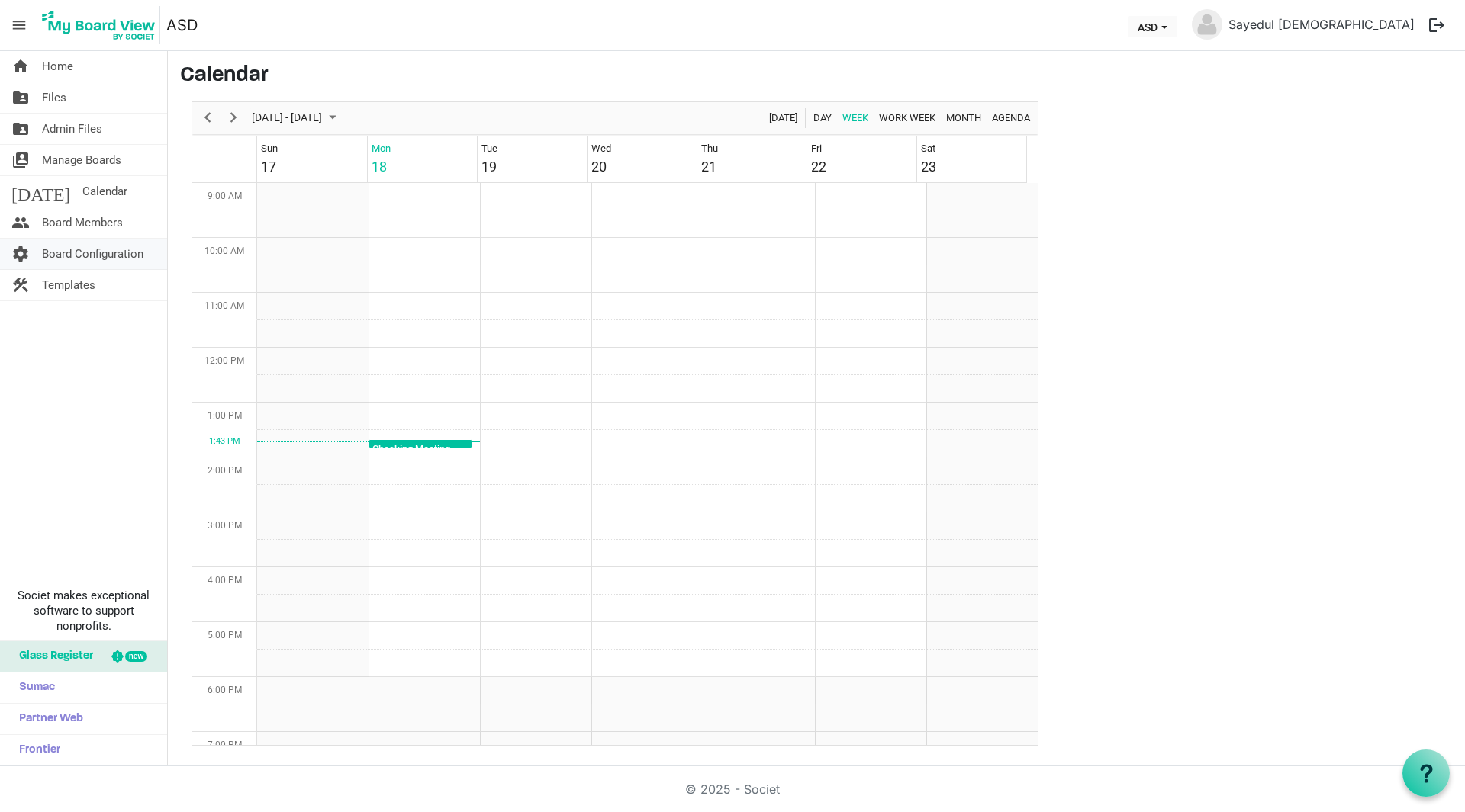
click at [93, 256] on span "Board Configuration" at bounding box center [93, 254] width 102 height 31
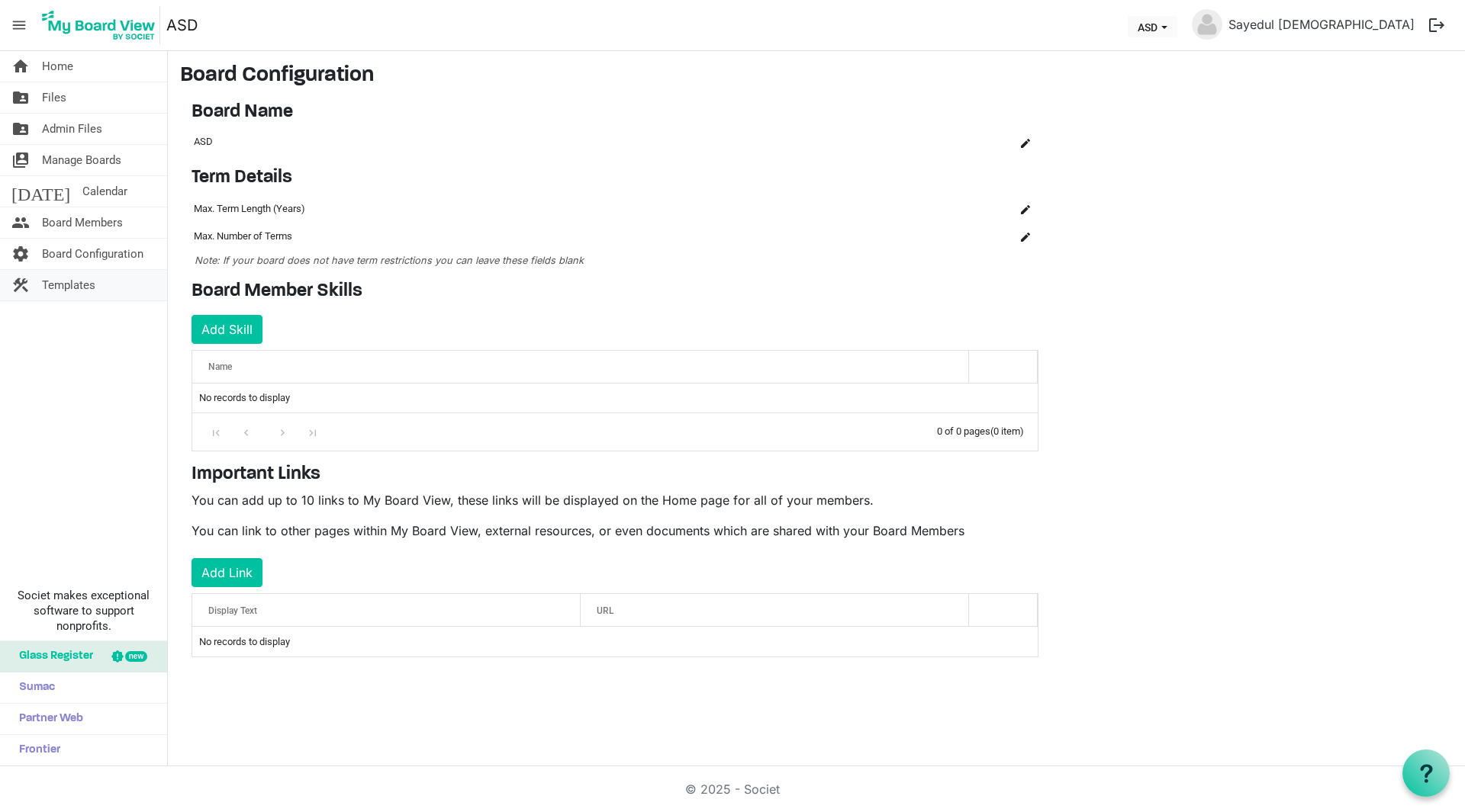
click at [73, 284] on span "Templates" at bounding box center [69, 285] width 54 height 31
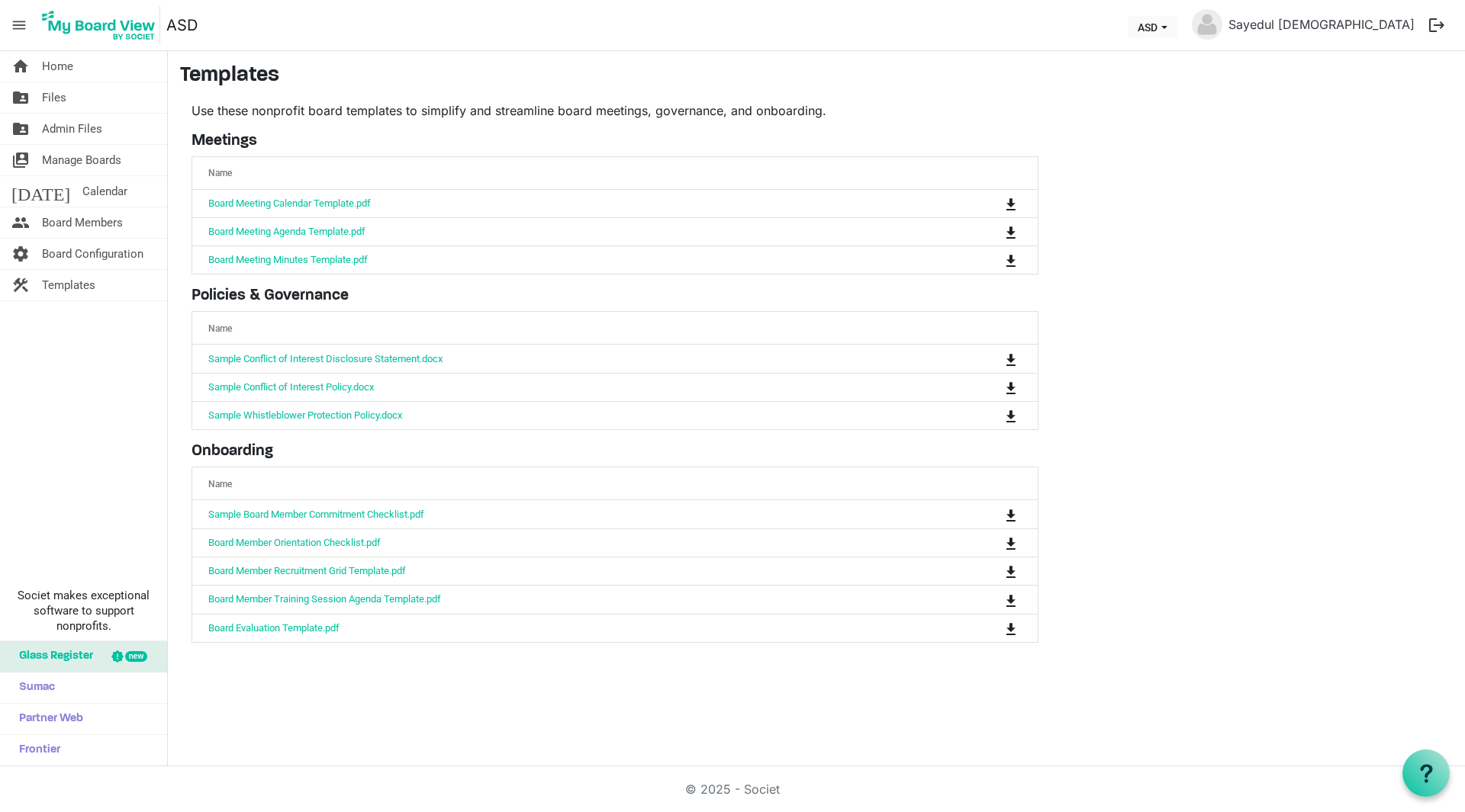
click at [17, 25] on span "menu" at bounding box center [19, 25] width 29 height 29
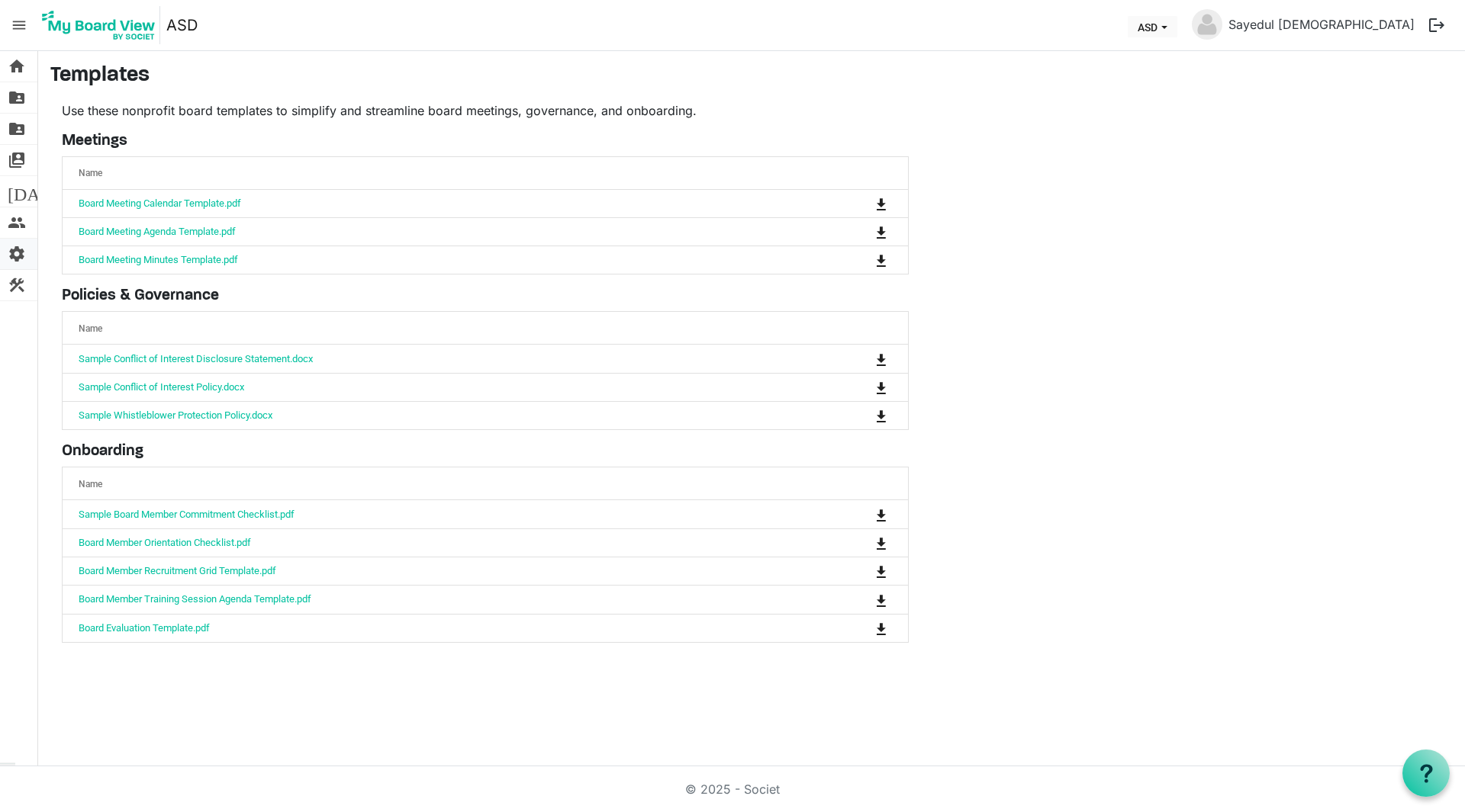
click at [21, 255] on span "settings" at bounding box center [17, 254] width 18 height 31
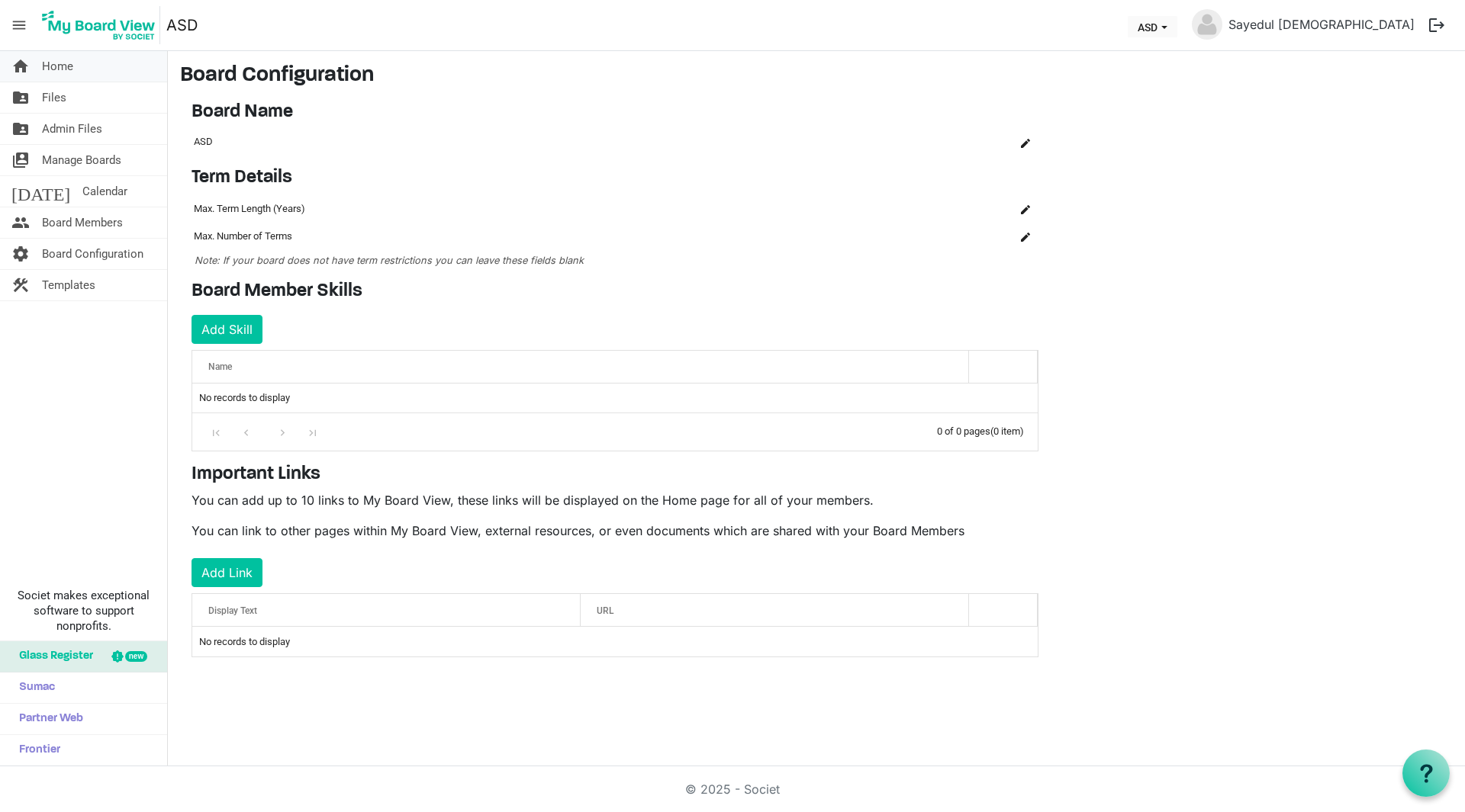
click at [119, 70] on link "home Home" at bounding box center [84, 66] width 167 height 31
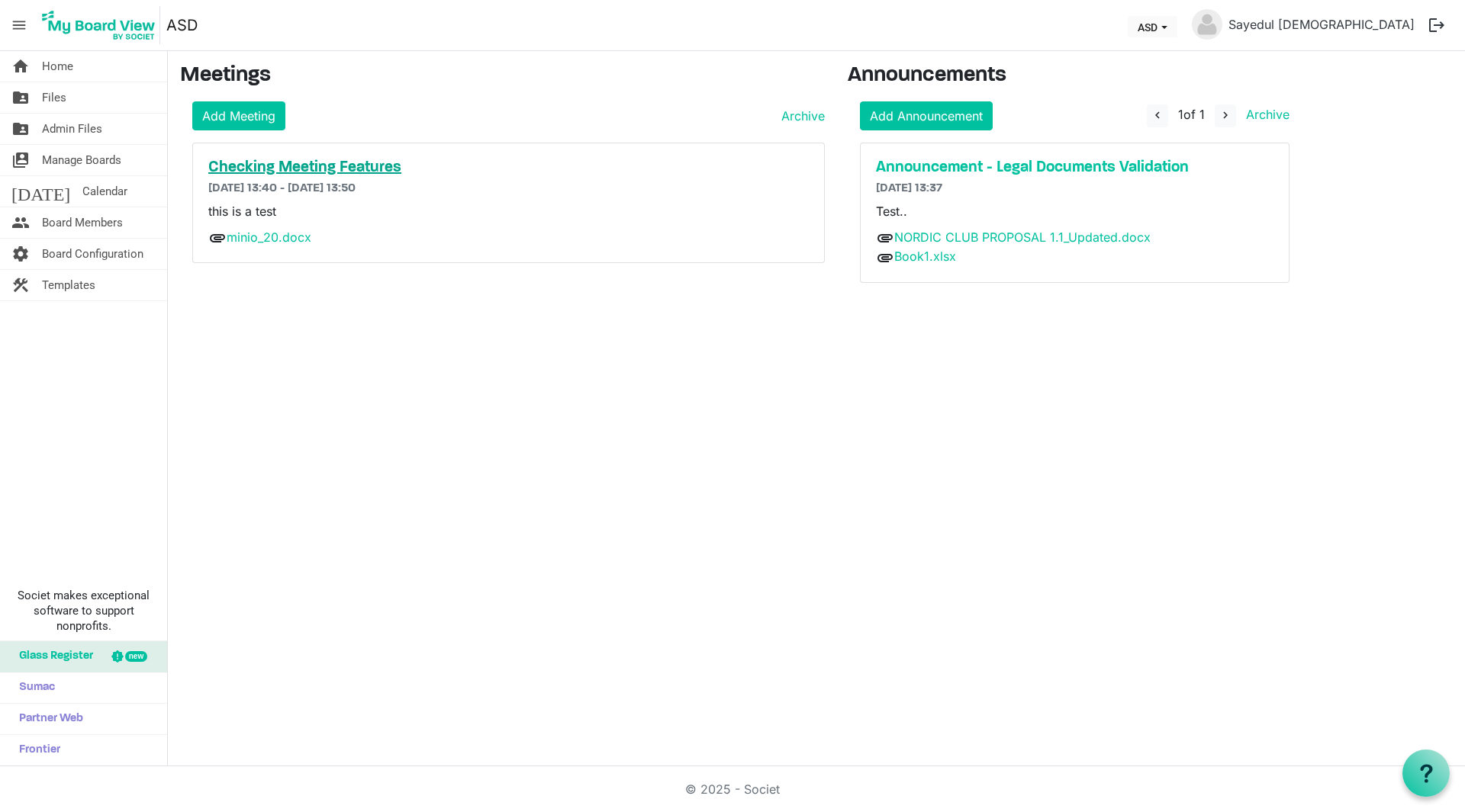
click at [310, 168] on h5 "Checking Meeting Features" at bounding box center [508, 167] width 600 height 18
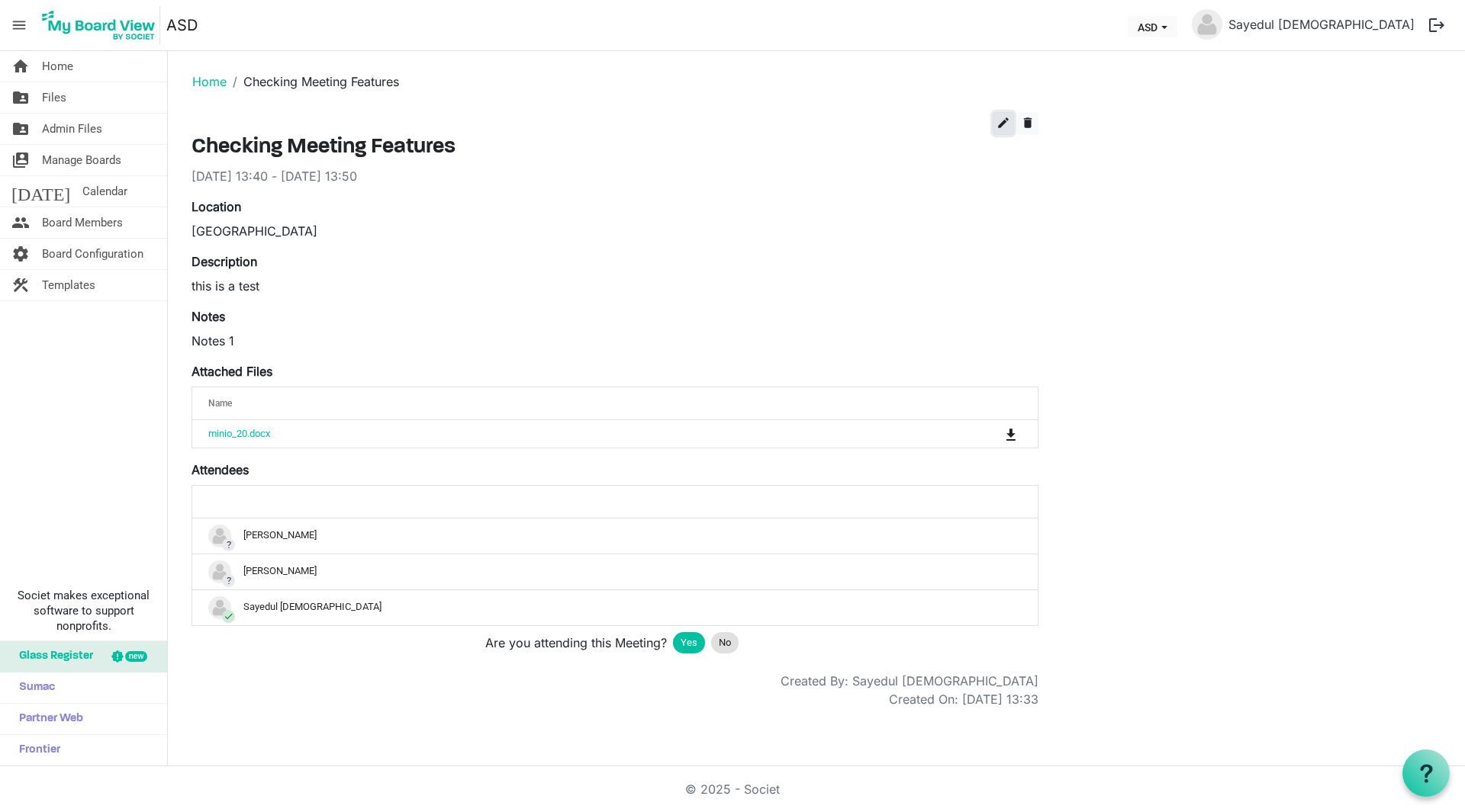
click at [1002, 129] on span "edit" at bounding box center [1004, 123] width 14 height 14
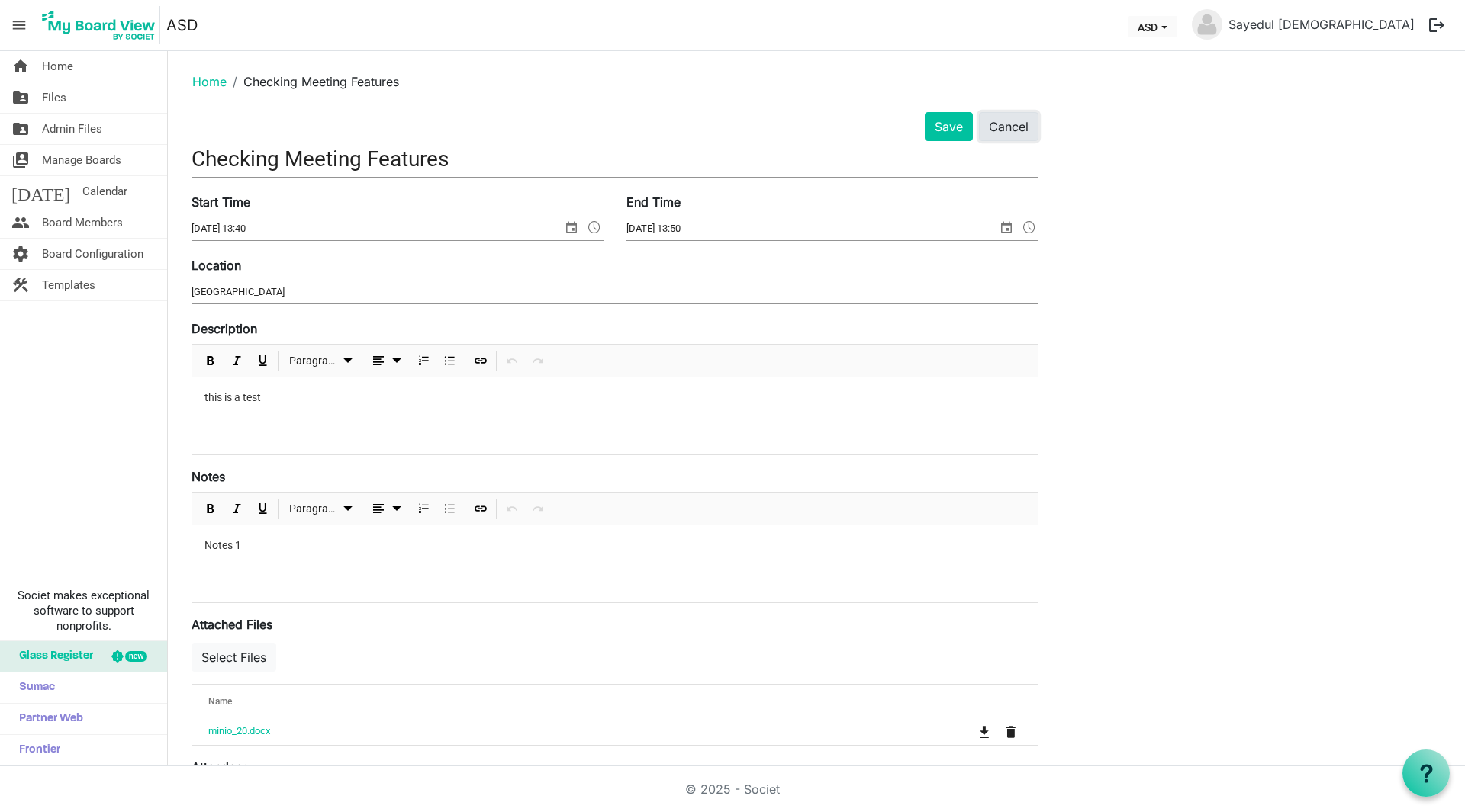
click at [1001, 132] on button "Cancel" at bounding box center [1009, 127] width 60 height 29
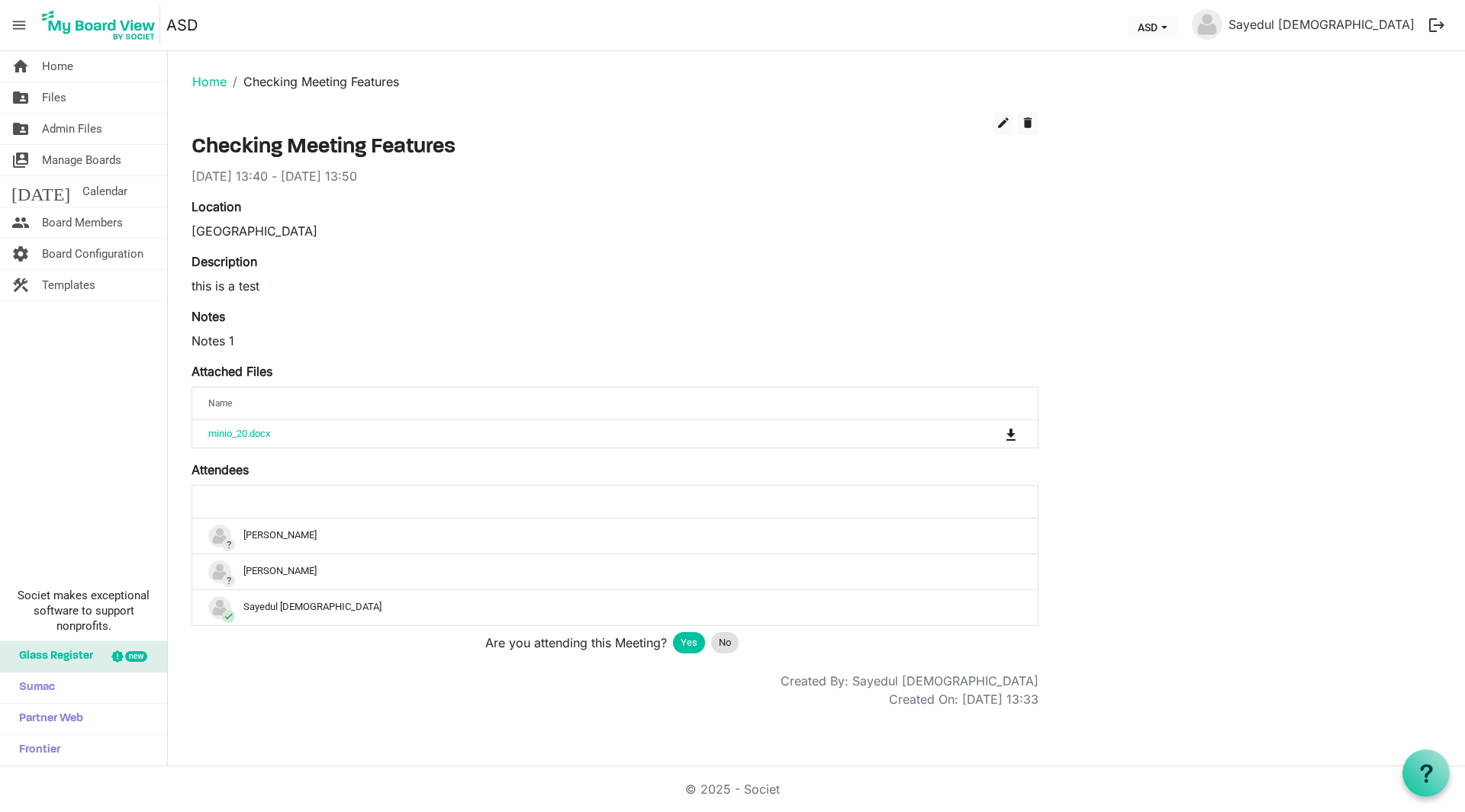
click at [1431, 24] on button "logout" at bounding box center [1436, 25] width 32 height 32
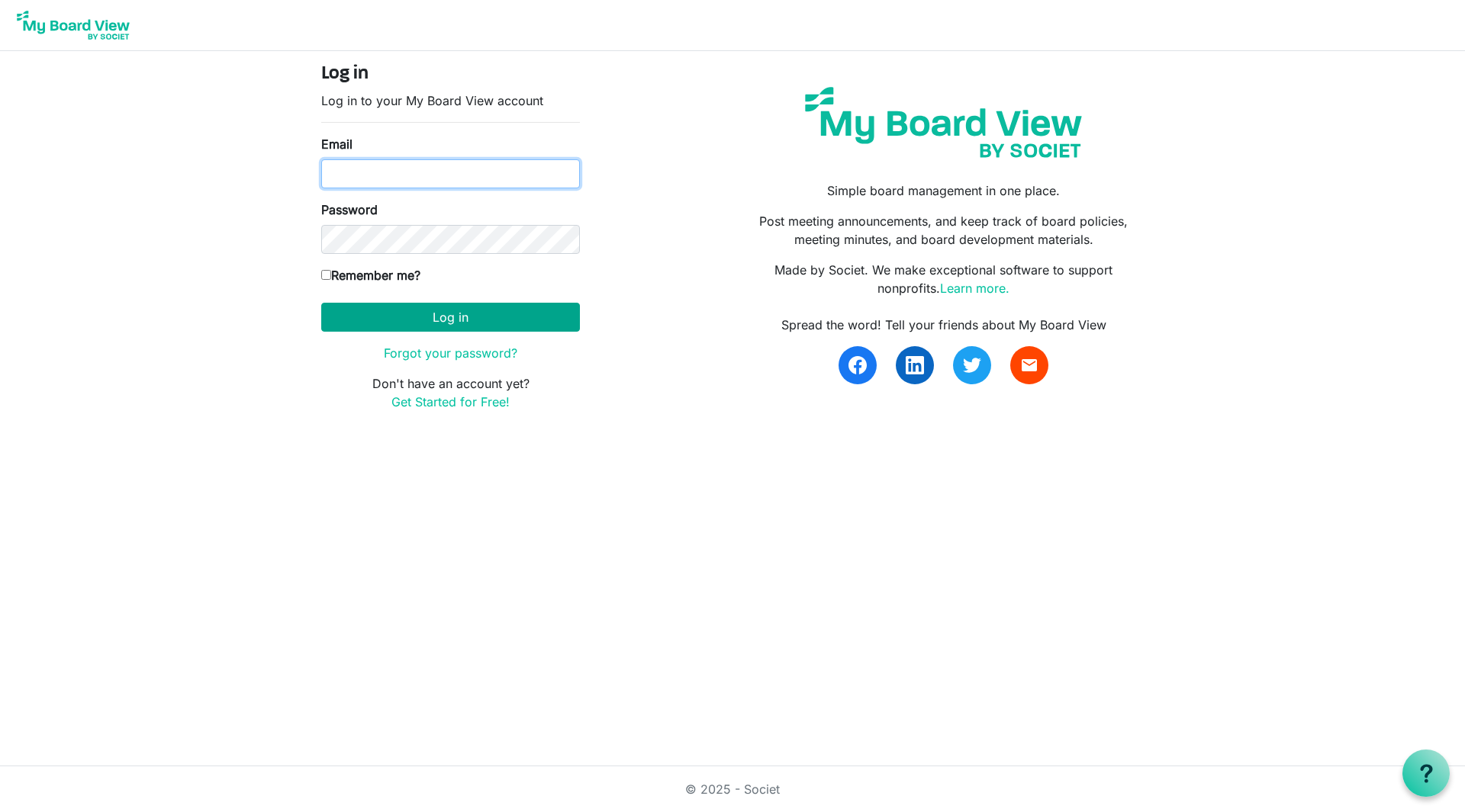
type input "[EMAIL_ADDRESS][DOMAIN_NAME]"
click at [497, 329] on button "Log in" at bounding box center [449, 317] width 258 height 29
